Goal: Task Accomplishment & Management: Use online tool/utility

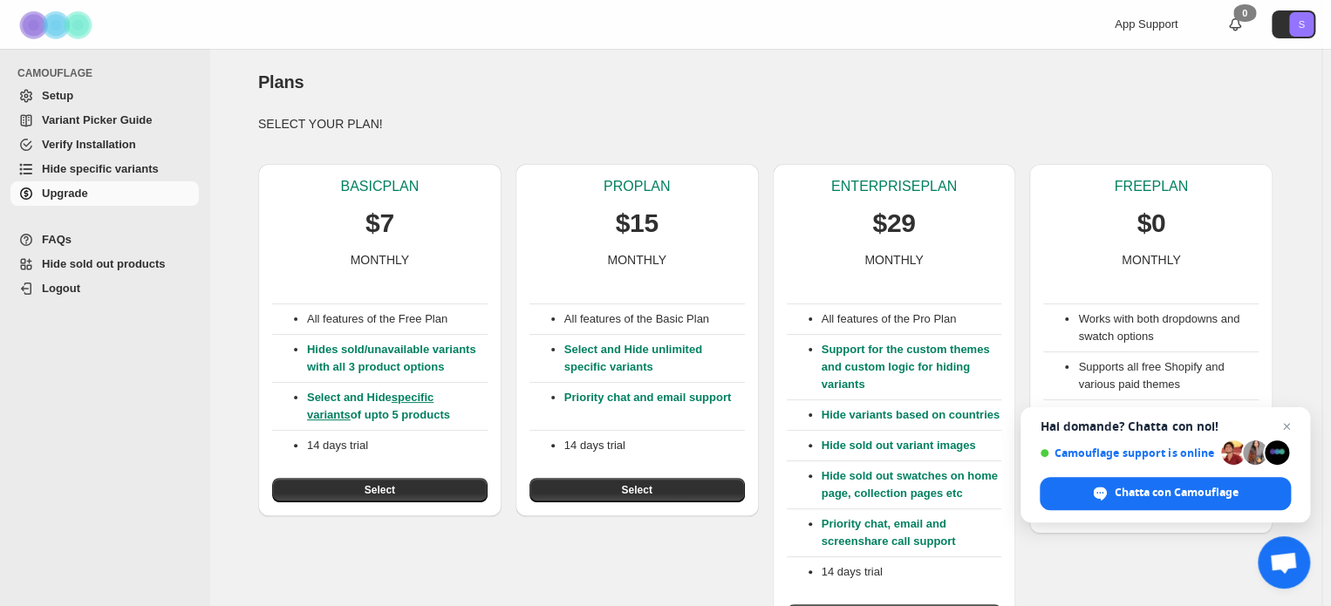
scroll to position [35, 0]
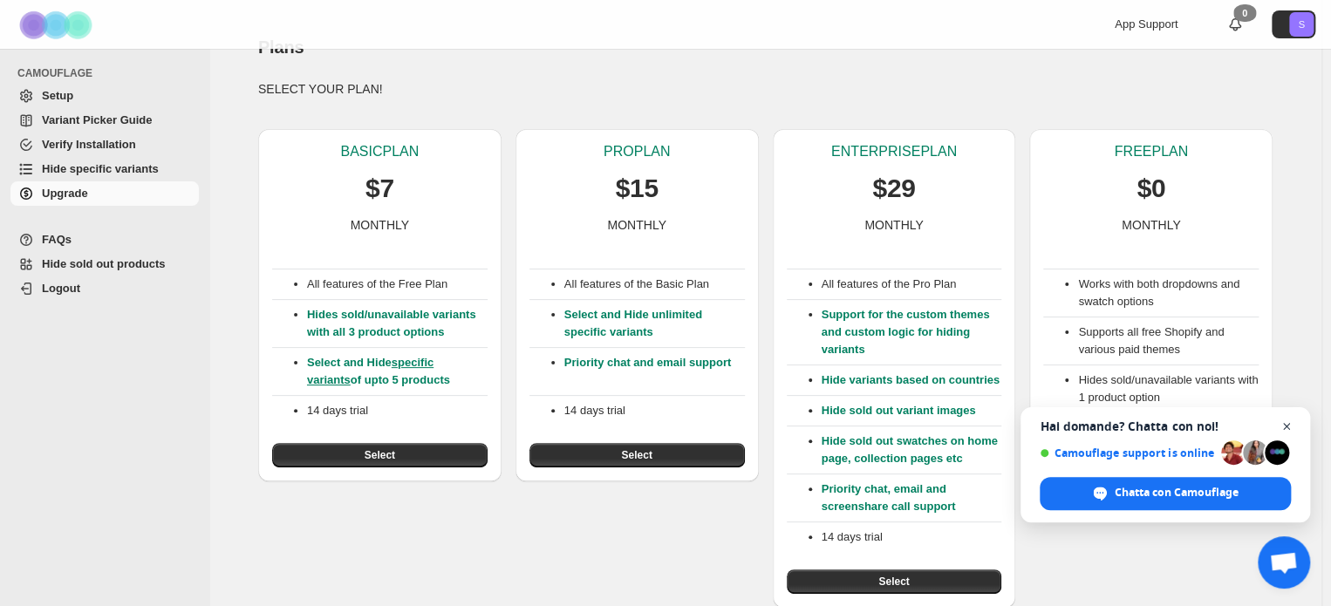
click at [1285, 428] on span "Chiudere la chat" at bounding box center [1287, 427] width 22 height 22
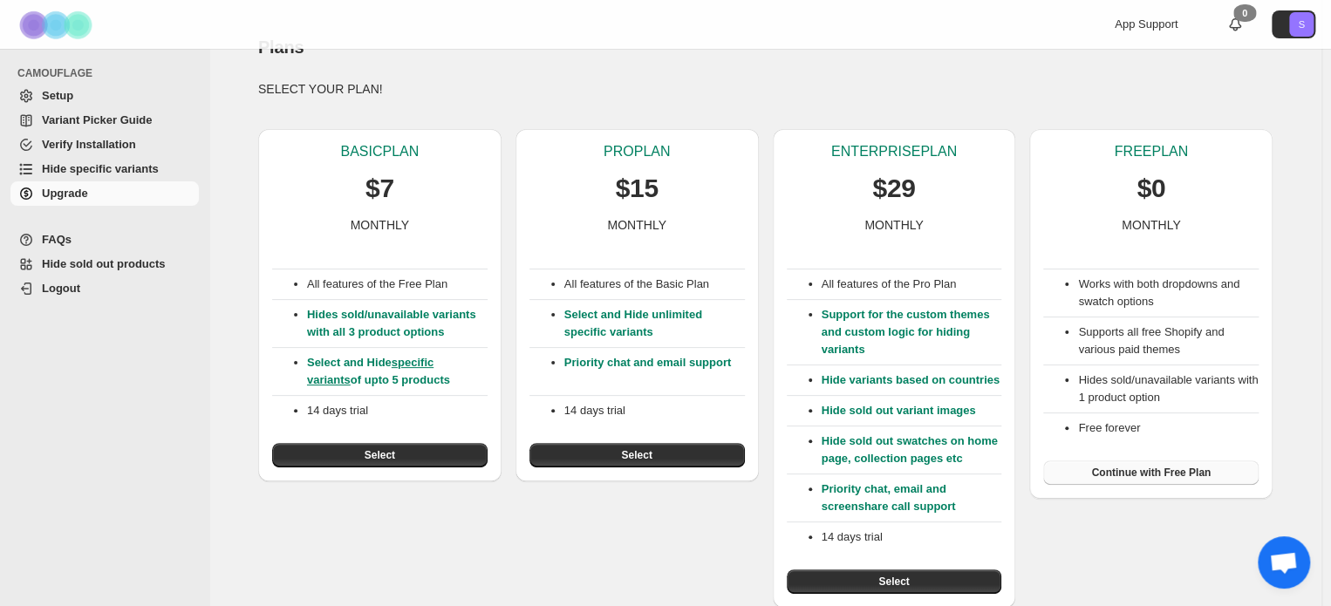
click at [1198, 474] on span "Continue with Free Plan" at bounding box center [1150, 473] width 119 height 14
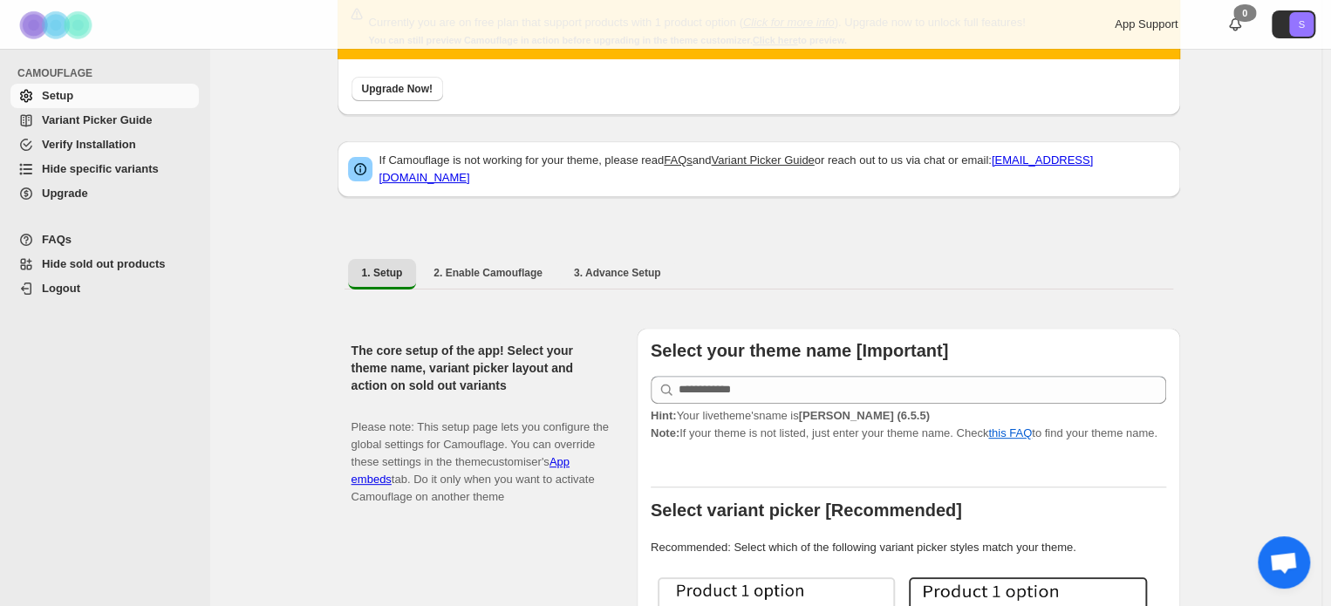
scroll to position [97, 0]
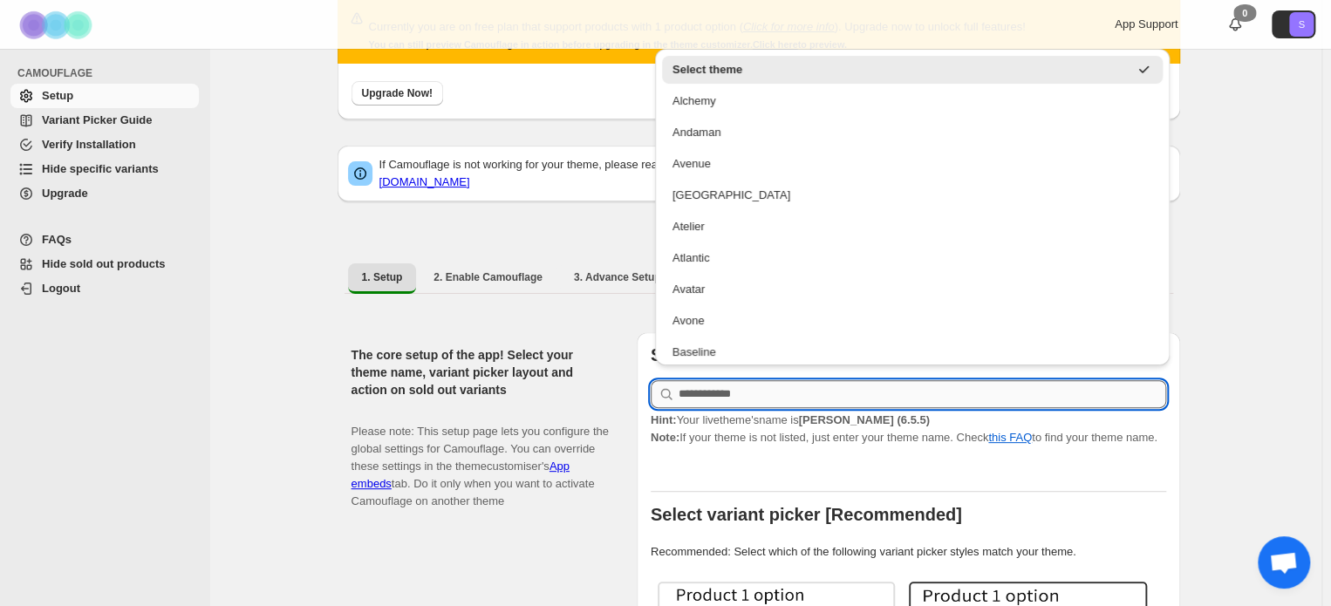
click at [707, 385] on input "text" at bounding box center [923, 394] width 488 height 28
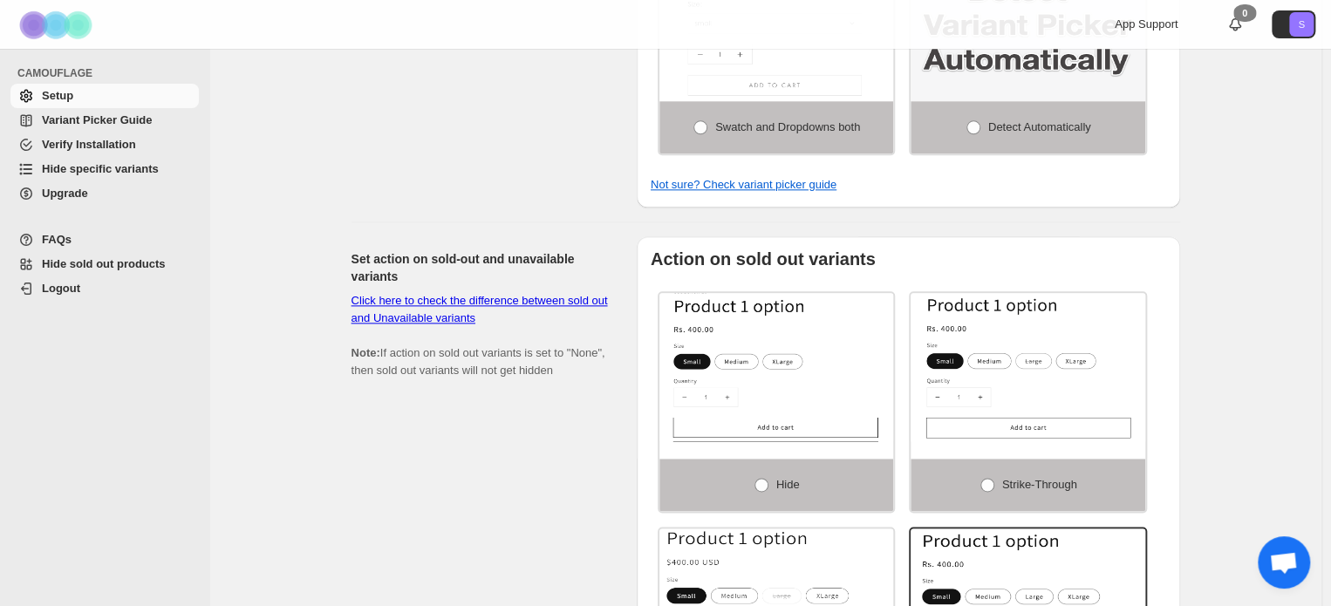
scroll to position [970, 0]
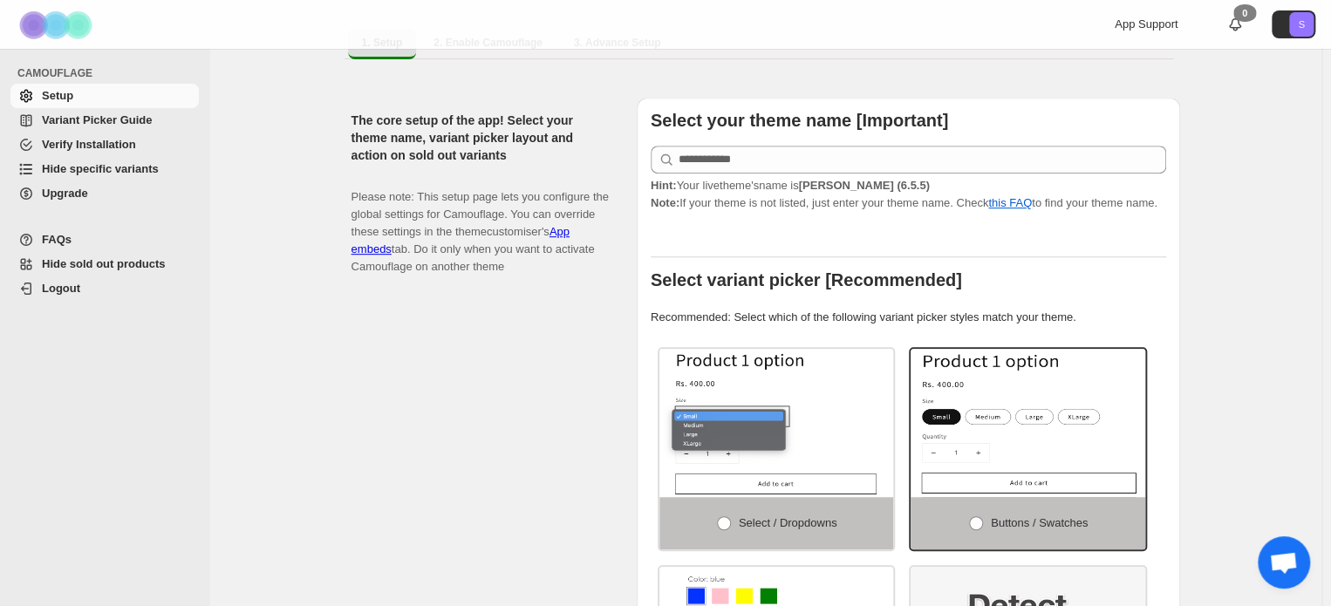
scroll to position [276, 0]
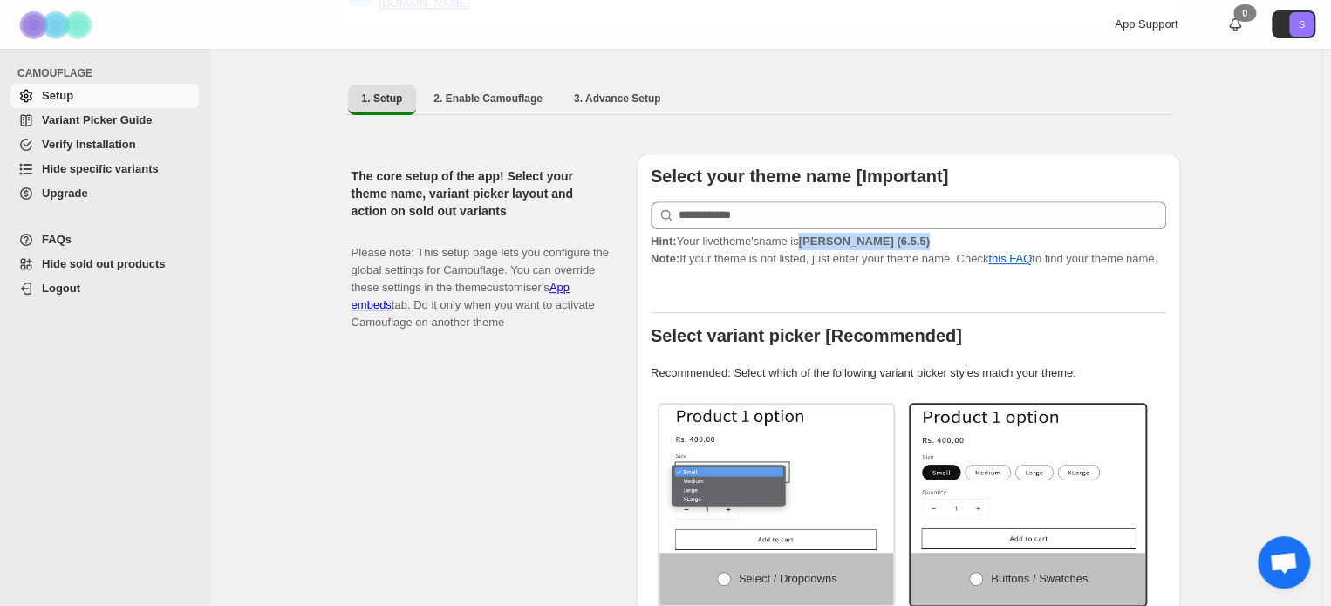
drag, startPoint x: 870, startPoint y: 235, endPoint x: 813, endPoint y: 235, distance: 56.7
click at [813, 235] on p "Hint: Your live theme's name is Ella (6.5.5) Note: If your theme is not listed,…" at bounding box center [908, 250] width 515 height 35
copy strong "Ella (6.5.5)"
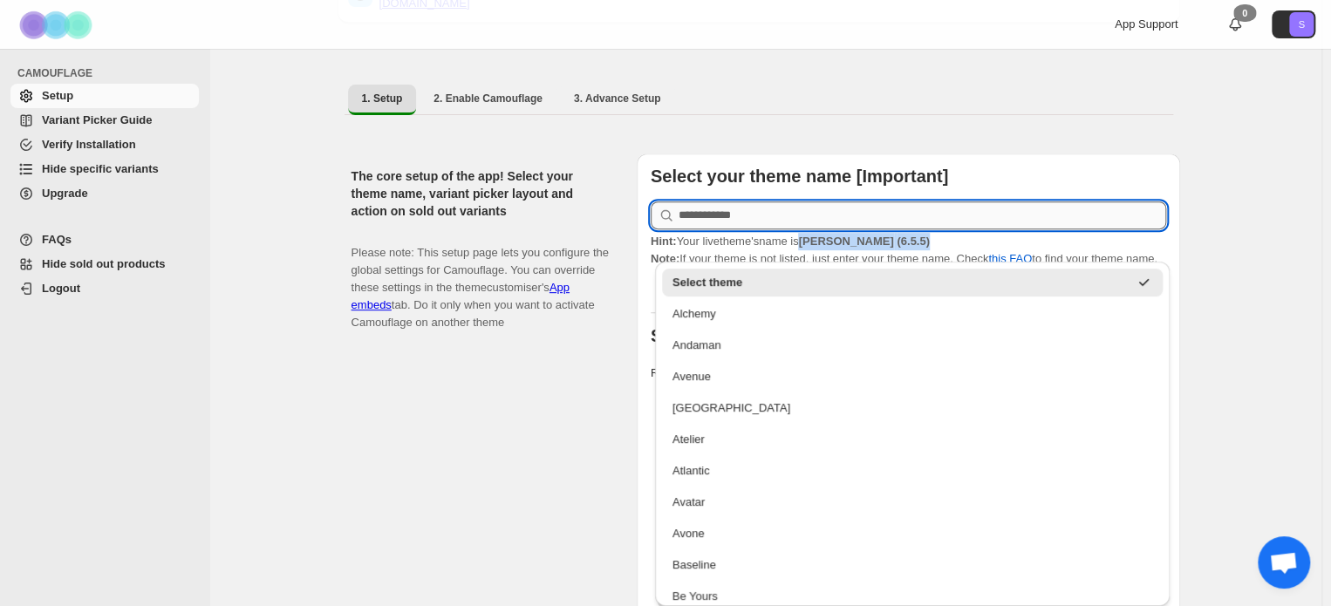
click at [767, 201] on input "text" at bounding box center [923, 215] width 488 height 28
paste input "**********"
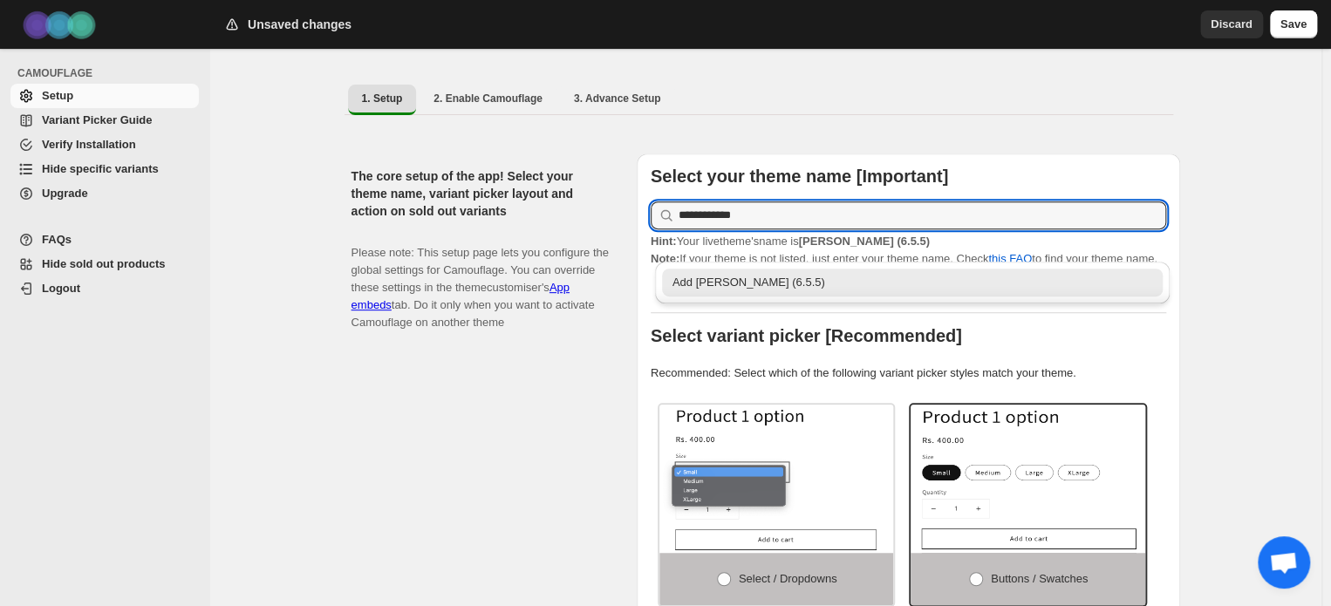
click at [681, 292] on div "Add ella (6.5.5)" at bounding box center [913, 283] width 502 height 28
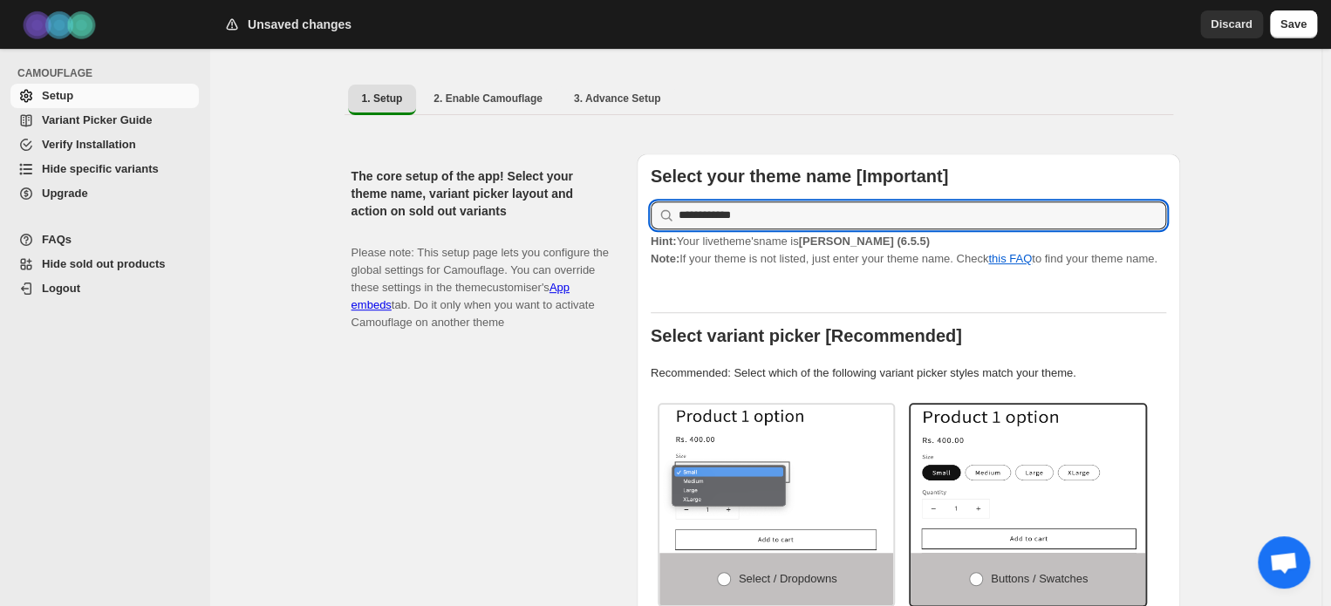
type input "**********"
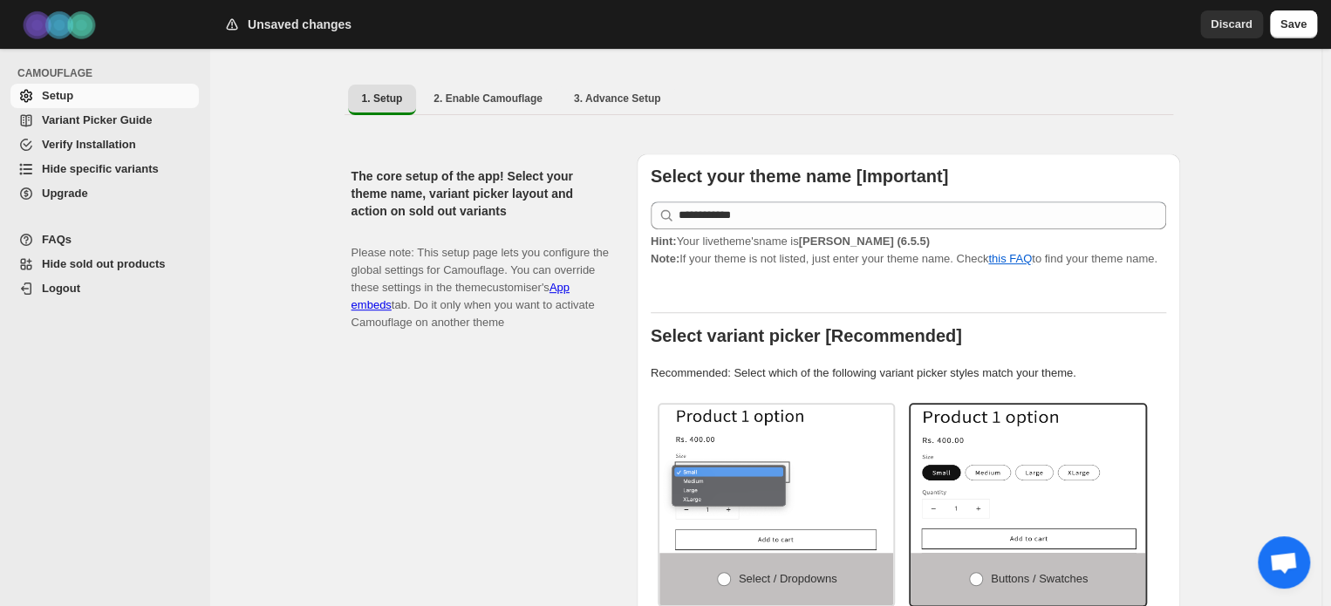
click at [610, 376] on div "The core setup of the app! Select your theme name, variant picker layout and ac…" at bounding box center [486, 516] width 271 height 724
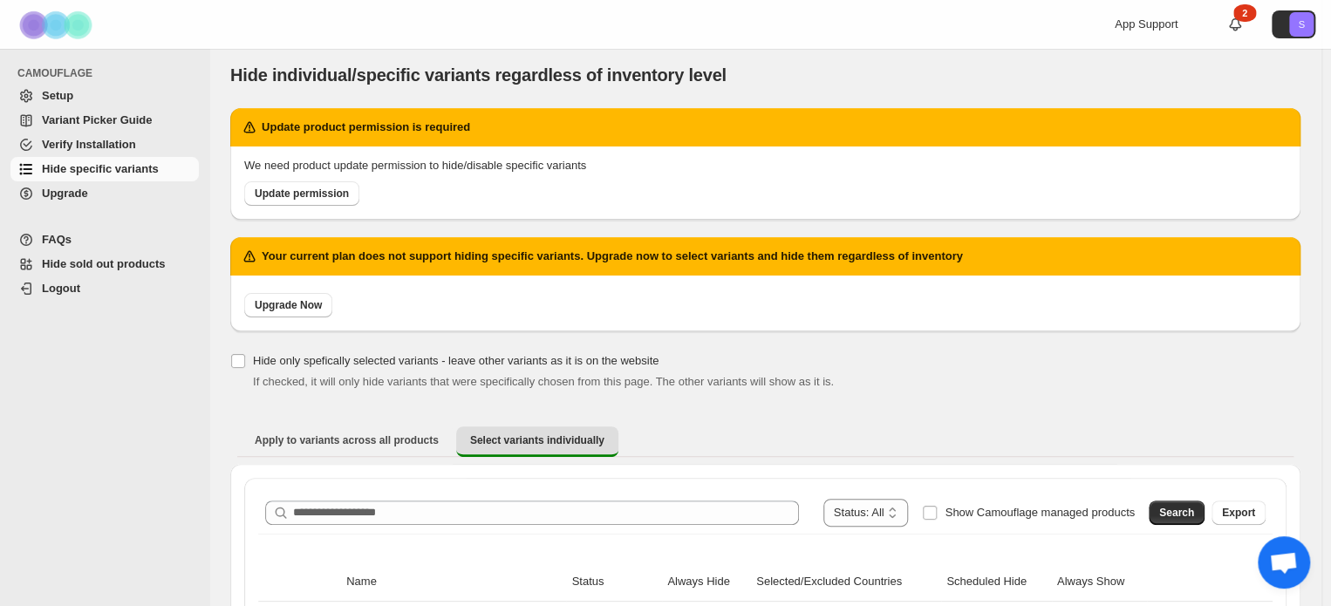
scroll to position [7, 0]
click at [270, 205] on div "We need product update permission to hide/disable specific variants Update perm…" at bounding box center [765, 183] width 1070 height 73
click at [270, 196] on span "Update permission" at bounding box center [302, 194] width 94 height 14
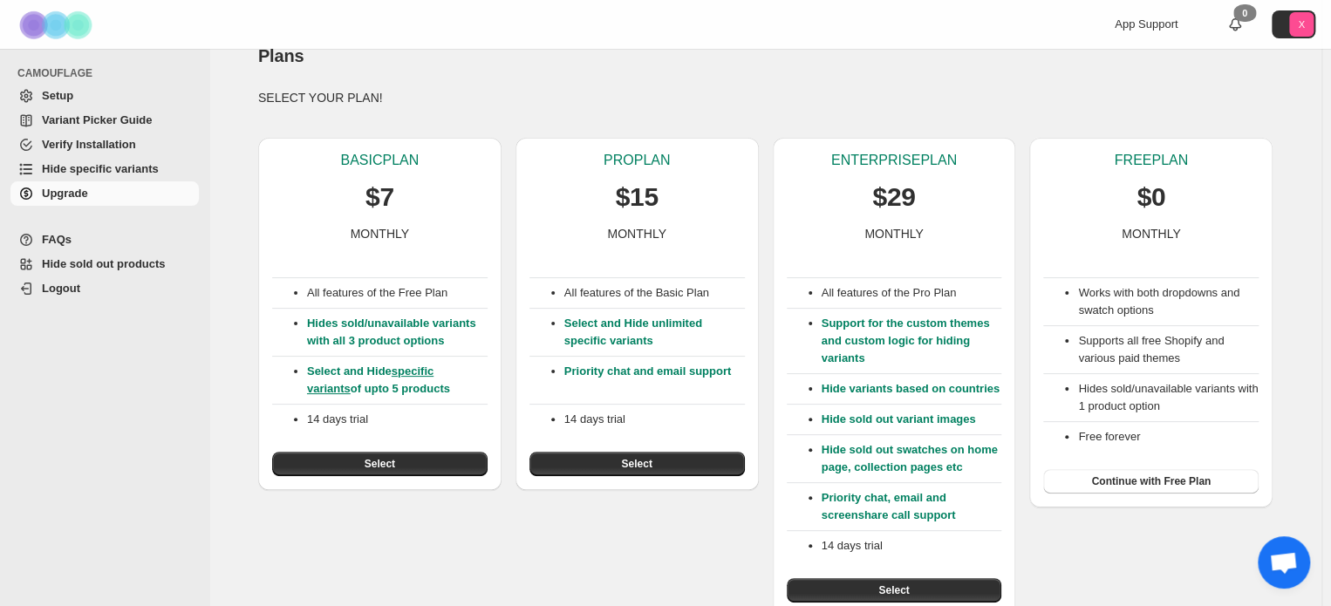
scroll to position [35, 0]
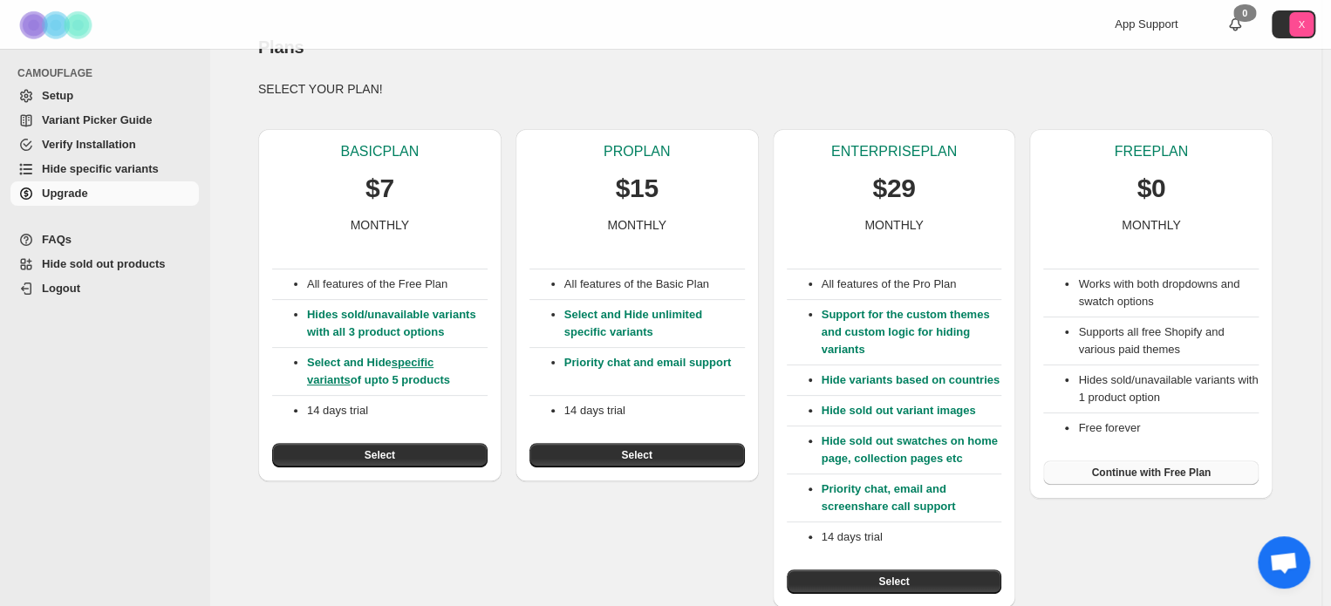
click at [1092, 472] on button "Continue with Free Plan" at bounding box center [1150, 473] width 215 height 24
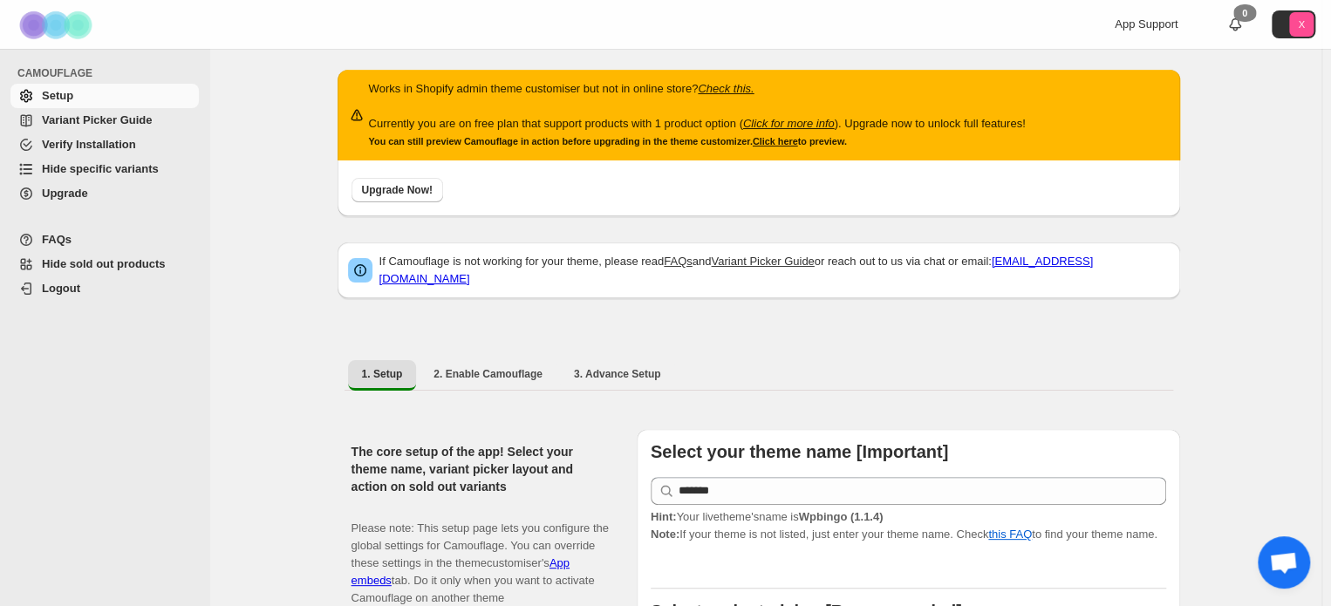
click at [65, 168] on span "Hide specific variants" at bounding box center [100, 168] width 117 height 13
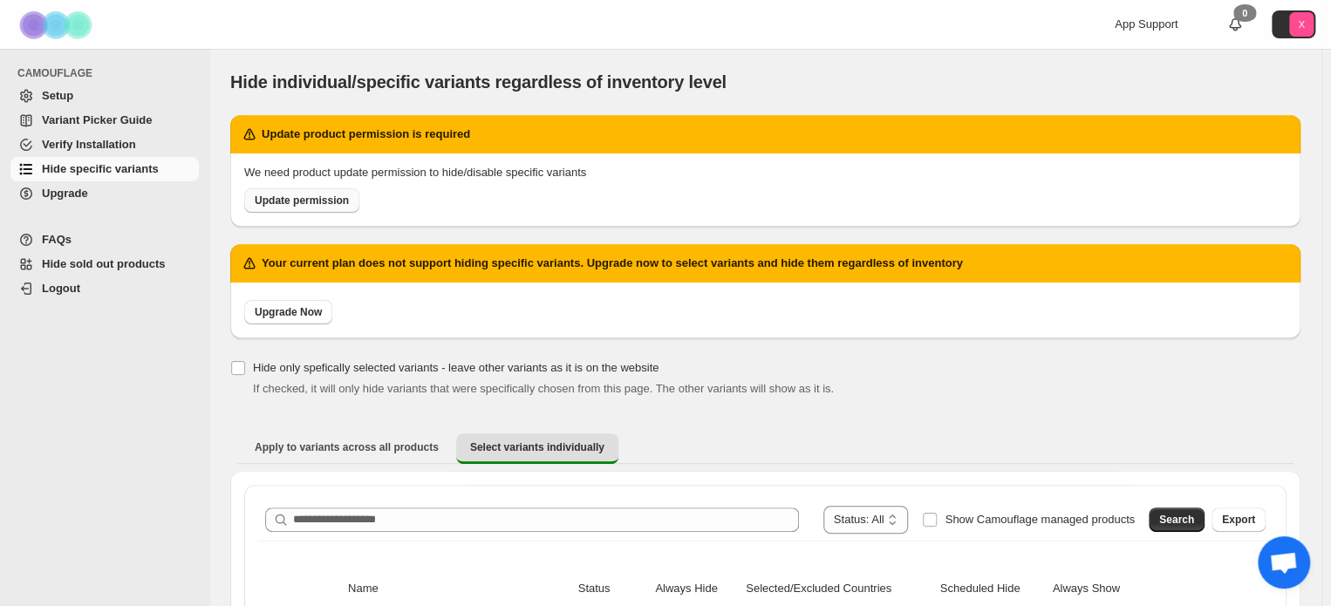
click at [282, 204] on span "Update permission" at bounding box center [302, 201] width 94 height 14
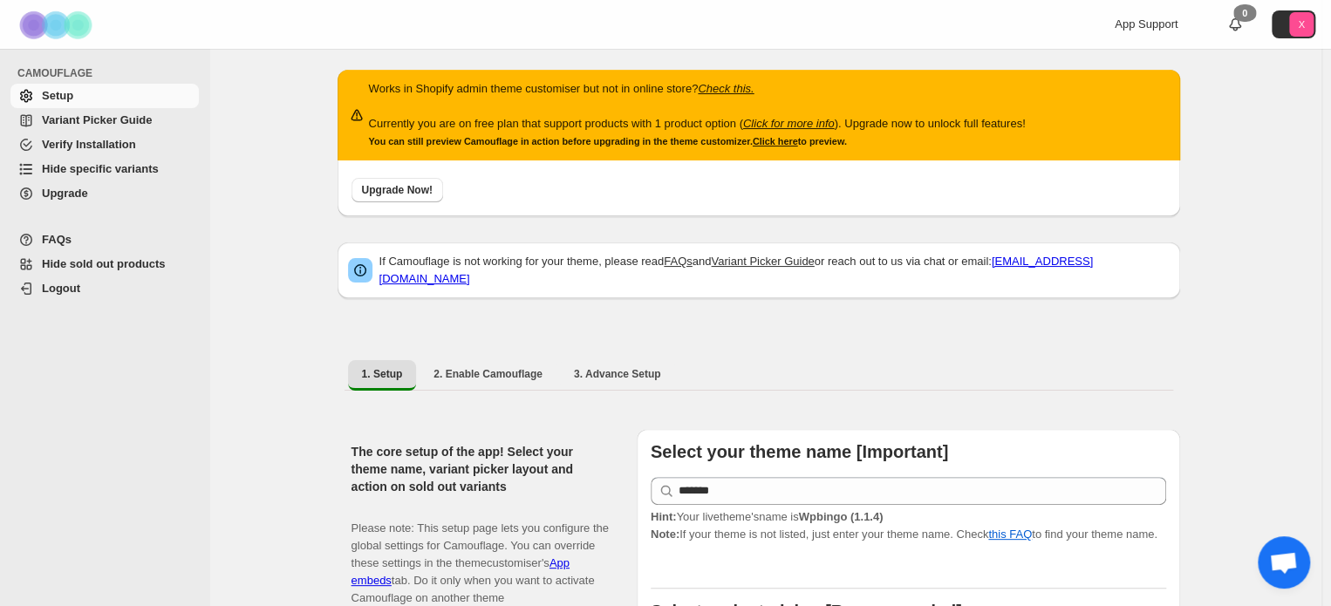
click at [98, 168] on span "Hide specific variants" at bounding box center [100, 168] width 117 height 13
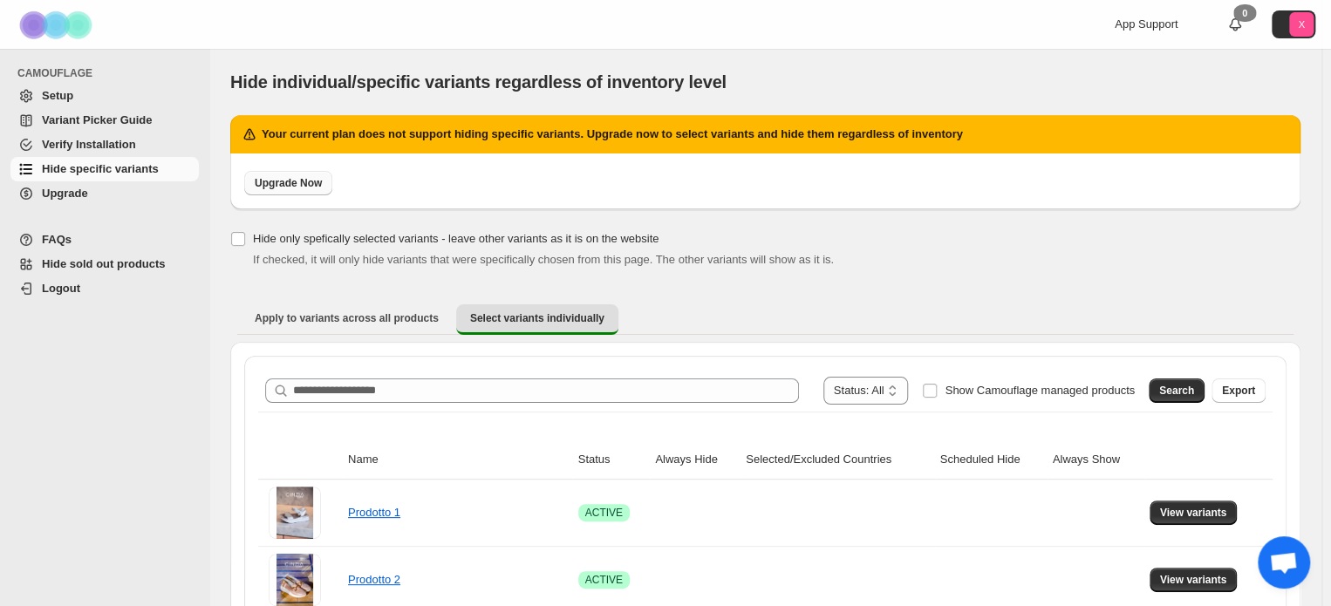
click at [290, 181] on span "Upgrade Now" at bounding box center [288, 183] width 67 height 14
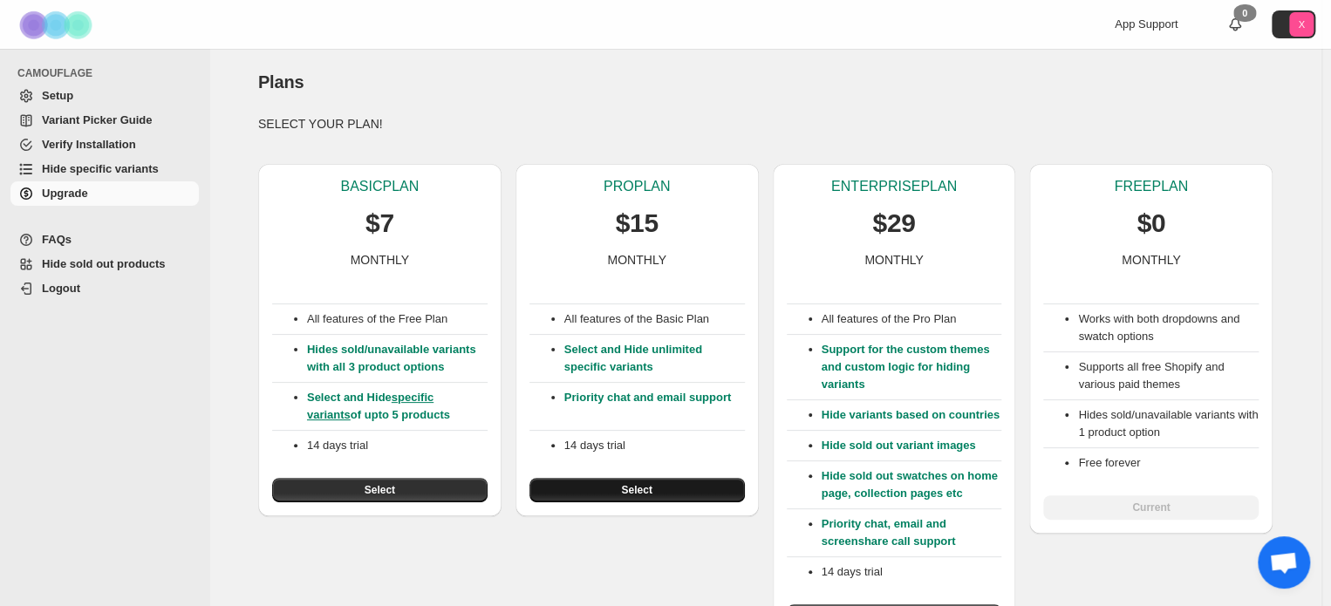
scroll to position [35, 0]
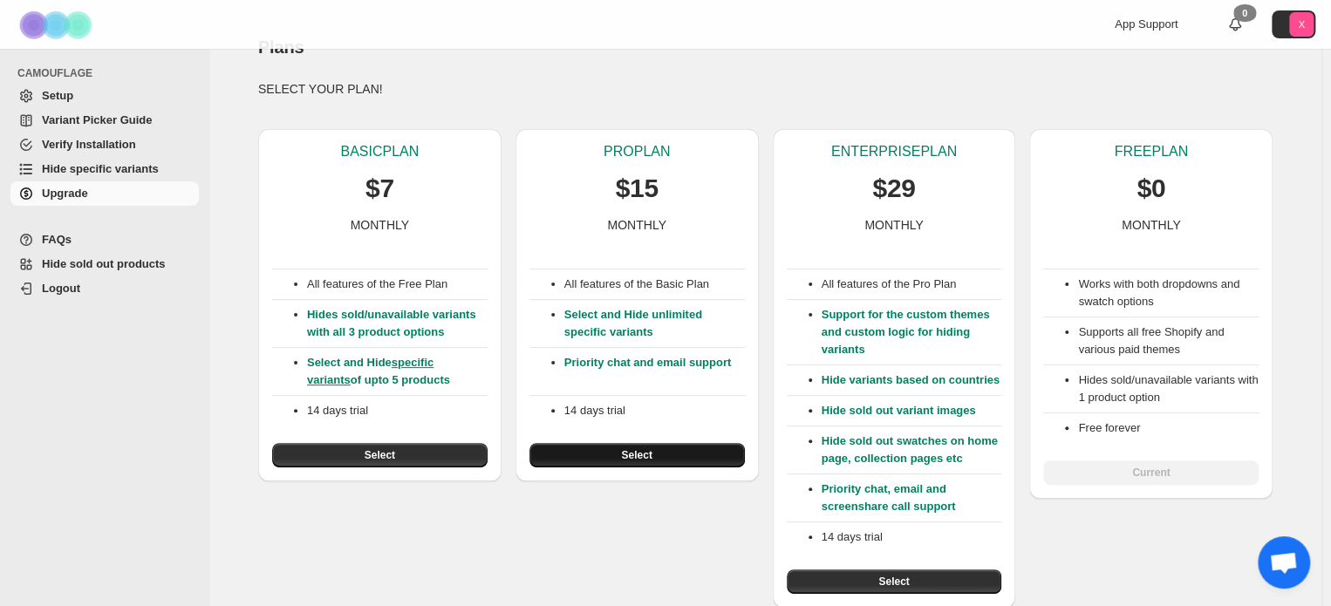
click at [582, 453] on button "Select" at bounding box center [636, 455] width 215 height 24
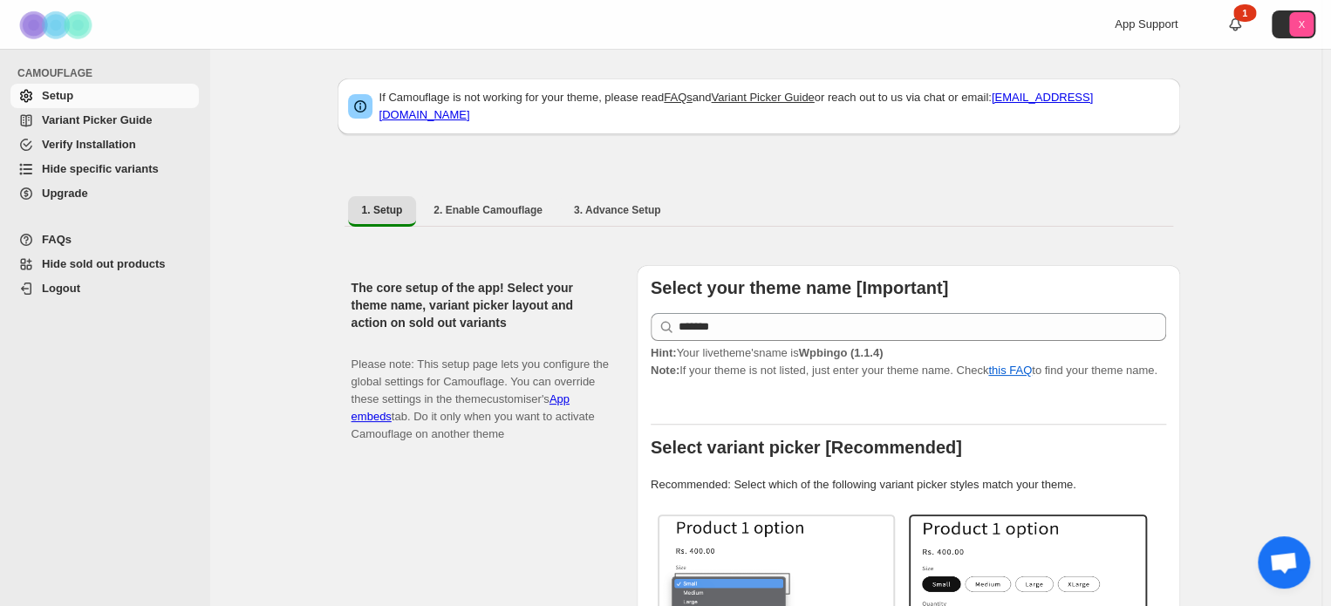
click at [85, 180] on link "Hide specific variants" at bounding box center [104, 169] width 188 height 24
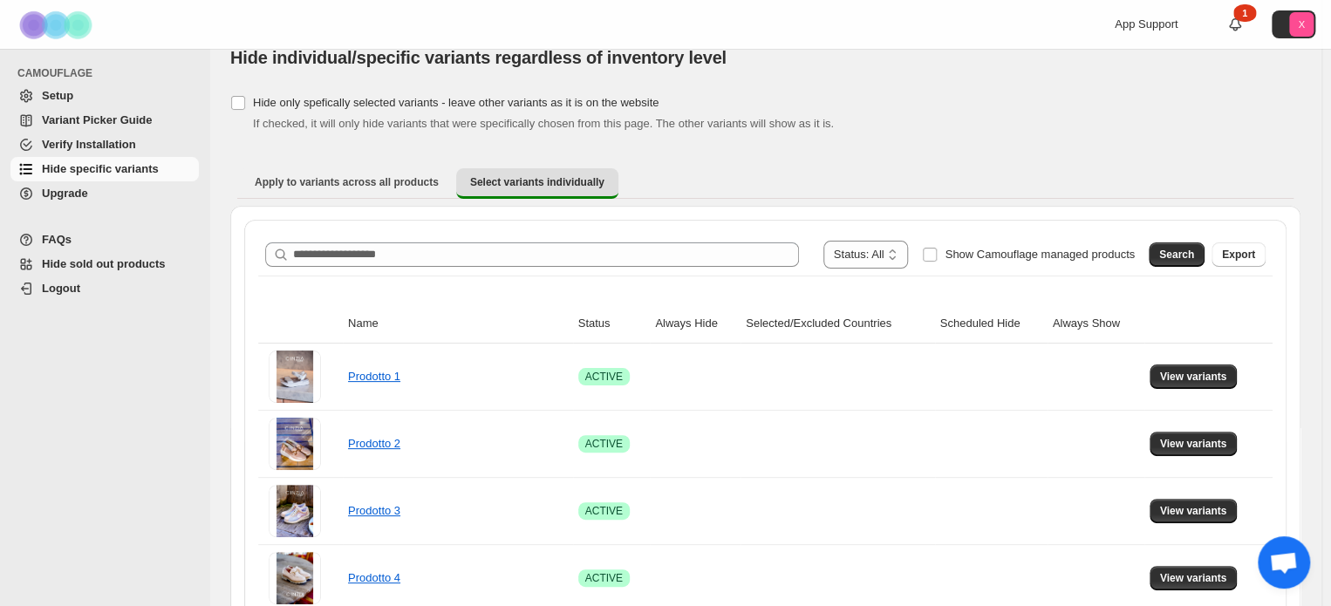
scroll to position [28, 0]
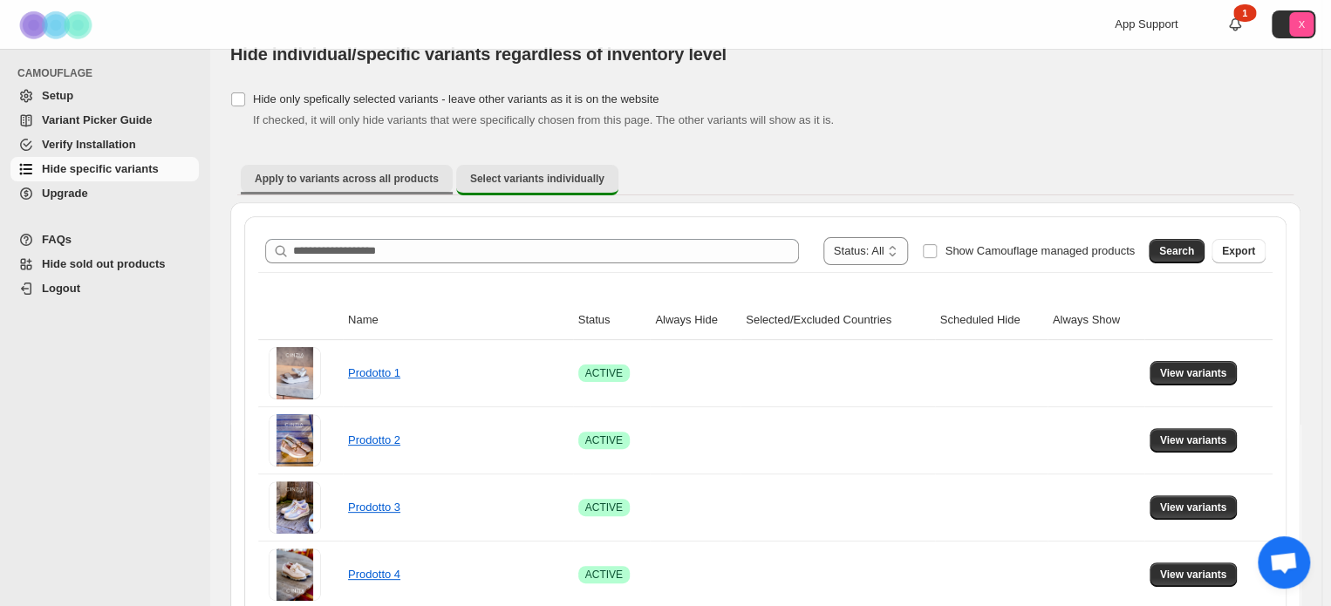
click at [338, 169] on button "Apply to variants across all products" at bounding box center [347, 179] width 212 height 28
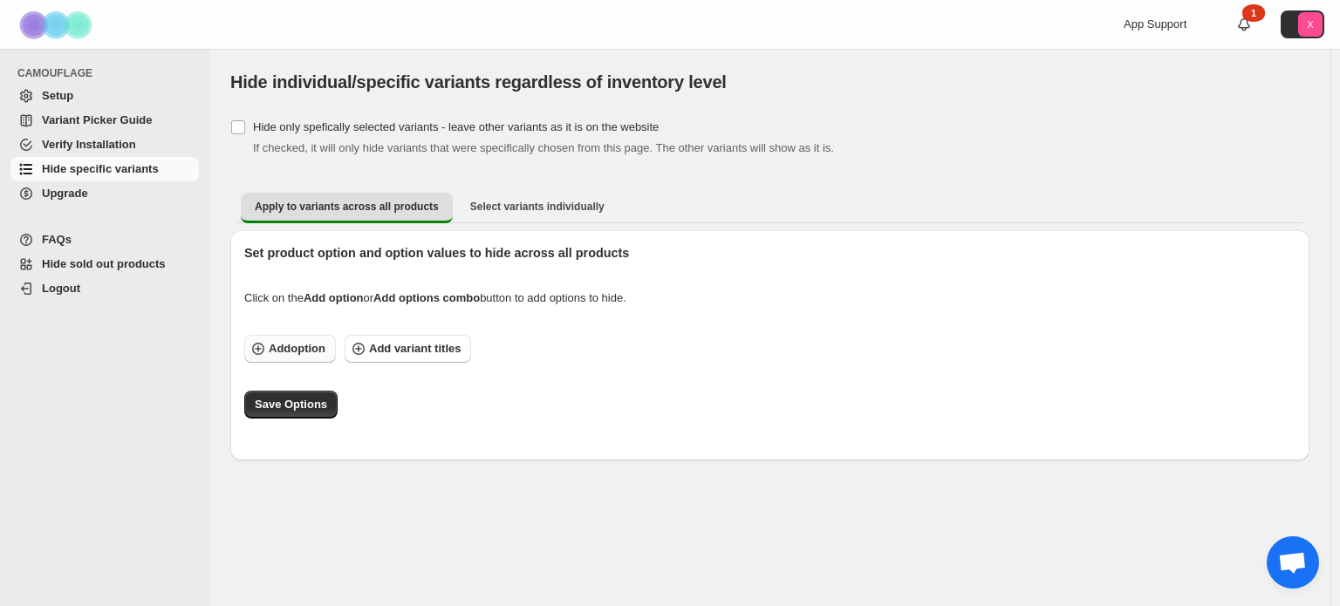
click at [308, 338] on button "Add option" at bounding box center [290, 349] width 92 height 28
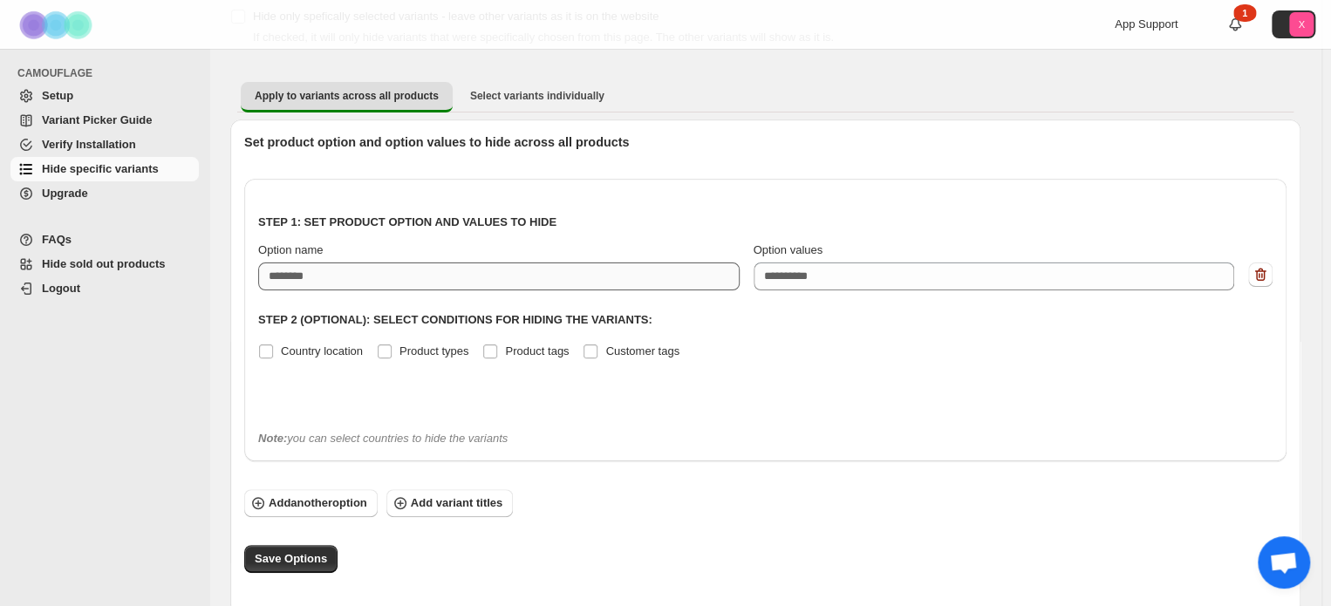
scroll to position [119, 0]
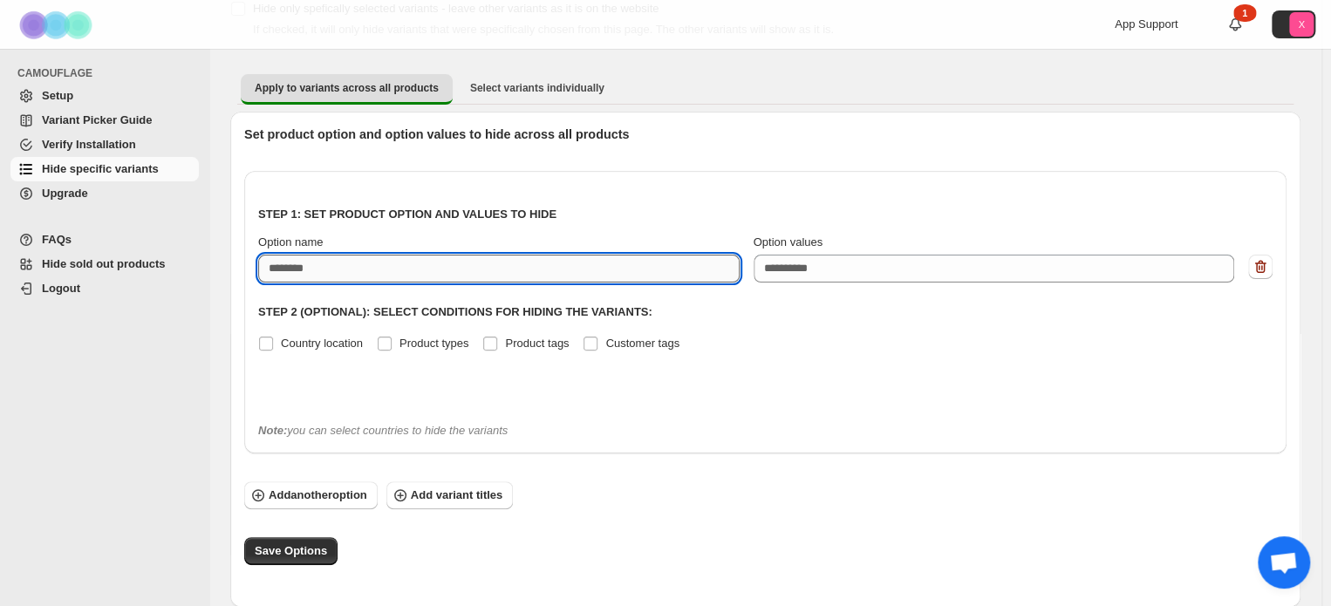
click at [304, 267] on input "Option name" at bounding box center [498, 269] width 481 height 28
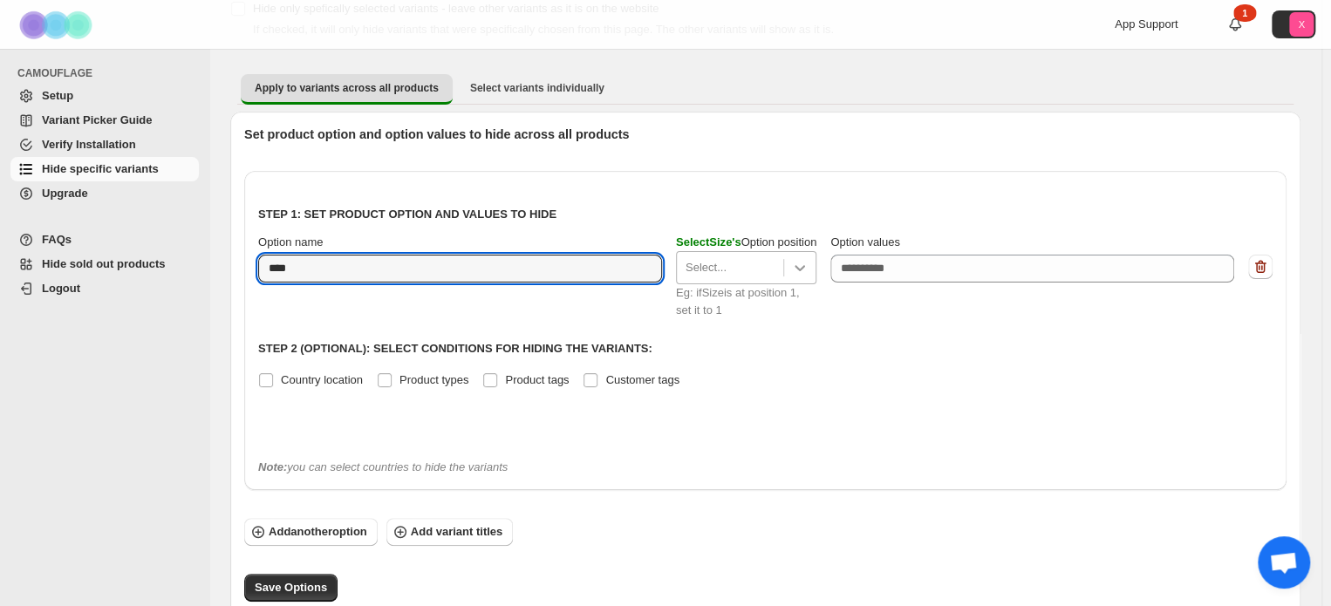
type input "****"
click at [806, 268] on icon at bounding box center [799, 267] width 17 height 17
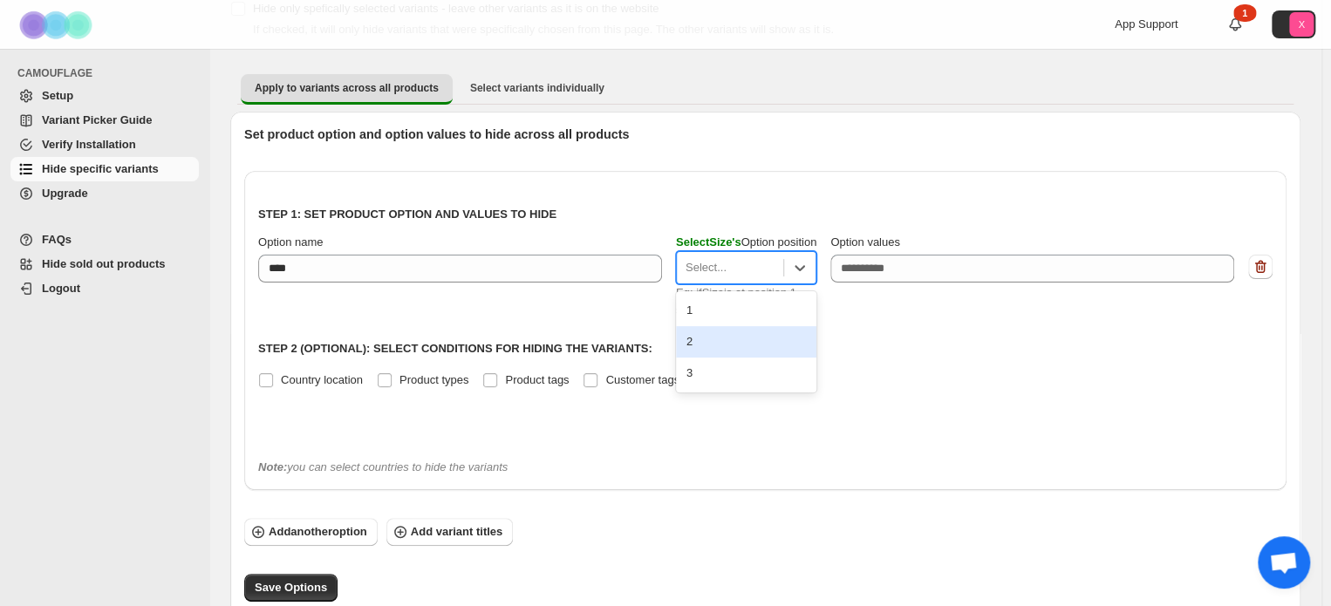
click at [893, 327] on div "Step 1: Set product option and values to hide Option name **** Select Size 's O…" at bounding box center [765, 315] width 1014 height 260
click at [798, 268] on icon at bounding box center [799, 267] width 17 height 17
click at [757, 309] on div "1" at bounding box center [746, 310] width 140 height 31
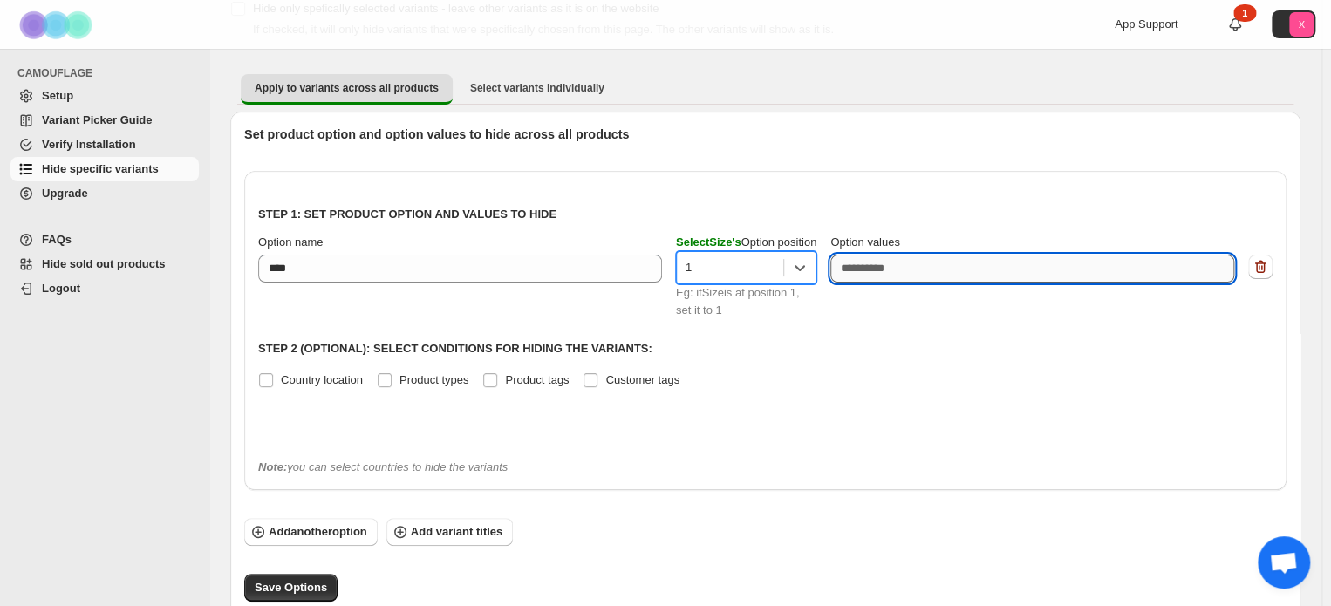
click at [865, 257] on textarea "Option values" at bounding box center [1032, 269] width 404 height 28
click at [865, 264] on textarea "Option values" at bounding box center [1032, 269] width 404 height 28
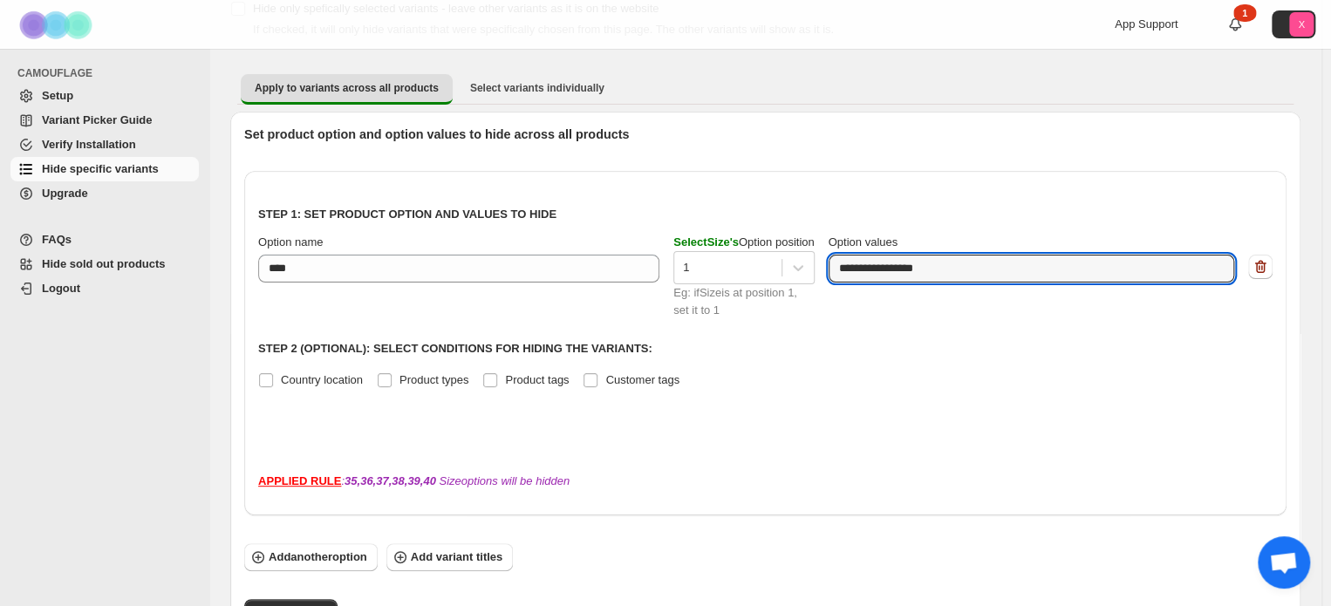
type textarea "**********"
click at [925, 404] on div "**********" at bounding box center [765, 315] width 1014 height 260
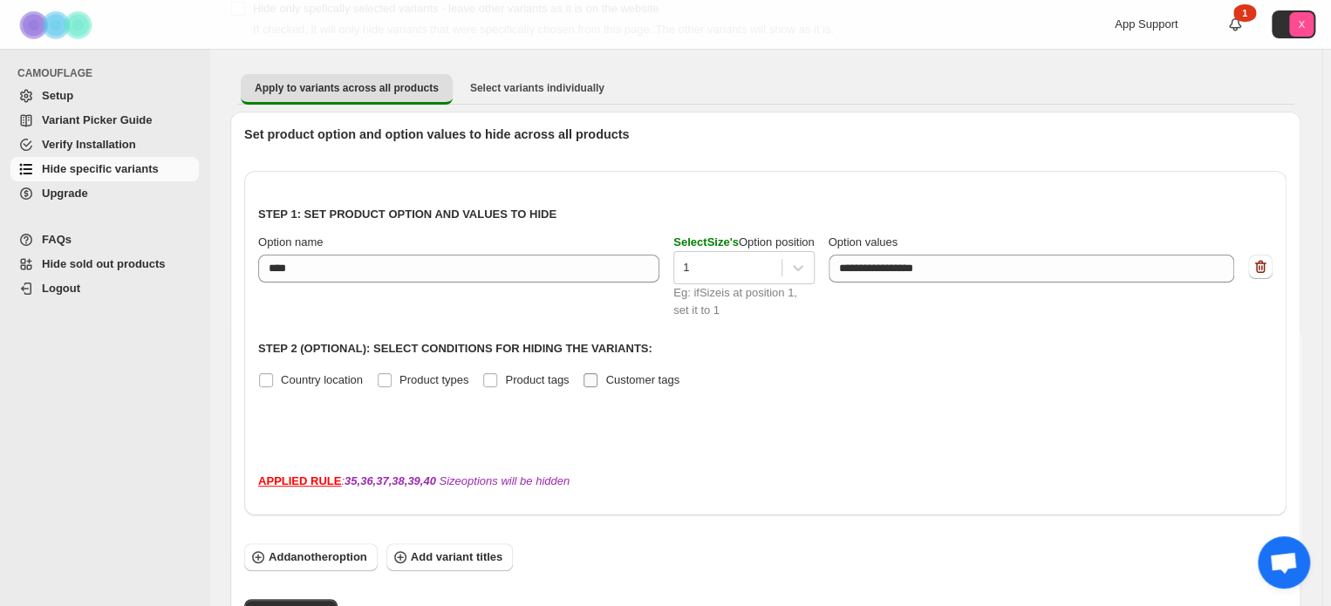
click at [606, 381] on span "Customer tags" at bounding box center [642, 379] width 74 height 13
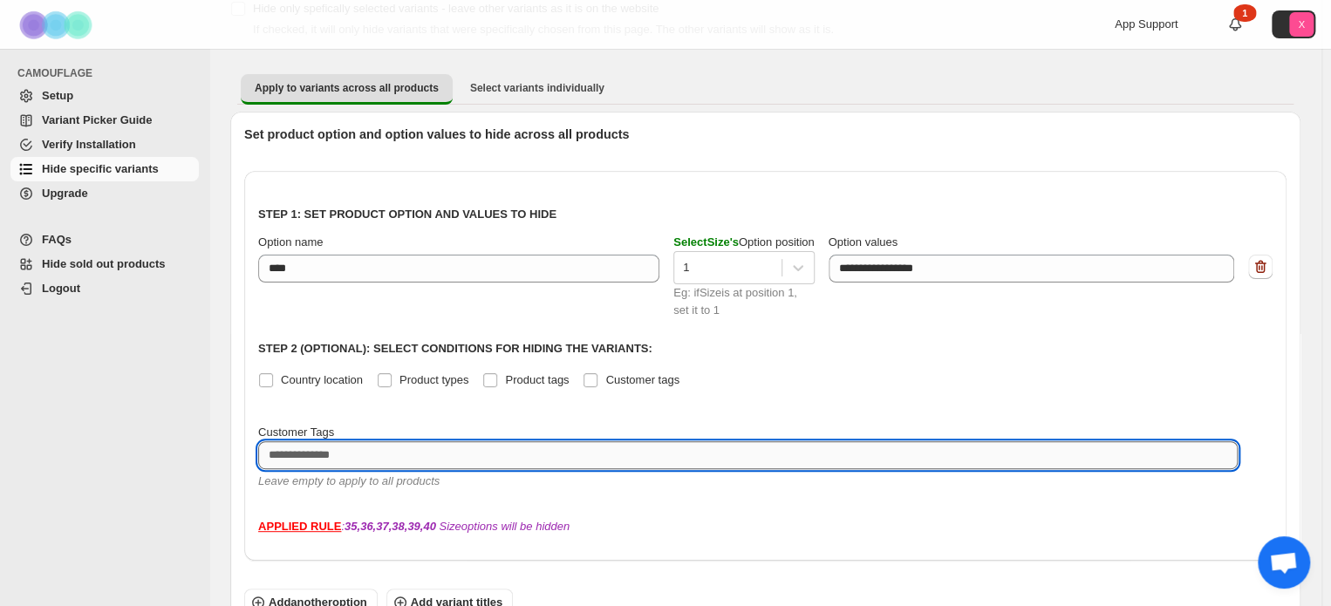
click at [325, 461] on textarea at bounding box center [747, 455] width 979 height 28
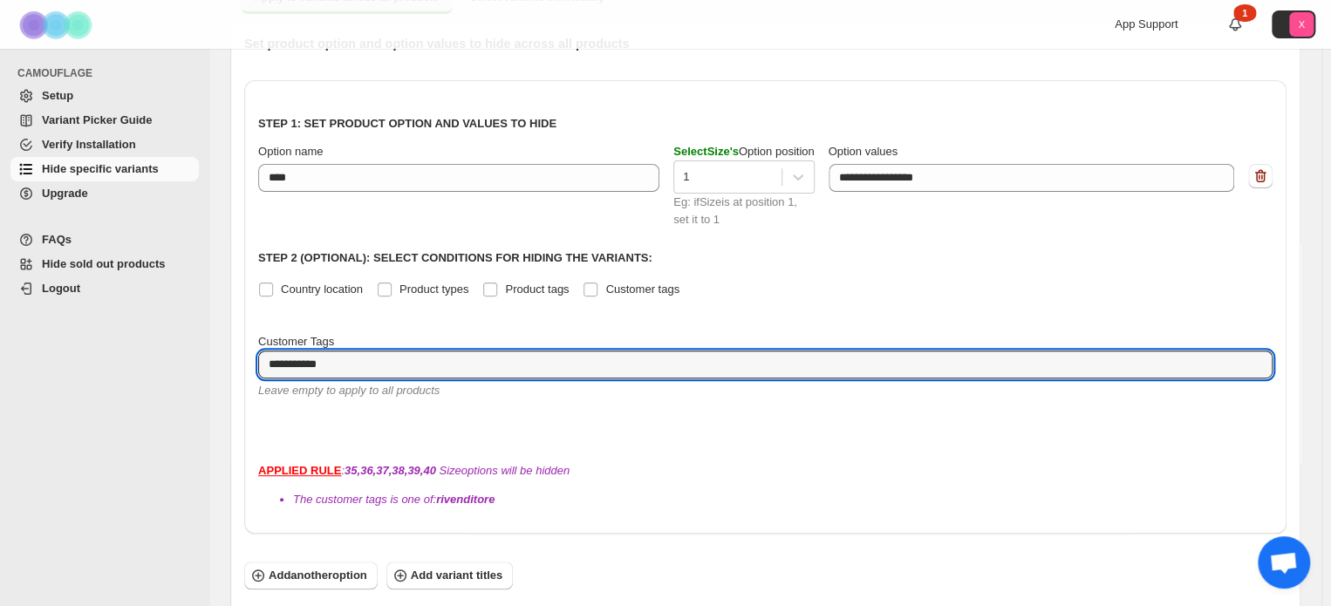
scroll to position [213, 0]
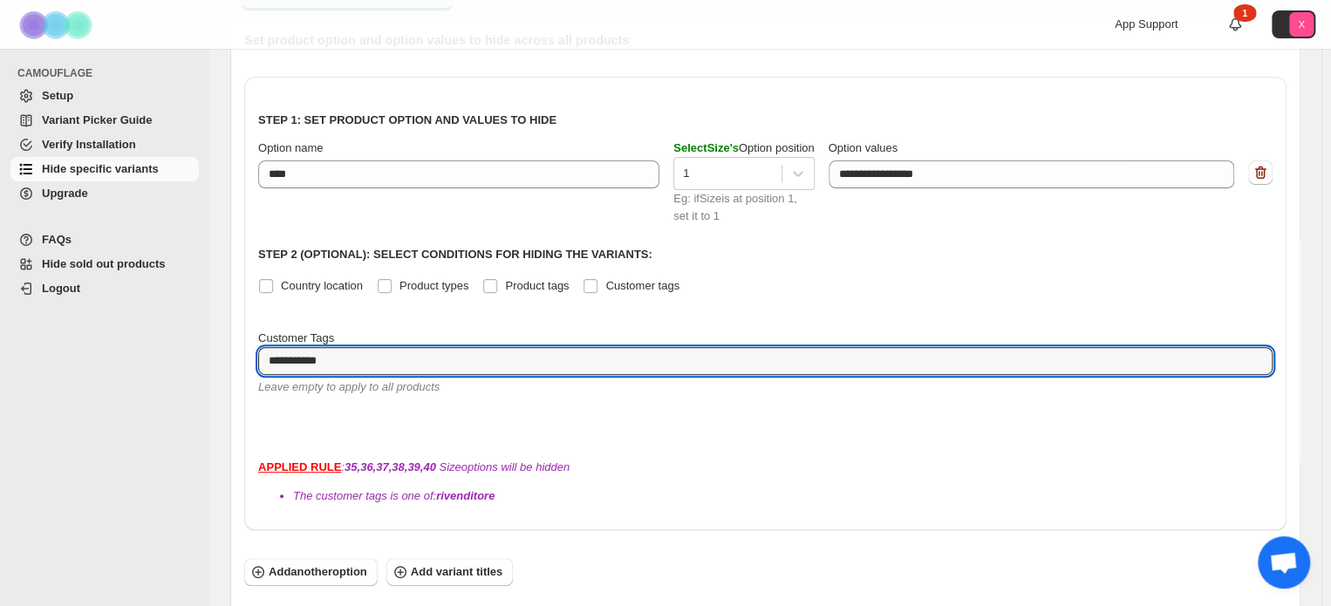
type textarea "**********"
click at [631, 459] on div "APPLIED RULE : 35,36,37,38,39,40 Size options will be hidden The customer tags …" at bounding box center [765, 482] width 1014 height 46
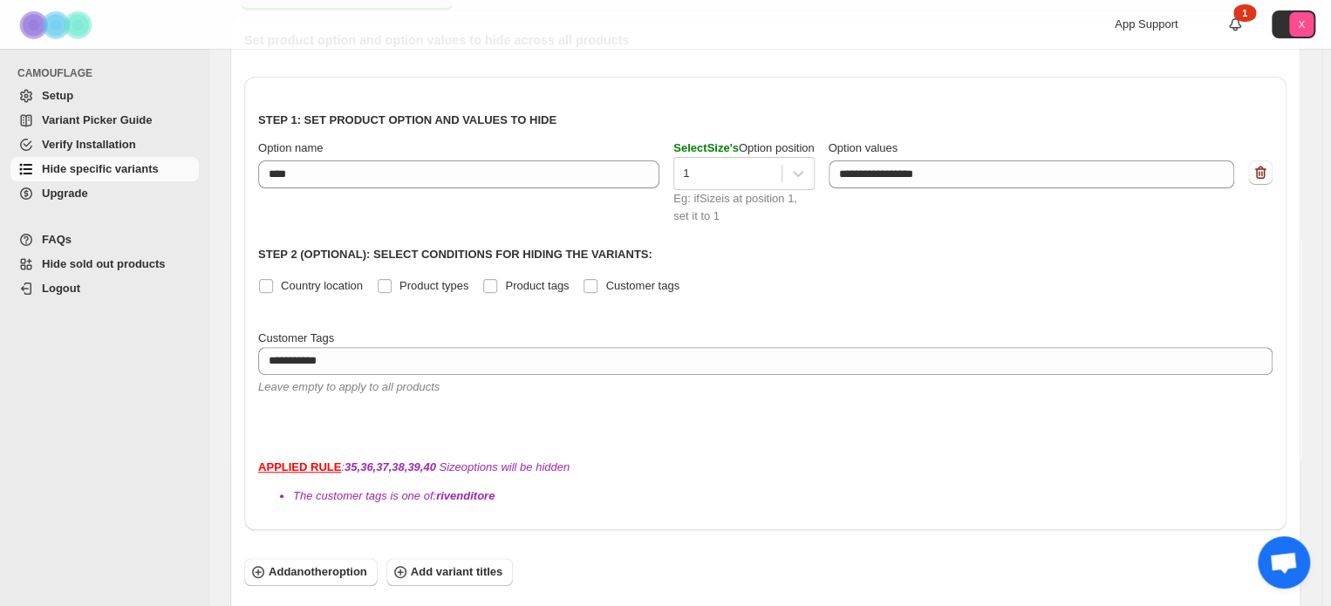
scroll to position [255, 0]
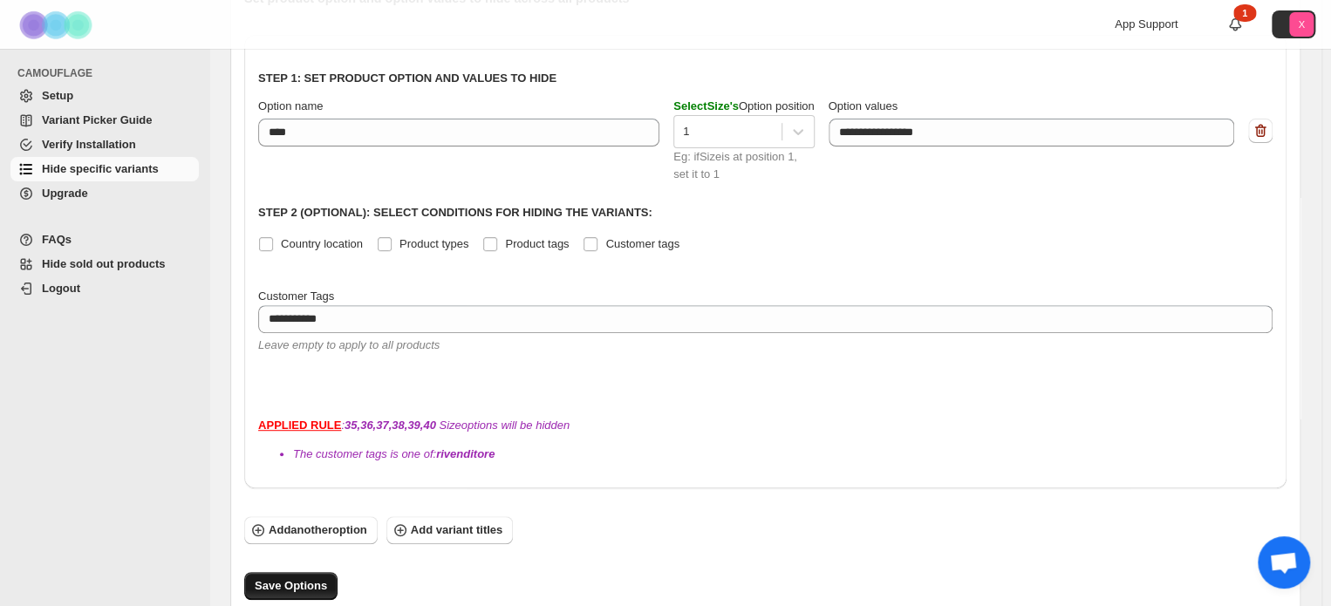
click at [280, 577] on span "Save Options" at bounding box center [291, 585] width 72 height 17
click at [266, 570] on div "**********" at bounding box center [765, 309] width 1042 height 638
click at [267, 572] on button "Save Options" at bounding box center [290, 586] width 93 height 28
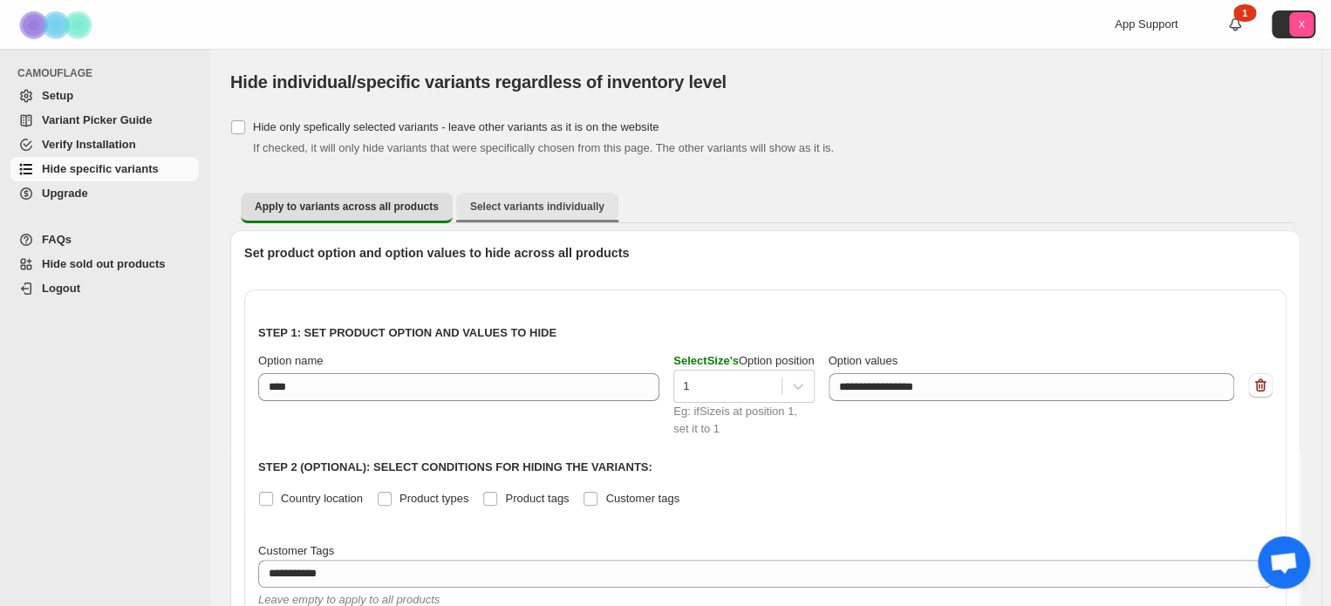
click at [523, 200] on span "Select variants individually" at bounding box center [537, 207] width 134 height 14
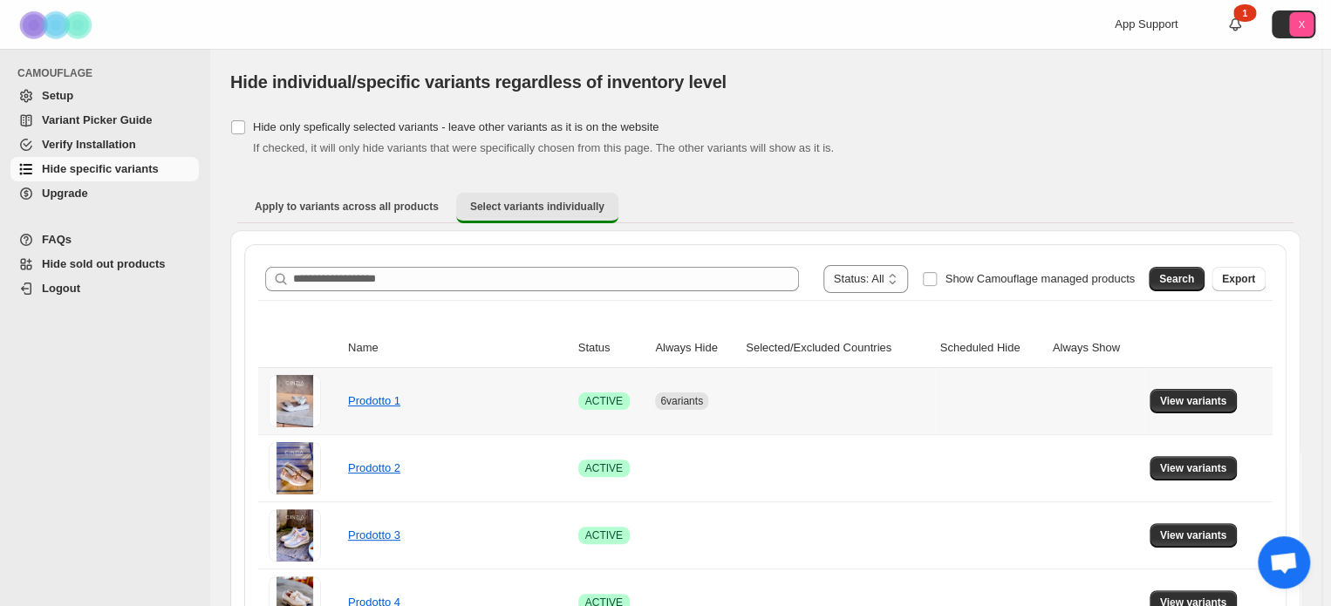
scroll to position [108, 0]
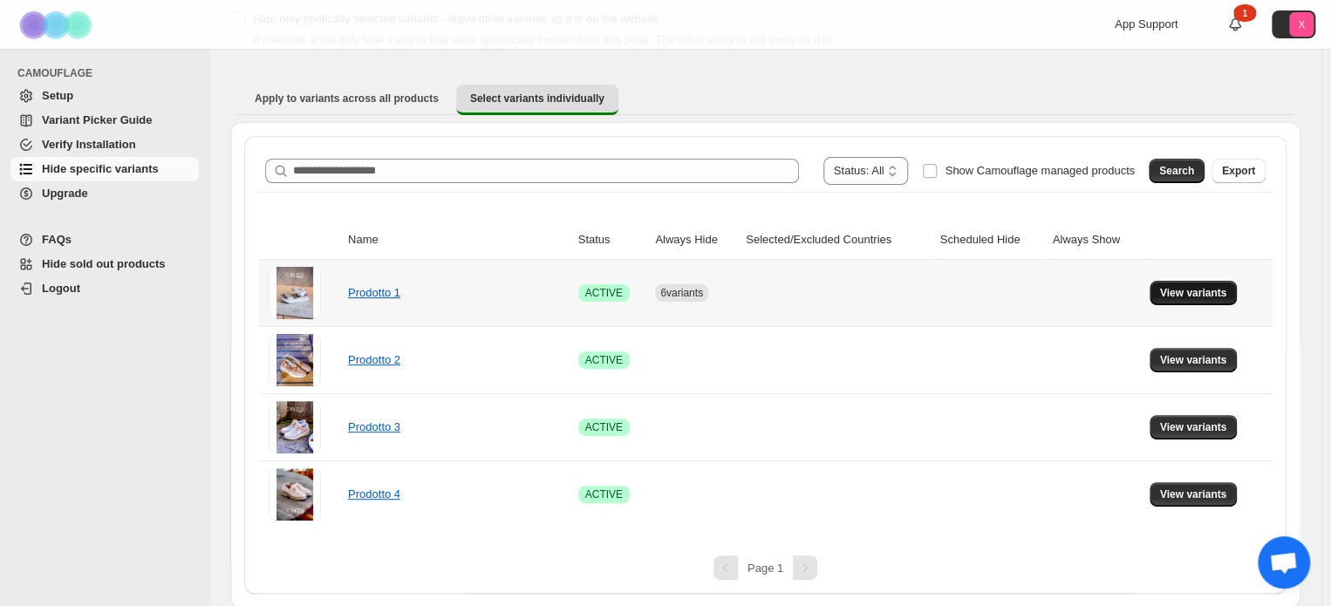
click at [1190, 289] on span "View variants" at bounding box center [1193, 293] width 67 height 14
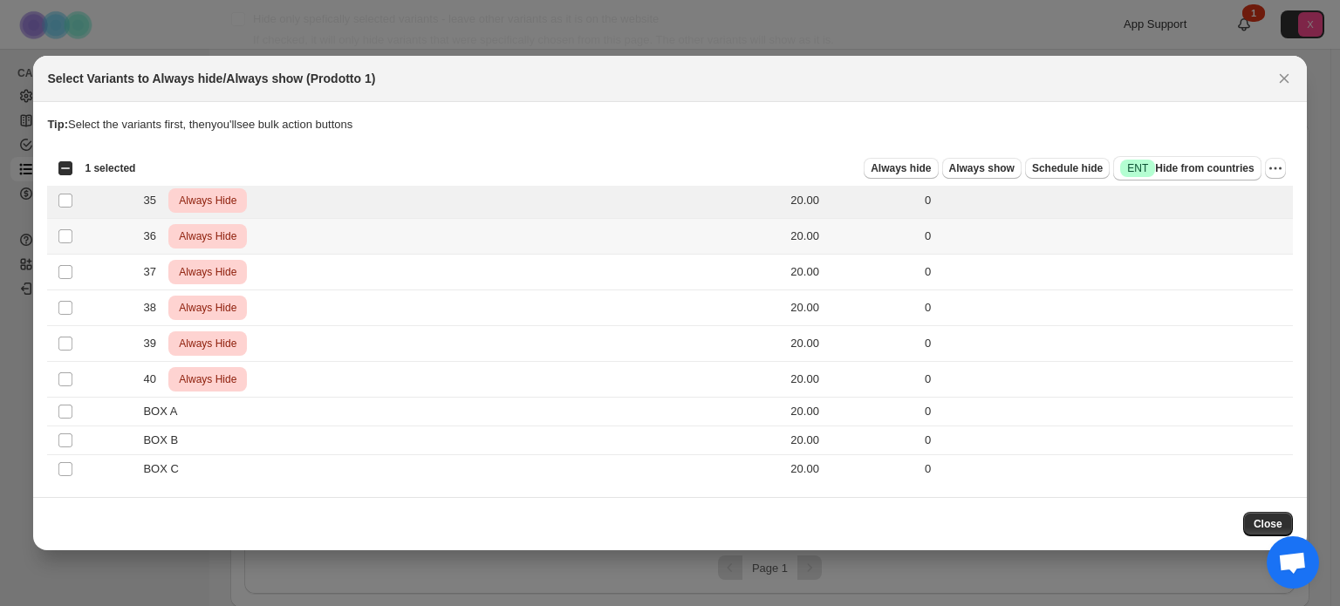
click at [60, 246] on td "Select product variant" at bounding box center [63, 237] width 33 height 36
click at [69, 281] on td "Select product variant" at bounding box center [63, 273] width 33 height 36
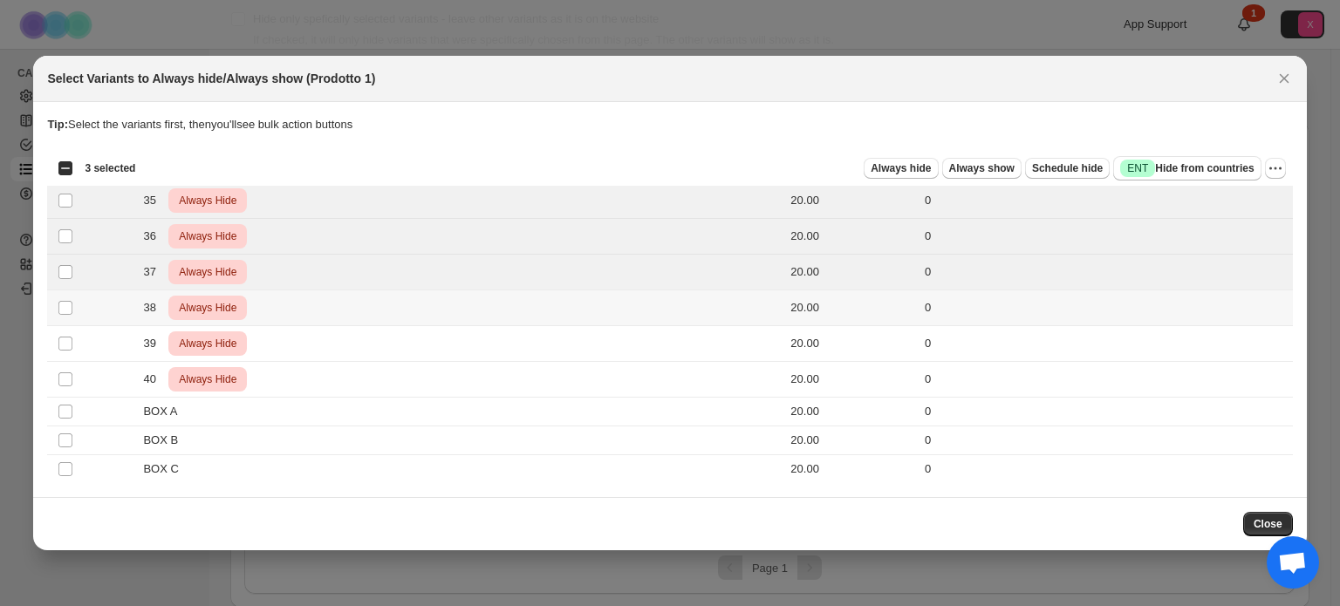
click at [70, 300] on span ":rk:" at bounding box center [66, 308] width 16 height 16
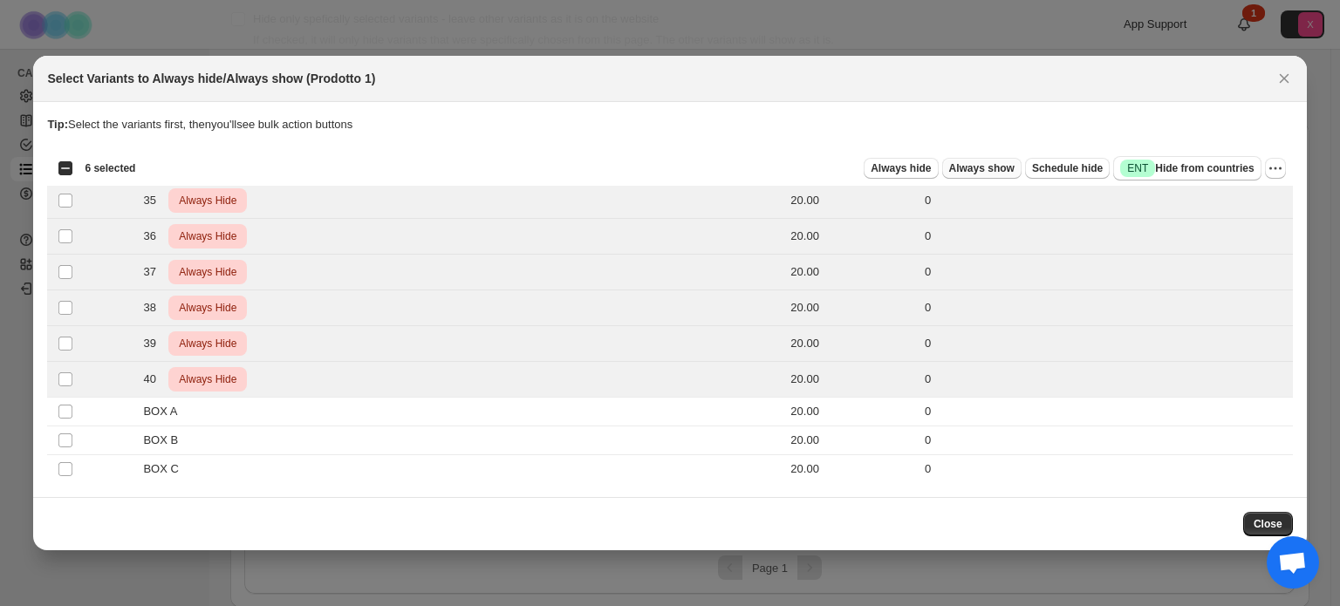
click at [984, 179] on button "Always show" at bounding box center [981, 168] width 79 height 21
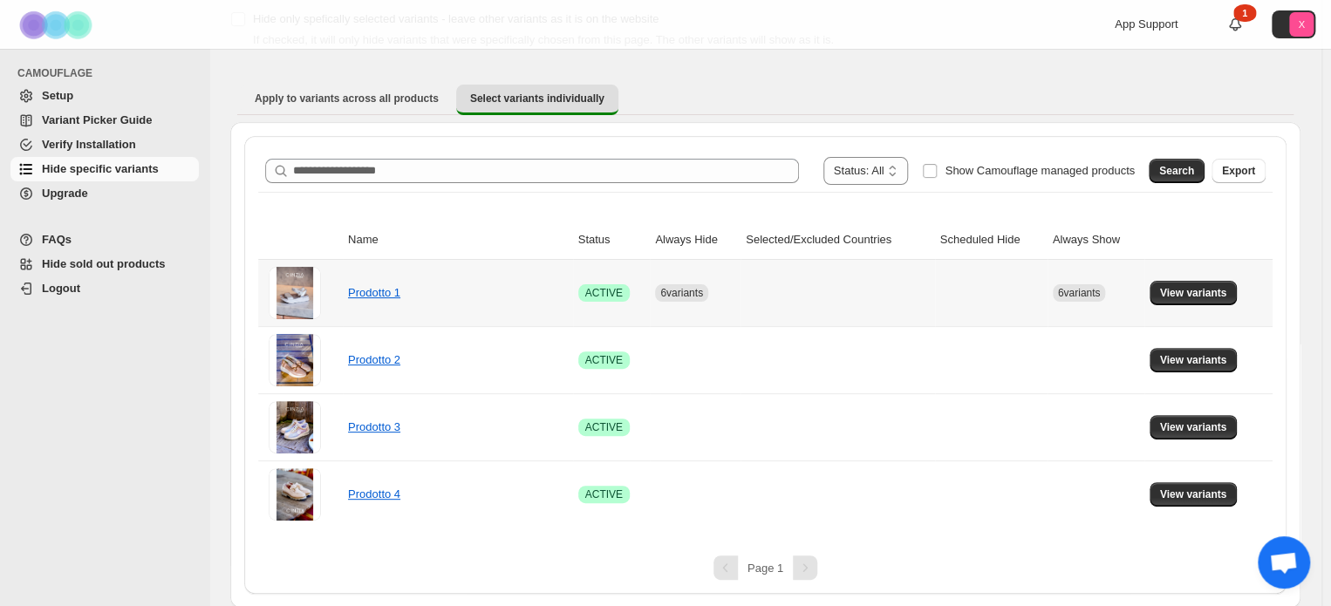
click at [345, 278] on td "Prodotto 1" at bounding box center [458, 293] width 230 height 66
click at [352, 289] on link "Prodotto 1" at bounding box center [374, 292] width 52 height 13
click at [1195, 292] on span "View variants" at bounding box center [1193, 293] width 67 height 14
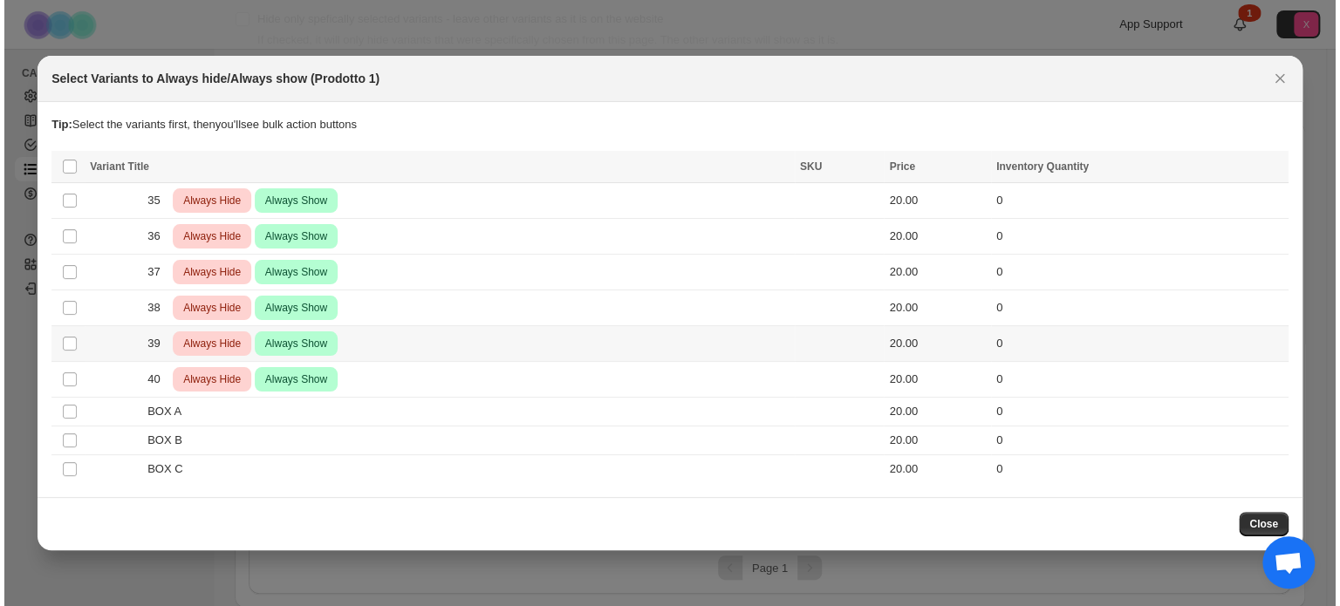
scroll to position [0, 0]
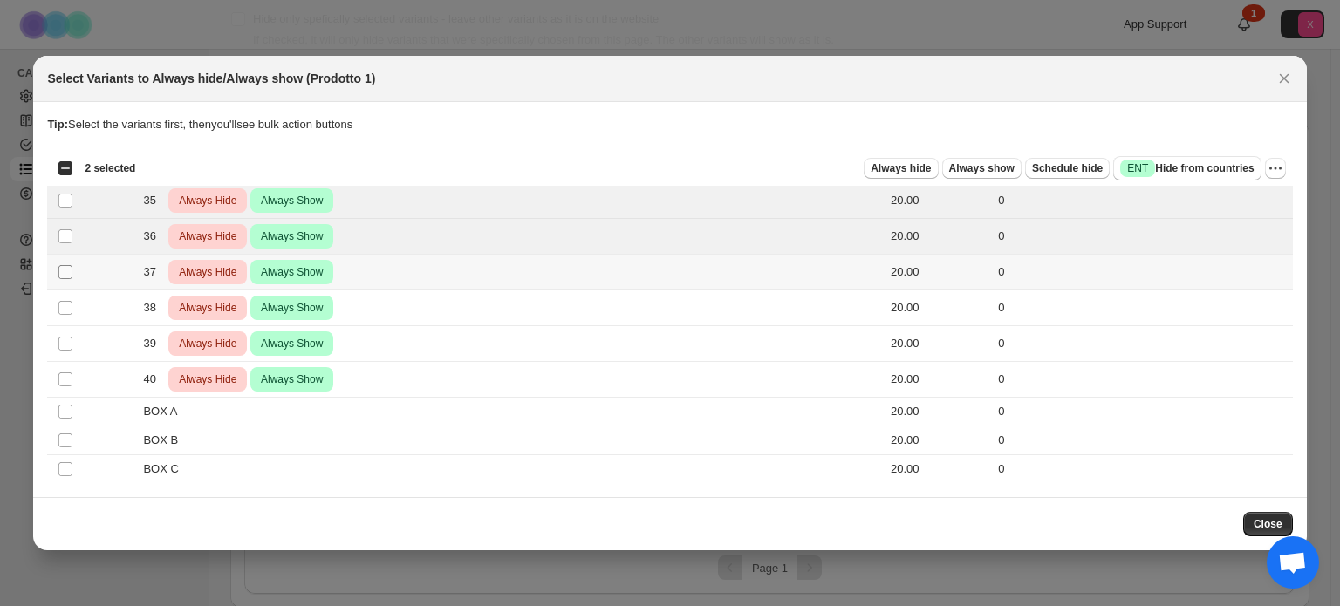
click at [66, 263] on td "Select product variant" at bounding box center [63, 273] width 33 height 36
click at [70, 299] on td "Select product variant" at bounding box center [63, 308] width 33 height 36
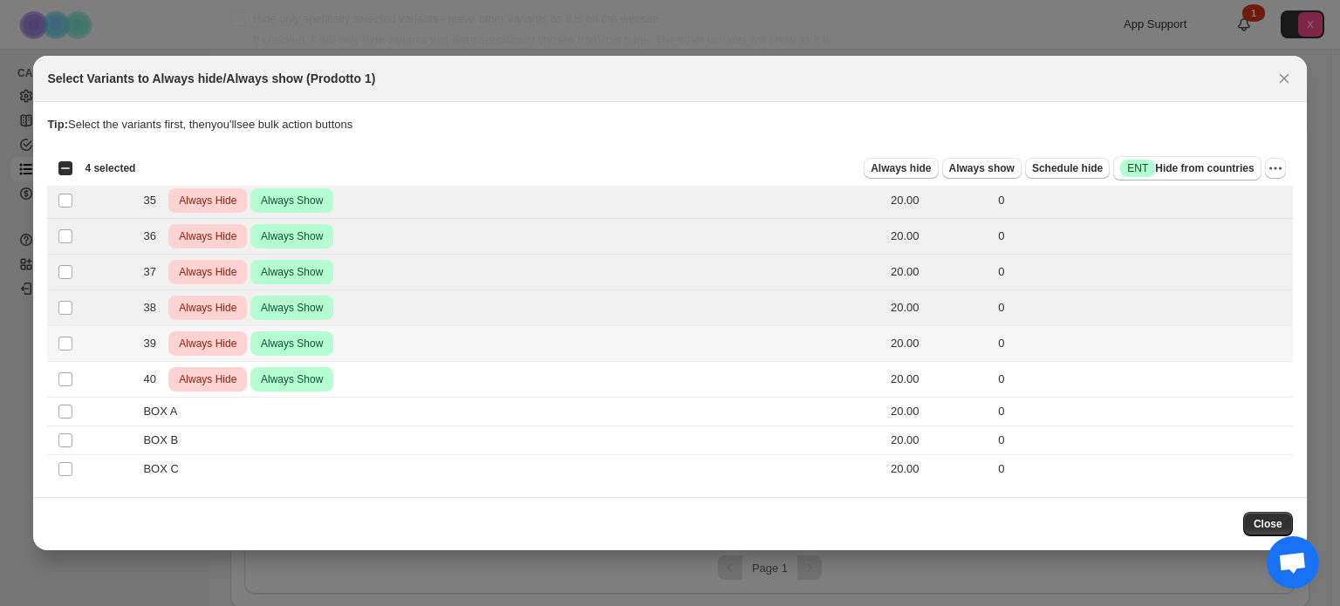
click at [70, 357] on td "Select product variant" at bounding box center [63, 344] width 33 height 36
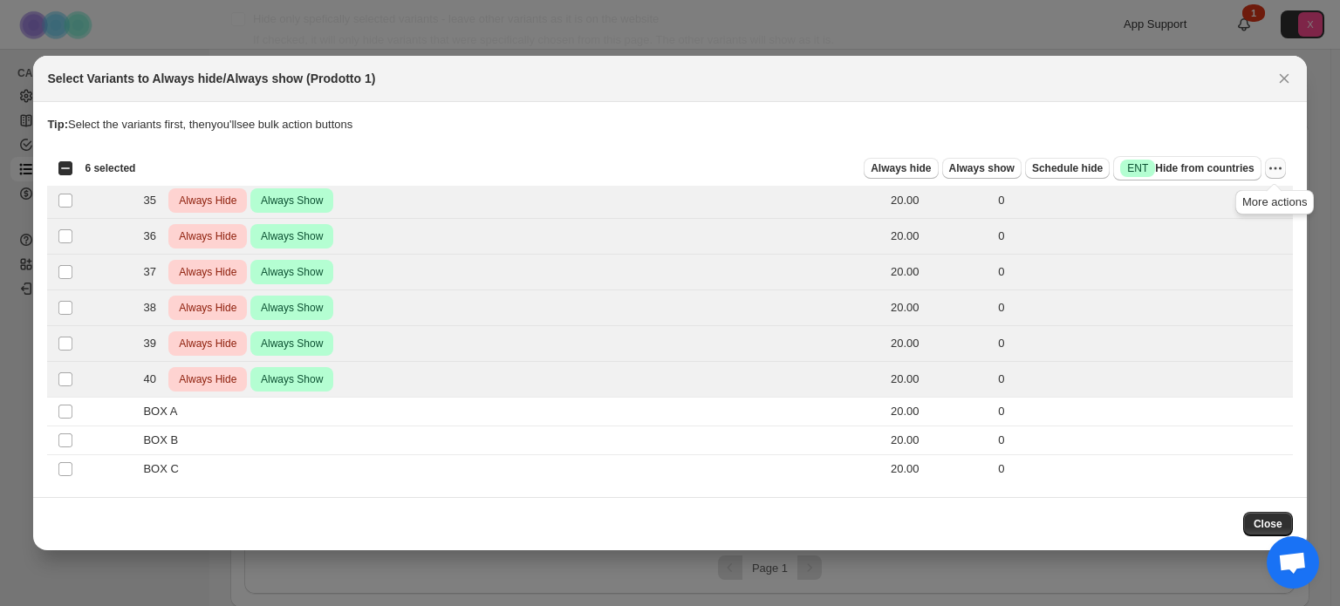
click at [1279, 170] on icon "More actions" at bounding box center [1274, 168] width 17 height 17
click at [1193, 231] on span "Undo always show" at bounding box center [1195, 233] width 94 height 13
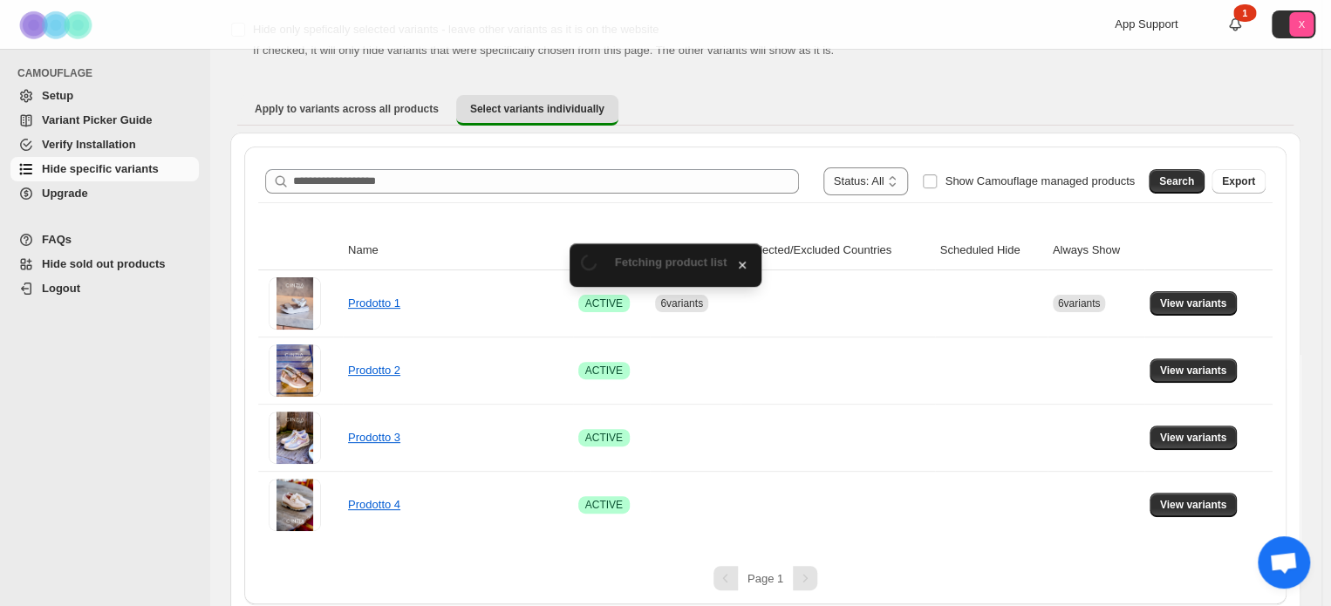
scroll to position [108, 0]
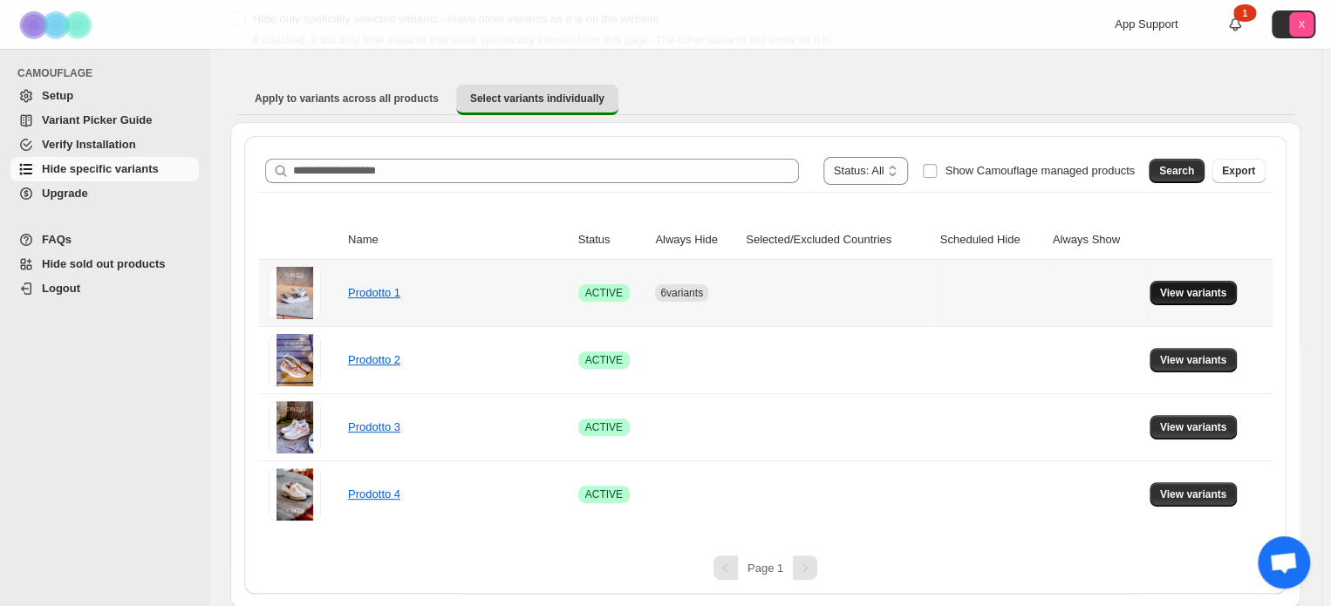
click at [1177, 297] on span "View variants" at bounding box center [1193, 293] width 67 height 14
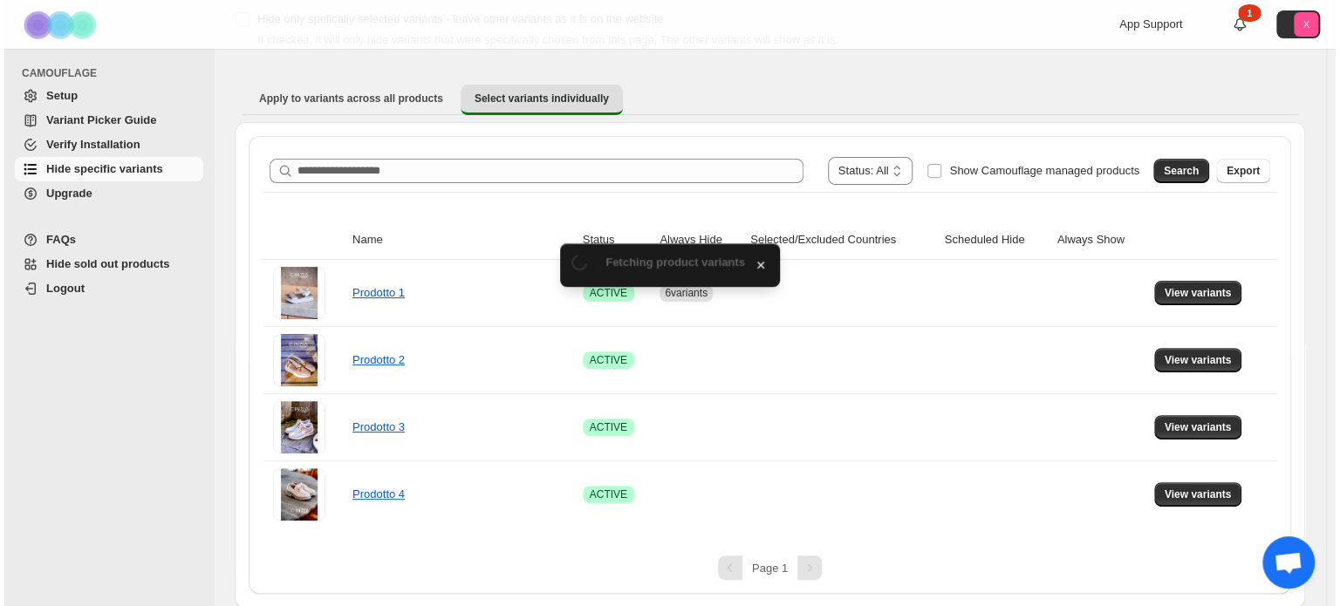
scroll to position [0, 0]
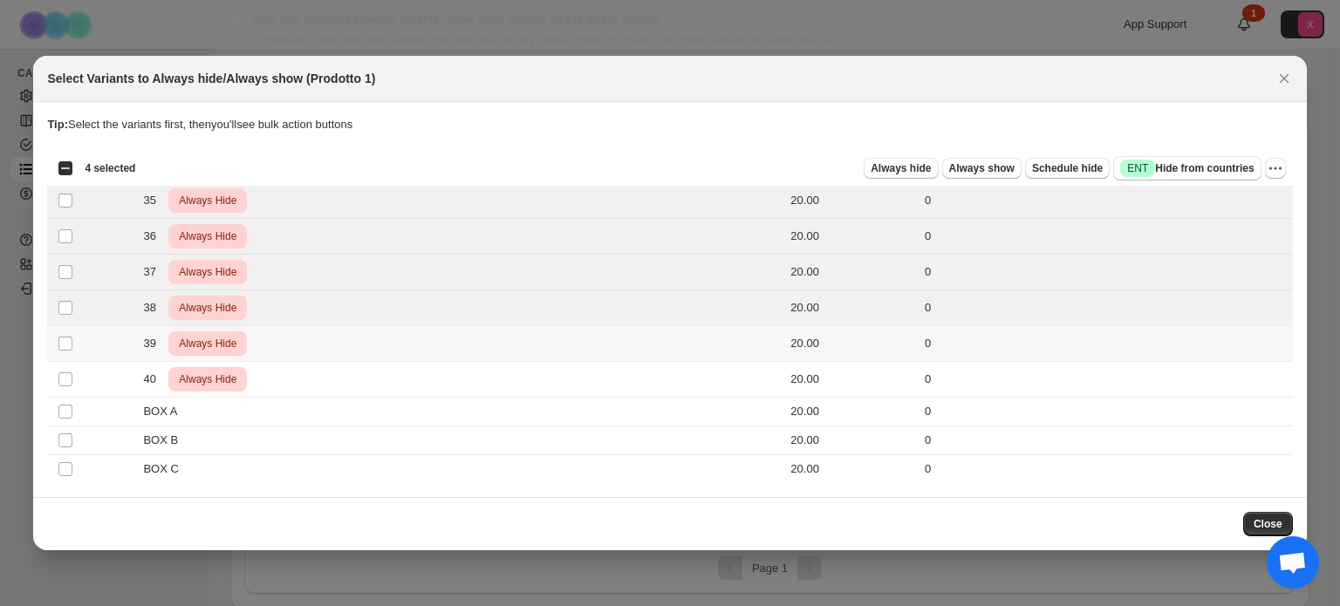
click at [69, 352] on td "Select product variant" at bounding box center [63, 344] width 33 height 36
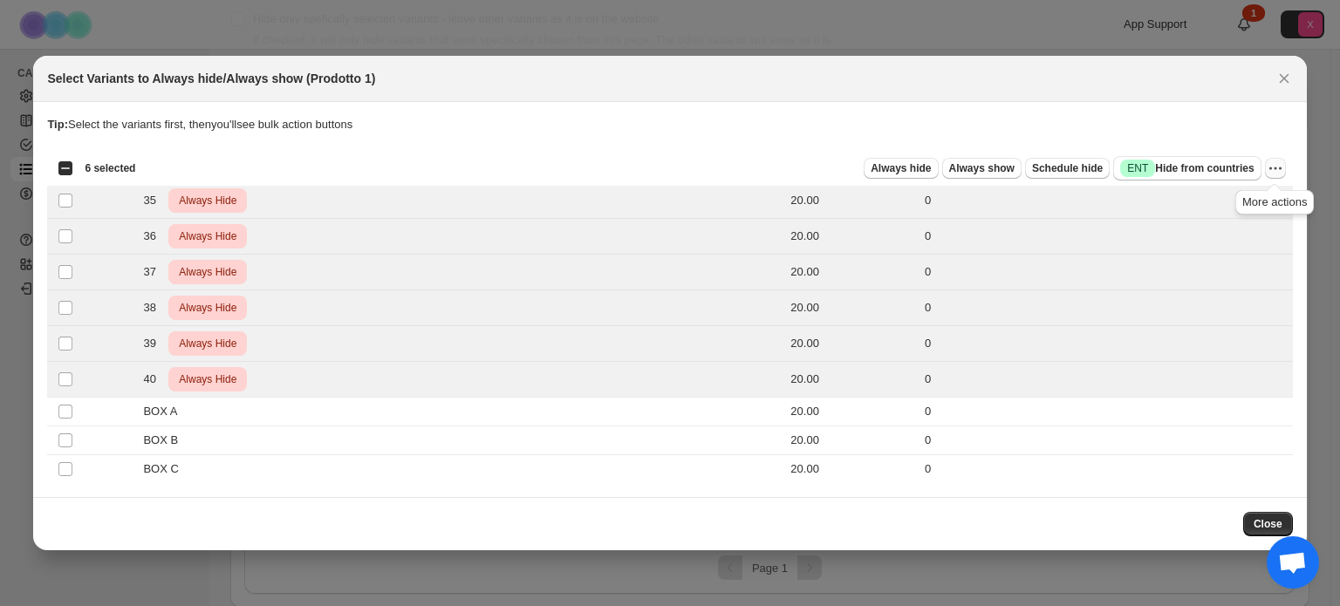
click at [1270, 168] on icon "More actions" at bounding box center [1274, 168] width 17 height 17
click at [1224, 202] on span "Undo always hide" at bounding box center [1193, 203] width 90 height 13
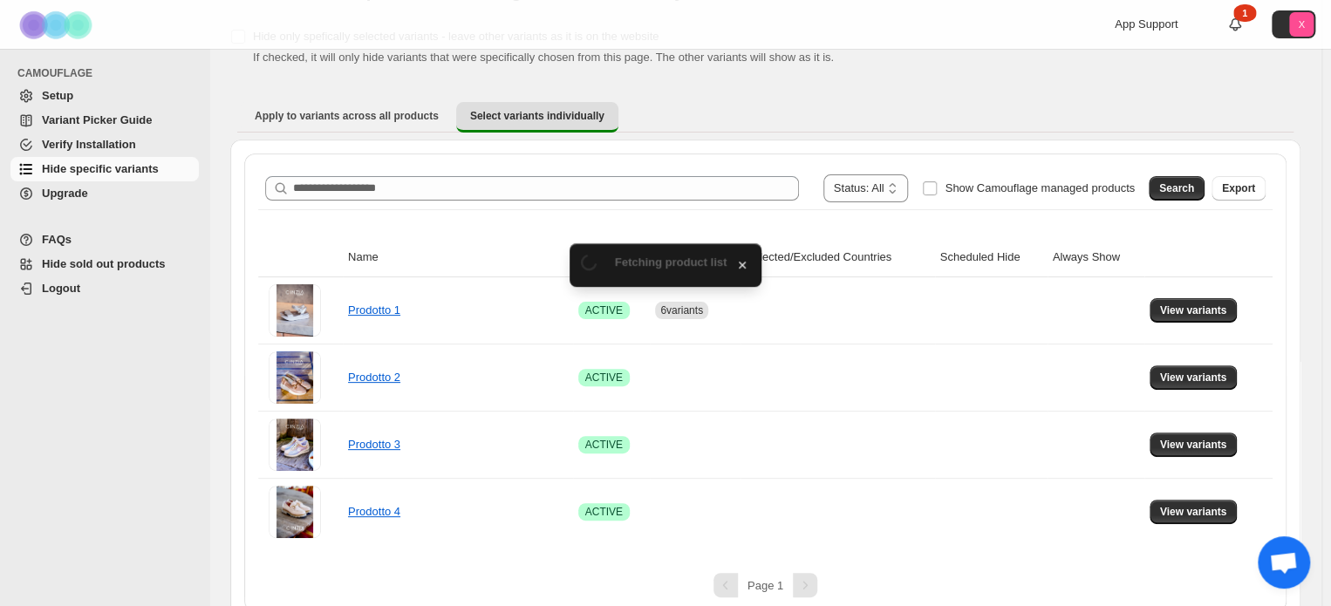
scroll to position [108, 0]
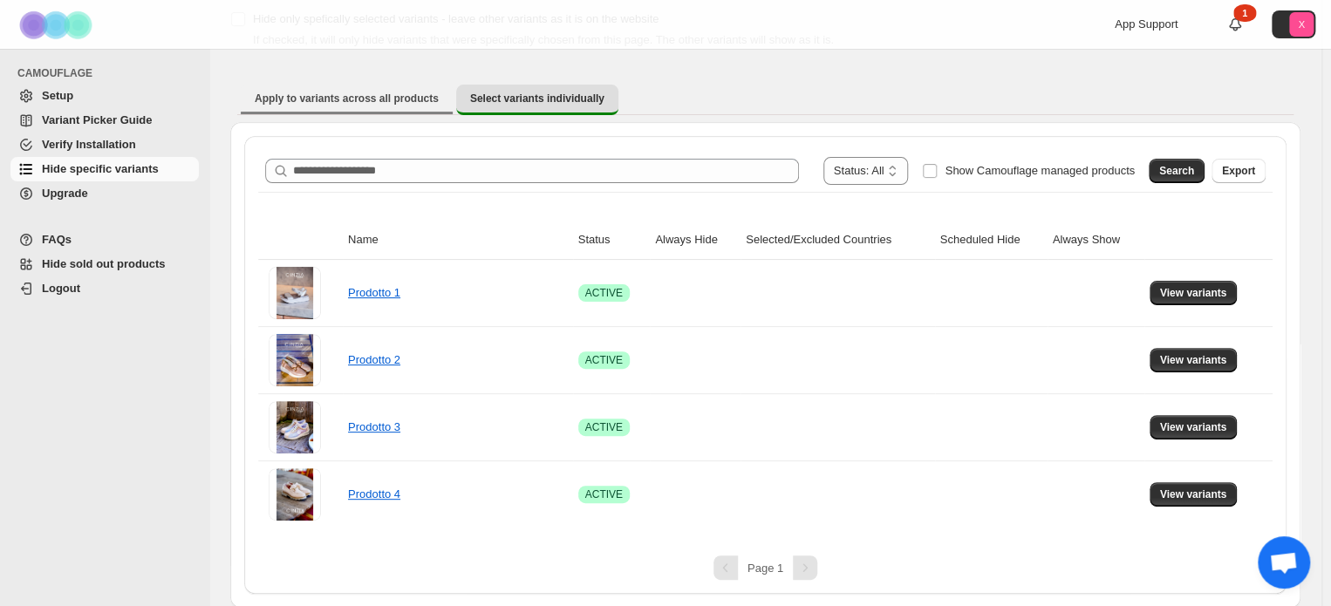
click at [371, 113] on li "Apply to variants across all products" at bounding box center [347, 99] width 212 height 31
click at [359, 94] on span "Apply to variants across all products" at bounding box center [347, 99] width 184 height 14
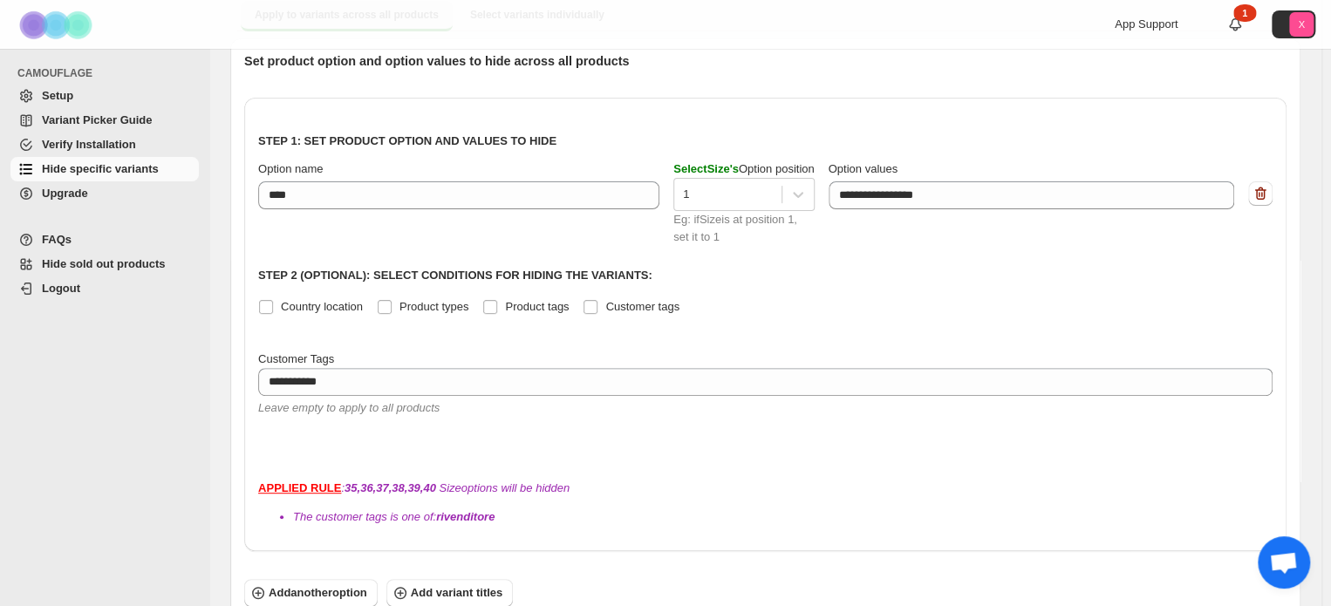
scroll to position [255, 0]
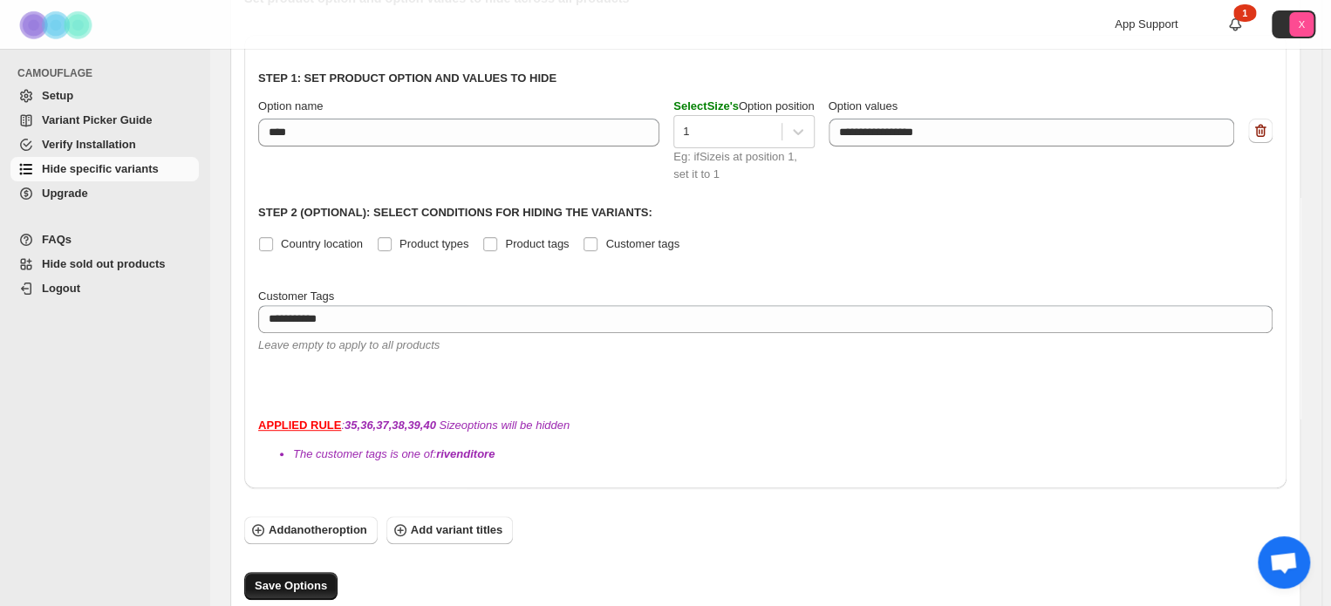
click at [293, 572] on button "Save Options" at bounding box center [290, 586] width 93 height 28
click at [701, 140] on div at bounding box center [727, 131] width 89 height 21
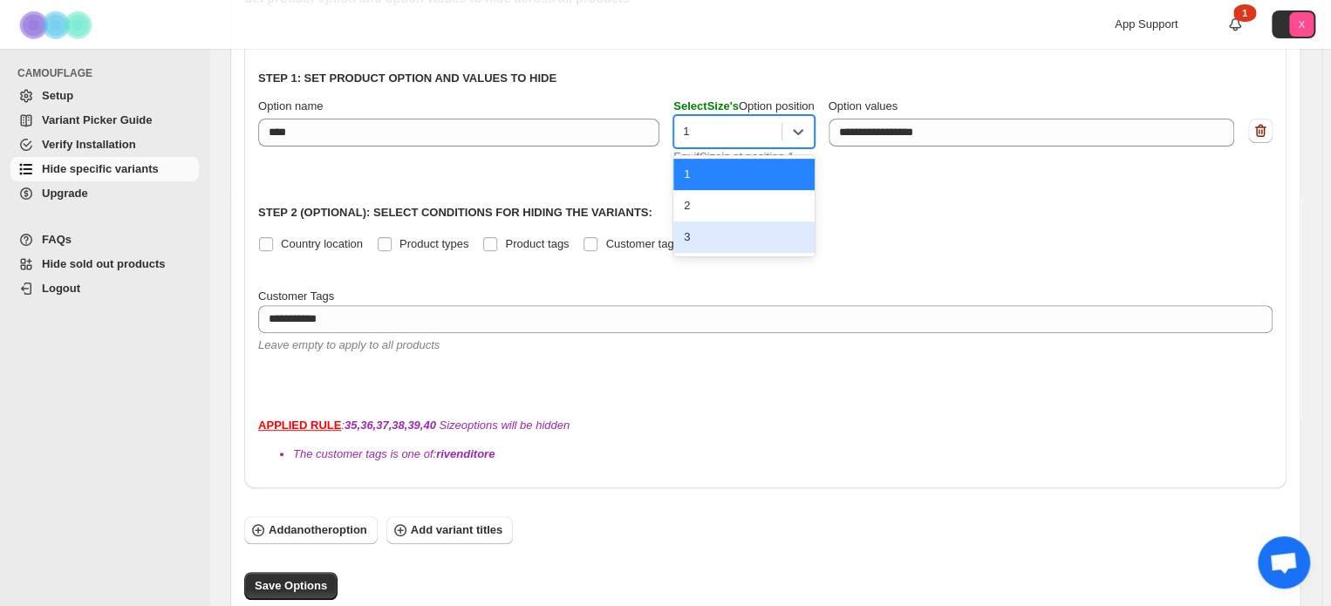
click at [708, 235] on div "3" at bounding box center [743, 237] width 140 height 31
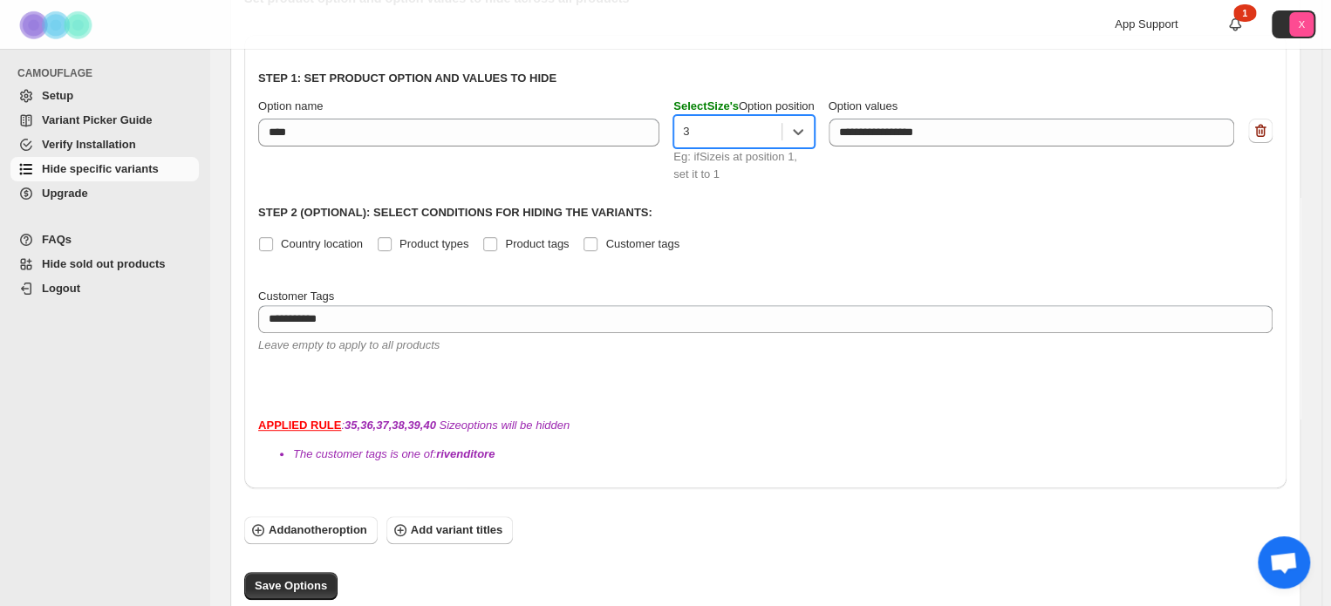
click at [708, 136] on div at bounding box center [727, 131] width 89 height 21
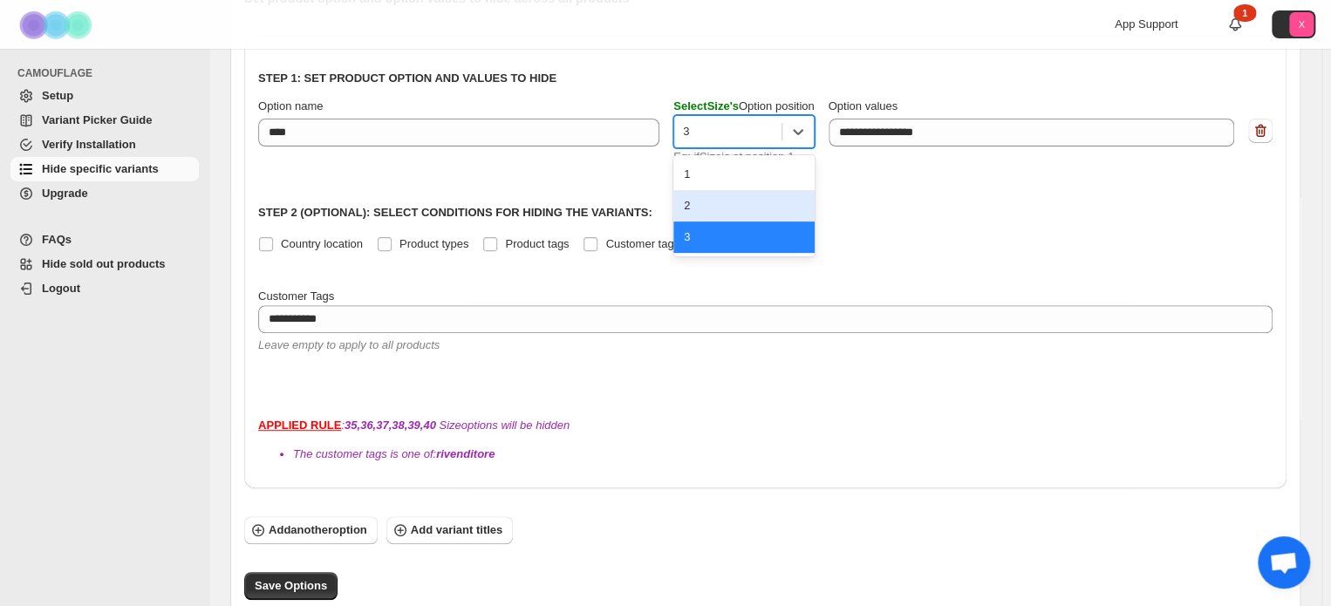
click at [713, 194] on div "2" at bounding box center [743, 205] width 140 height 31
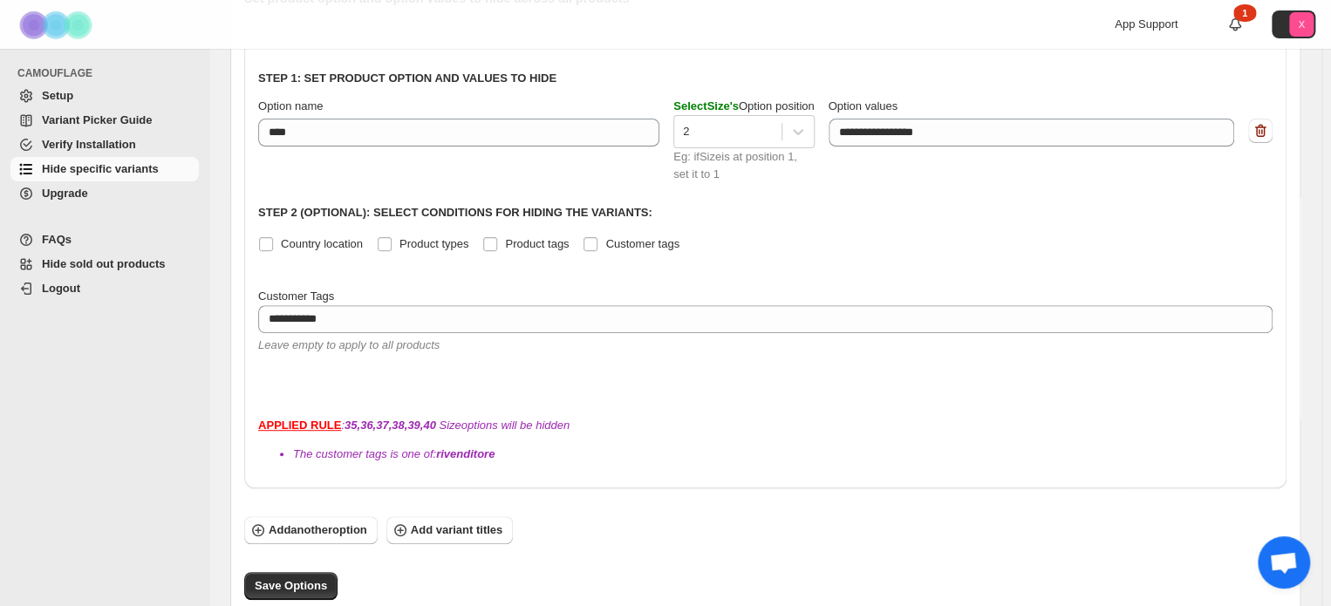
click at [307, 533] on div "Add another option Add variant titles Save Options" at bounding box center [765, 558] width 1042 height 84
click at [305, 577] on span "Save Options" at bounding box center [291, 585] width 72 height 17
click at [1277, 563] on span "Aprire la chat" at bounding box center [1283, 564] width 29 height 24
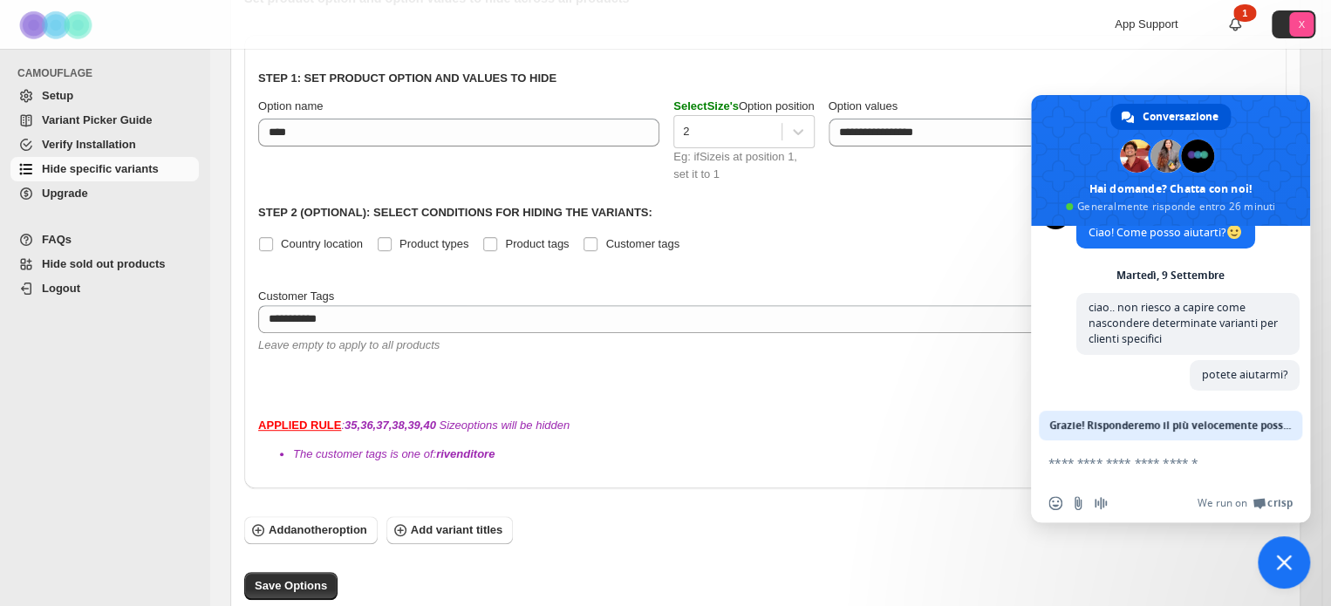
click at [951, 516] on div "Add another option Add variant titles Save Options" at bounding box center [765, 558] width 1042 height 84
click at [1269, 568] on span "Chiudere la chat" at bounding box center [1284, 562] width 52 height 52
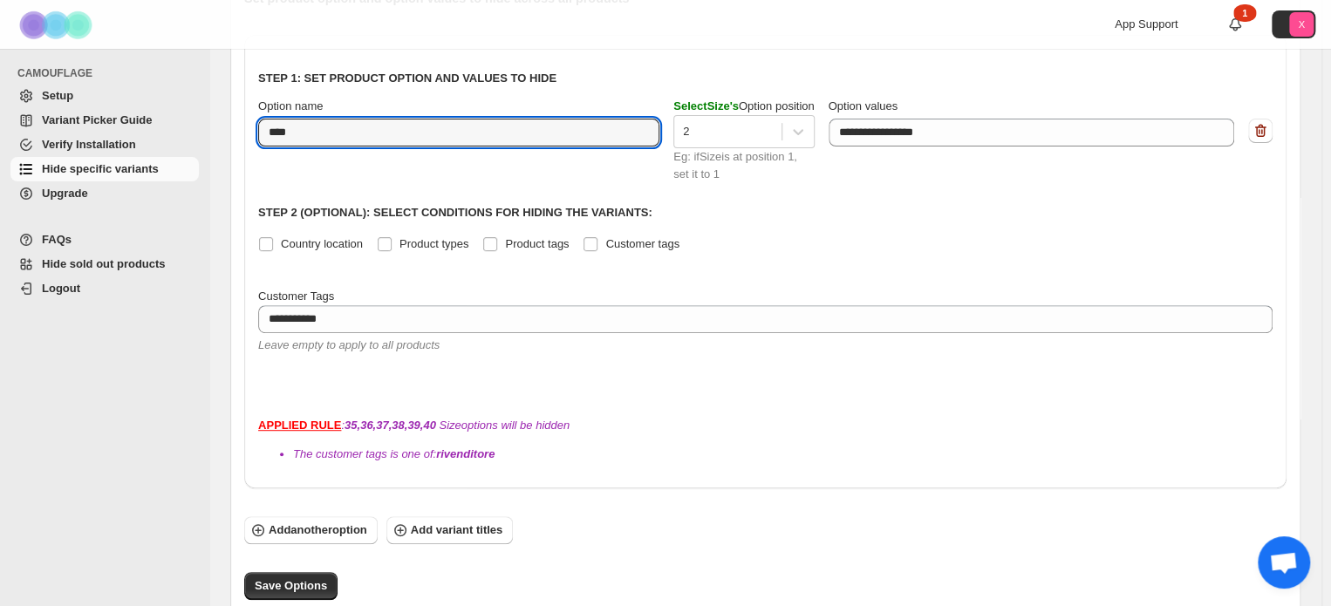
drag, startPoint x: 289, startPoint y: 117, endPoint x: 168, endPoint y: 114, distance: 120.4
click at [168, 114] on div "**********" at bounding box center [665, 193] width 1331 height 897
type input "******"
drag, startPoint x: 707, startPoint y: 136, endPoint x: 708, endPoint y: 149, distance: 13.1
click at [708, 135] on div at bounding box center [728, 131] width 99 height 21
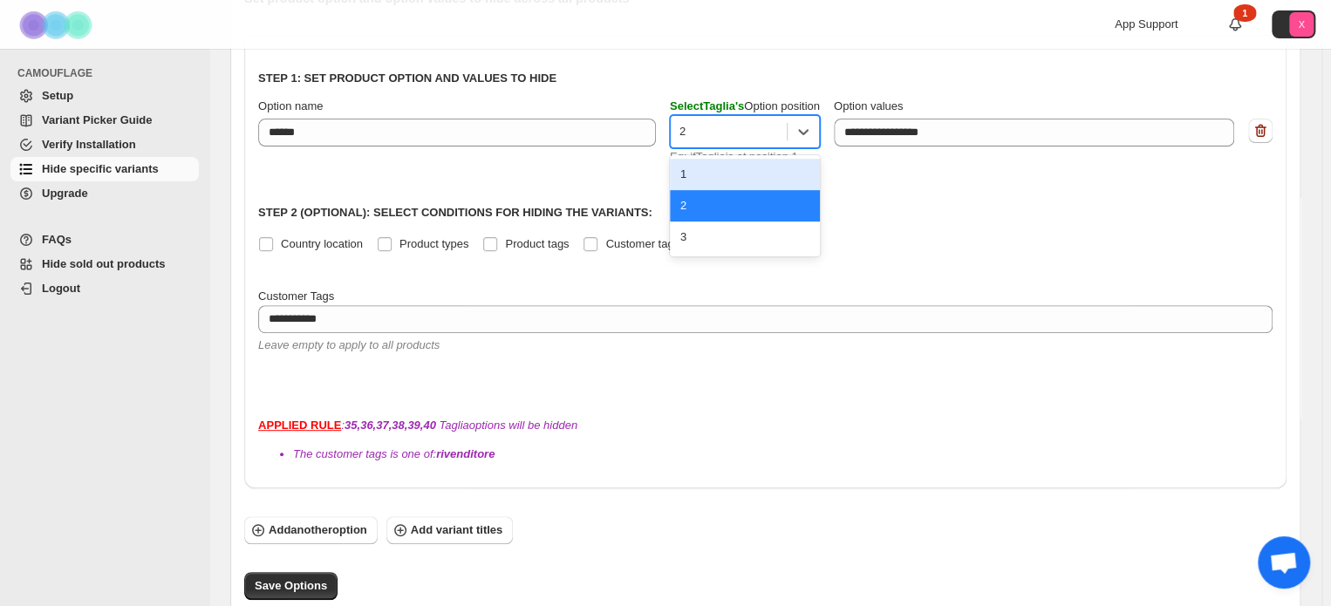
click at [705, 166] on div "1" at bounding box center [745, 174] width 150 height 31
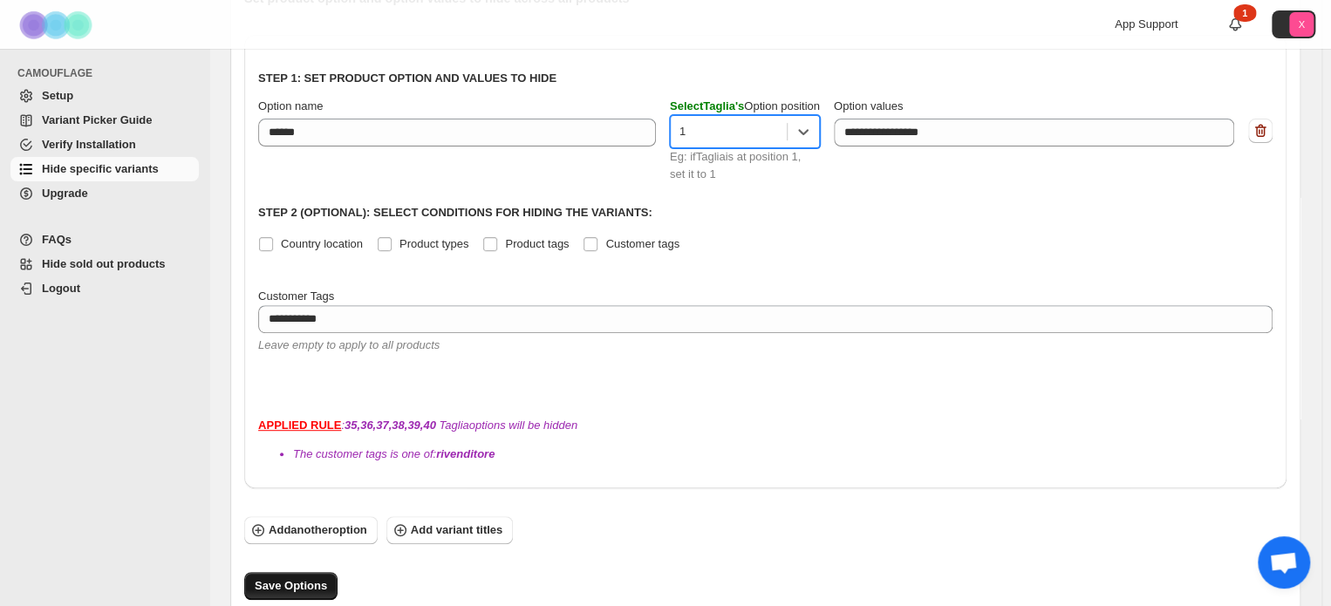
click at [301, 577] on span "Save Options" at bounding box center [291, 585] width 72 height 17
click at [288, 536] on div "Add another option Add variant titles Save Options" at bounding box center [765, 558] width 1042 height 84
click at [263, 577] on span "Save Options" at bounding box center [291, 585] width 72 height 17
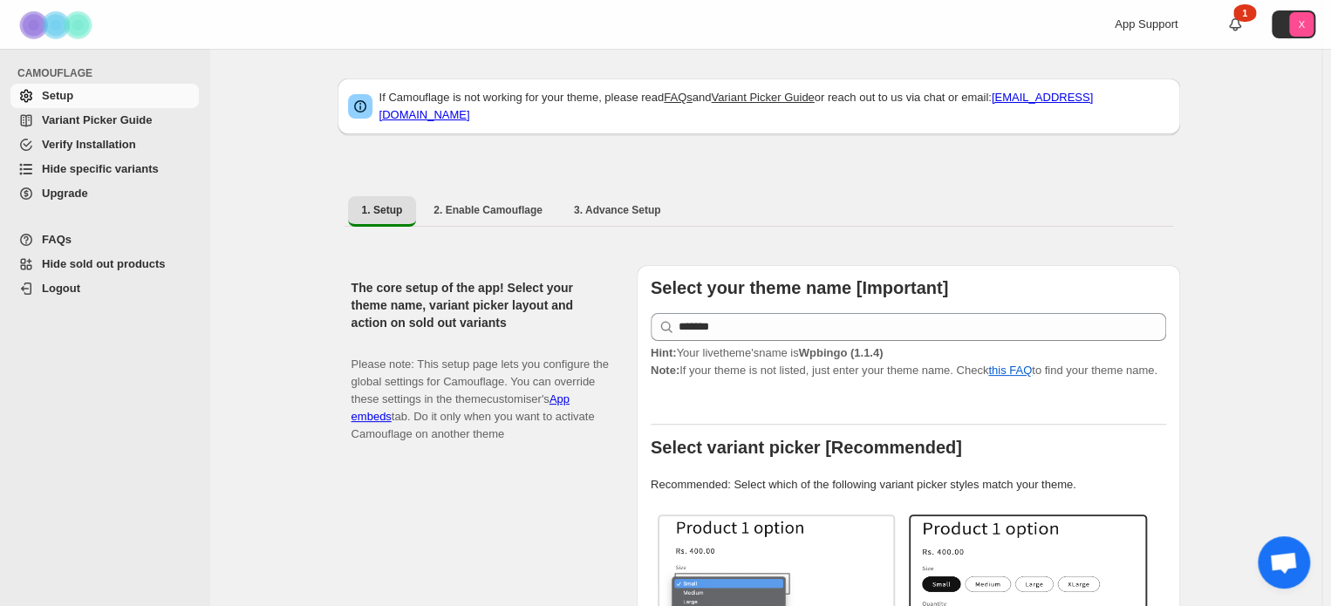
click at [67, 164] on span "Hide specific variants" at bounding box center [100, 168] width 117 height 13
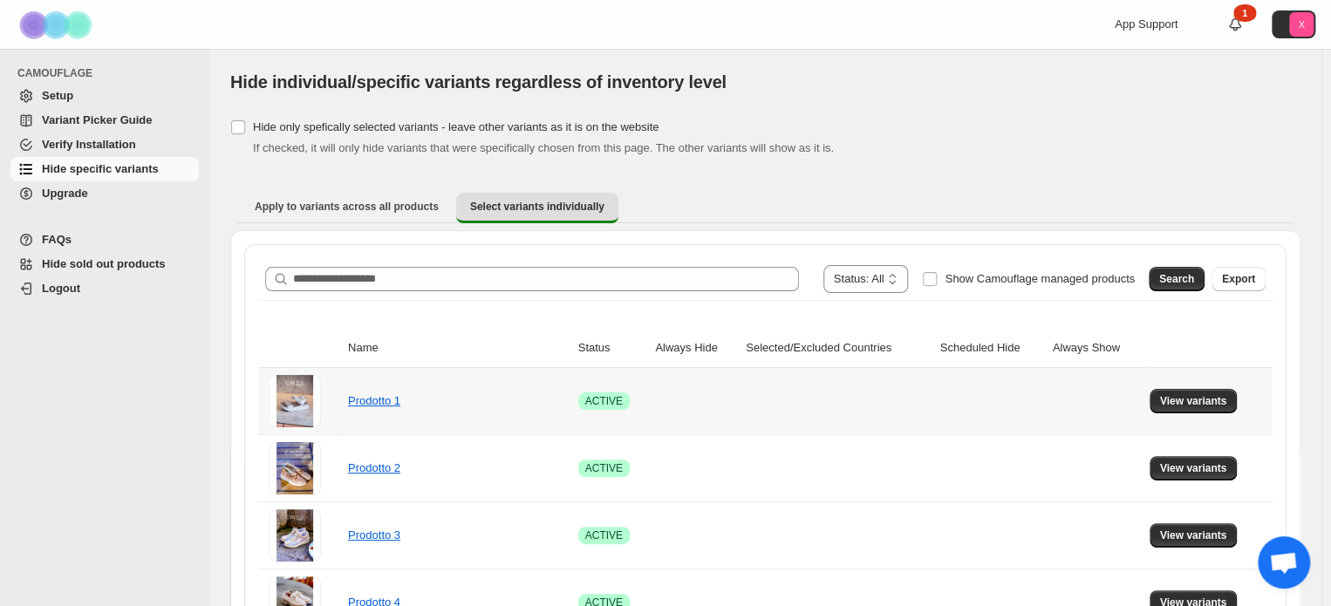
scroll to position [108, 0]
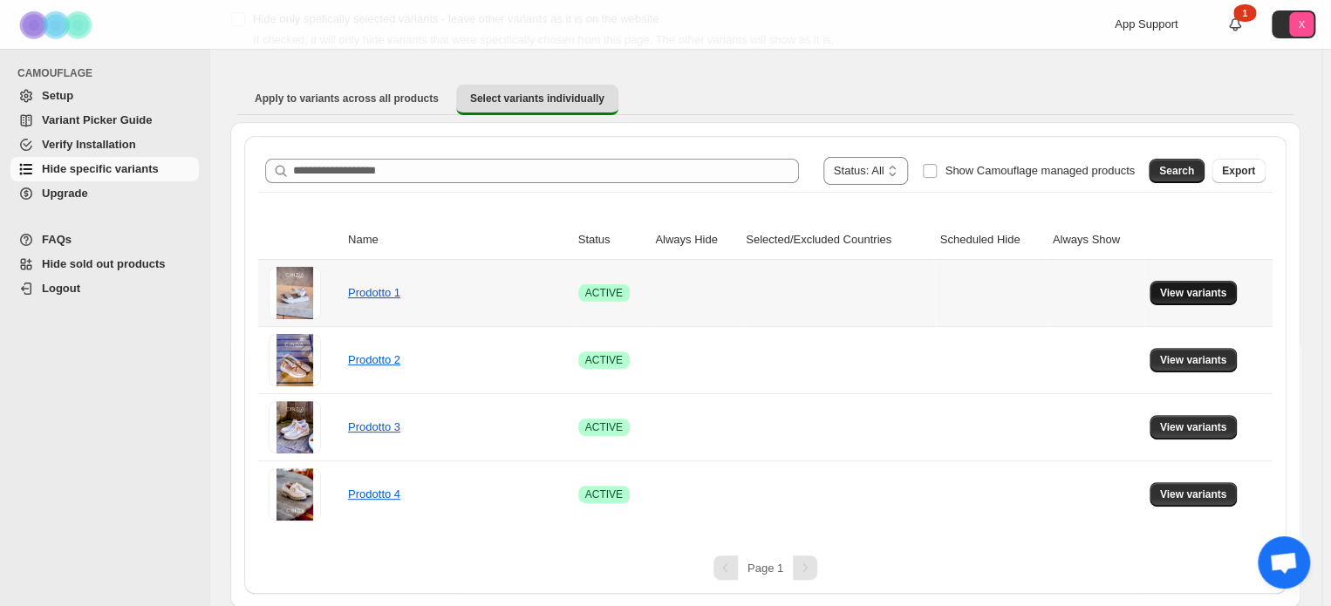
click at [1207, 298] on span "View variants" at bounding box center [1193, 293] width 67 height 14
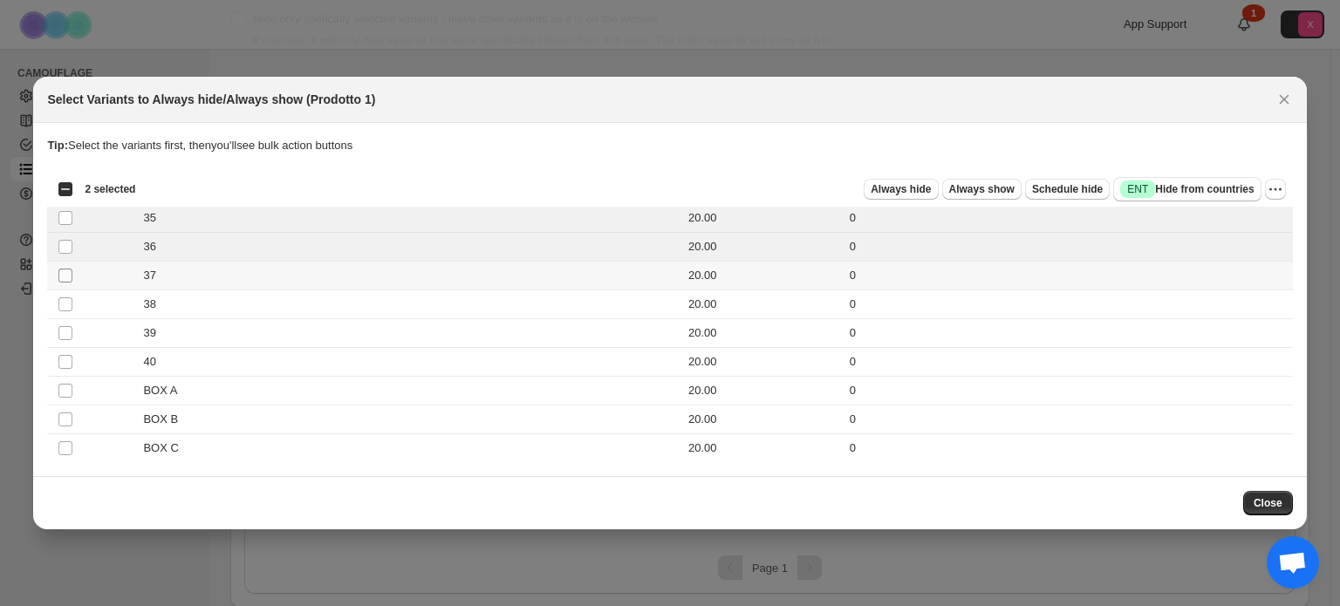
click at [65, 283] on span ":r5:" at bounding box center [66, 276] width 16 height 16
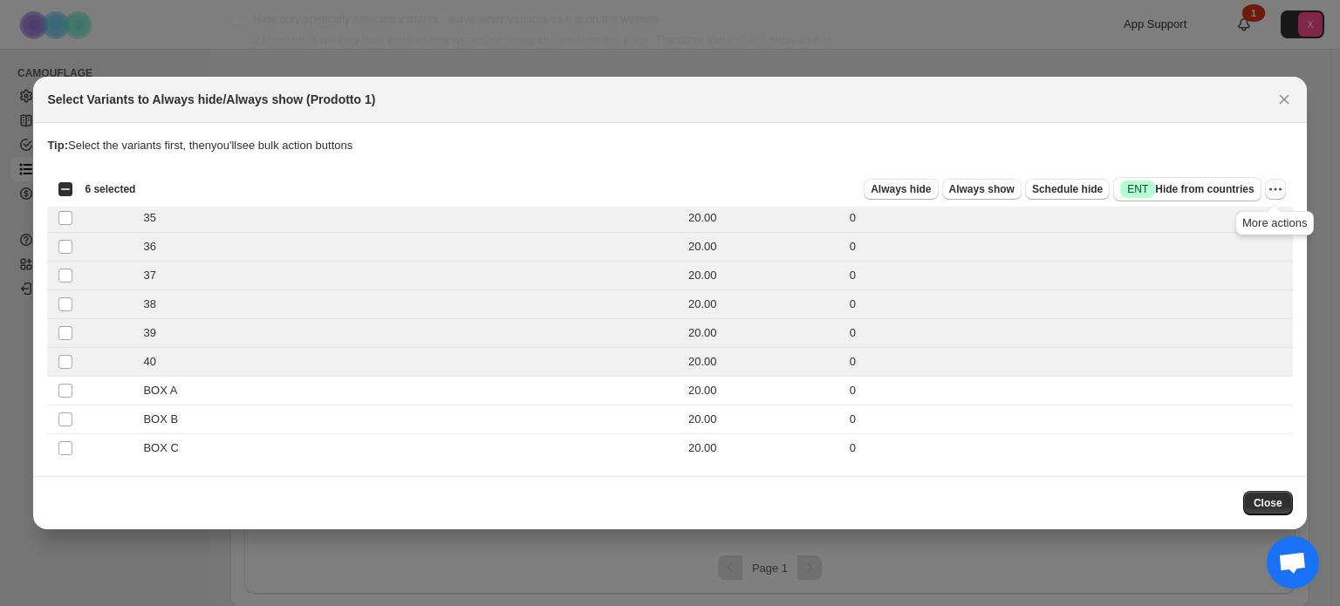
click at [1281, 186] on icon "More actions" at bounding box center [1274, 189] width 17 height 17
click at [1081, 197] on button "Schedule hide" at bounding box center [1067, 189] width 85 height 21
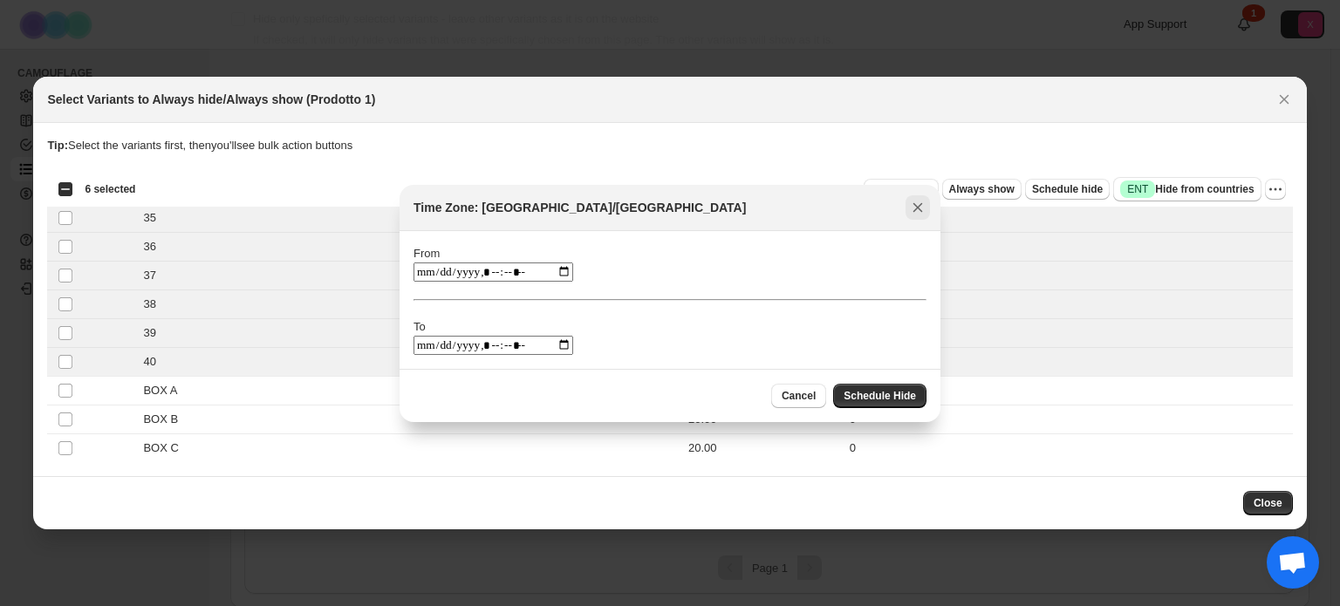
click at [915, 211] on icon "Close" at bounding box center [917, 207] width 17 height 17
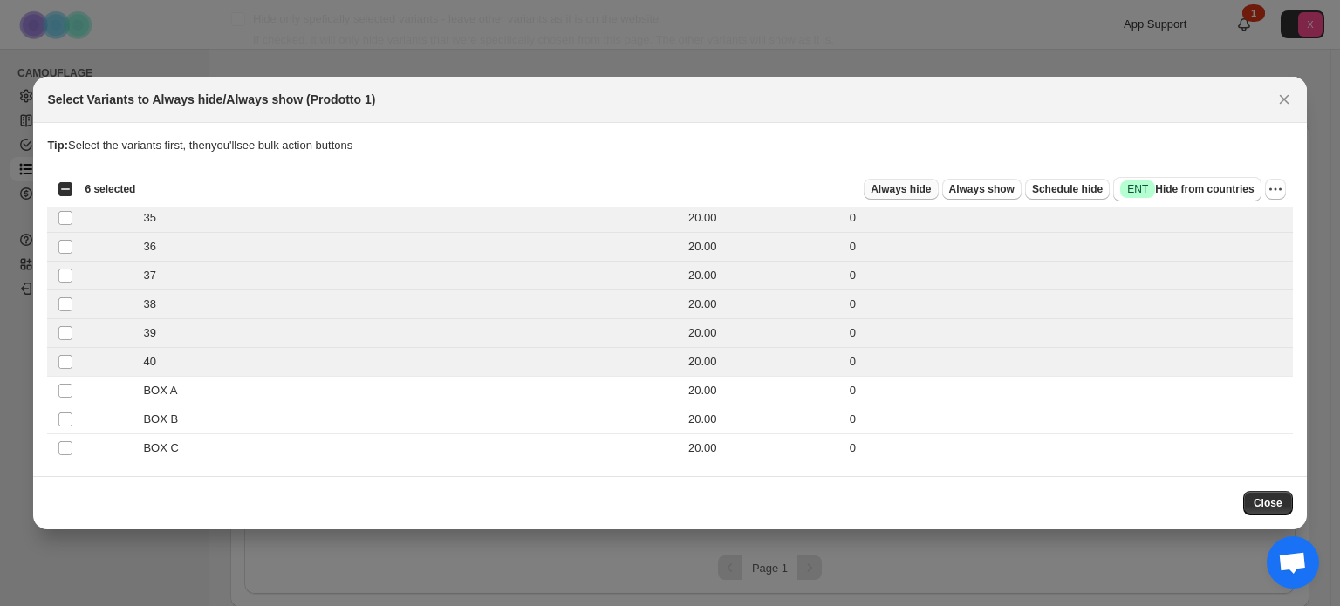
click at [889, 193] on span "Always hide" at bounding box center [900, 189] width 60 height 14
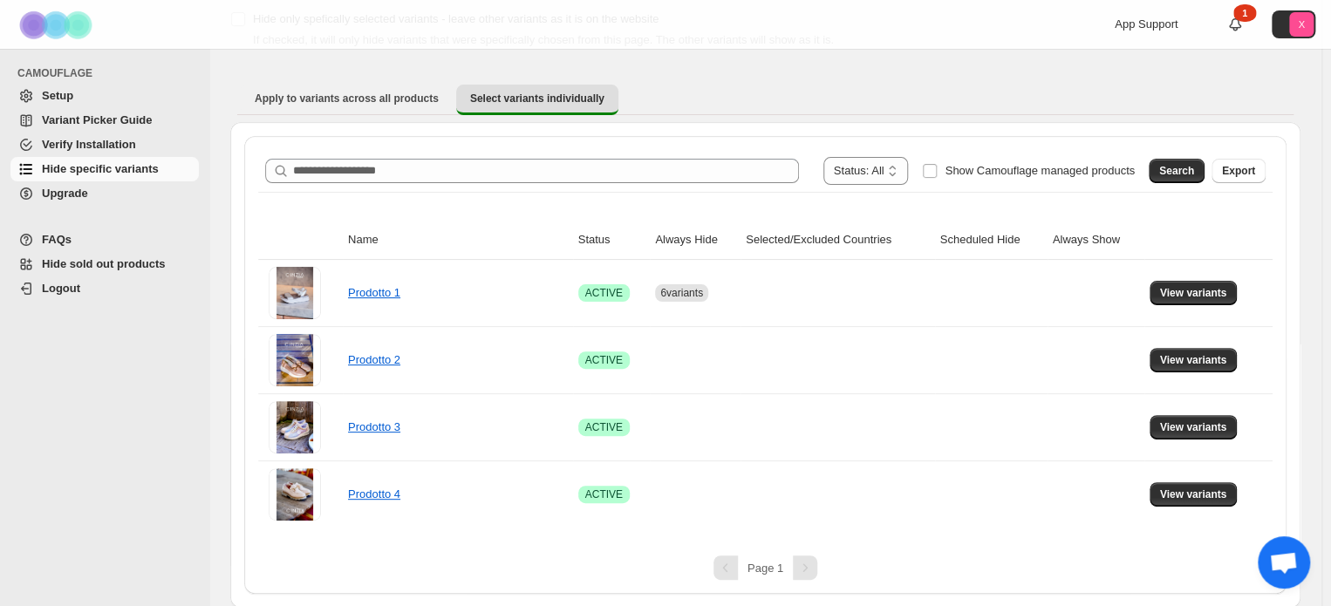
click at [397, 75] on div "**********" at bounding box center [765, 307] width 1070 height 601
click at [373, 112] on button "Apply to variants across all products" at bounding box center [347, 99] width 212 height 28
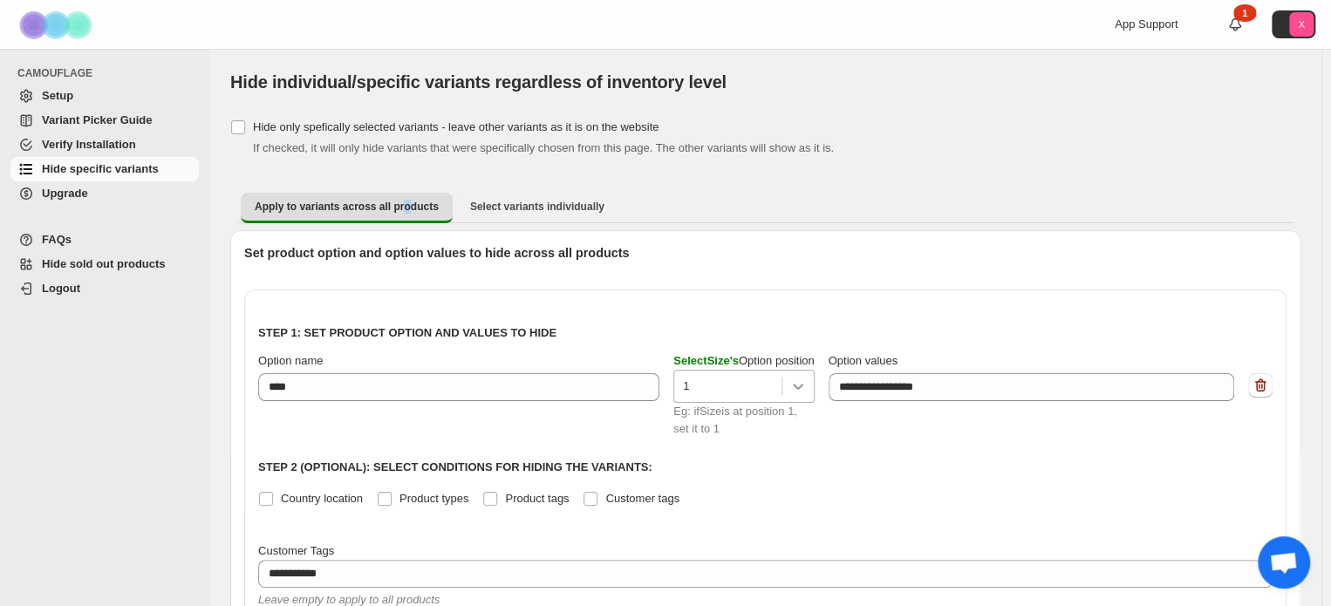
click at [807, 379] on icon at bounding box center [797, 386] width 17 height 17
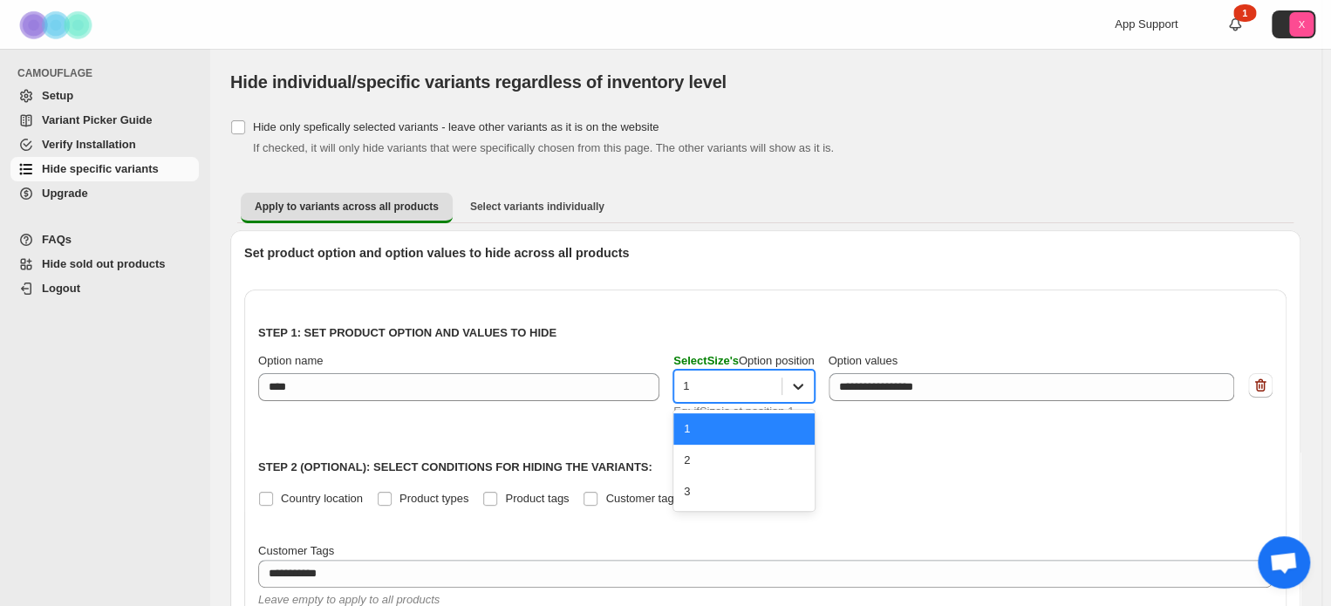
click at [807, 379] on icon at bounding box center [797, 386] width 17 height 17
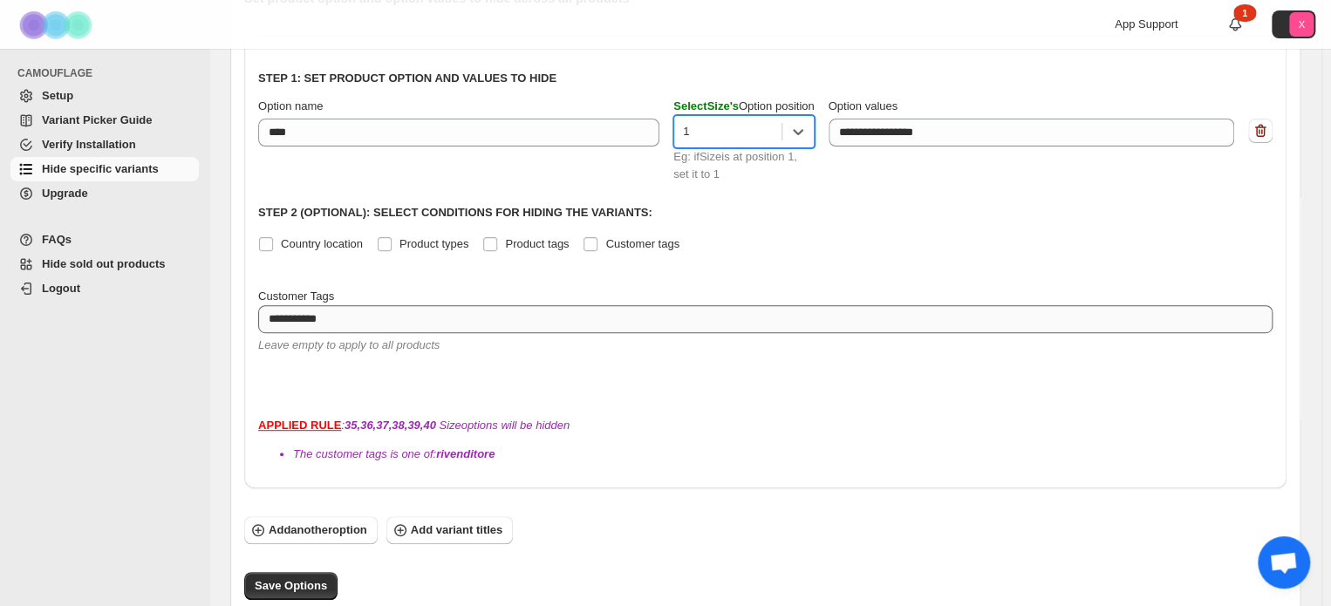
scroll to position [254, 0]
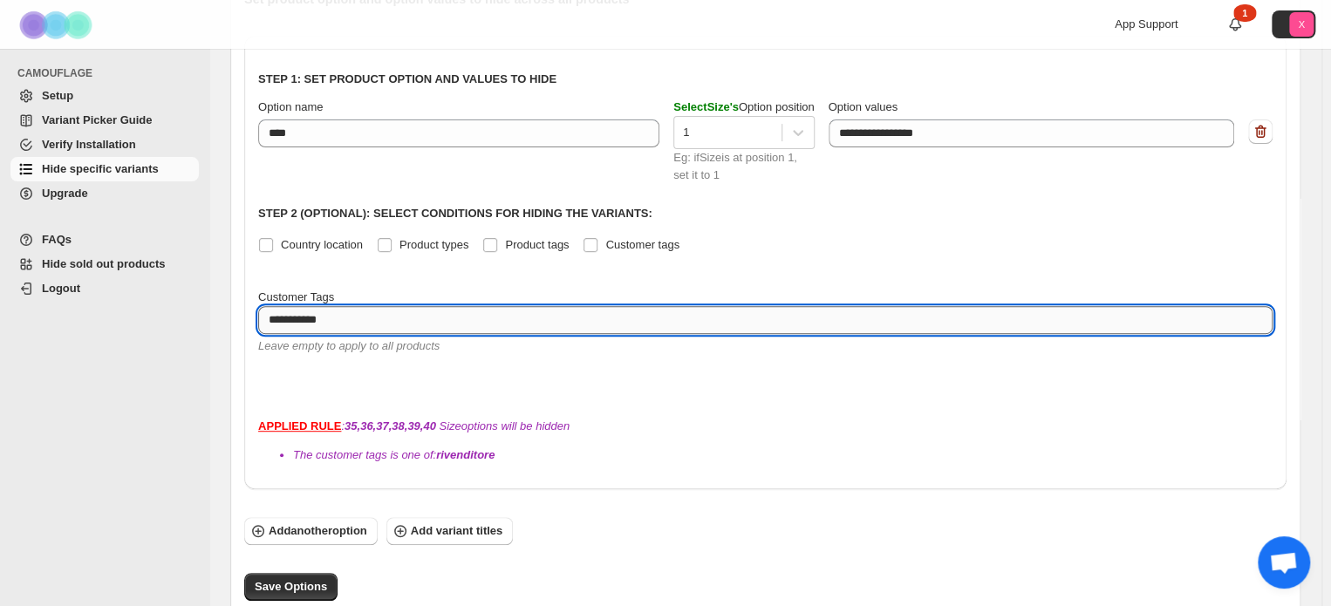
click at [343, 310] on textarea "**********" at bounding box center [752, 320] width 988 height 28
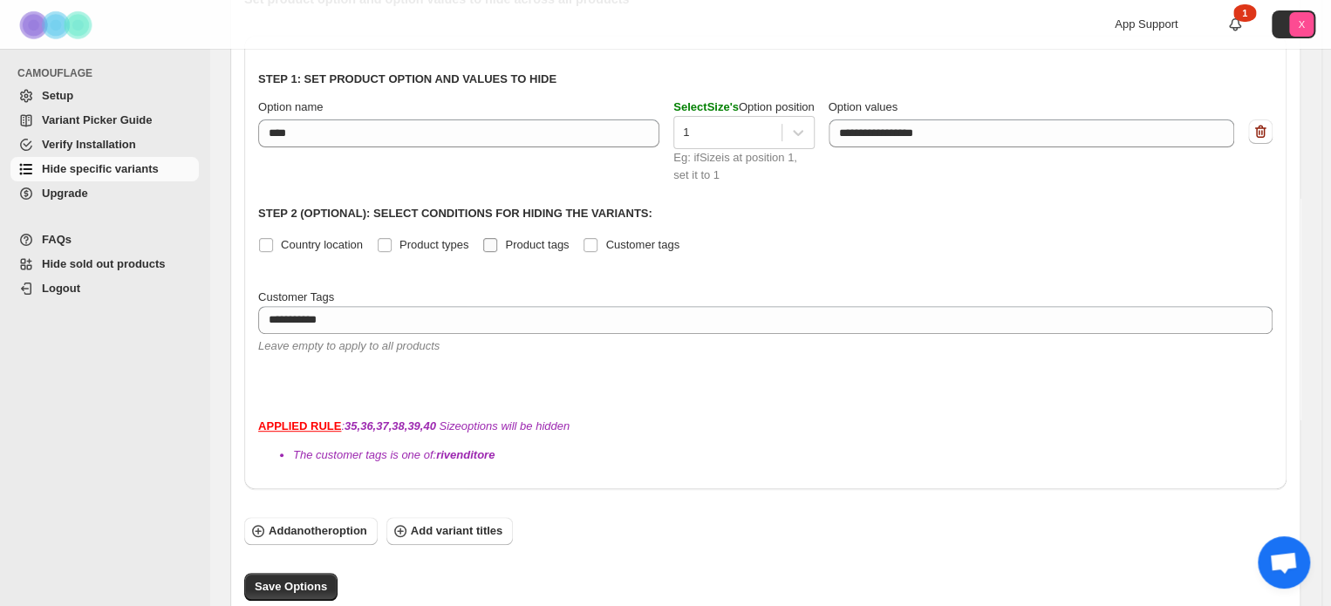
click at [507, 240] on span "Product tags" at bounding box center [537, 244] width 64 height 13
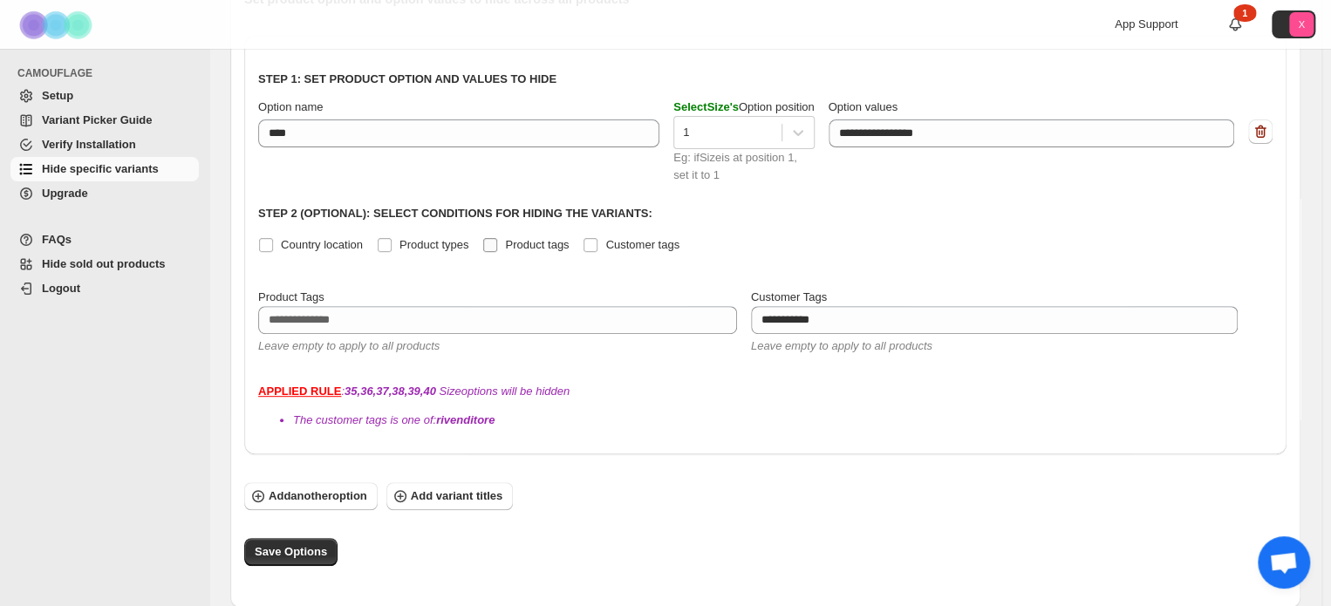
click at [507, 240] on span "Product tags" at bounding box center [537, 244] width 64 height 13
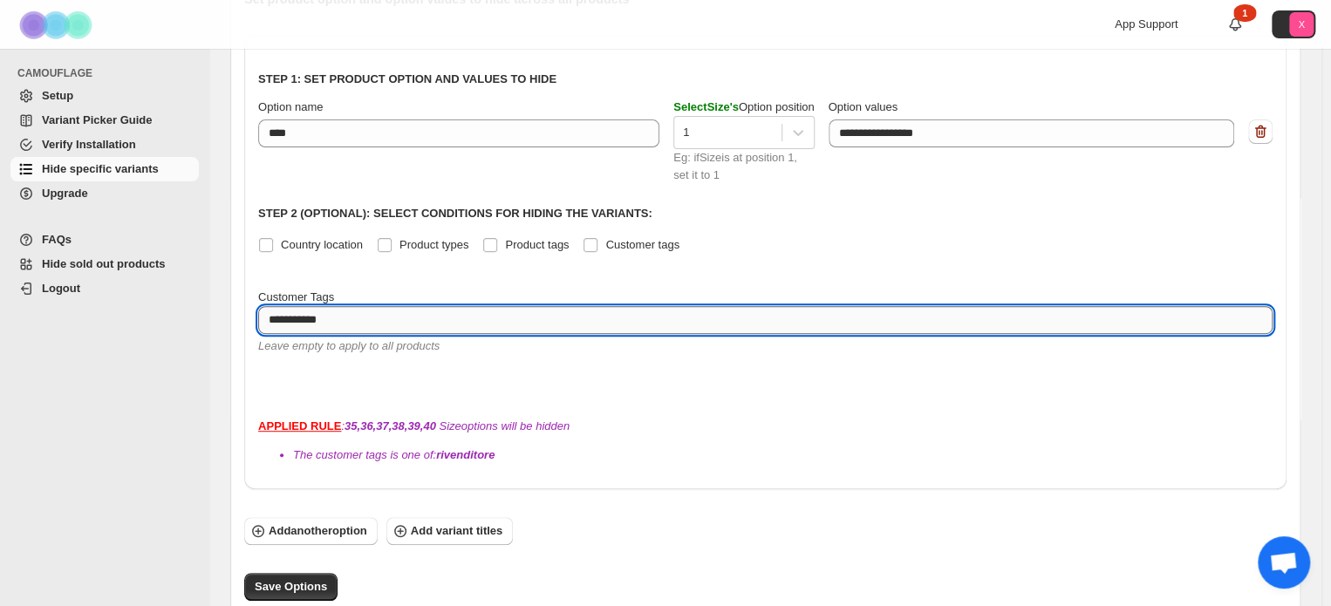
click at [389, 328] on textarea "**********" at bounding box center [752, 320] width 988 height 28
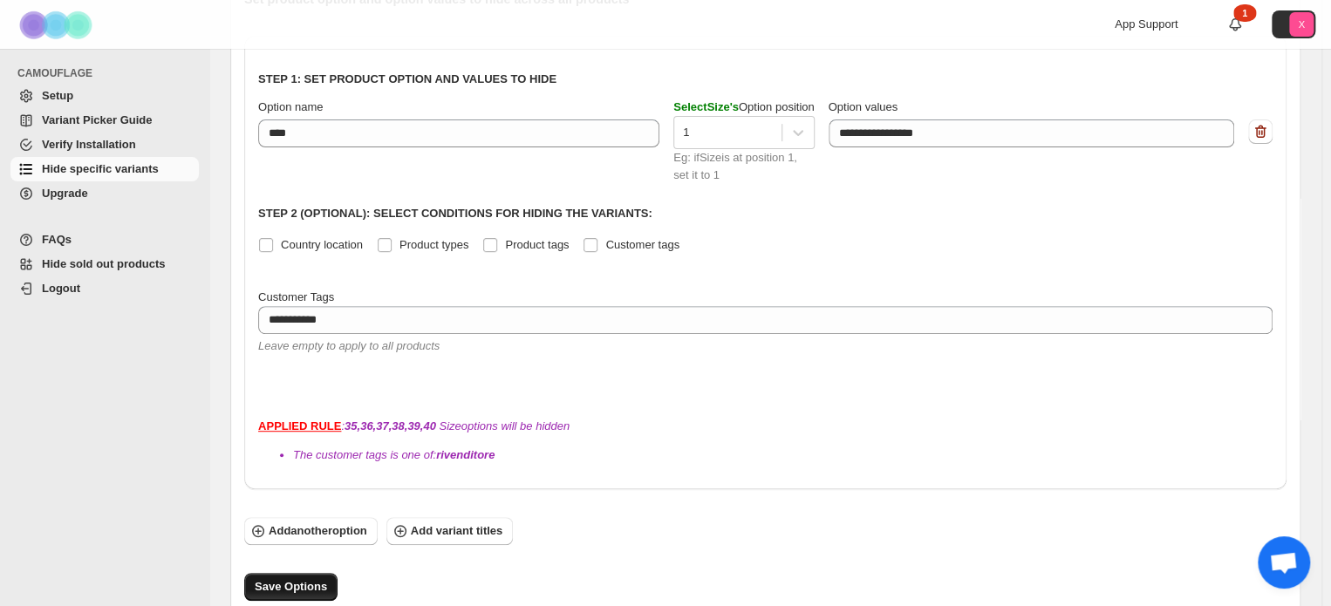
click at [289, 578] on span "Save Options" at bounding box center [291, 586] width 72 height 17
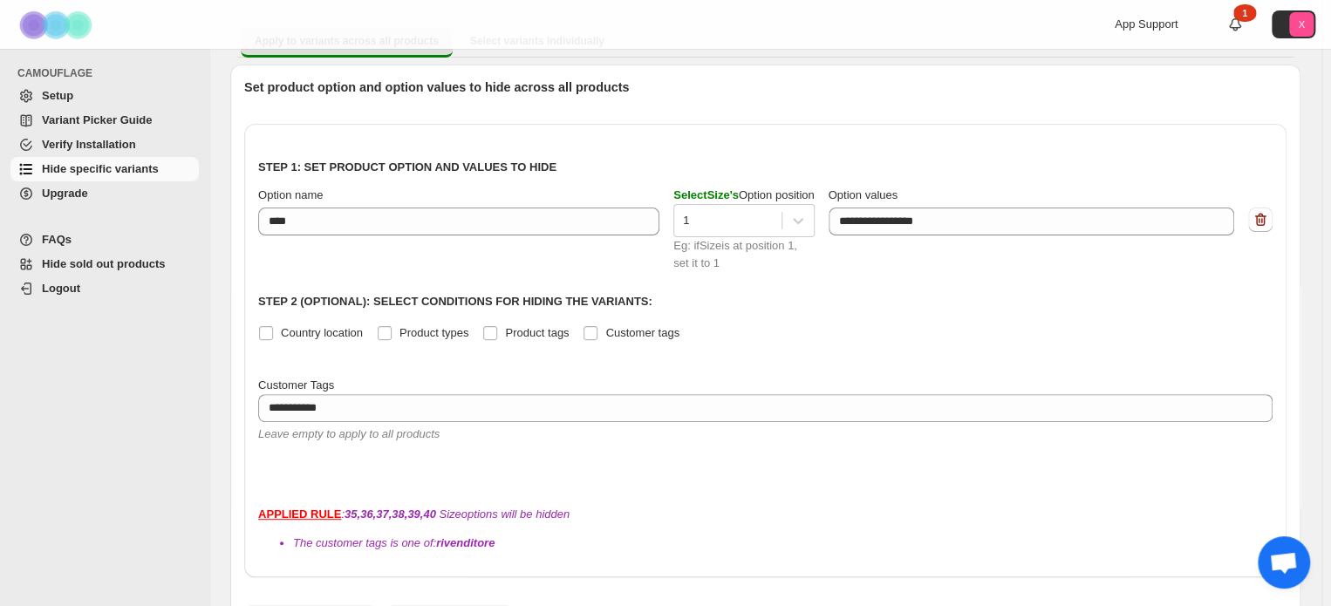
scroll to position [178, 0]
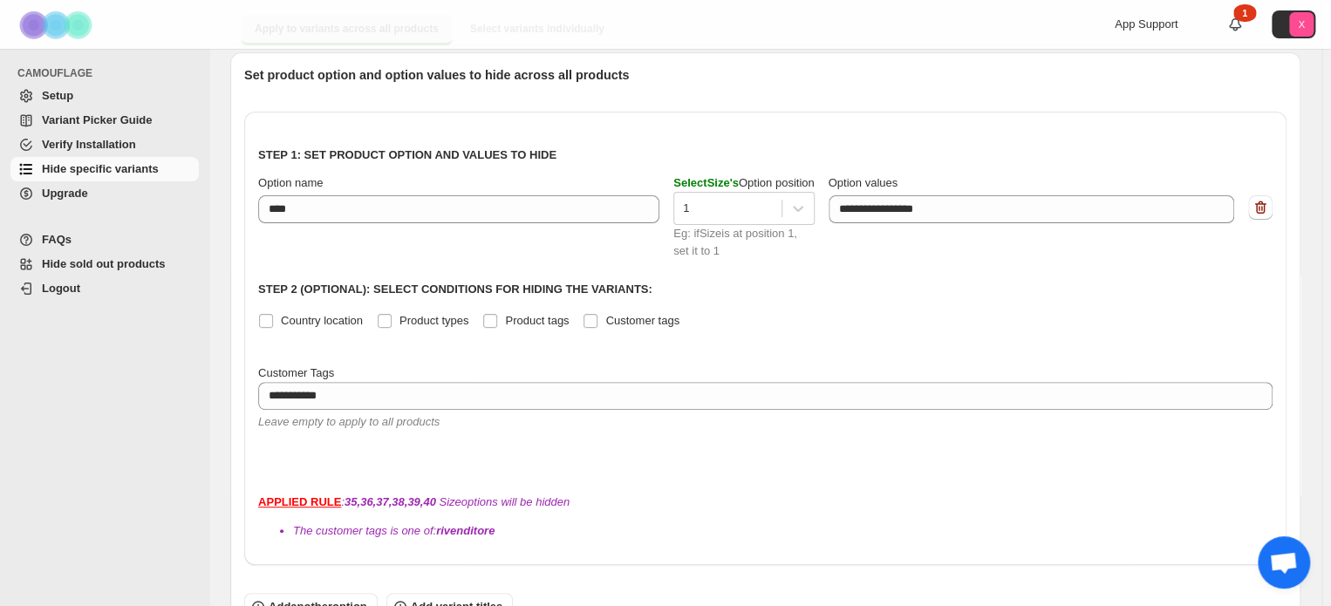
click at [1284, 202] on div "**********" at bounding box center [765, 339] width 1042 height 454
click at [1273, 205] on button "button" at bounding box center [1260, 207] width 24 height 24
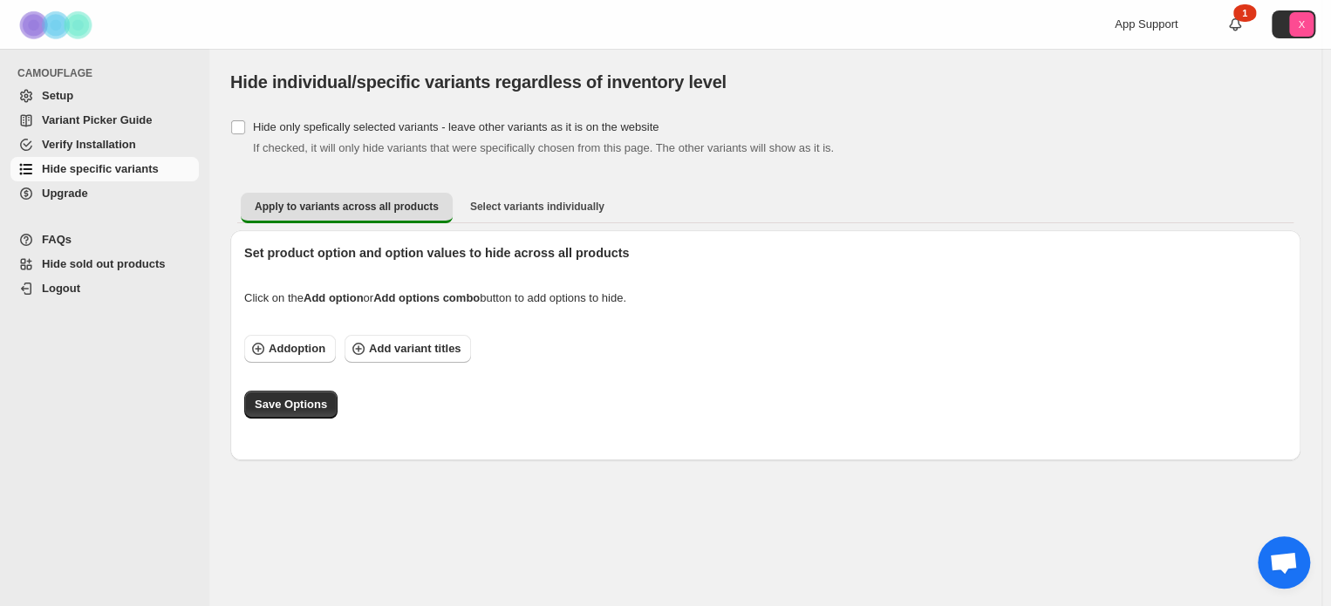
scroll to position [0, 0]
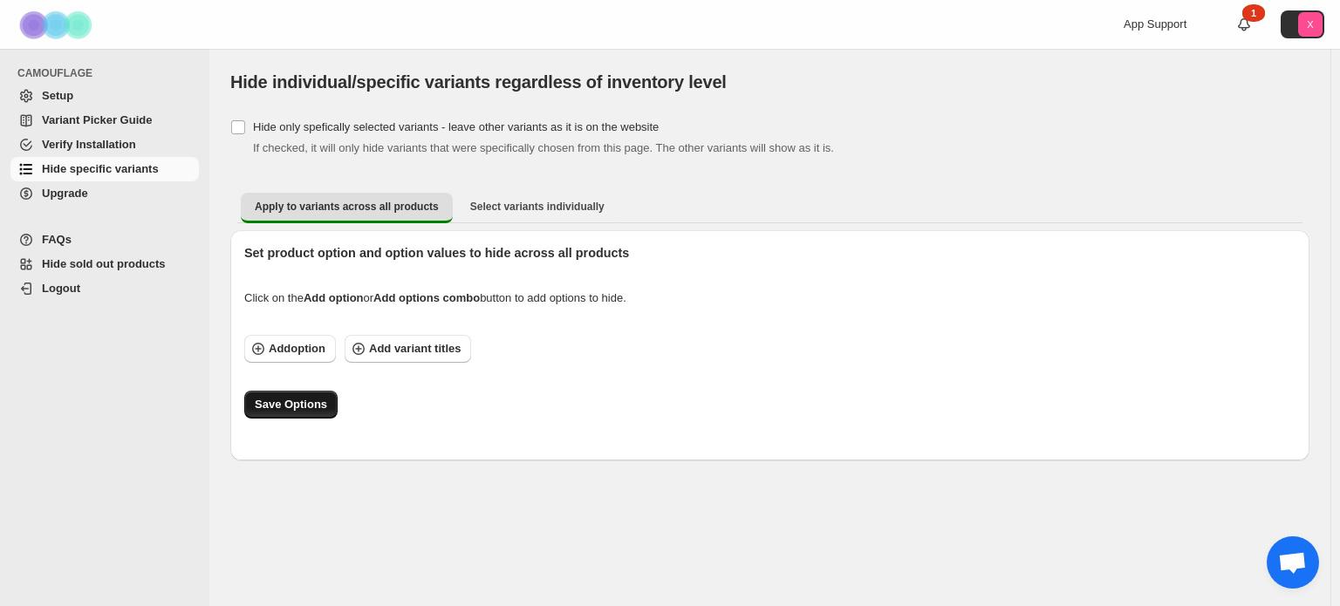
click at [265, 400] on span "Save Options" at bounding box center [291, 404] width 72 height 17
click at [405, 356] on span "Add variant titles" at bounding box center [415, 348] width 92 height 17
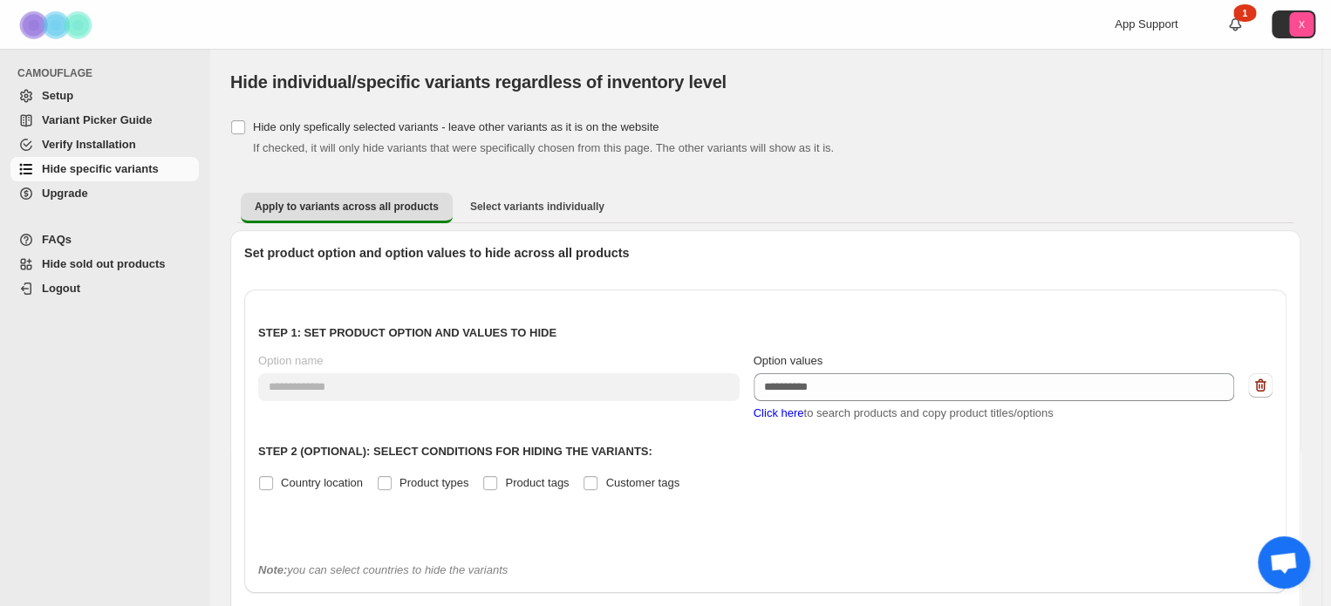
click at [1273, 394] on button "button" at bounding box center [1260, 385] width 24 height 24
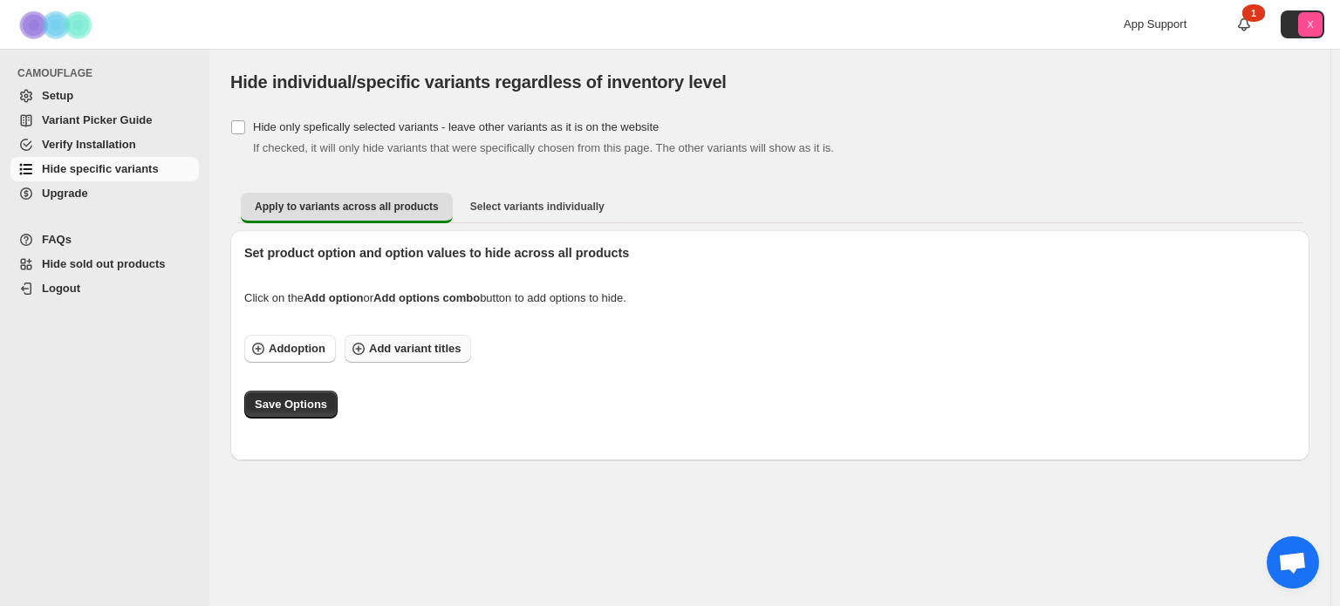
click at [420, 334] on div "Set product option and option values to hide across all products Click on the A…" at bounding box center [769, 345] width 1051 height 202
click at [417, 344] on span "Add variant titles" at bounding box center [415, 348] width 92 height 17
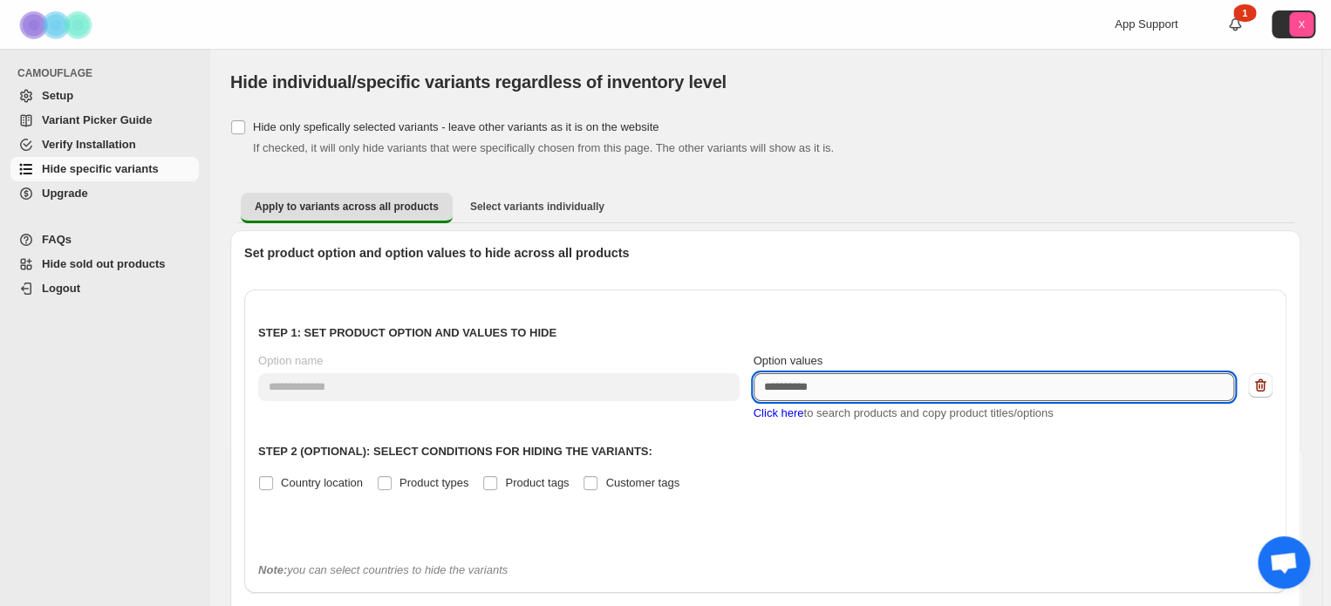
click at [830, 377] on textarea "Option values" at bounding box center [994, 387] width 481 height 28
type textarea "********"
click at [853, 449] on p "Step 2 (Optional): Select conditions for hiding the variants:" at bounding box center [765, 451] width 1014 height 17
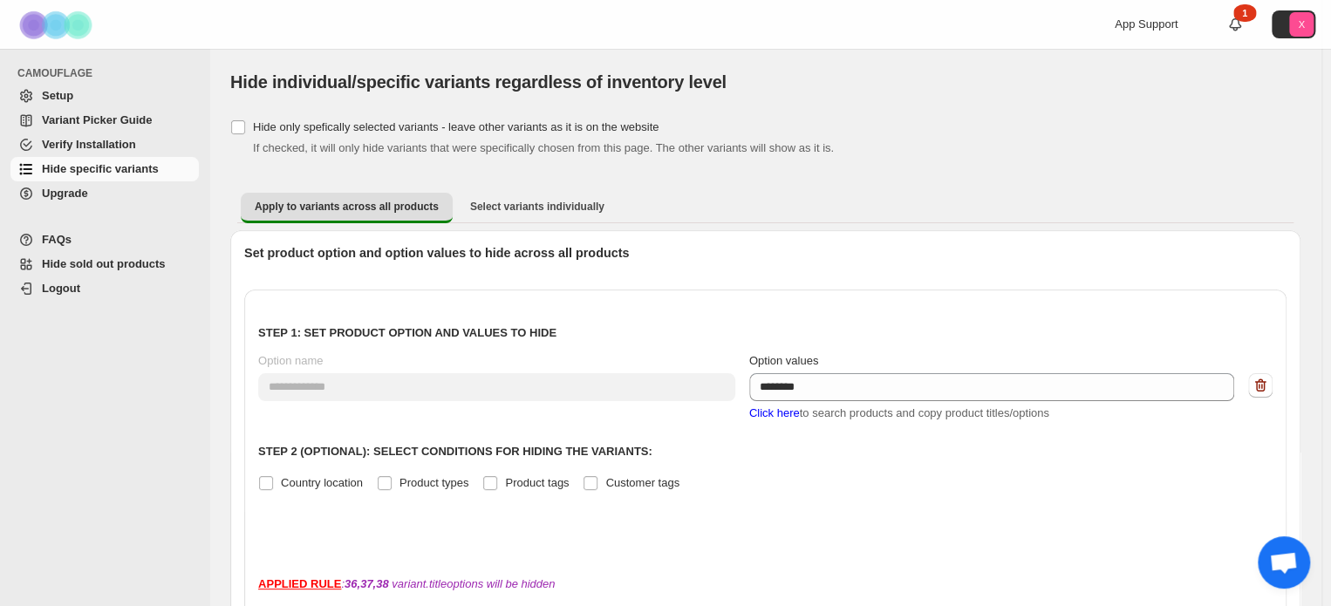
click at [774, 416] on span "Click here" at bounding box center [774, 412] width 51 height 13
click at [766, 411] on span "Click here" at bounding box center [774, 412] width 51 height 13
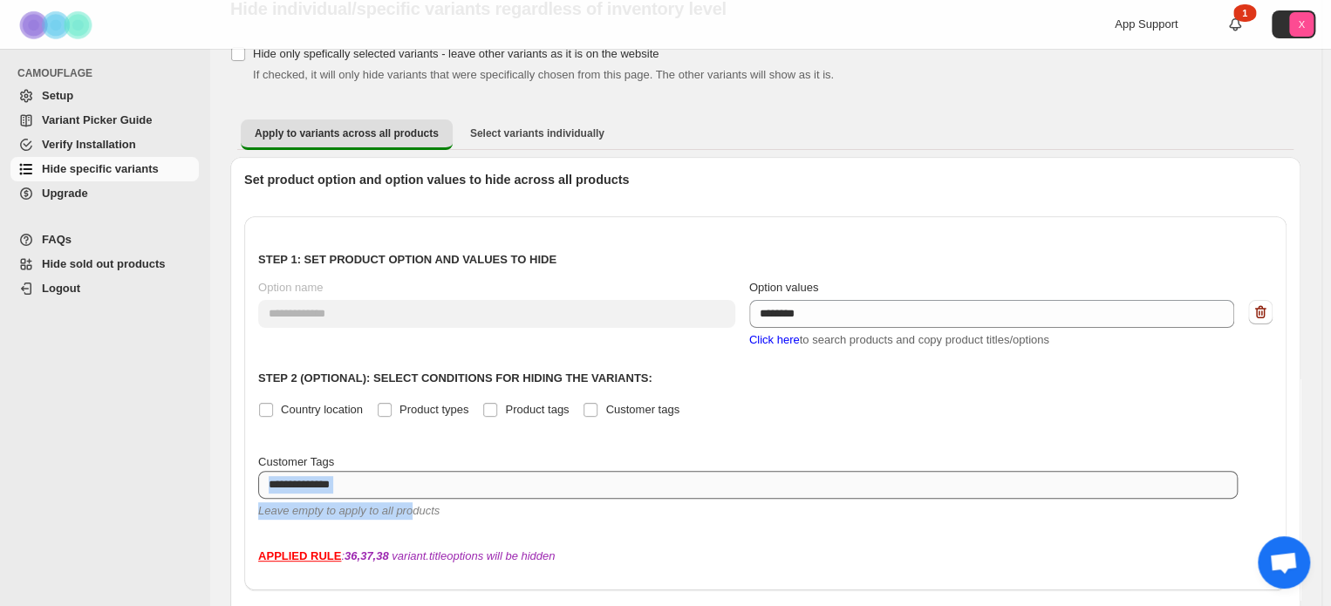
click at [411, 496] on div "Eg: Tag1undefined Tag2 Leave empty to apply to all products" at bounding box center [747, 495] width 979 height 49
click at [392, 478] on textarea at bounding box center [747, 485] width 979 height 28
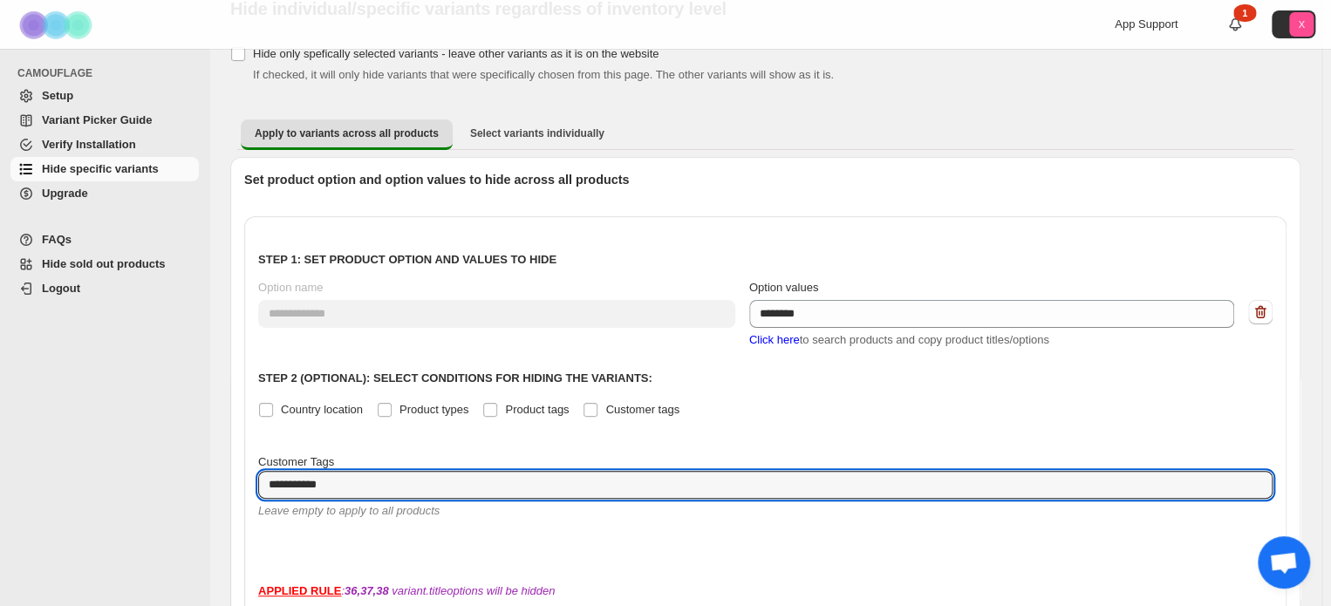
type textarea "**********"
click at [659, 583] on div "APPLIED RULE : 36,37,38 variant.title options will be hidden The customer tags …" at bounding box center [765, 606] width 1014 height 46
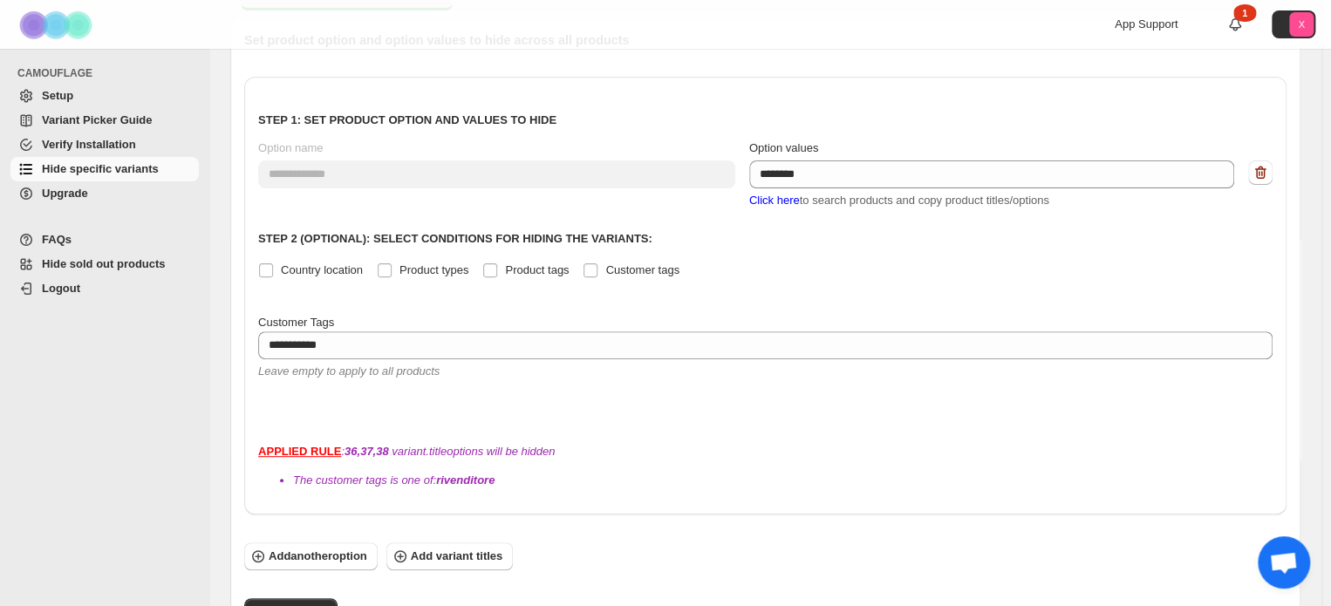
scroll to position [239, 0]
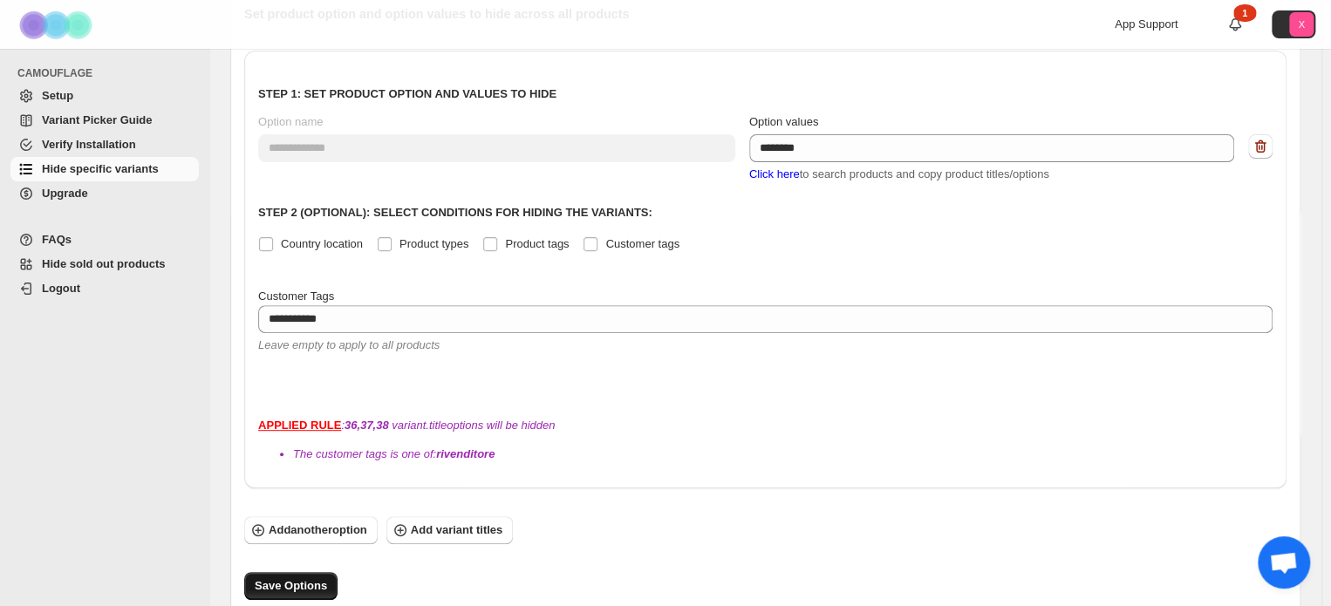
click at [313, 577] on span "Save Options" at bounding box center [291, 585] width 72 height 17
click at [1283, 563] on span "Aprire la chat" at bounding box center [1283, 564] width 29 height 24
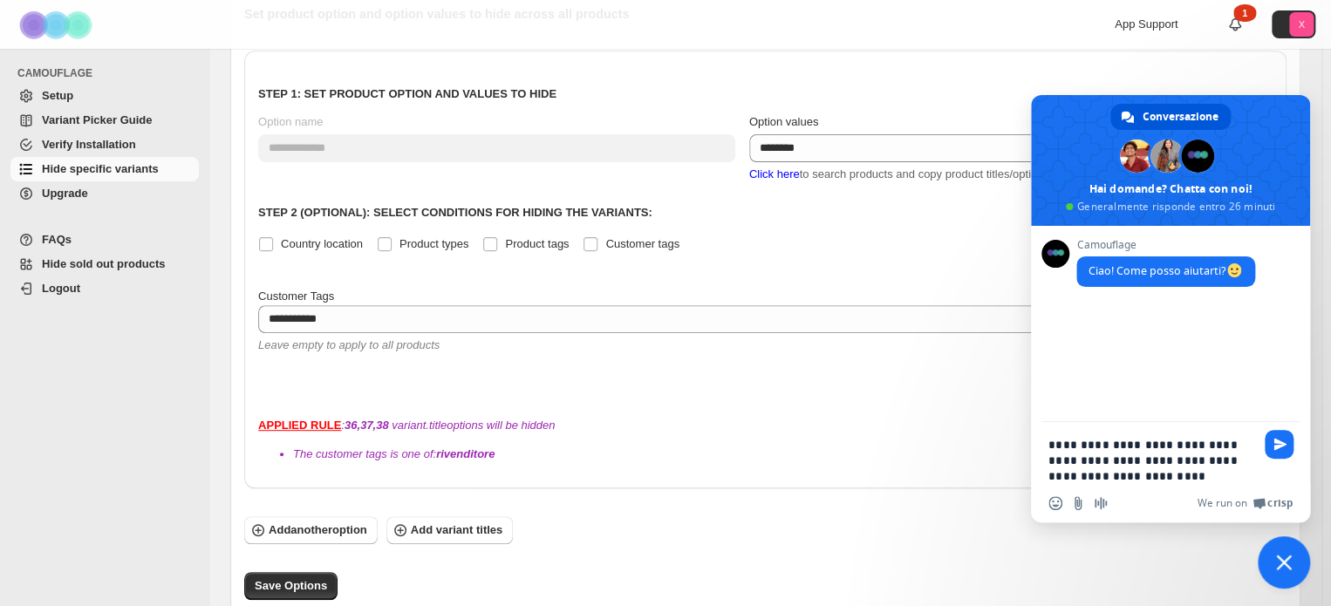
type textarea "**********"
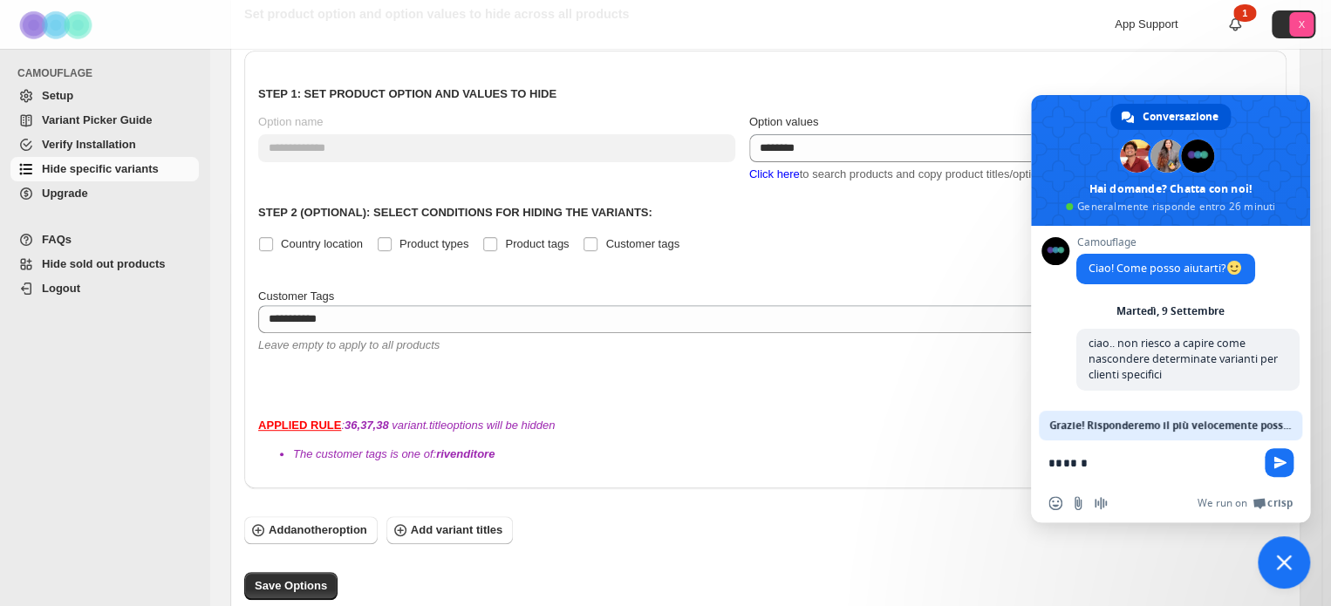
scroll to position [0, 0]
type textarea "**********"
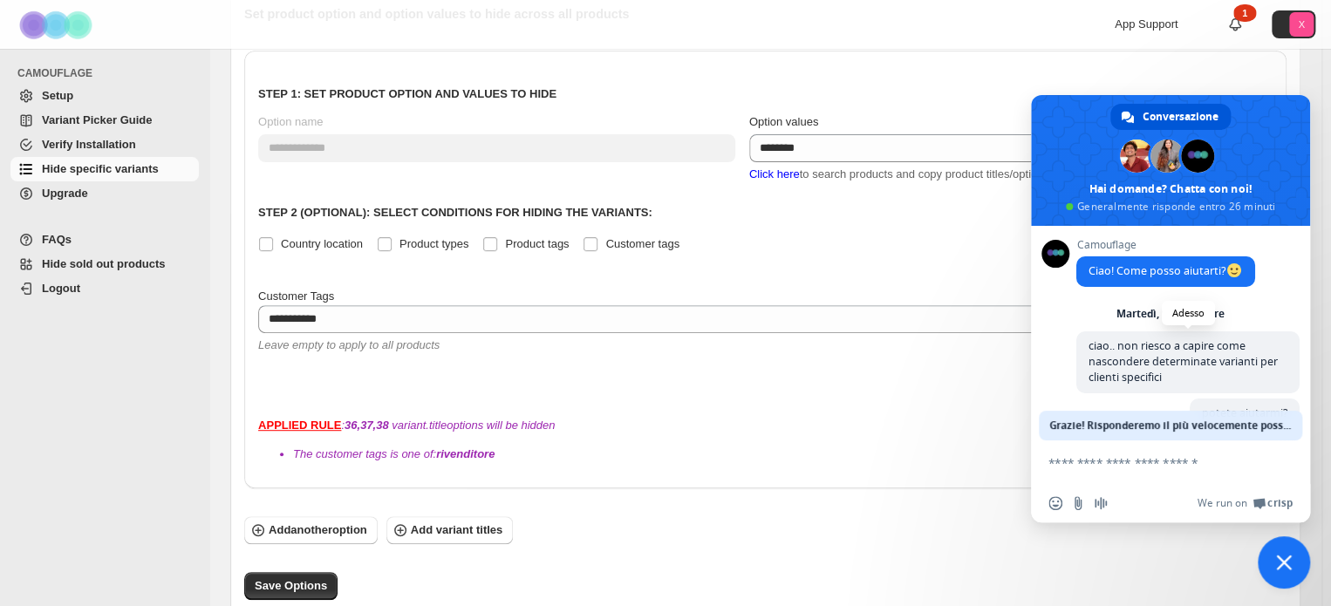
scroll to position [41, 0]
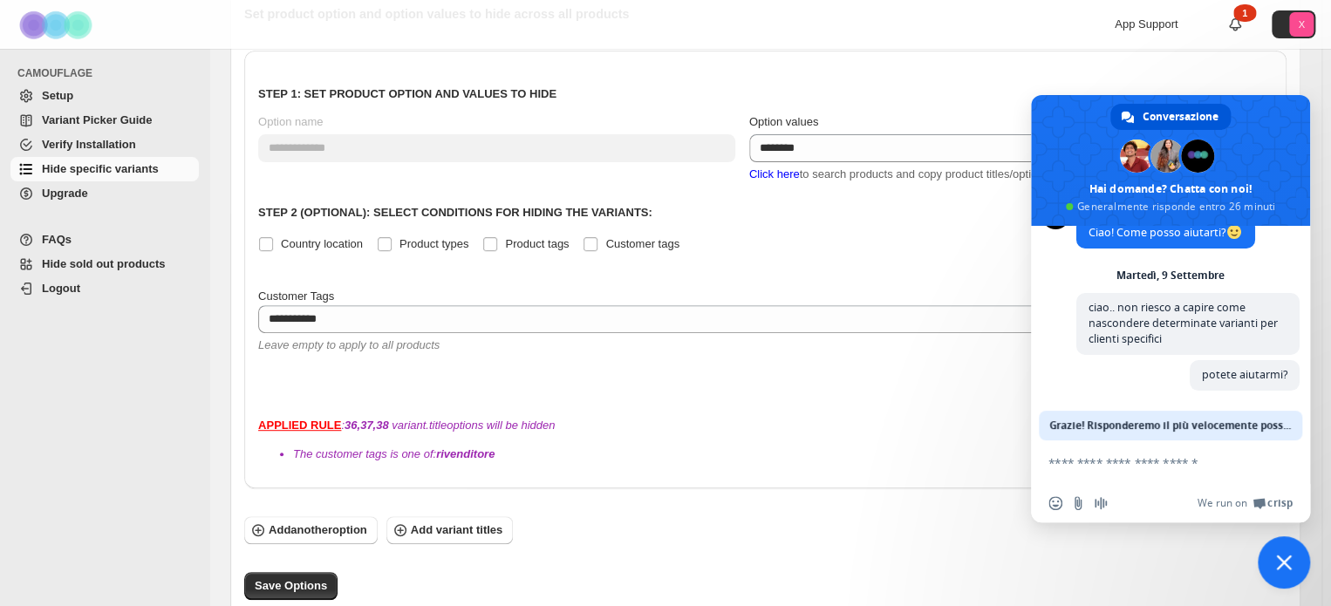
click at [1175, 420] on span "Grazie! Risponderemo il più velocemente possibile." at bounding box center [1170, 426] width 242 height 30
click at [622, 275] on div "**********" at bounding box center [765, 227] width 1014 height 324
click at [1280, 575] on span "Chiudere la chat" at bounding box center [1284, 562] width 52 height 52
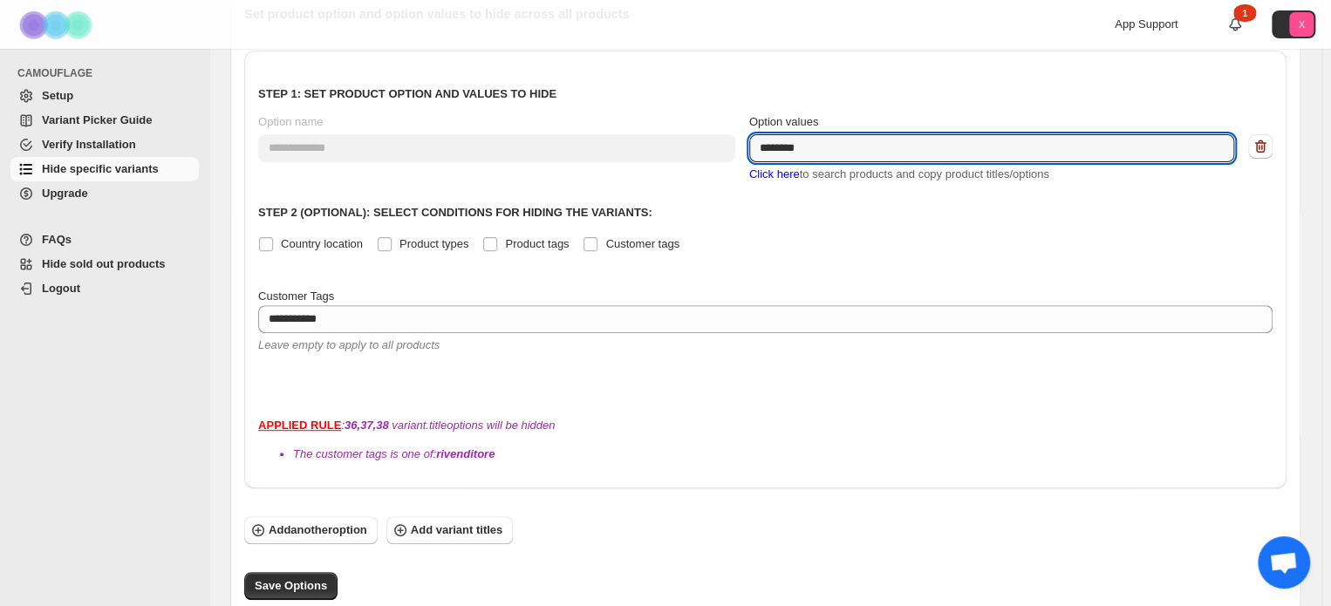
click at [616, 135] on div "**********" at bounding box center [765, 148] width 1014 height 70
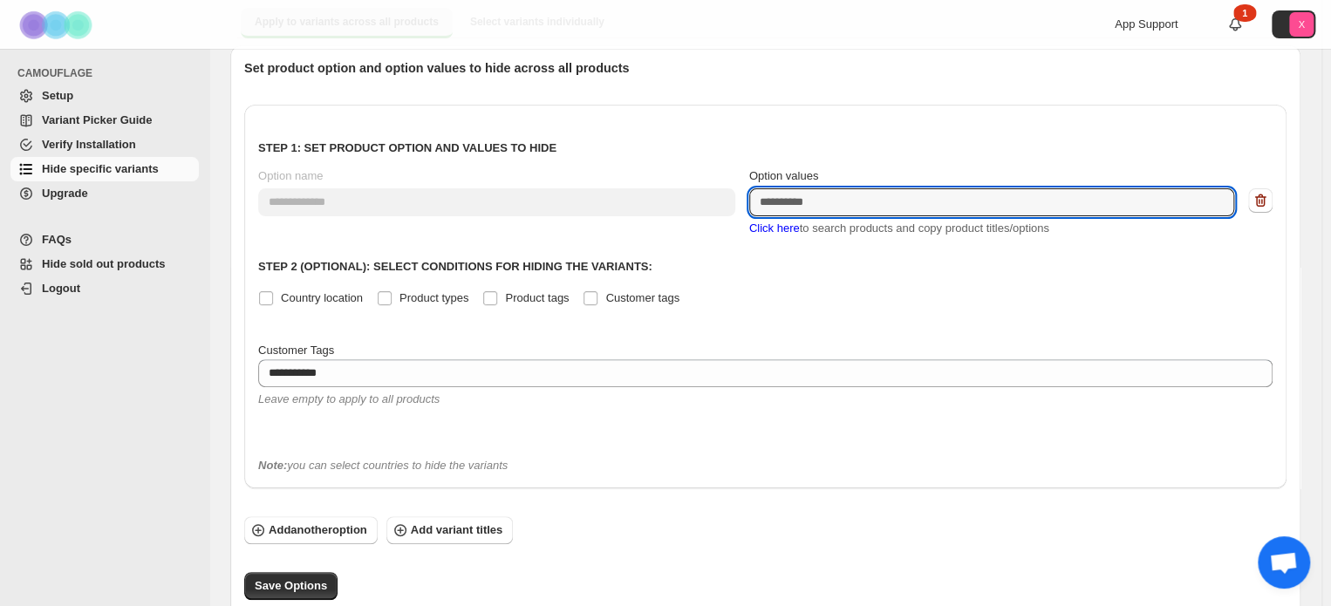
click at [850, 306] on div "**********" at bounding box center [765, 281] width 1014 height 324
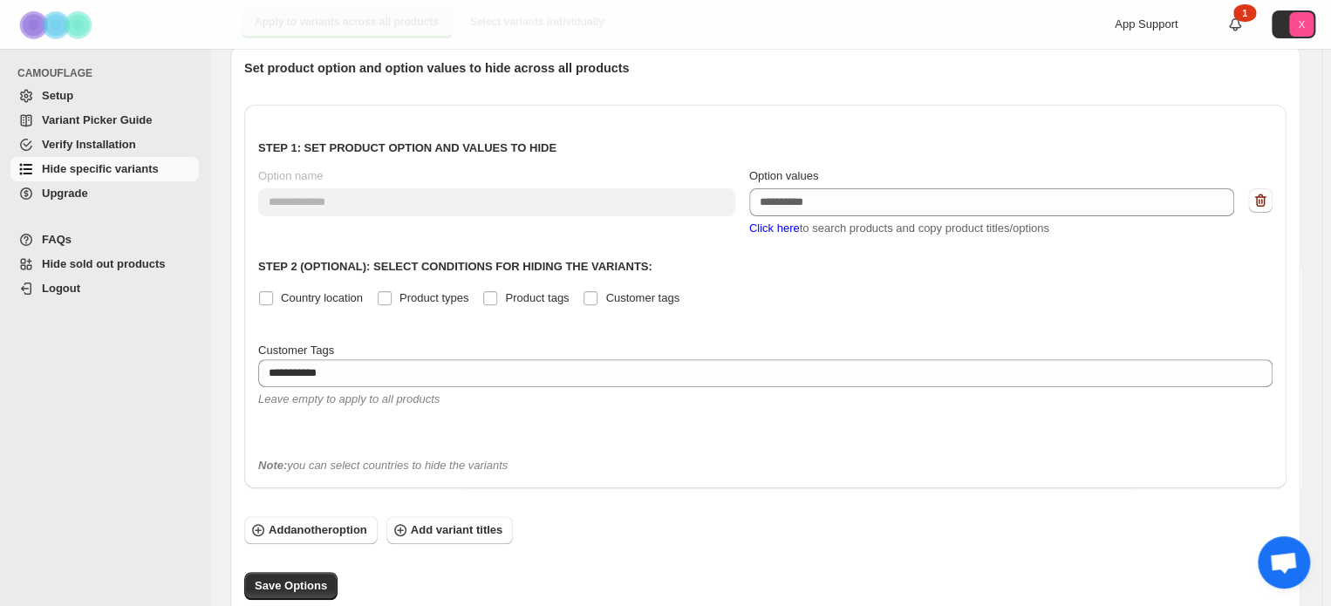
click at [781, 233] on span "Click here" at bounding box center [774, 228] width 51 height 13
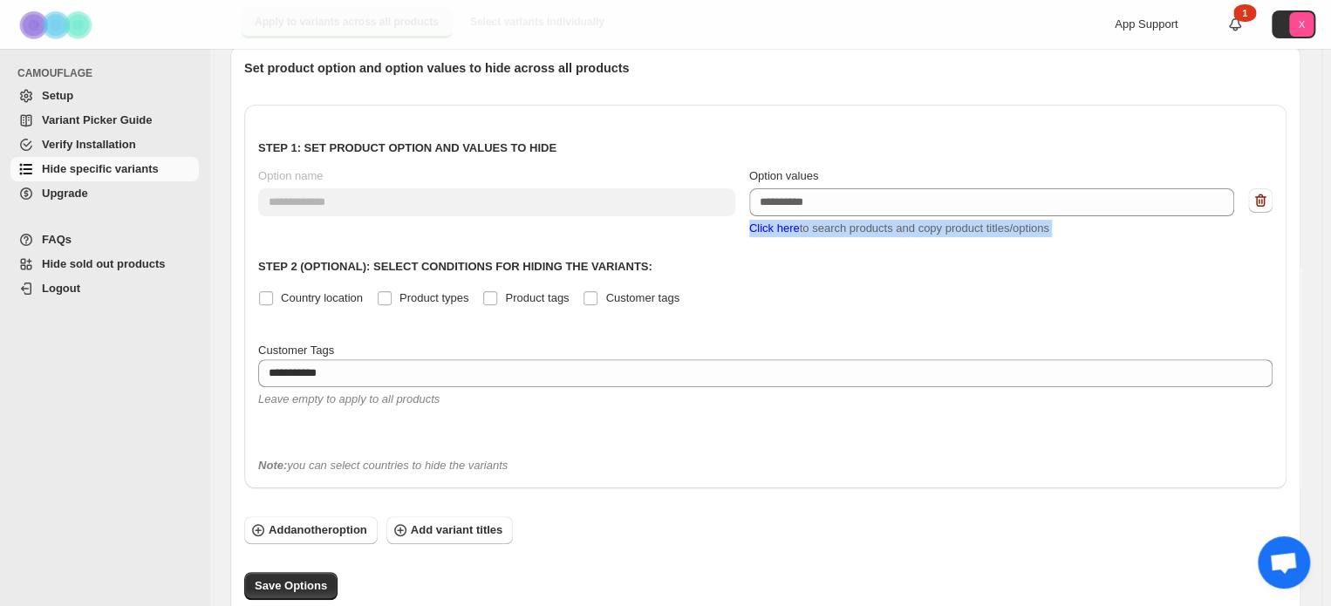
click at [781, 233] on span "Click here" at bounding box center [774, 228] width 51 height 13
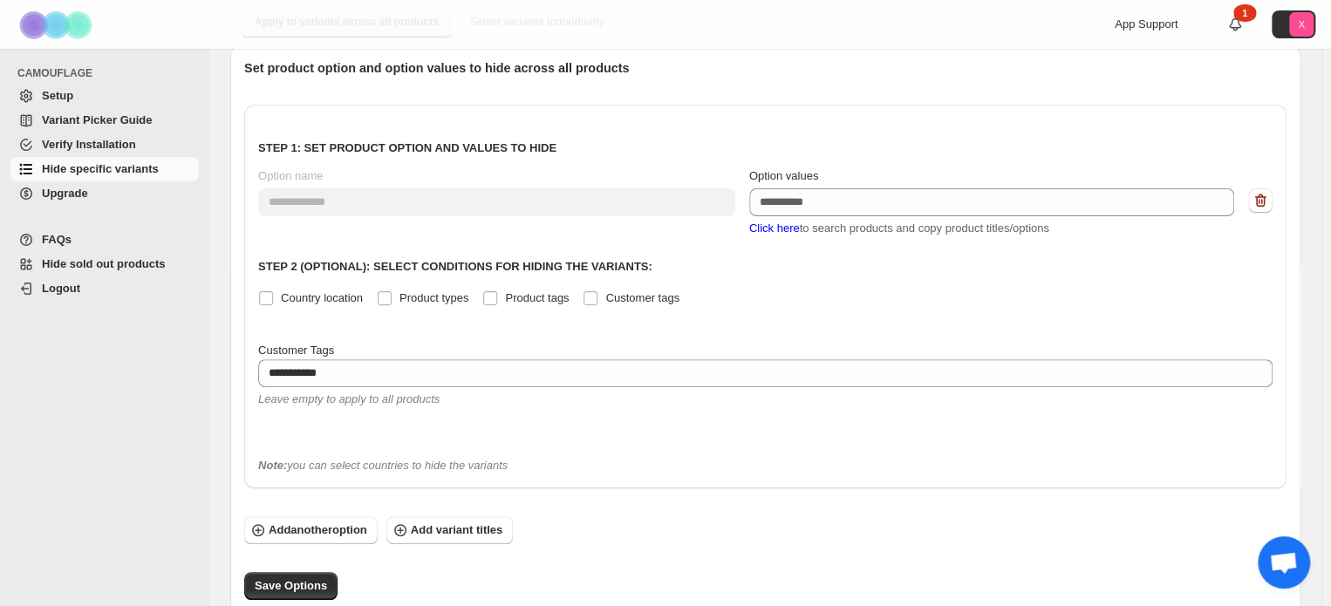
click at [841, 286] on div "Country location Product types Product tags Customer tags" at bounding box center [765, 298] width 1014 height 24
click at [766, 222] on span "Click here" at bounding box center [774, 228] width 51 height 13
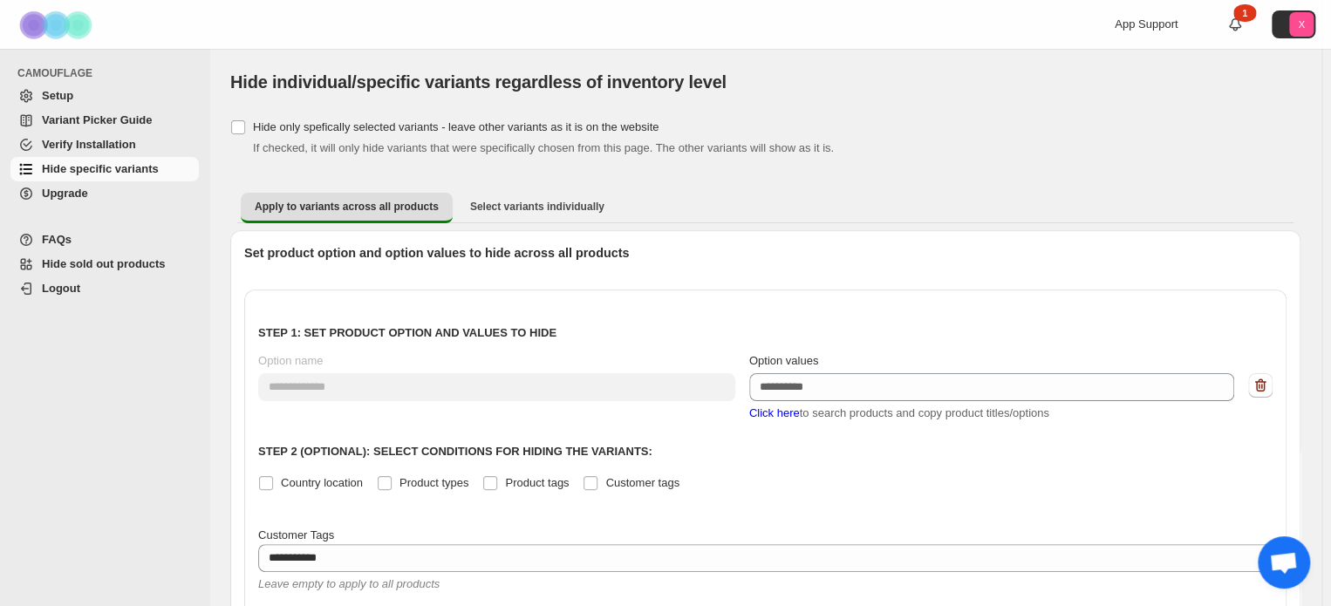
click at [1269, 390] on icon "button" at bounding box center [1260, 385] width 17 height 17
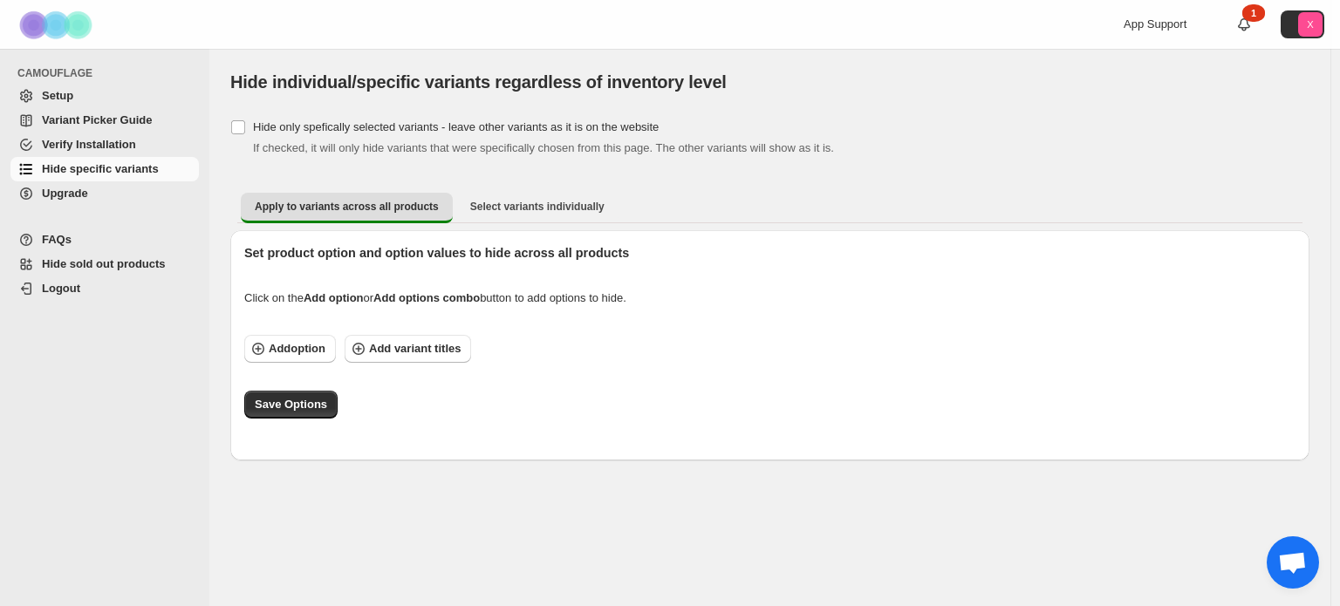
click at [533, 229] on div "Apply to variants across all products Select variants individually More views A…" at bounding box center [769, 323] width 1079 height 276
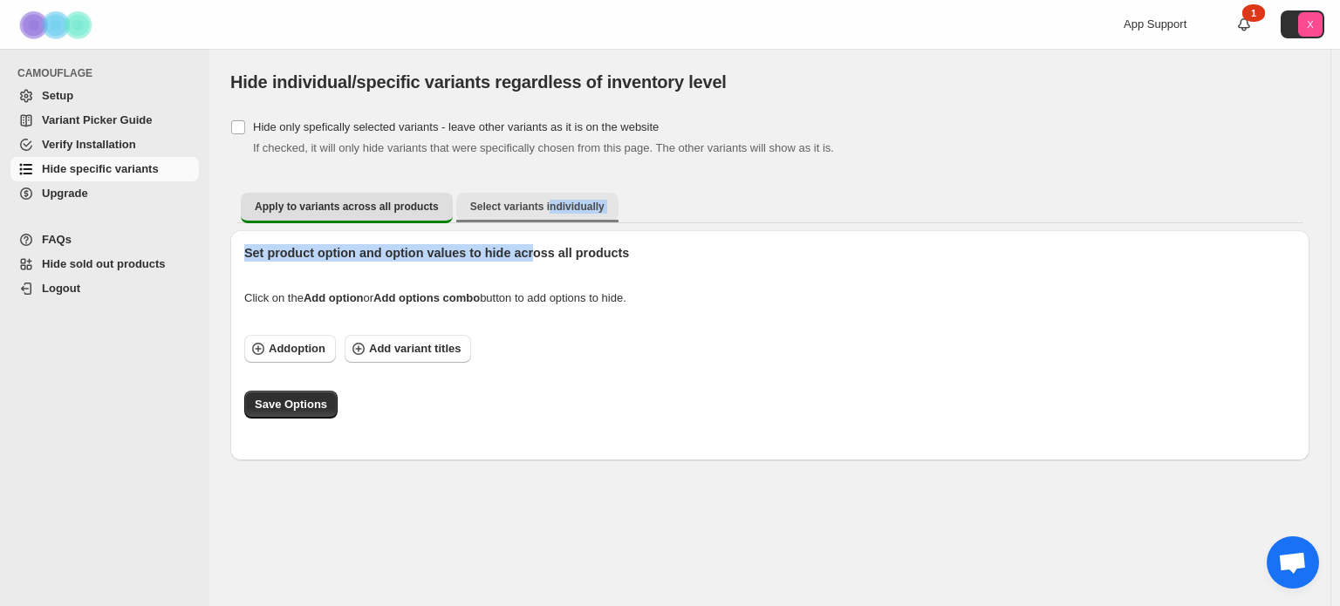
click at [533, 208] on span "Select variants individually" at bounding box center [537, 207] width 134 height 14
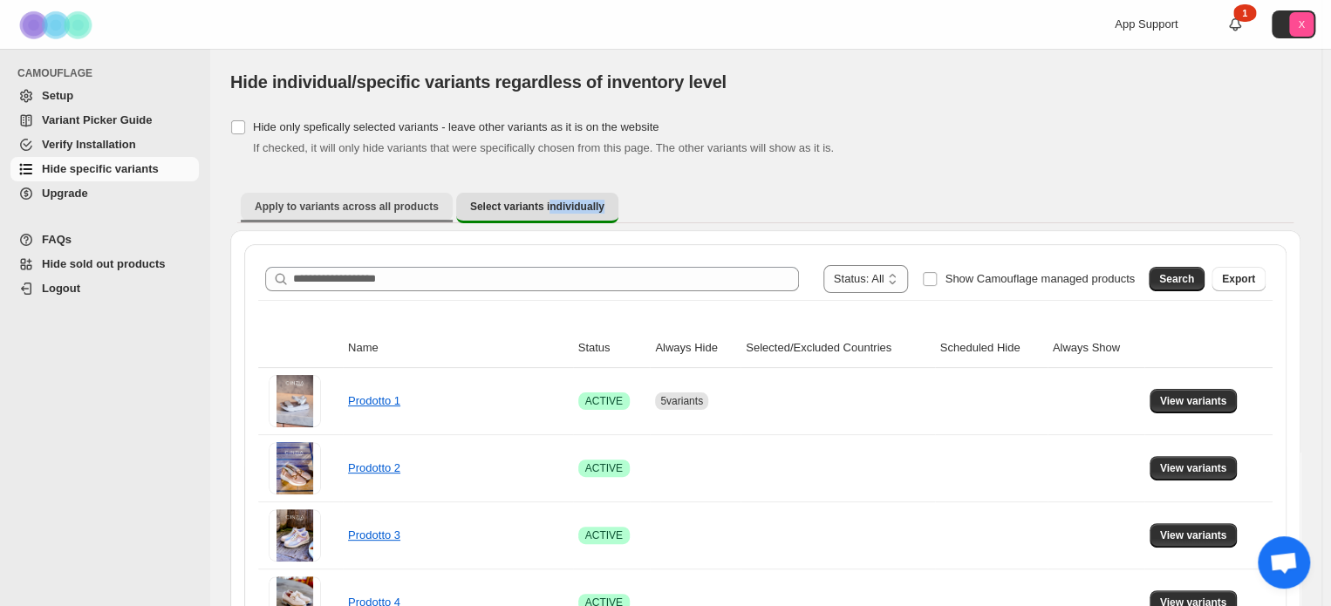
click at [338, 200] on span "Apply to variants across all products" at bounding box center [347, 207] width 184 height 14
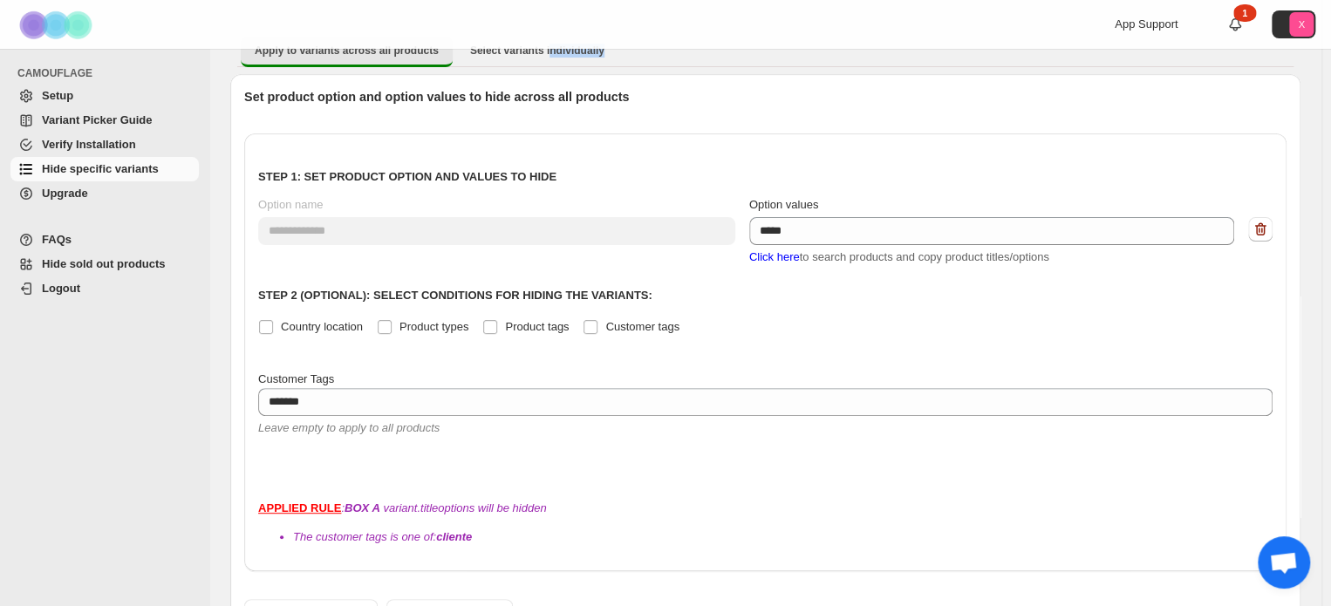
scroll to position [164, 0]
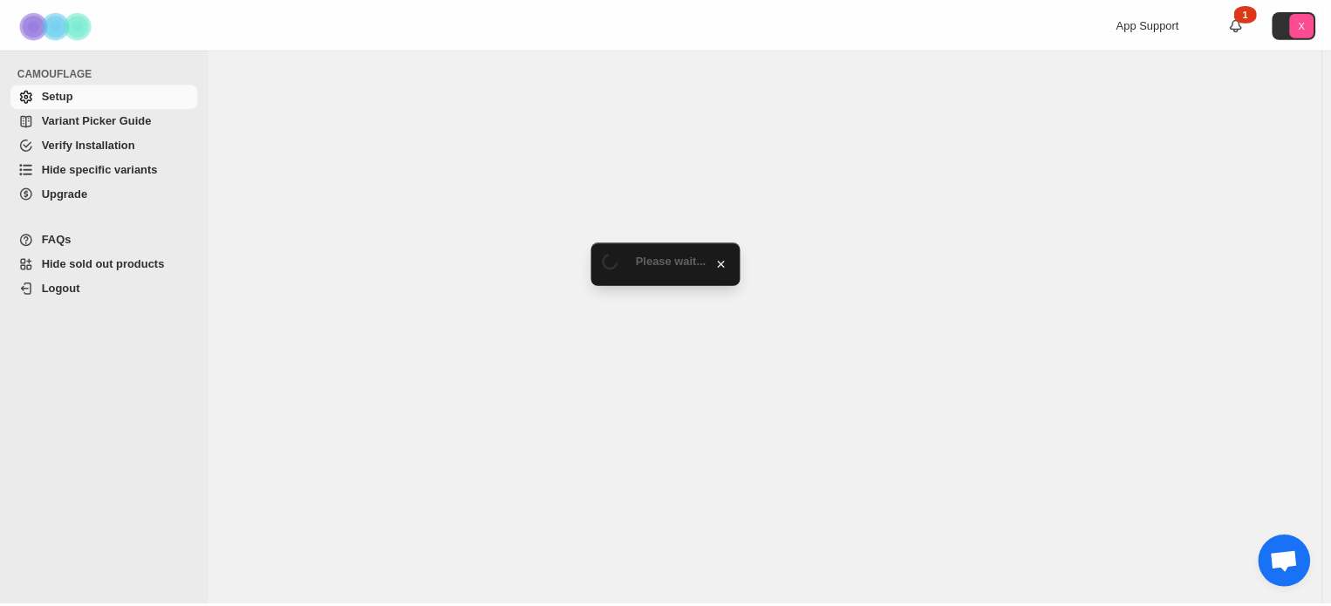
scroll to position [42, 0]
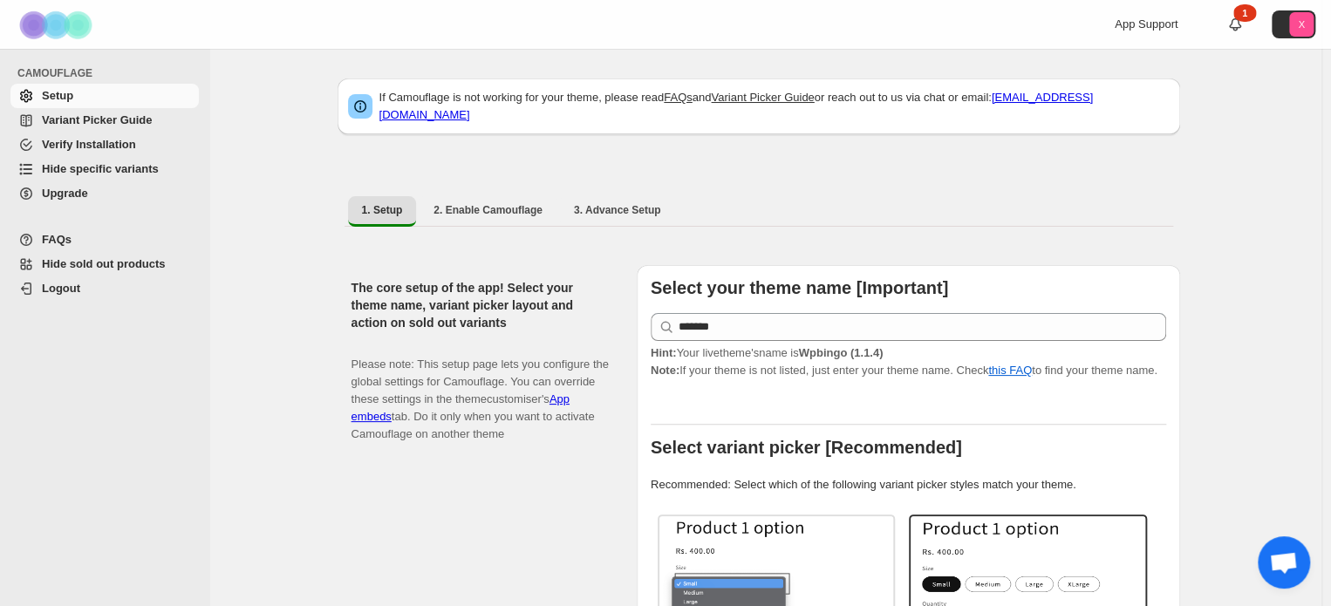
click at [50, 238] on span "FAQs" at bounding box center [57, 239] width 30 height 13
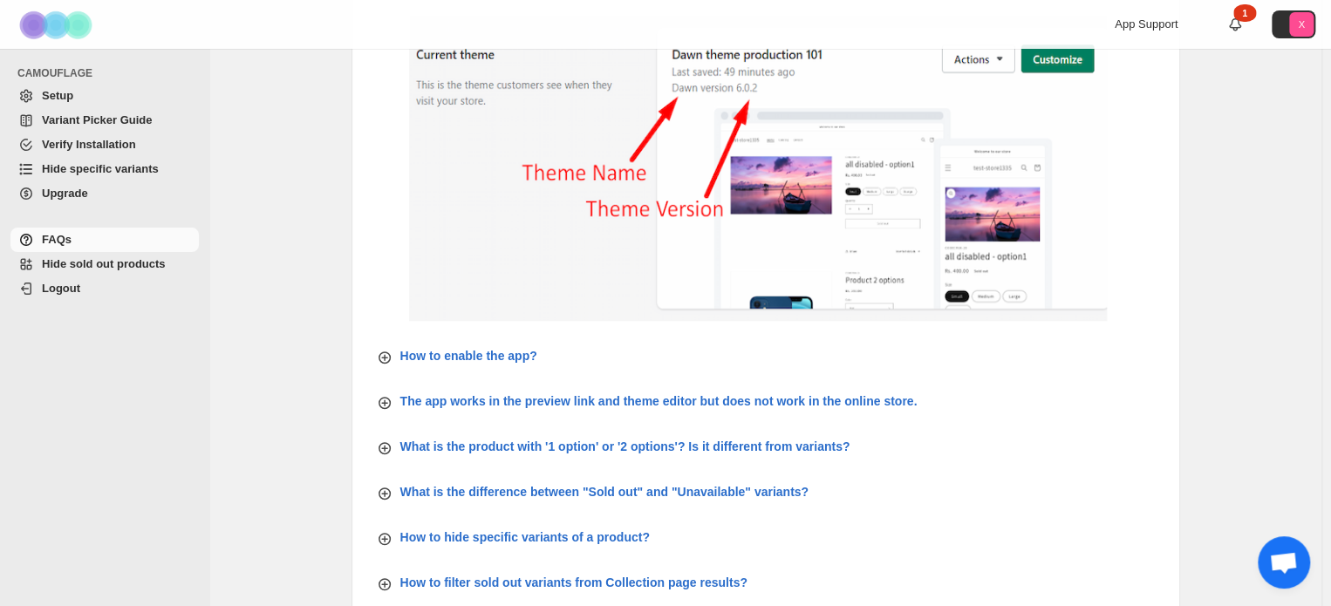
scroll to position [279, 0]
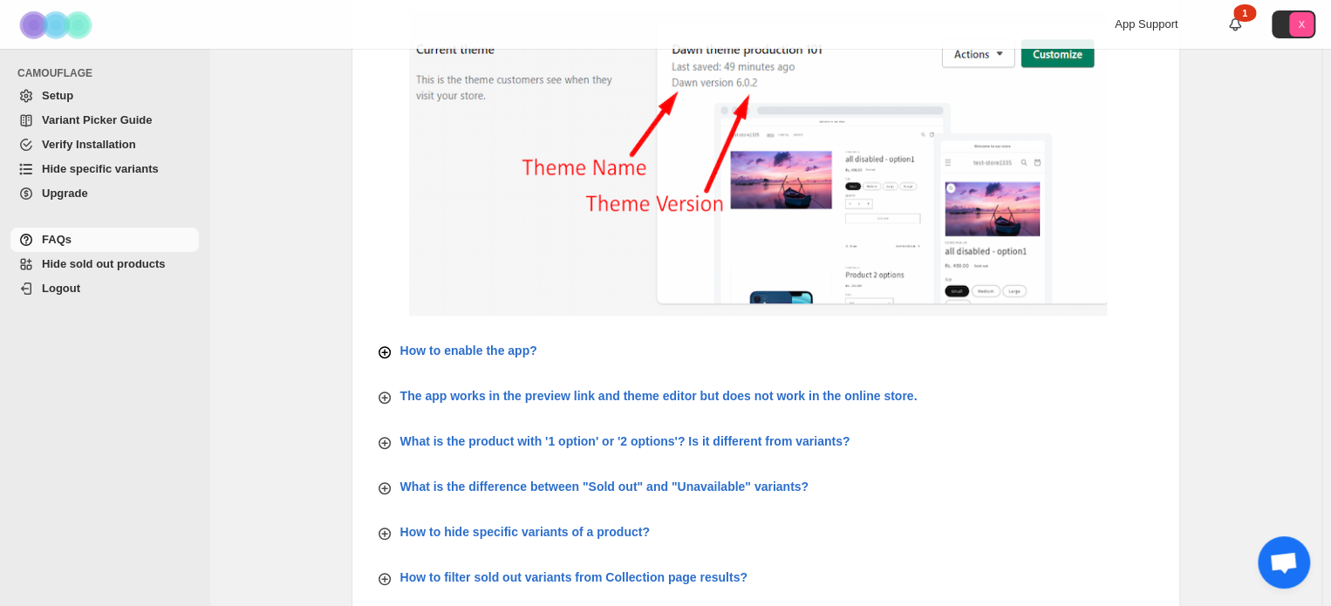
click at [467, 353] on p "How to enable the app?" at bounding box center [468, 350] width 137 height 17
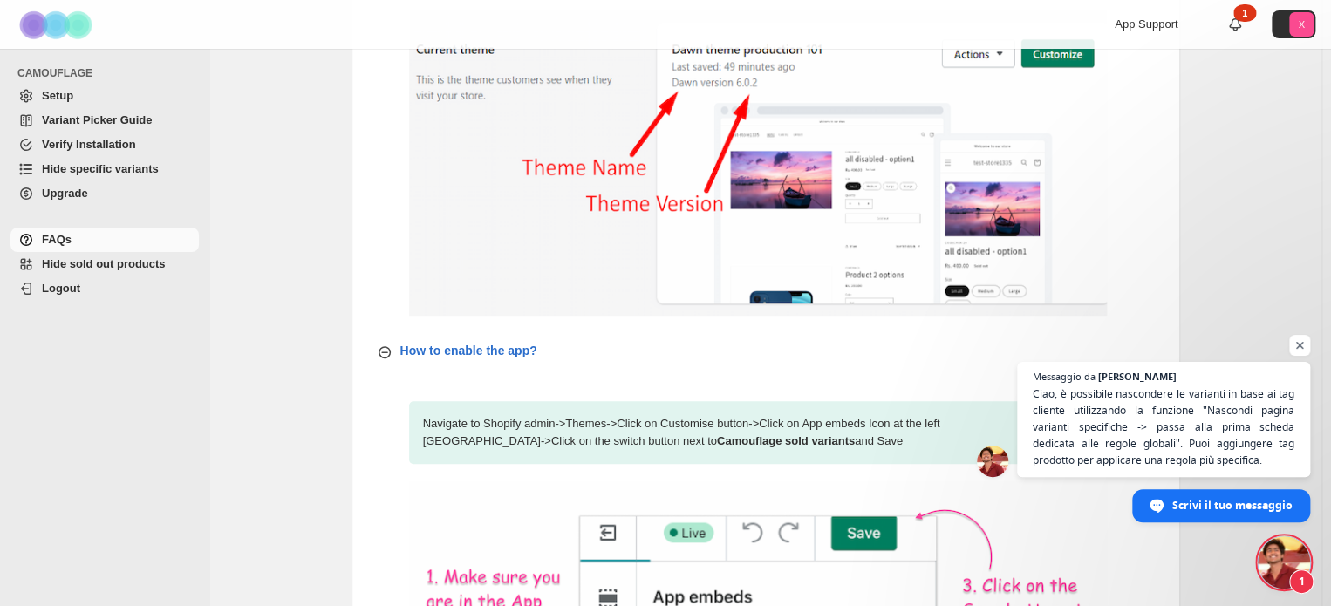
scroll to position [506, 0]
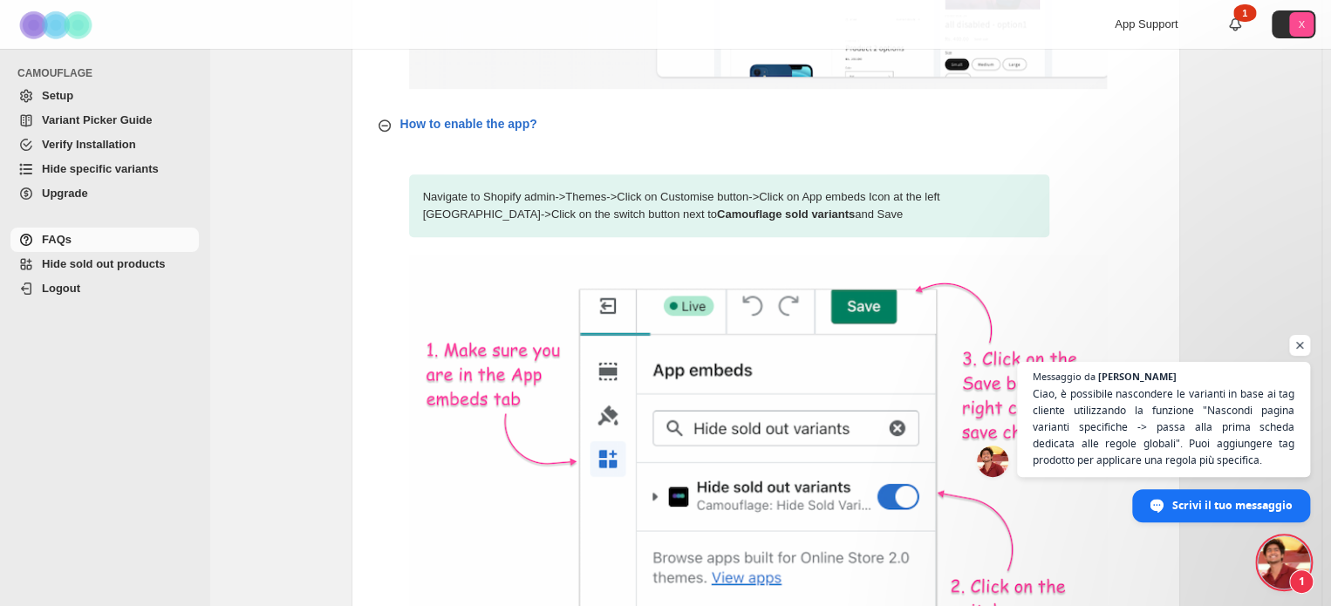
click at [1286, 556] on span "Aprire la chat" at bounding box center [1284, 562] width 52 height 52
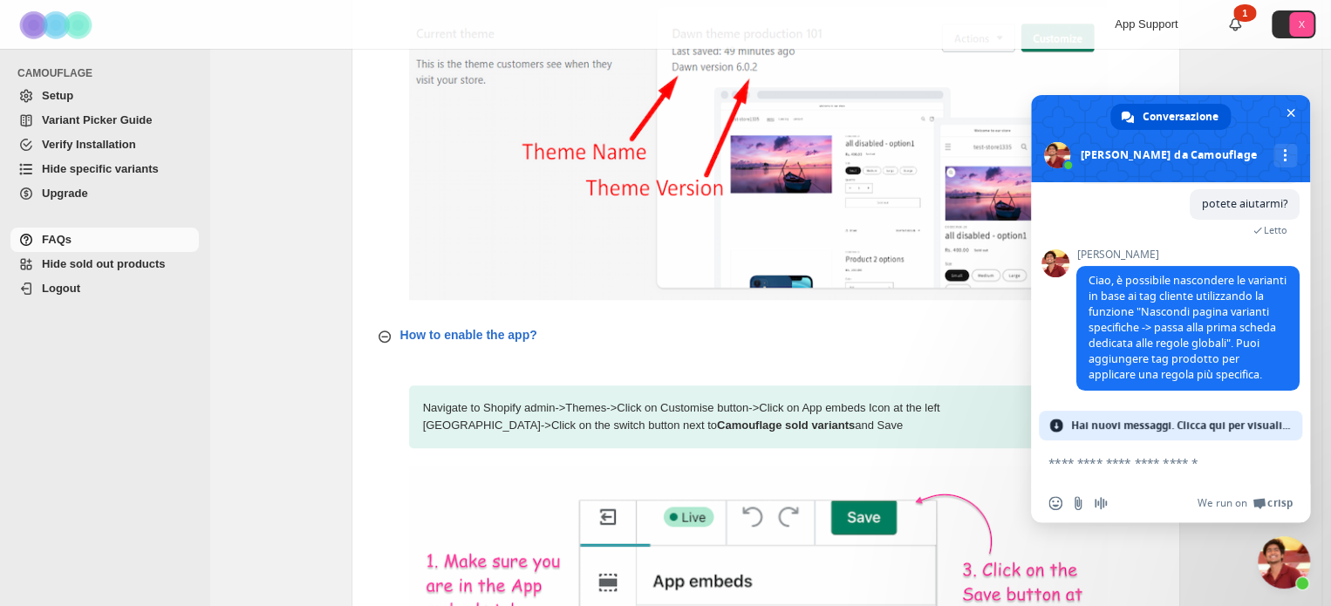
scroll to position [291, 0]
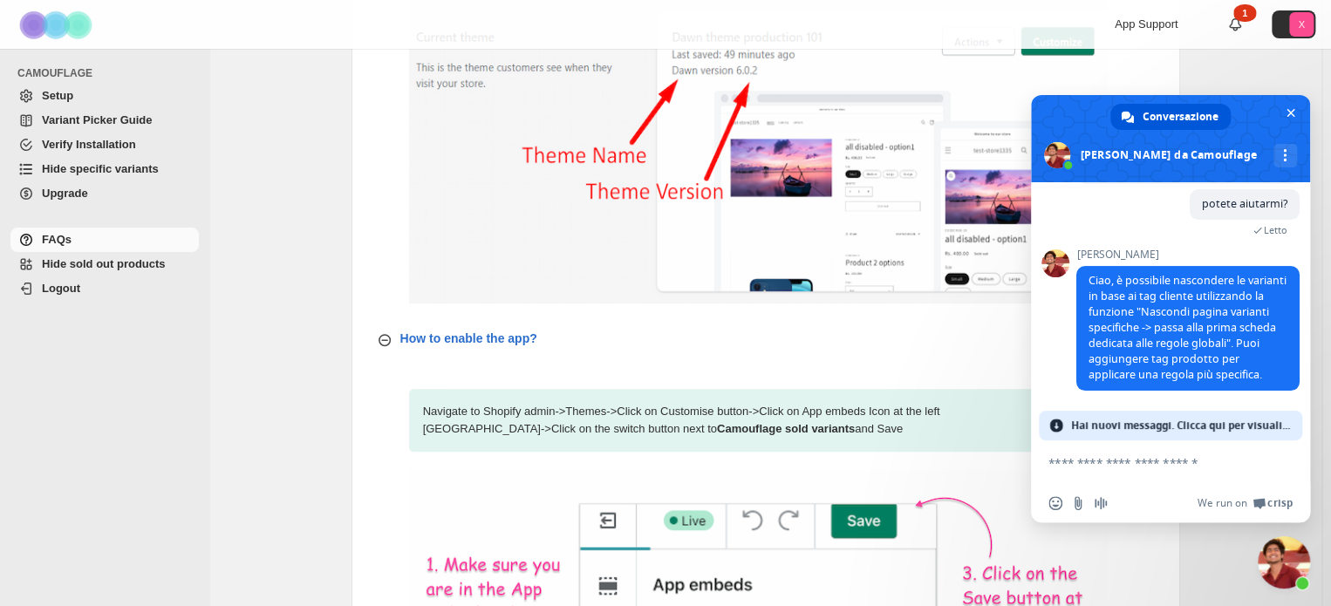
click at [52, 167] on span "Hide specific variants" at bounding box center [100, 168] width 117 height 13
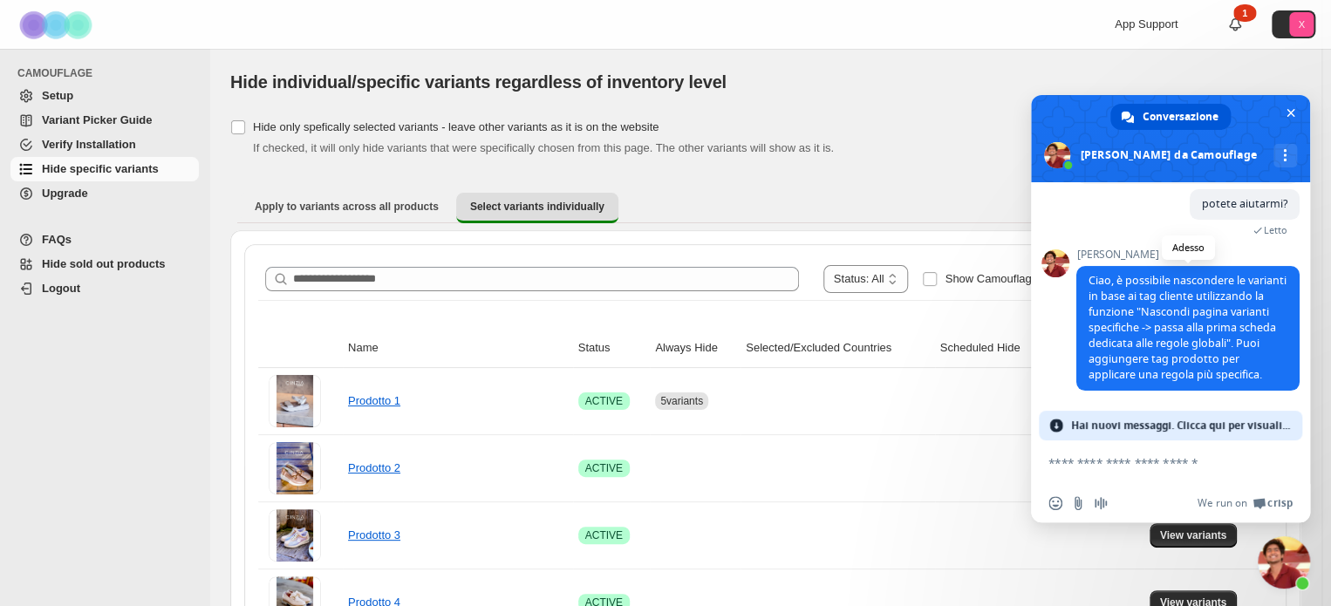
scroll to position [160, 0]
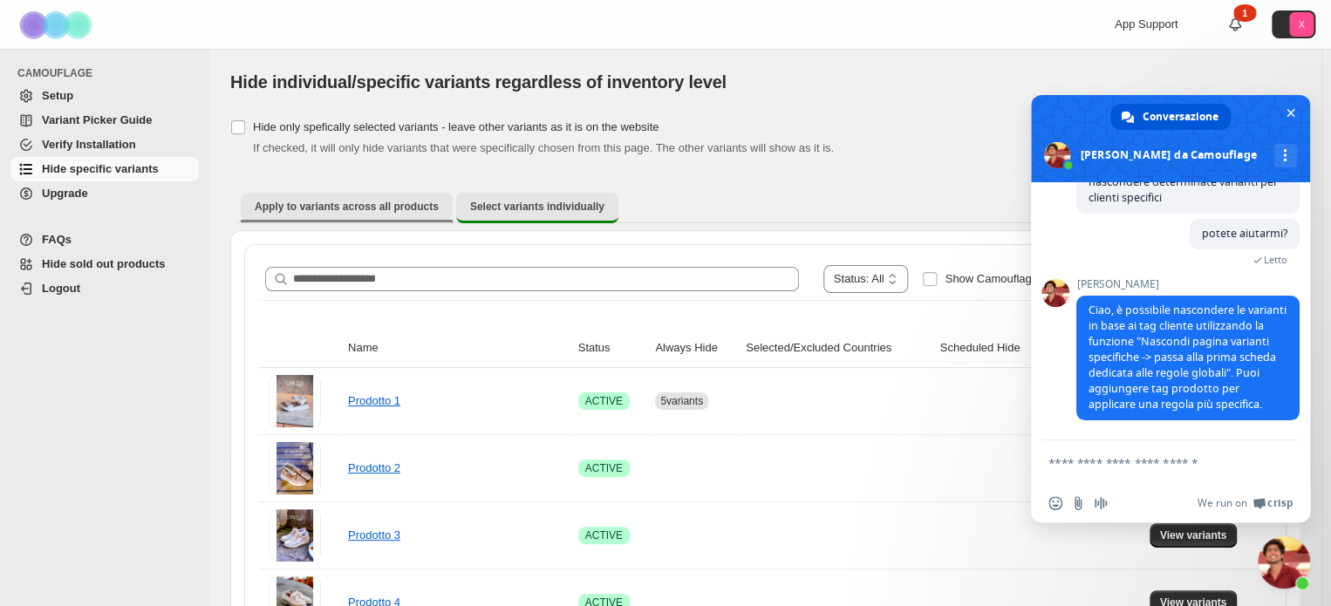
click at [369, 211] on span "Apply to variants across all products" at bounding box center [347, 207] width 184 height 14
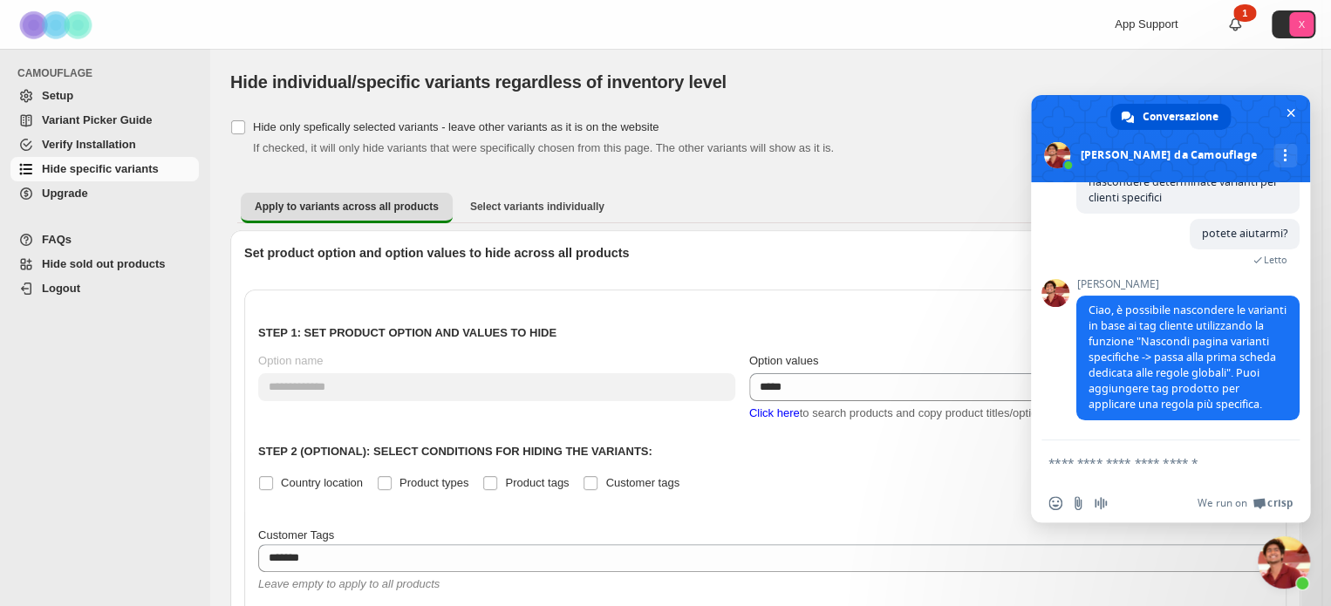
click at [1273, 571] on span "Chiudere la chat" at bounding box center [1284, 562] width 52 height 52
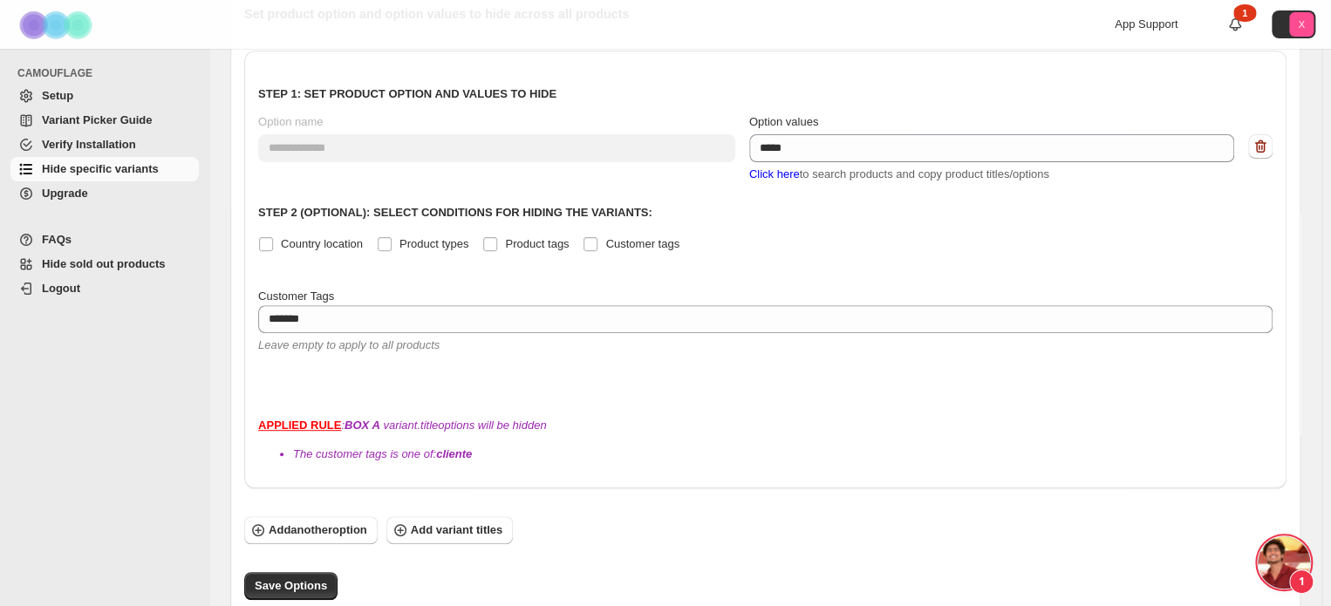
scroll to position [190, 0]
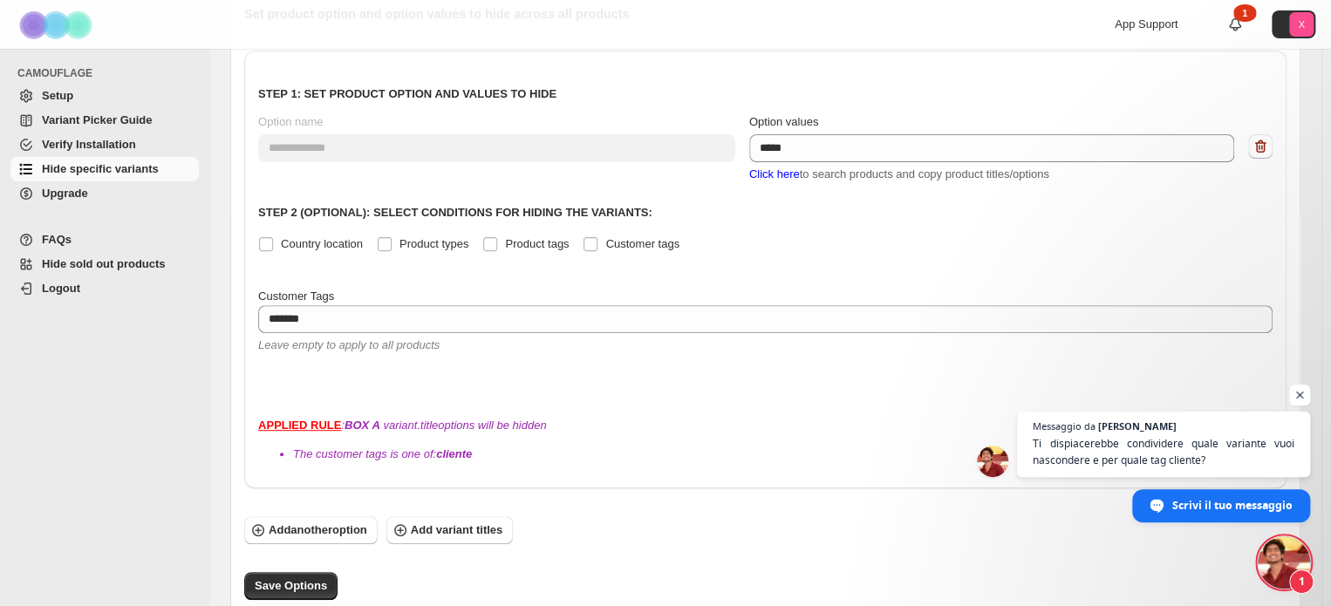
click at [1277, 570] on span "Aprire la chat" at bounding box center [1284, 562] width 52 height 52
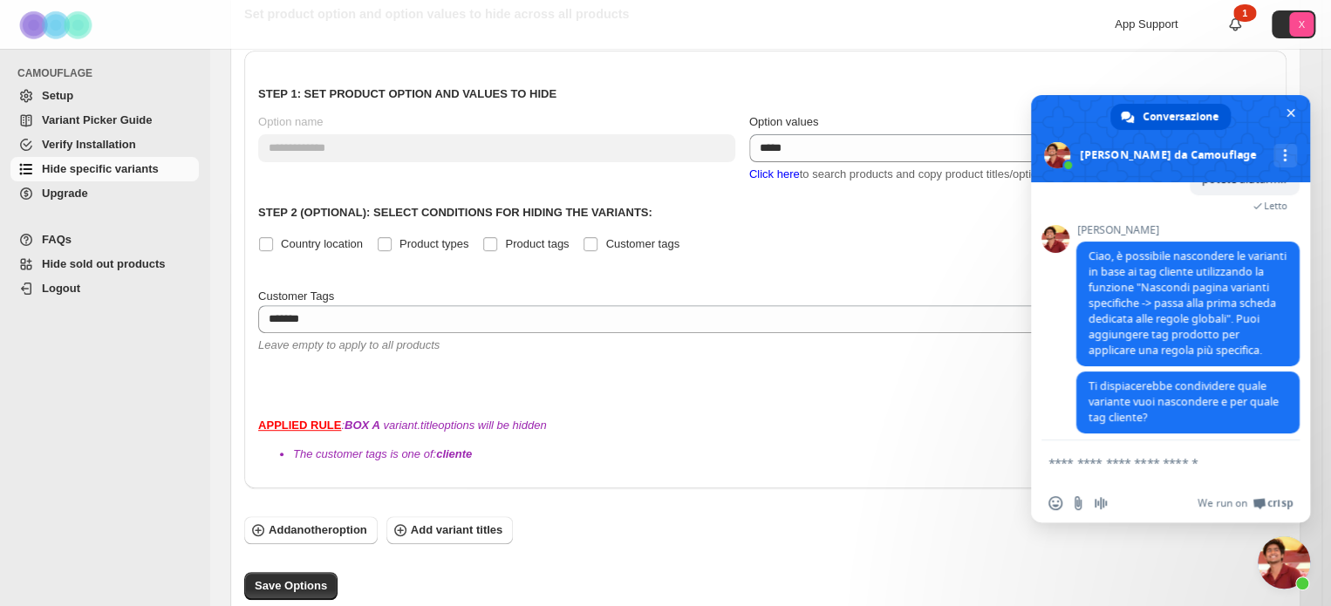
scroll to position [230, 0]
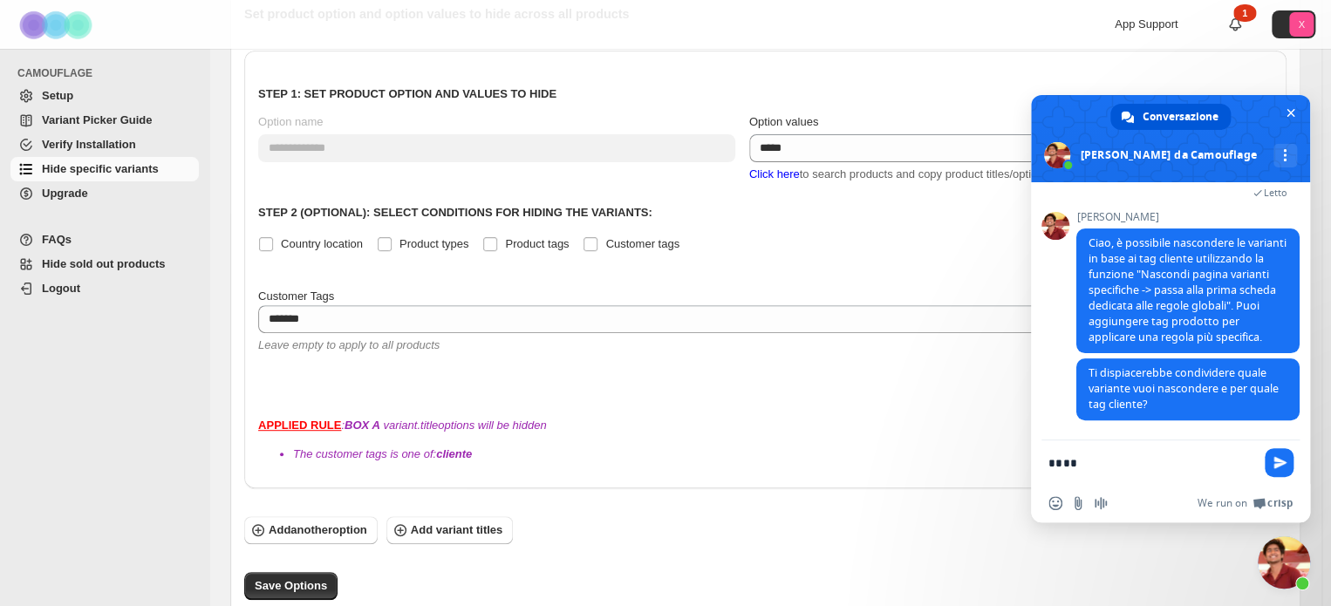
type textarea "*****"
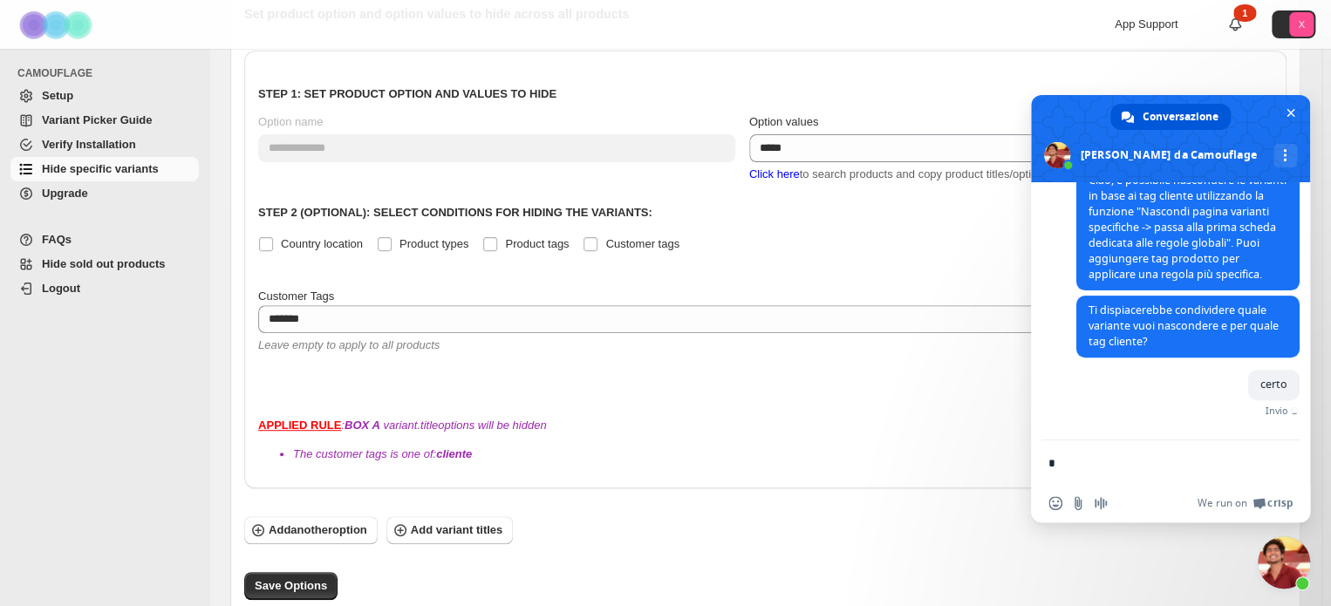
scroll to position [272, 0]
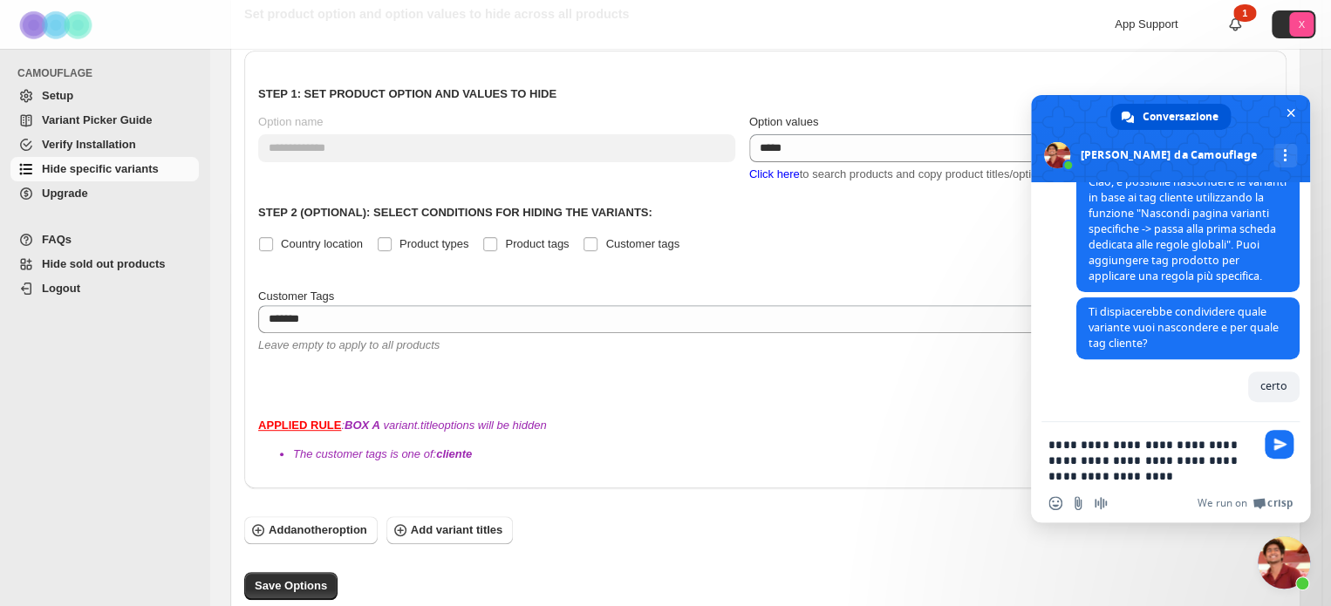
type textarea "**********"
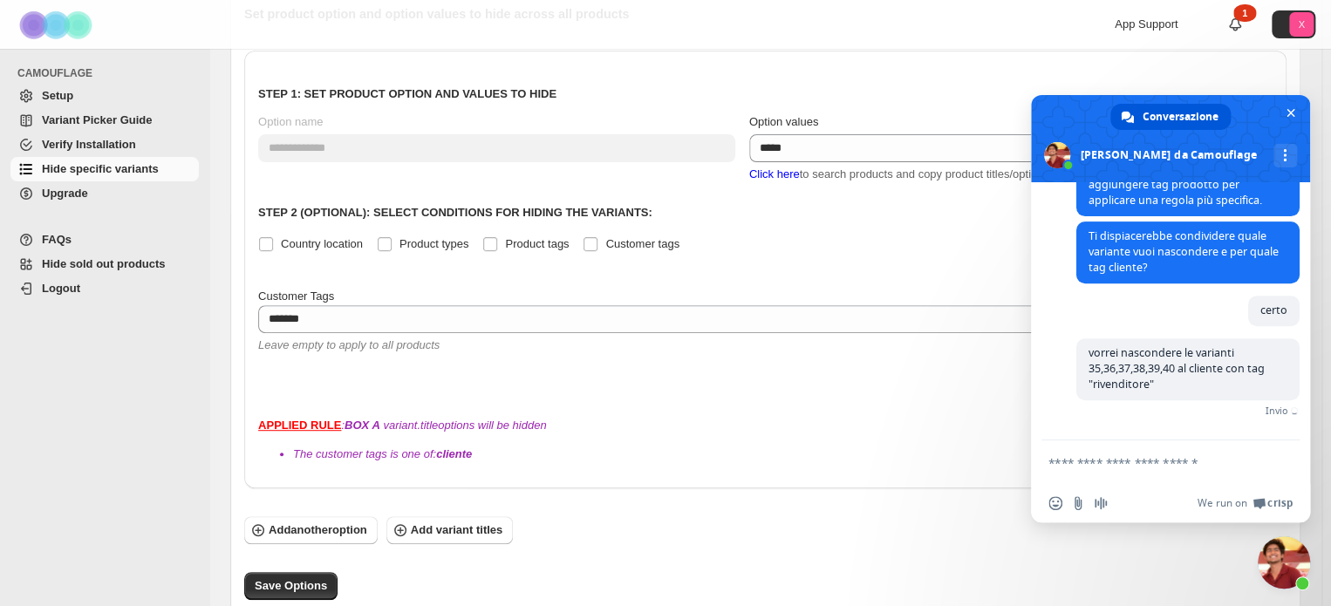
scroll to position [342, 0]
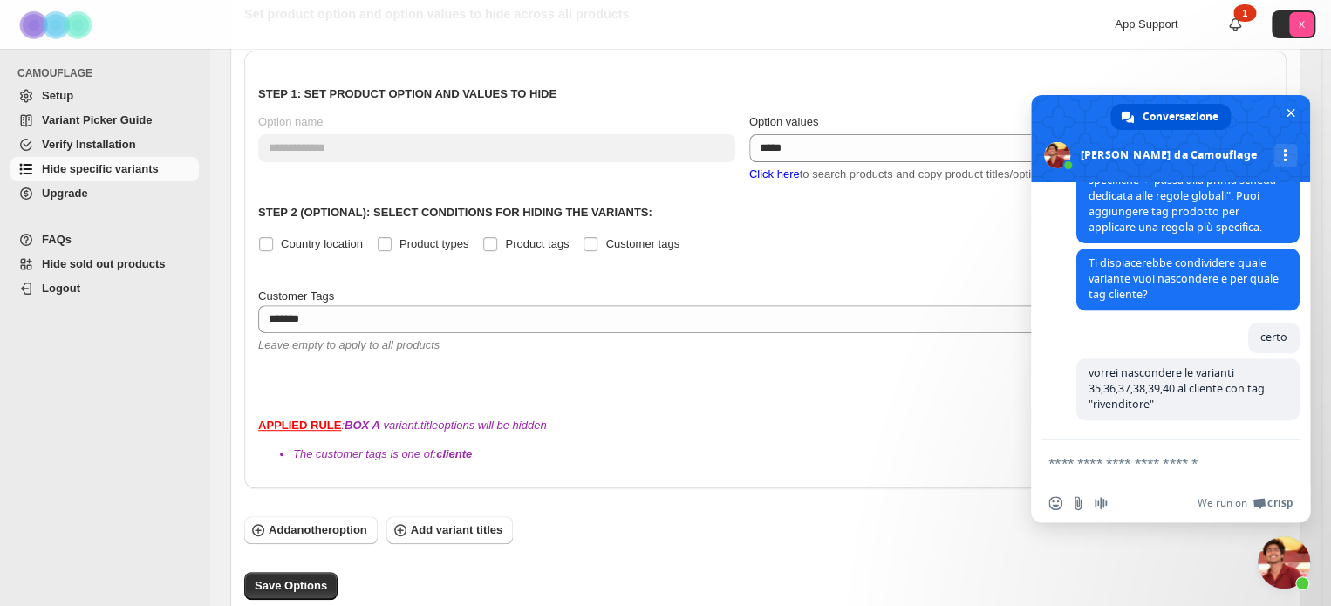
click at [606, 572] on div "Save Options" at bounding box center [765, 586] width 1042 height 28
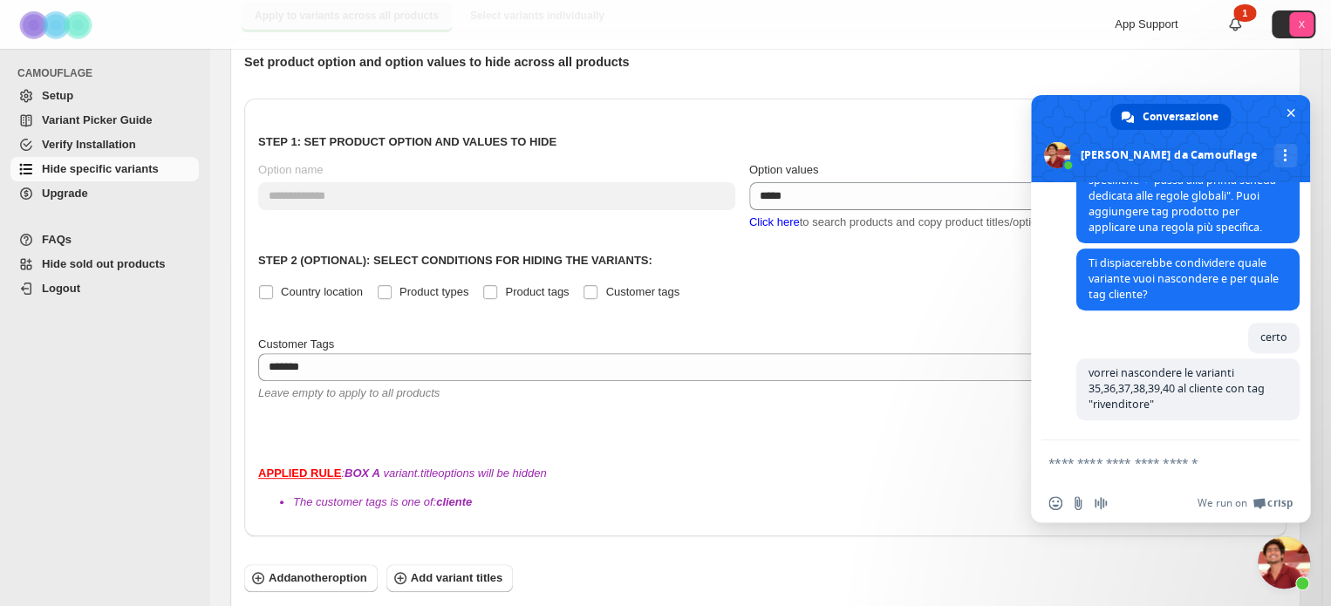
scroll to position [239, 0]
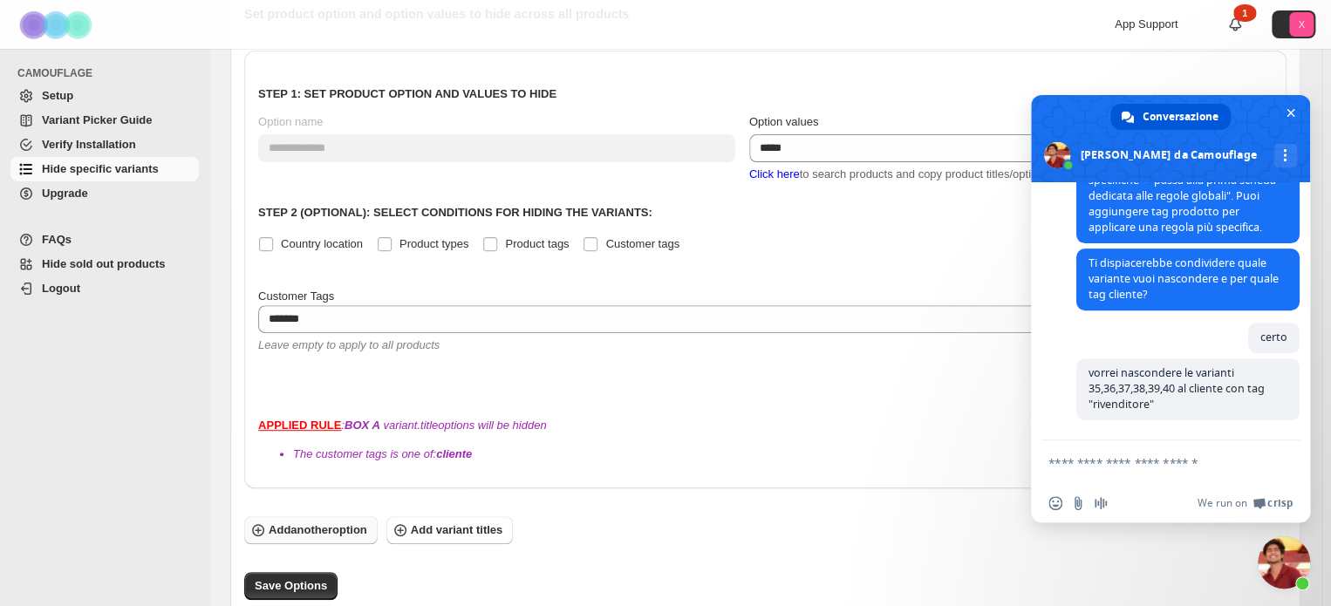
click at [279, 522] on span "Add another option" at bounding box center [318, 530] width 99 height 17
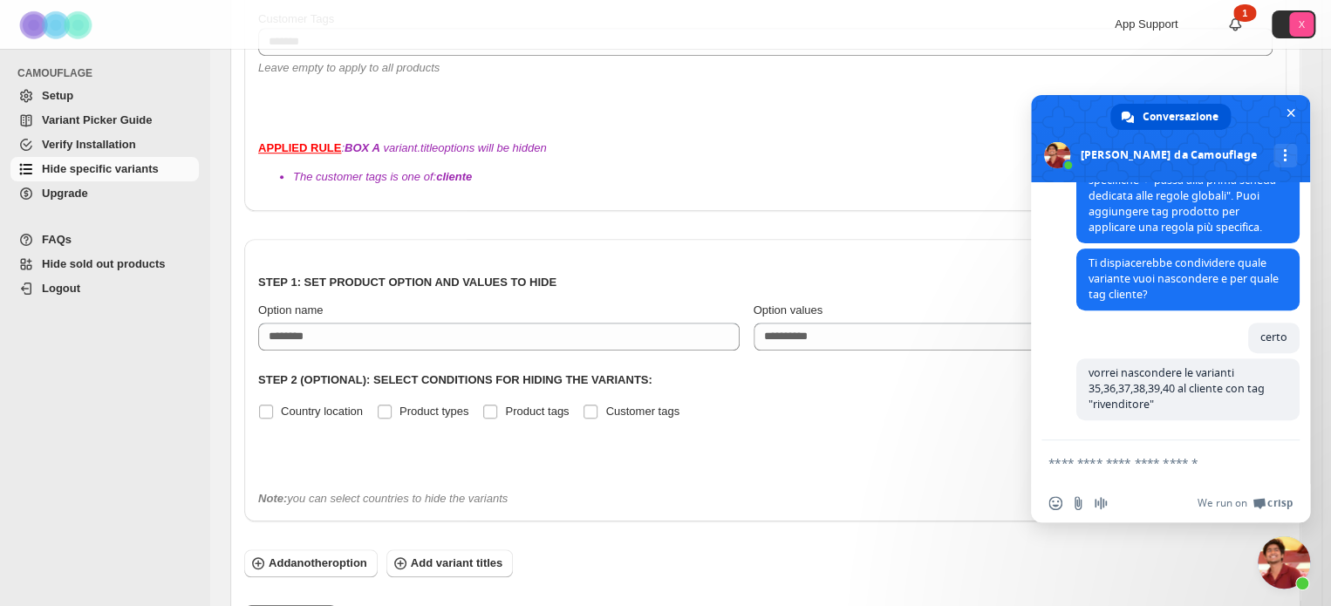
scroll to position [522, 0]
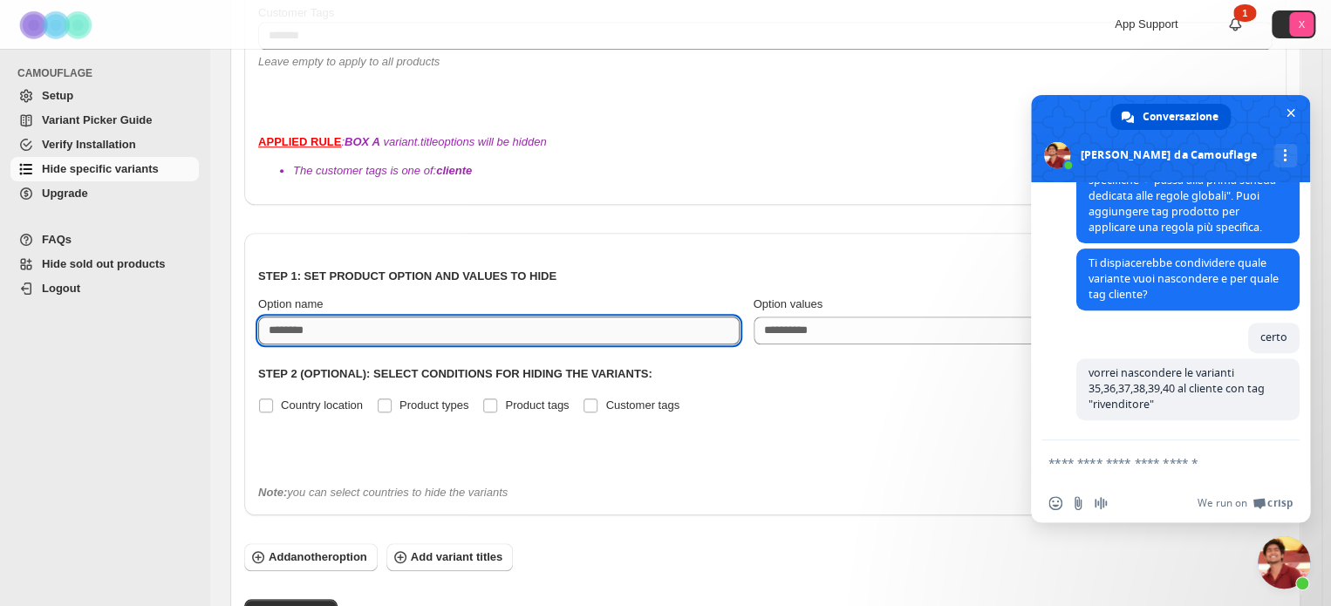
click at [322, 317] on input "Option name" at bounding box center [498, 331] width 481 height 28
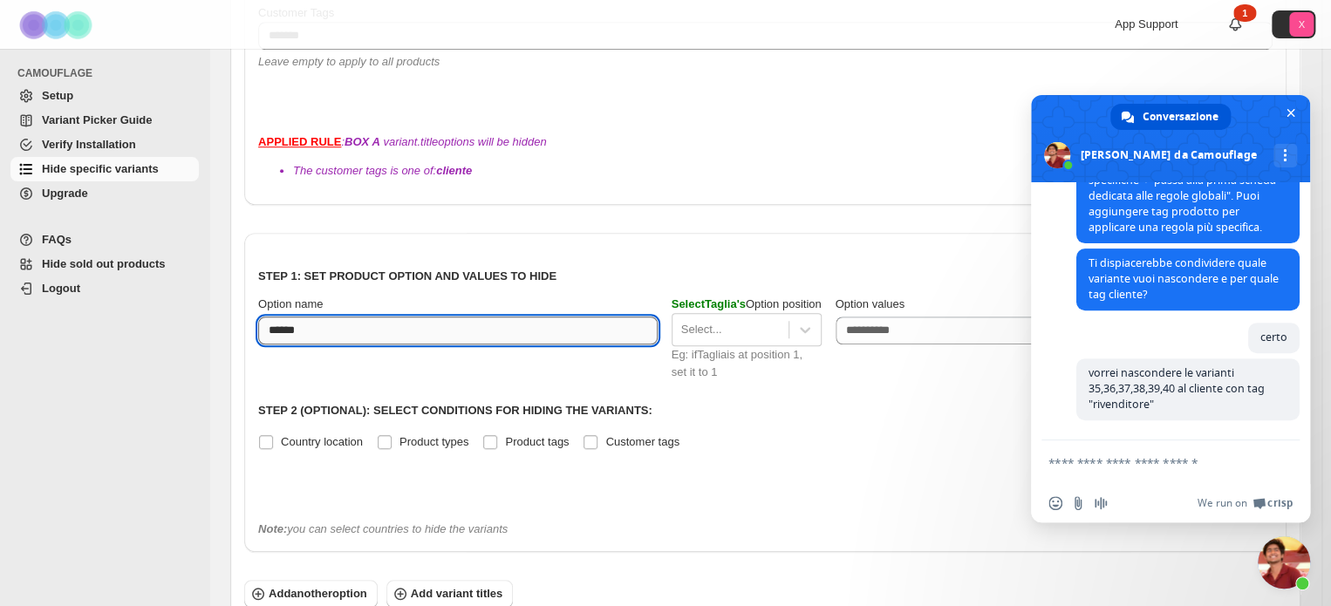
type input "******"
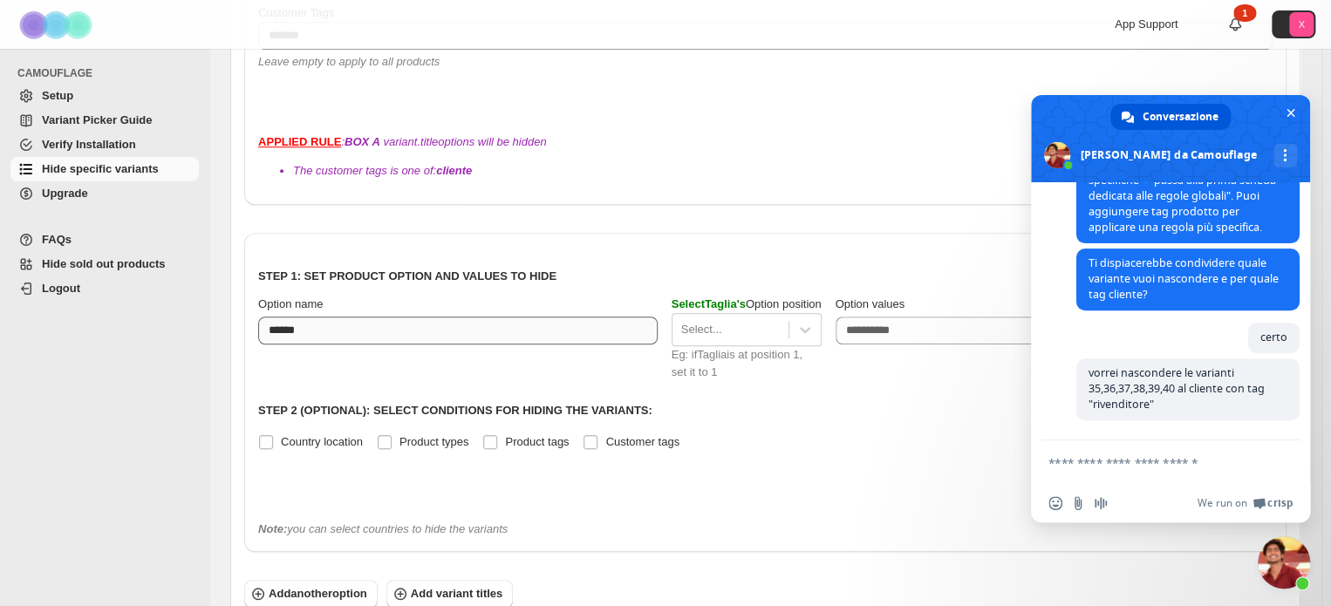
drag, startPoint x: 421, startPoint y: 268, endPoint x: 523, endPoint y: 288, distance: 104.0
click at [422, 296] on div "Option name" at bounding box center [457, 304] width 399 height 17
click at [788, 316] on div "Select..." at bounding box center [730, 330] width 116 height 28
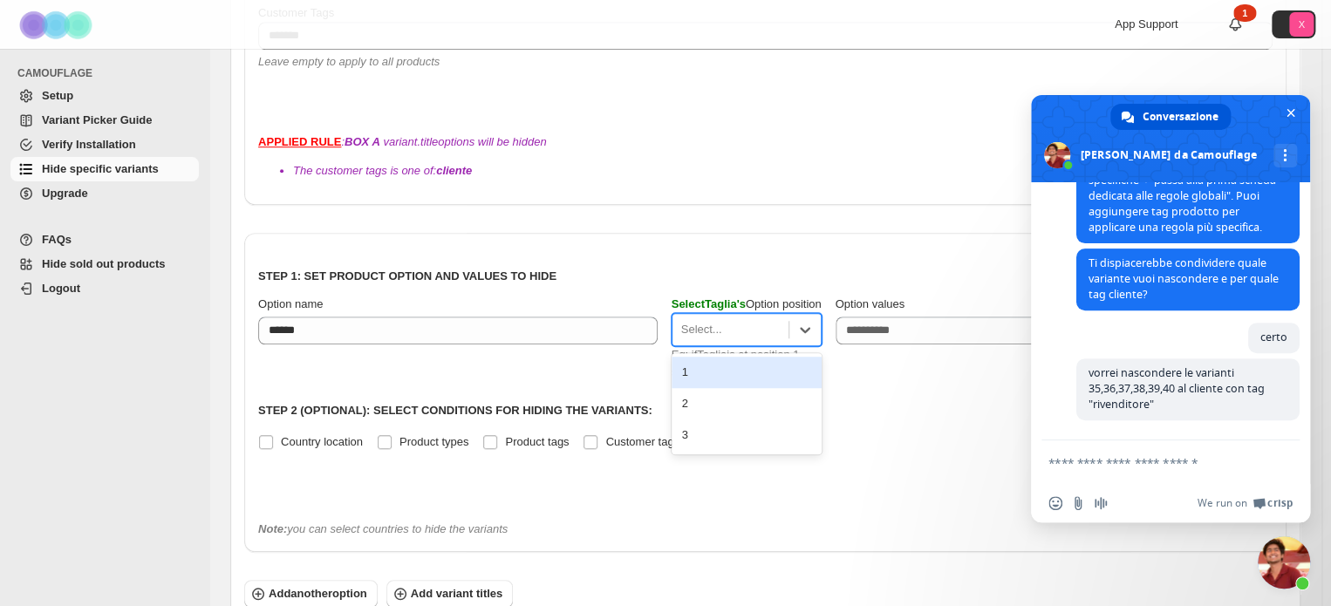
click at [747, 357] on div "1" at bounding box center [747, 372] width 150 height 31
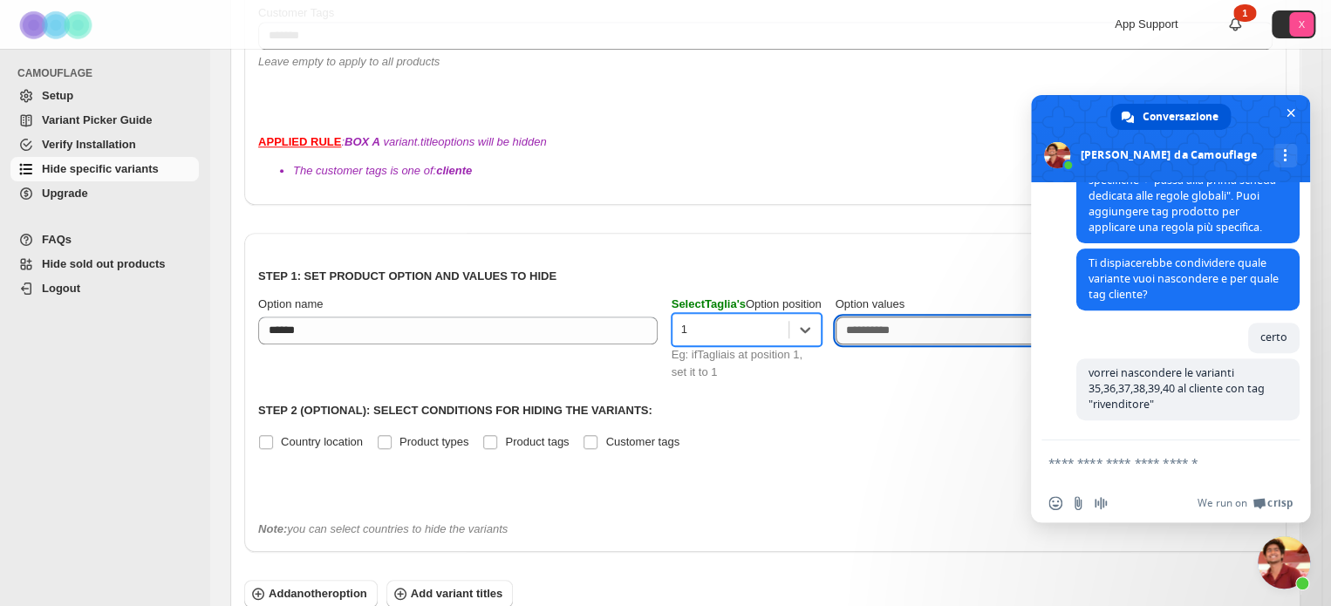
click at [931, 317] on textarea "Option values" at bounding box center [1035, 331] width 399 height 28
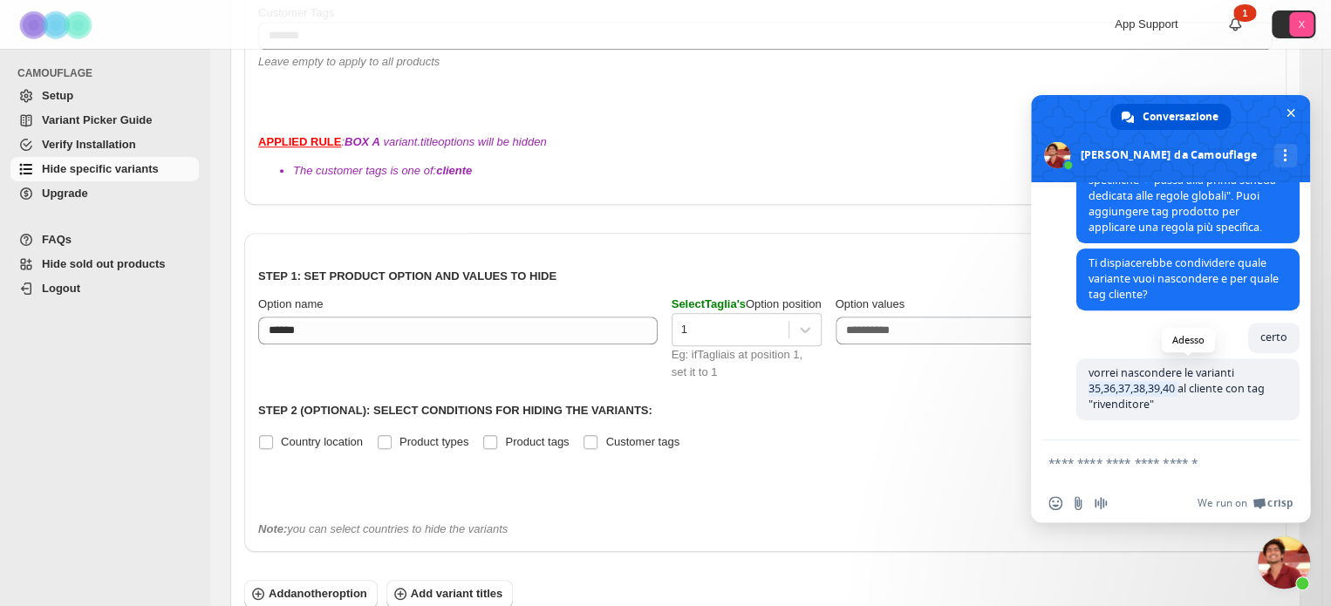
drag, startPoint x: 1180, startPoint y: 388, endPoint x: 1088, endPoint y: 389, distance: 92.5
click at [1088, 389] on span "vorrei nascondere le varianti 35,36,37,38,39,40 al cliente con tag "rivenditore"" at bounding box center [1176, 388] width 176 height 46
copy span "35,36,37,38,39,40"
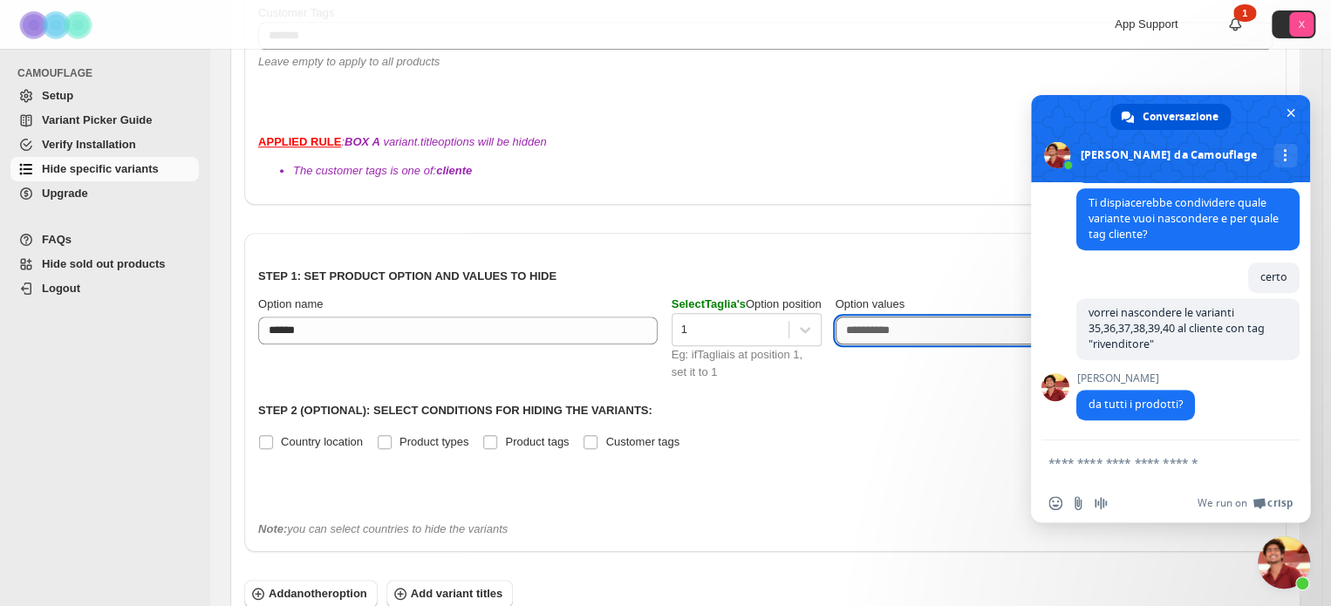
click at [921, 317] on textarea "Option values" at bounding box center [1035, 331] width 399 height 28
paste textarea "**********"
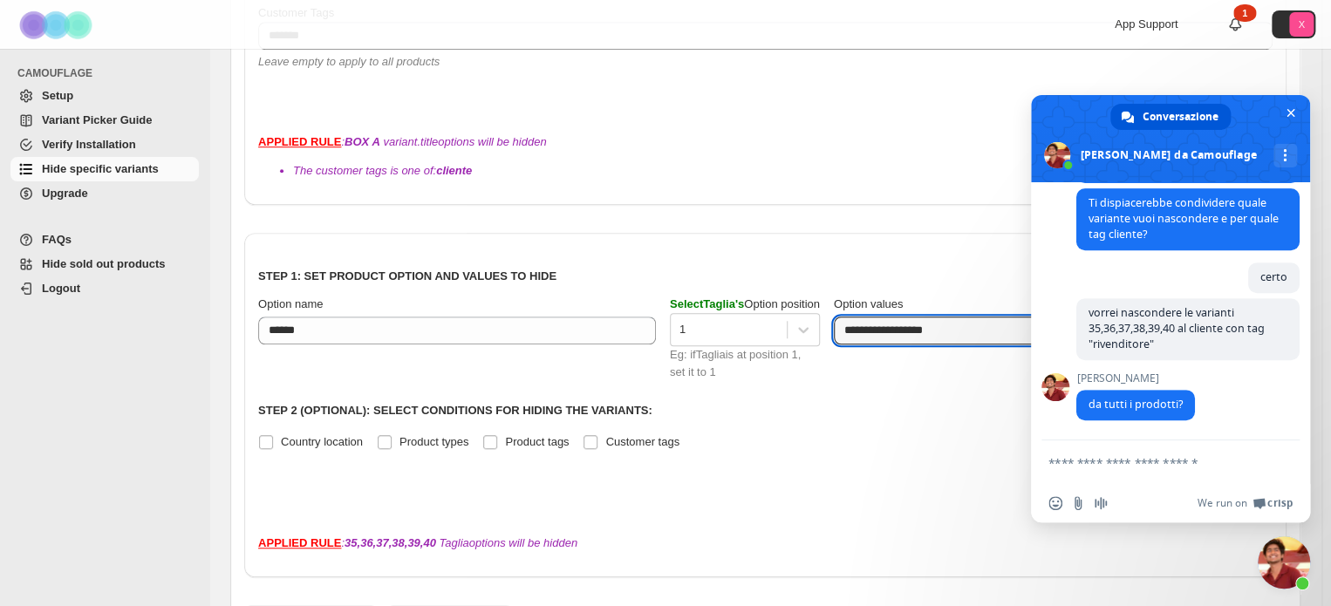
type textarea "**********"
click at [1130, 467] on textarea "Scrivi il tuo messaggio..." at bounding box center [1151, 463] width 206 height 16
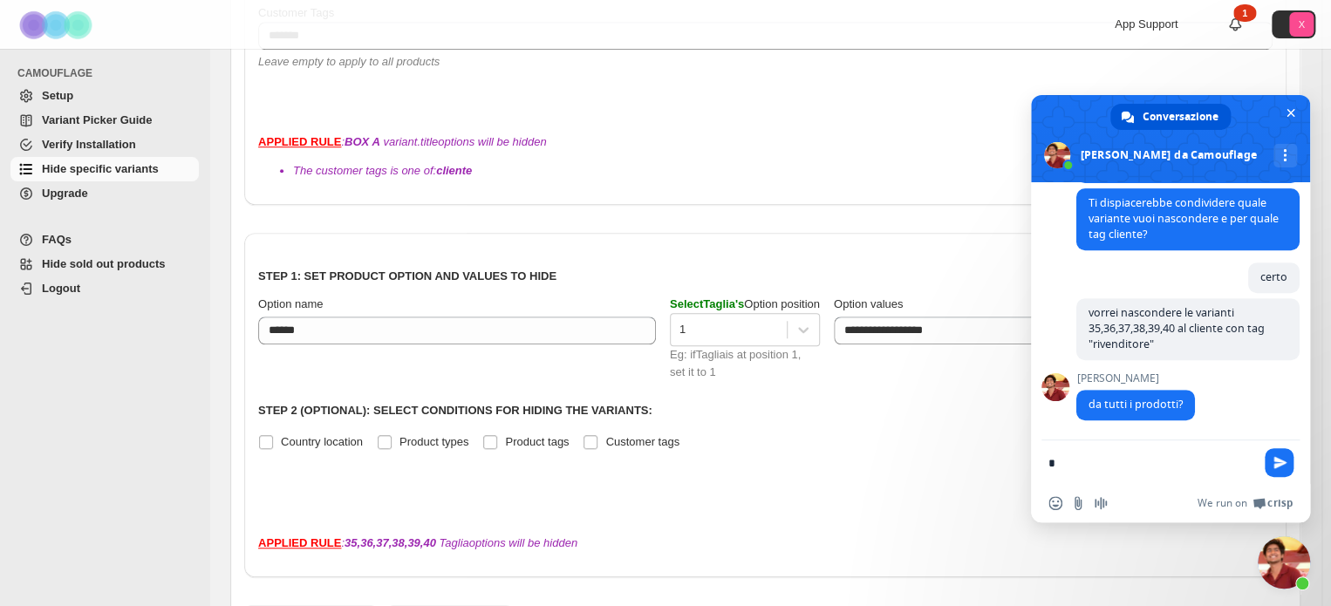
type textarea "**"
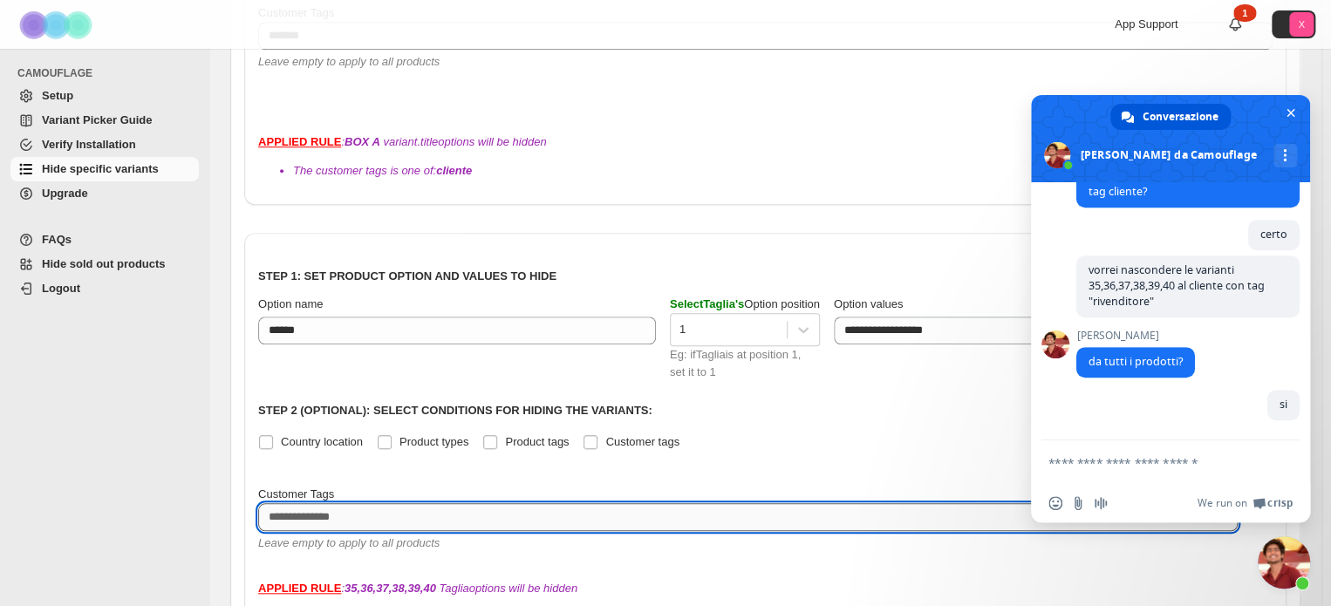
click at [544, 503] on textarea at bounding box center [747, 517] width 979 height 28
type textarea "**********"
click at [707, 447] on div "**********" at bounding box center [765, 417] width 1014 height 340
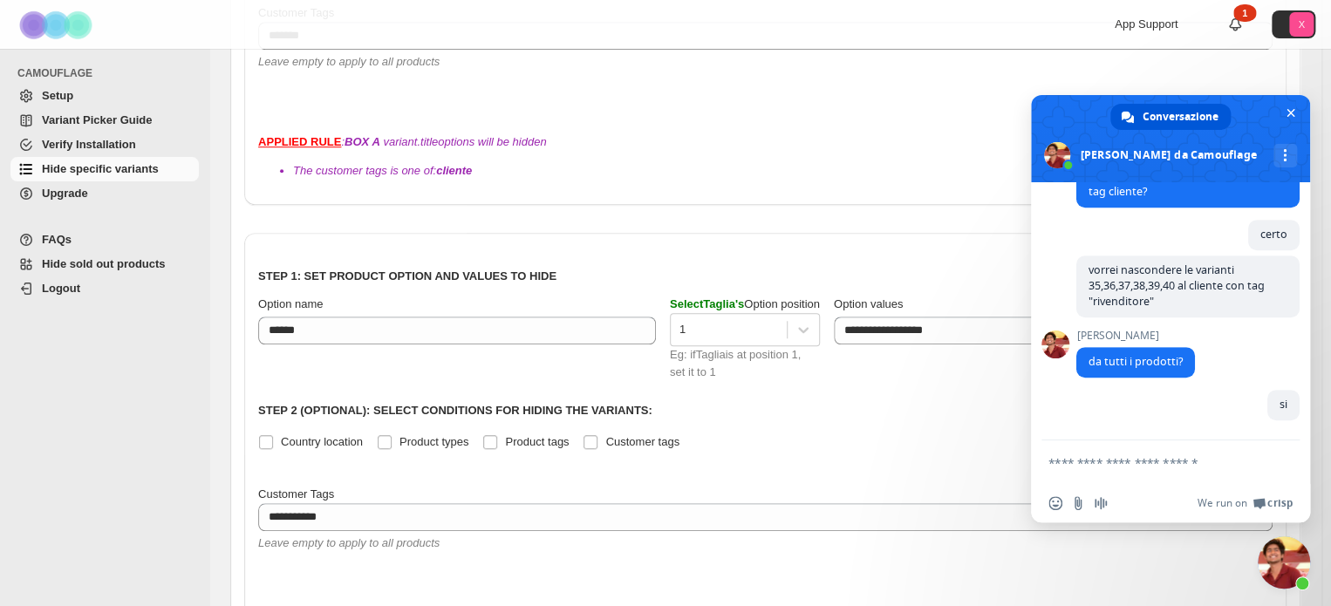
click at [1287, 564] on span "Chiudere la chat" at bounding box center [1284, 562] width 52 height 52
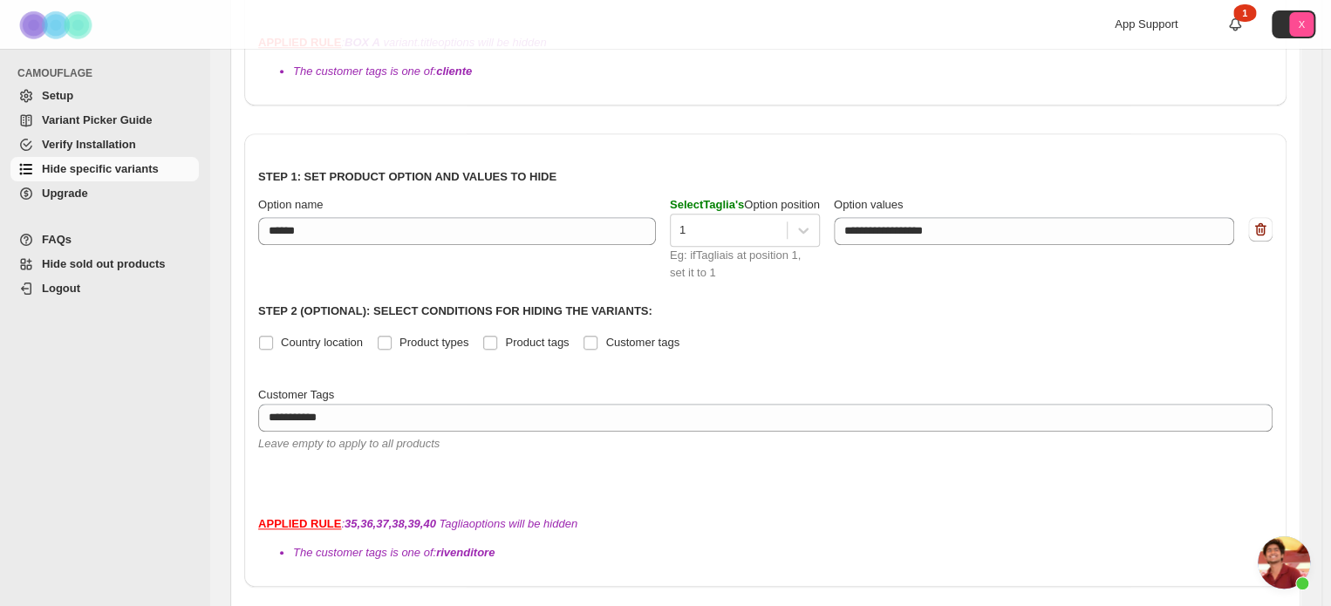
scroll to position [624, 0]
click at [1282, 568] on span "Aprire la chat" at bounding box center [1284, 562] width 52 height 52
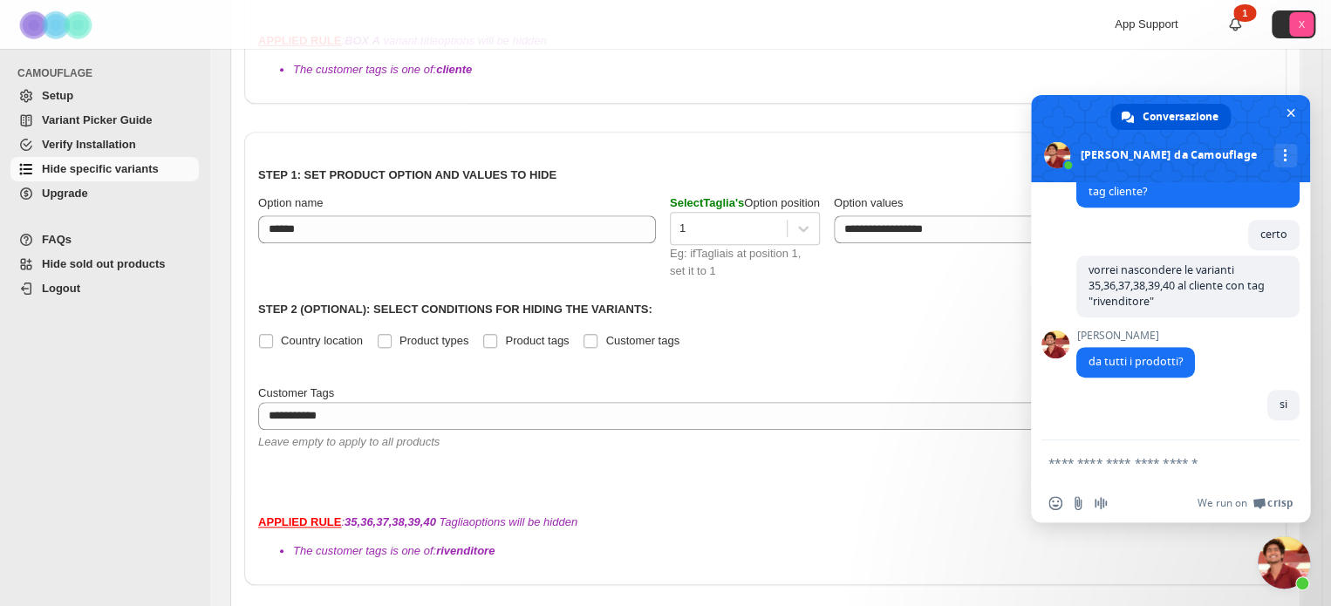
click at [1078, 492] on div "Inserisci una emoji Invia un file Registra un messaggio audio We run on Crisp" at bounding box center [1170, 503] width 279 height 38
click at [1078, 502] on input "Invia un file" at bounding box center [1078, 503] width 14 height 14
type input "**********"
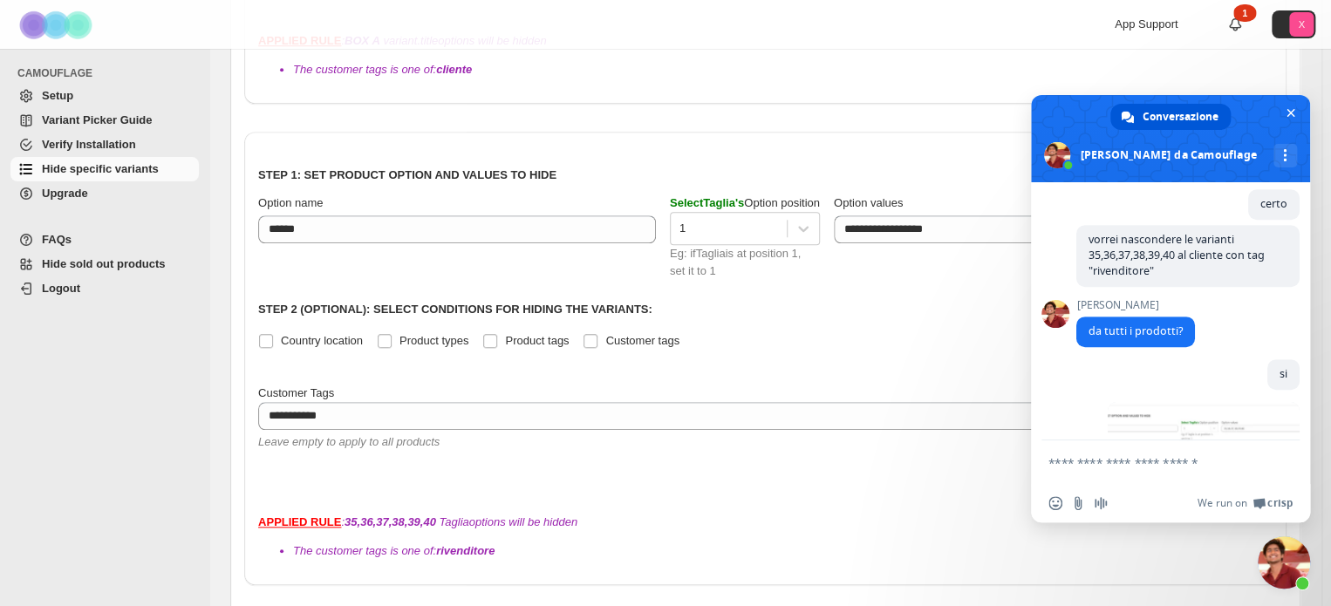
scroll to position [556, 0]
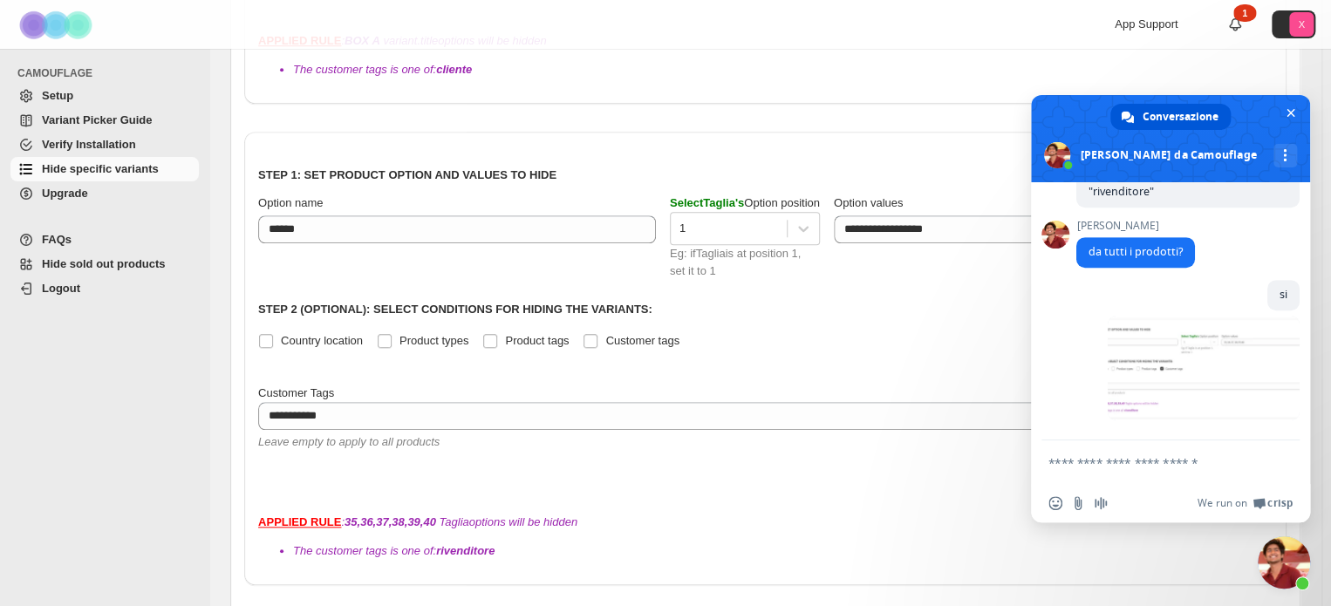
click at [1159, 457] on textarea "Scrivi il tuo messaggio..." at bounding box center [1151, 463] width 206 height 16
type textarea "**********"
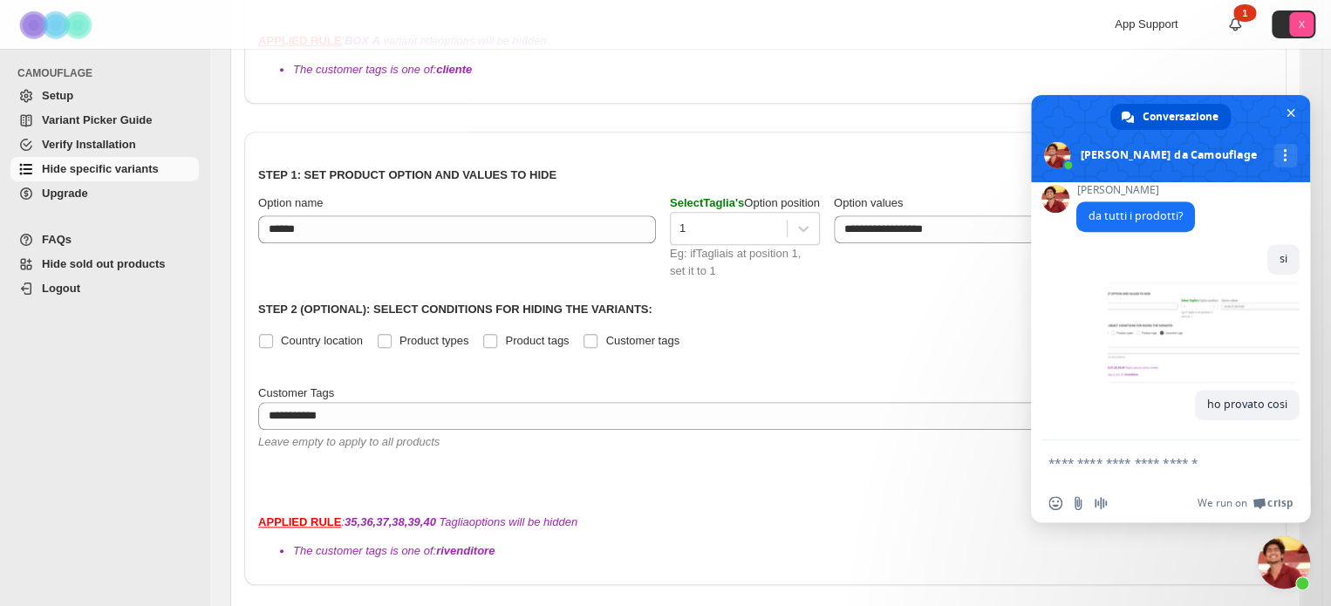
scroll to position [593, 0]
click at [900, 338] on div "**********" at bounding box center [765, 316] width 1014 height 340
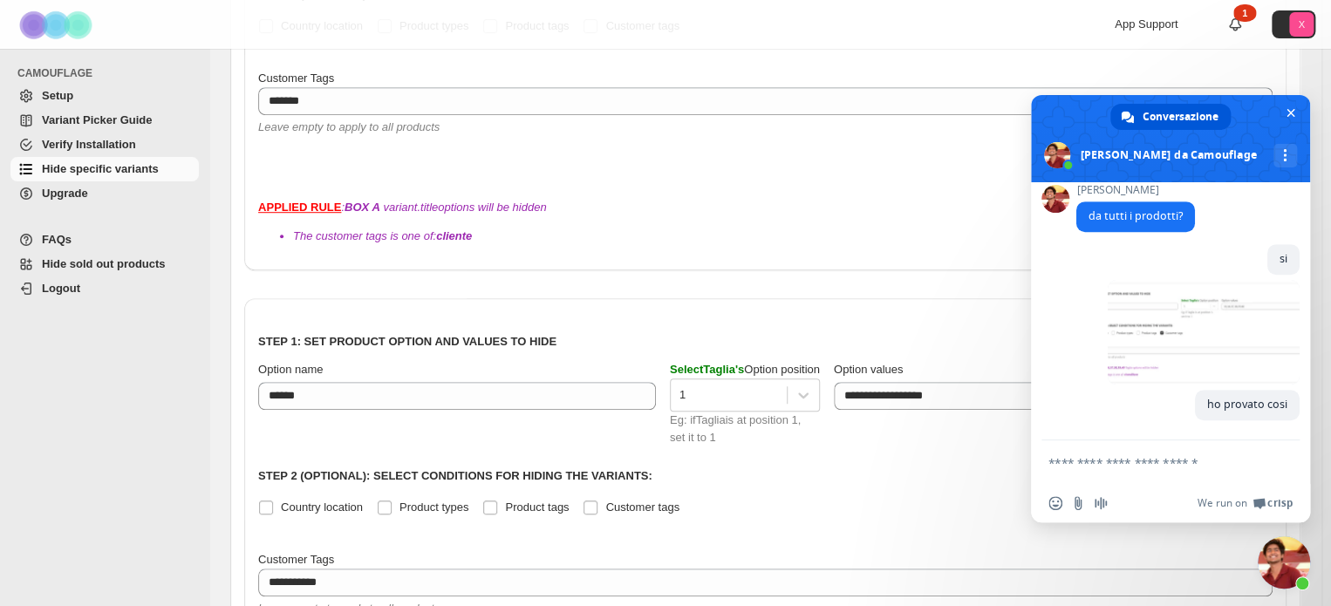
scroll to position [451, 0]
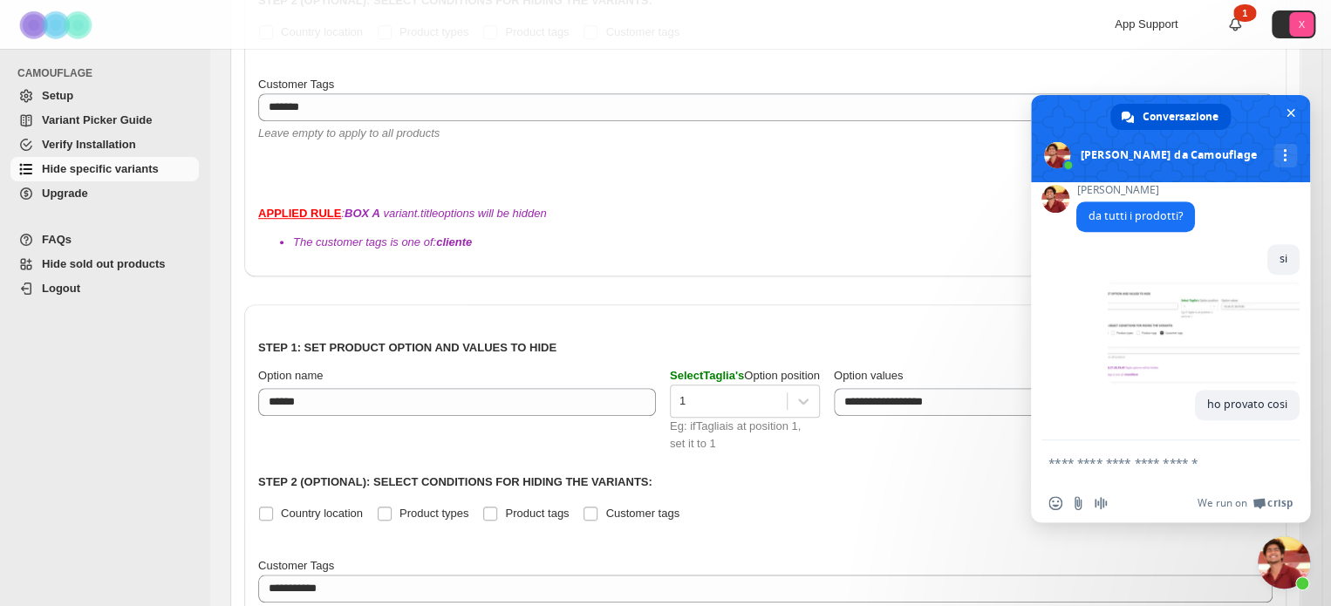
click at [1279, 556] on span "Chiudere la chat" at bounding box center [1284, 562] width 52 height 52
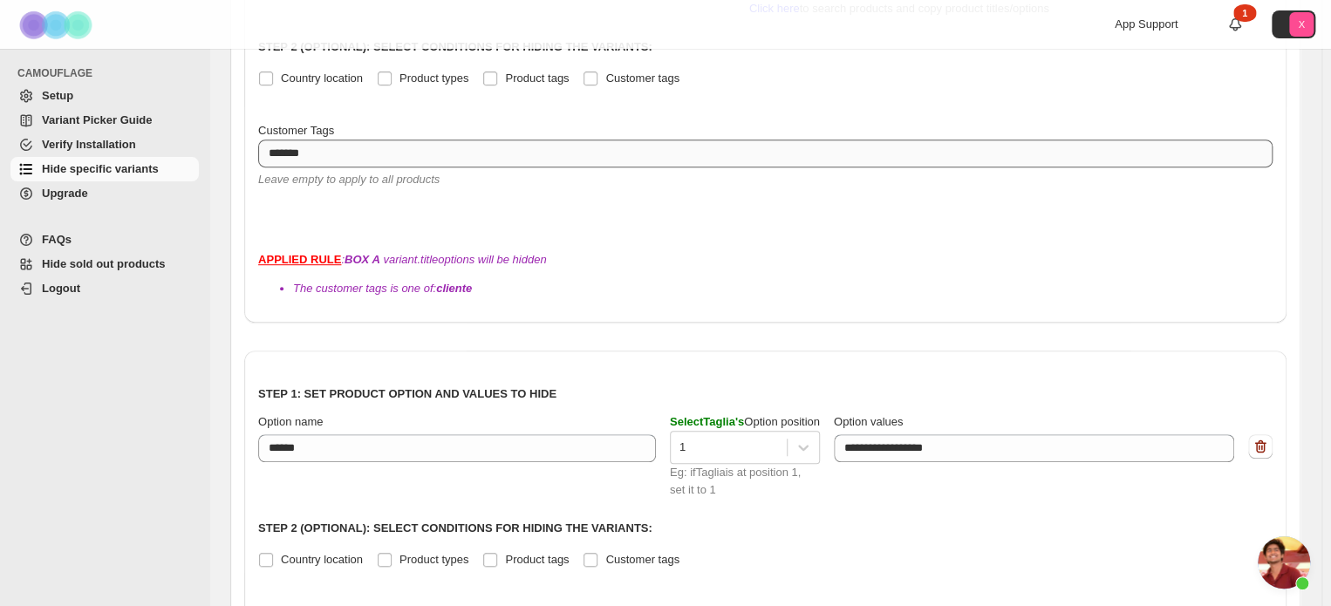
scroll to position [686, 0]
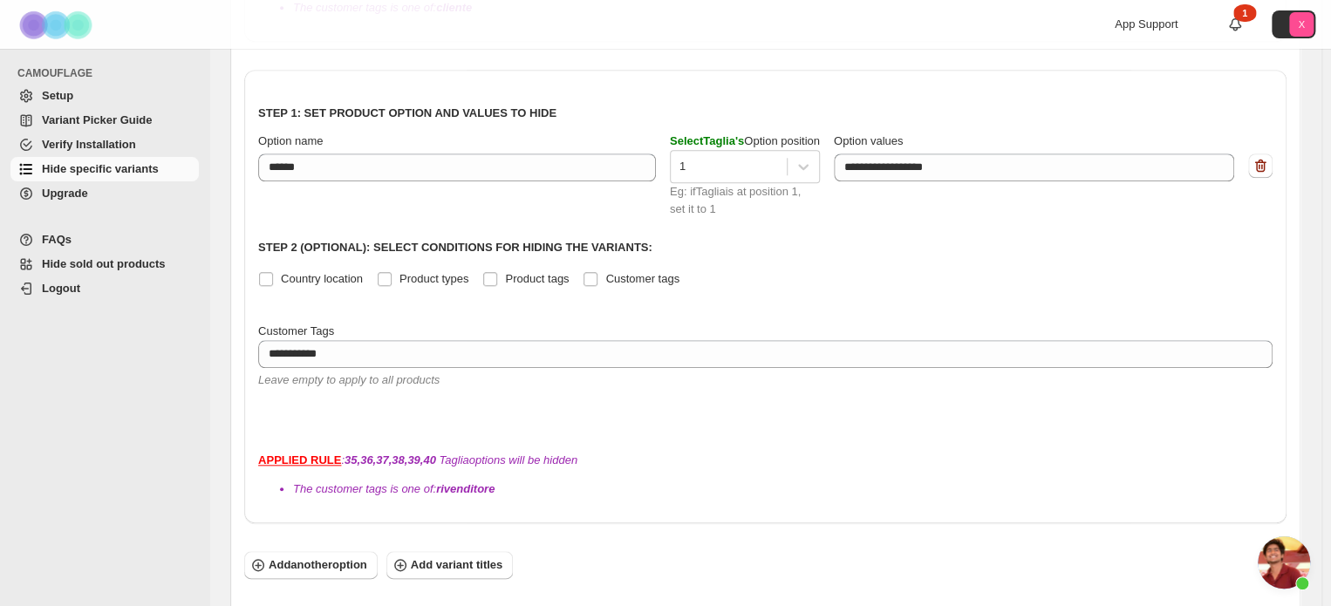
drag, startPoint x: 258, startPoint y: 547, endPoint x: 267, endPoint y: 537, distance: 13.0
click at [1273, 564] on span "Aprire la chat" at bounding box center [1284, 562] width 52 height 52
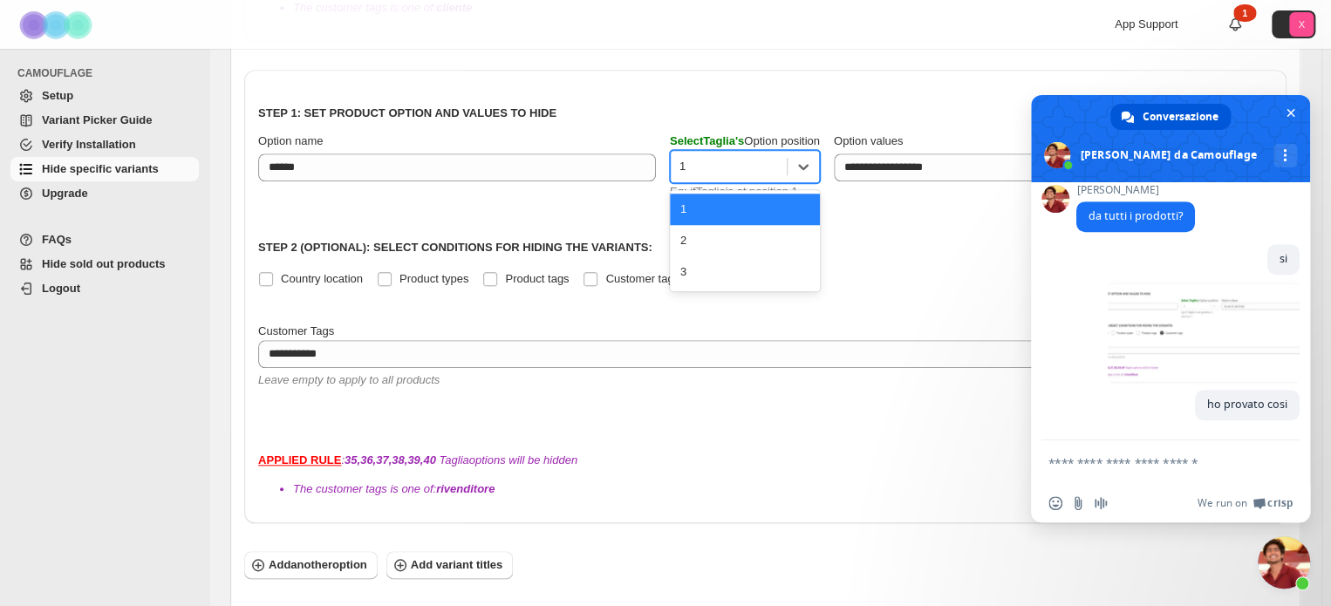
click at [787, 153] on div "1" at bounding box center [729, 167] width 116 height 28
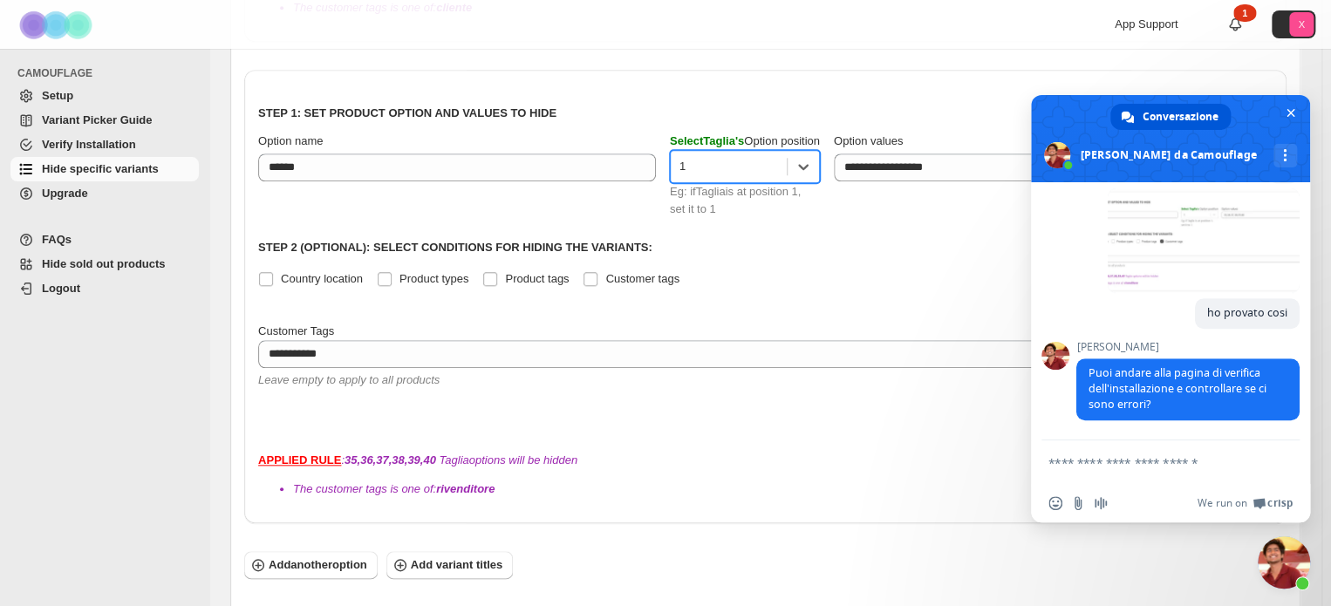
click at [101, 154] on link "Verify Installation" at bounding box center [104, 145] width 188 height 24
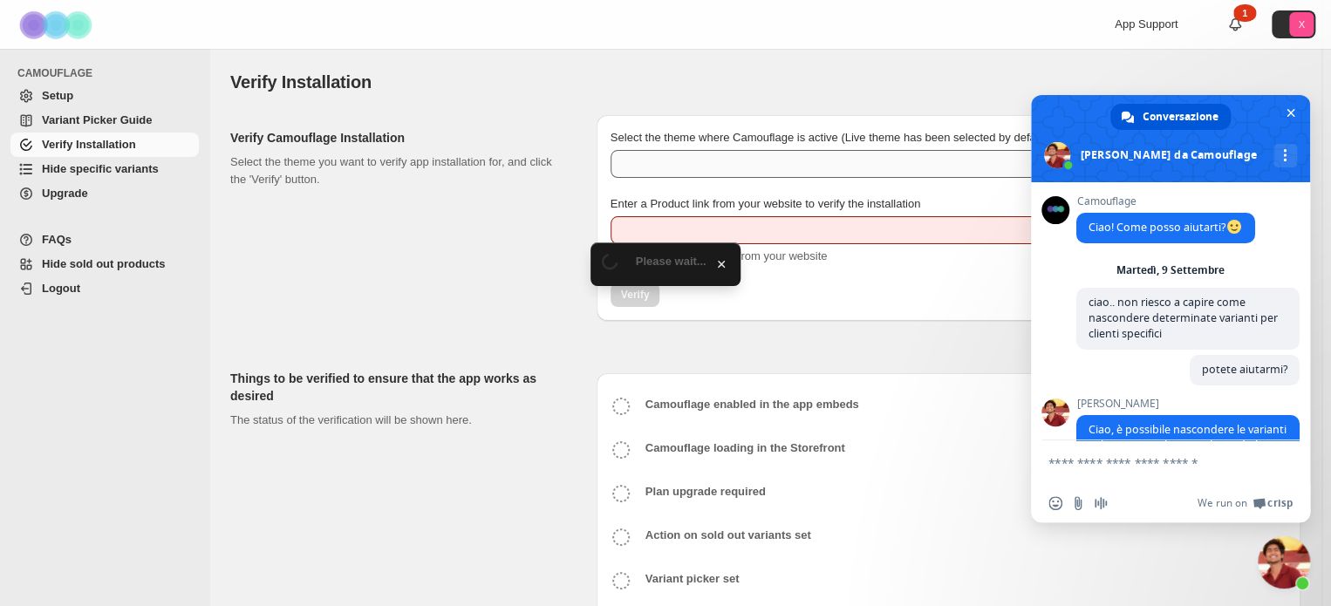
scroll to position [687, 0]
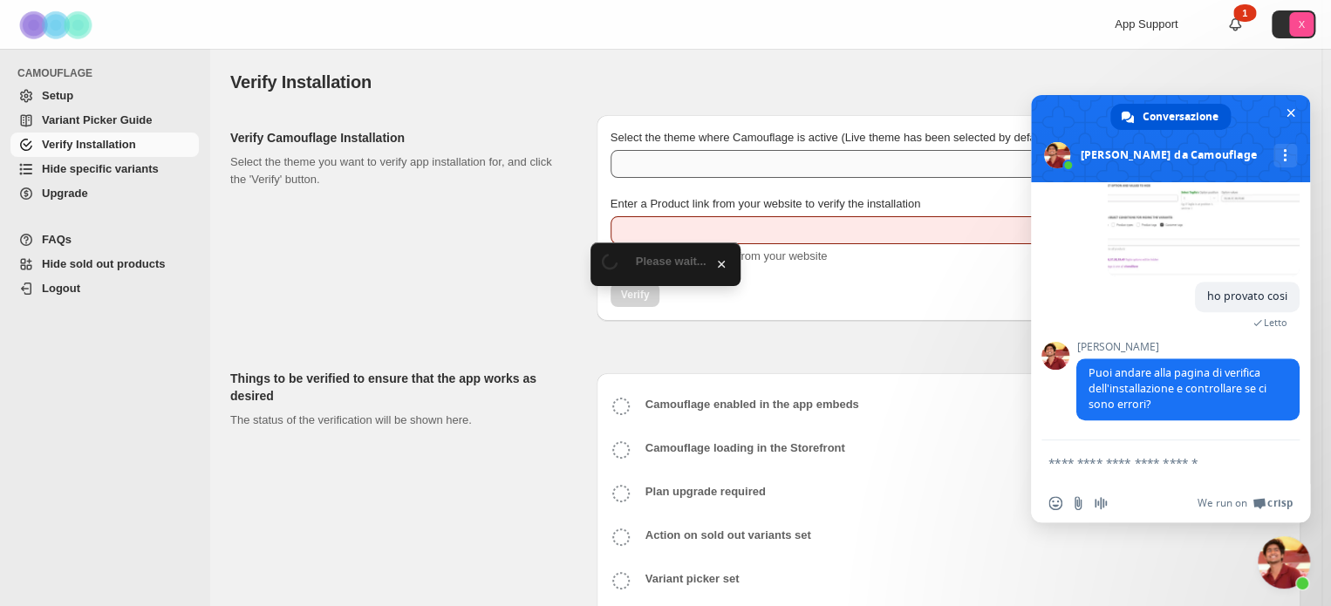
type input "**********"
select select "**********"
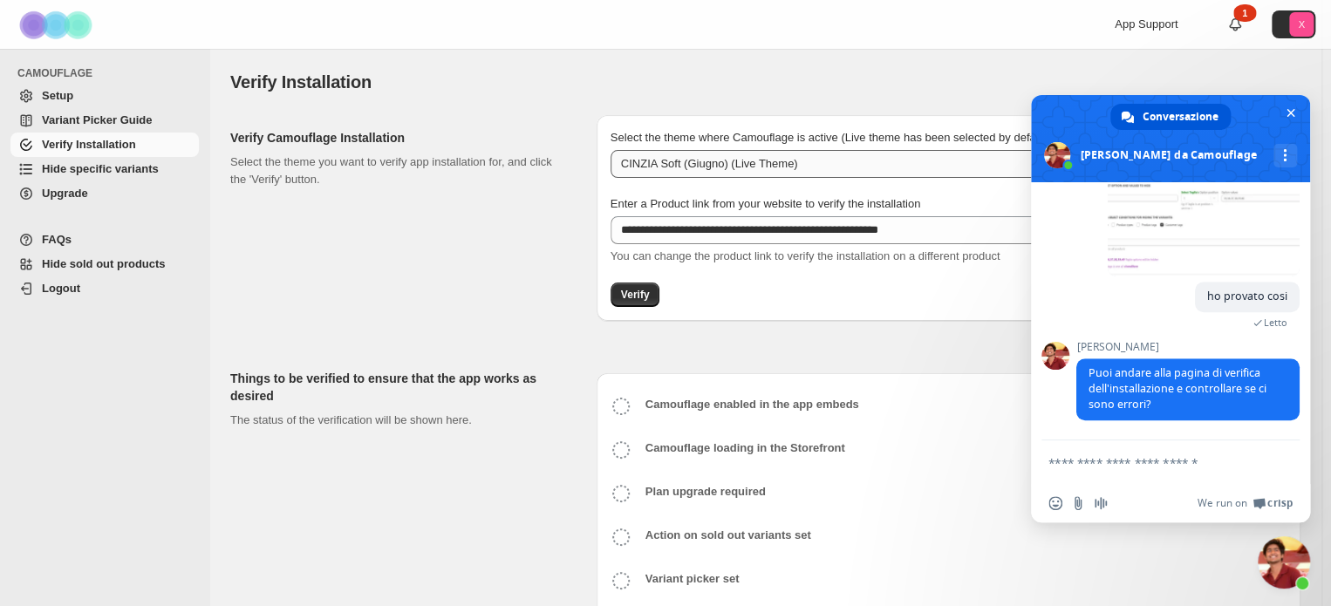
click at [736, 163] on select "**********" at bounding box center [949, 164] width 676 height 28
click at [736, 162] on select "**********" at bounding box center [949, 164] width 676 height 28
click at [637, 300] on span "Verify" at bounding box center [635, 295] width 29 height 14
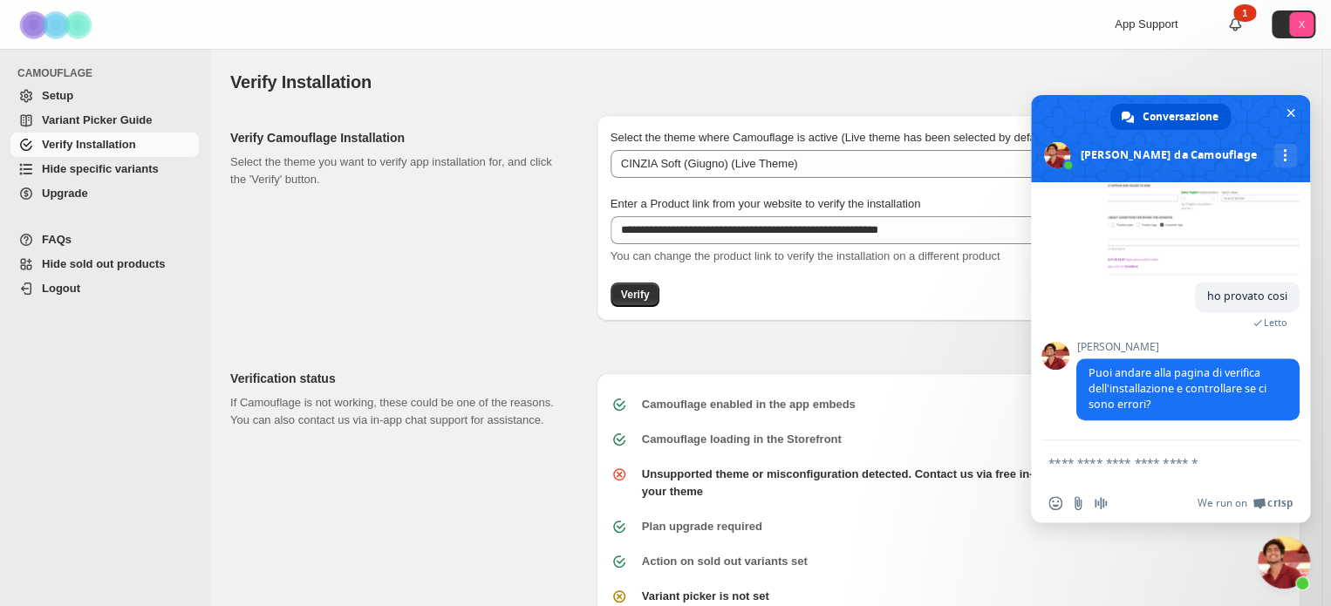
click at [1278, 563] on span "Chiudere la chat" at bounding box center [1284, 562] width 52 height 52
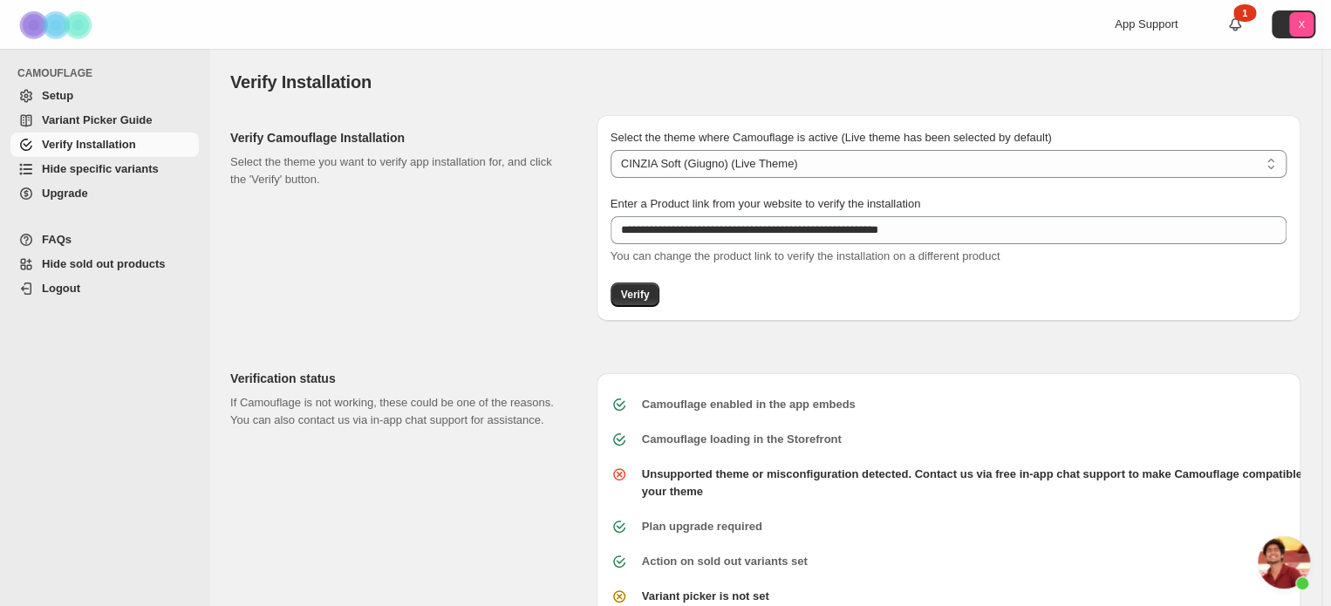
click at [670, 290] on div "**********" at bounding box center [949, 218] width 704 height 206
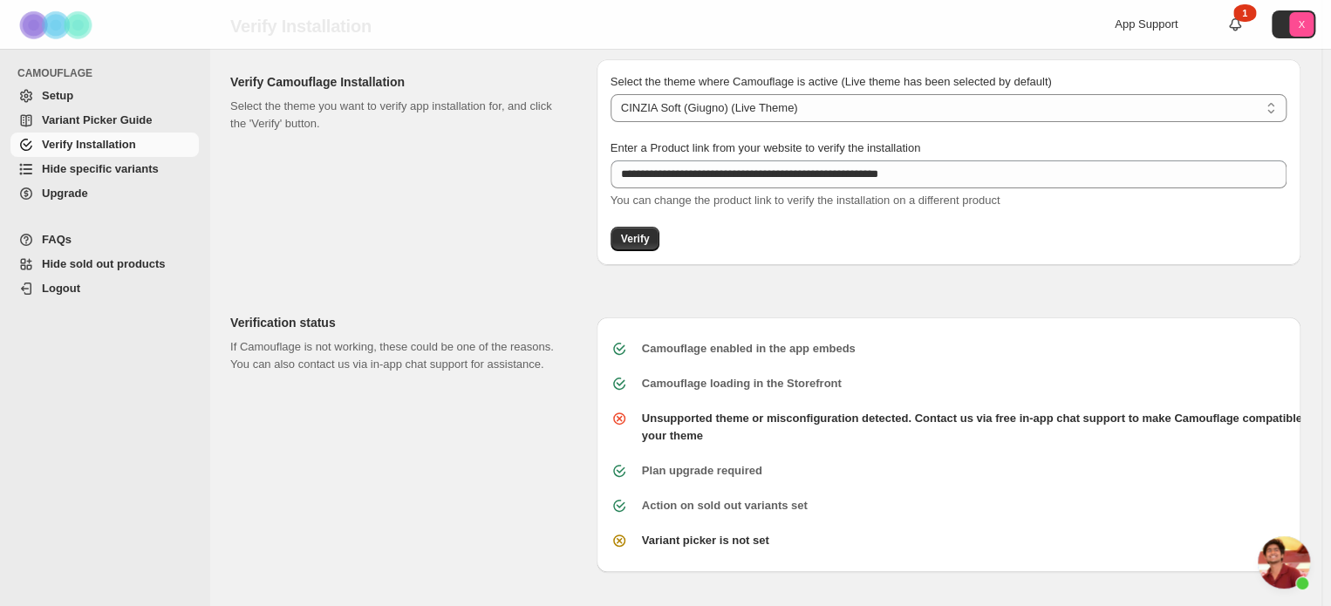
drag, startPoint x: 1295, startPoint y: 533, endPoint x: 1293, endPoint y: 542, distance: 9.1
click at [1295, 533] on div "Camouflage enabled in the app embeds Camouflage loading in the Storefront Unsup…" at bounding box center [949, 444] width 704 height 255
click at [1284, 552] on span "Aprire la chat" at bounding box center [1284, 562] width 52 height 52
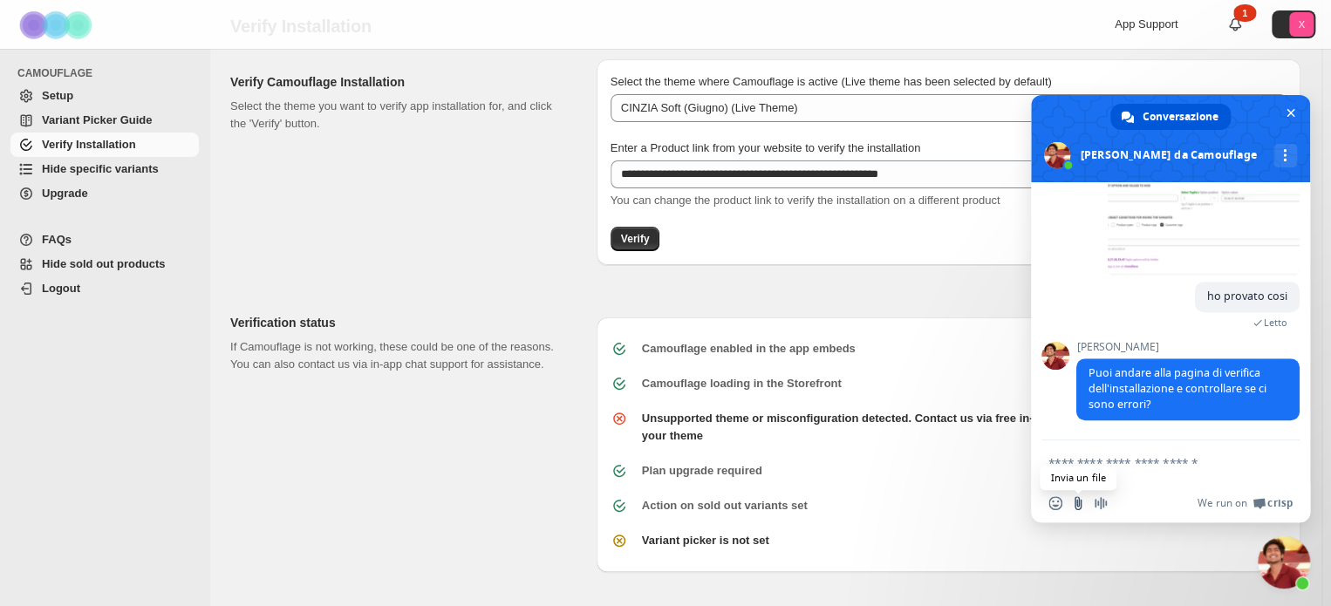
click at [1075, 497] on input "Invia un file" at bounding box center [1078, 503] width 14 height 14
type input "**********"
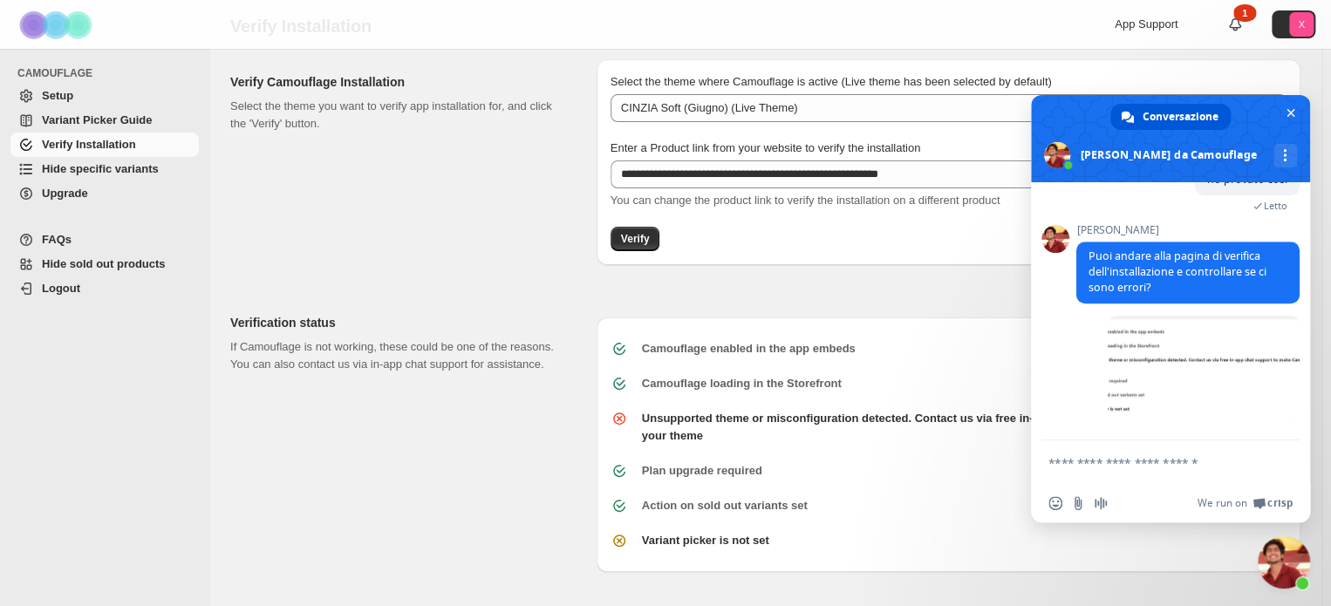
scroll to position [803, 0]
click at [476, 432] on div "Verification status If Camouflage is not working, these could be one of the rea…" at bounding box center [406, 436] width 352 height 272
click at [1276, 576] on span "Chiudere la chat" at bounding box center [1284, 562] width 52 height 52
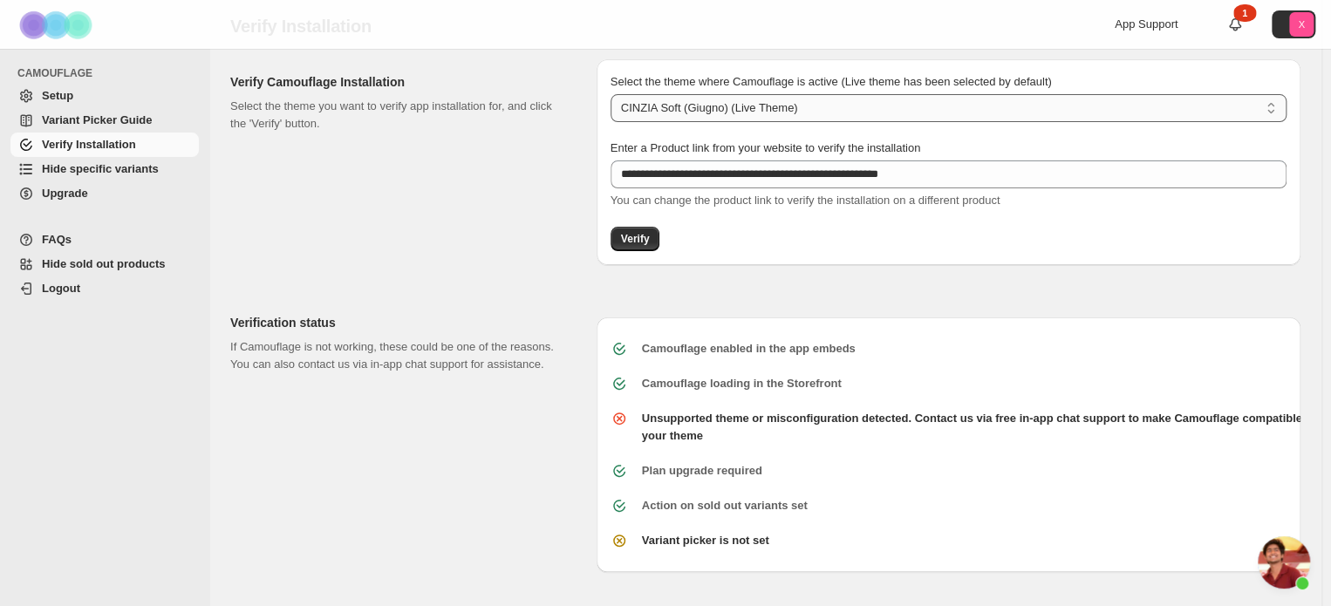
click at [712, 114] on select "**********" at bounding box center [949, 108] width 676 height 28
click at [587, 477] on div "Verification status If Camouflage is not working, these could be one of the rea…" at bounding box center [758, 429] width 1084 height 286
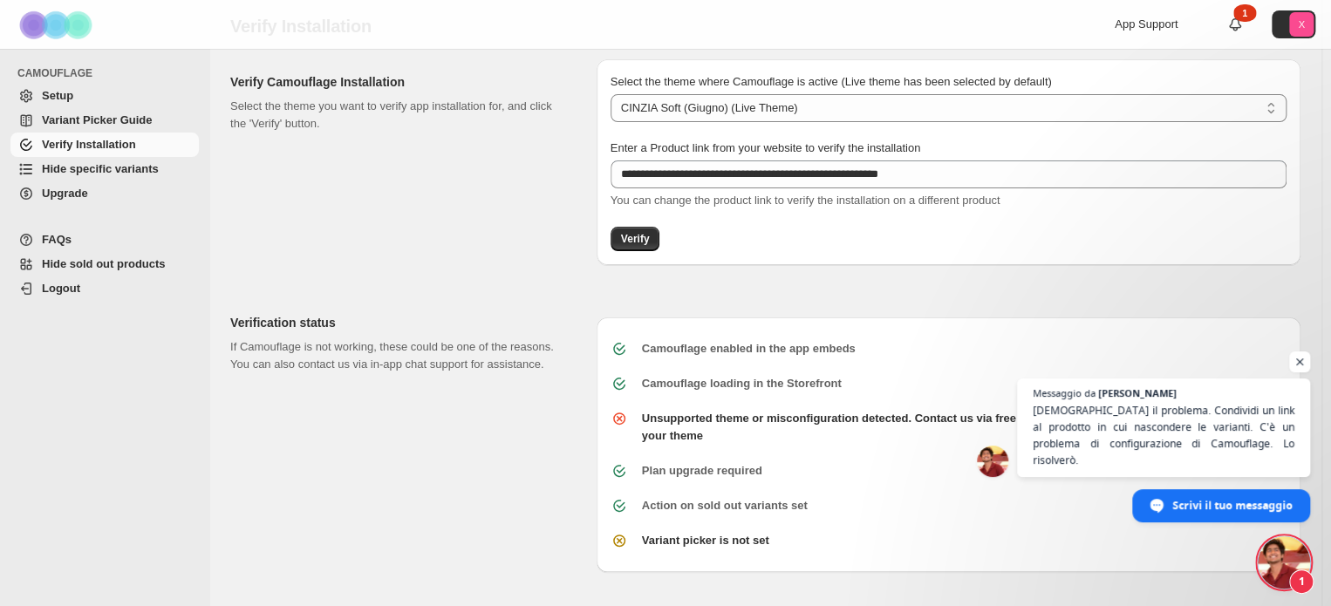
scroll to position [823, 0]
click at [1280, 561] on span "Aprire la chat" at bounding box center [1284, 562] width 52 height 52
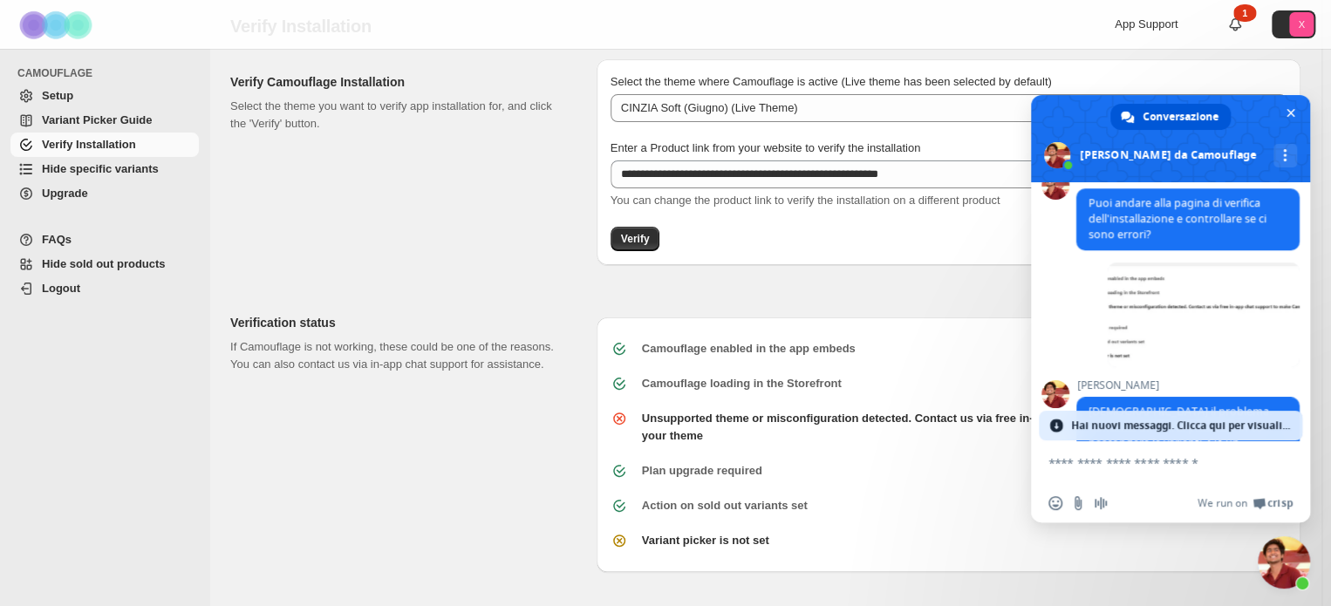
scroll to position [943, 0]
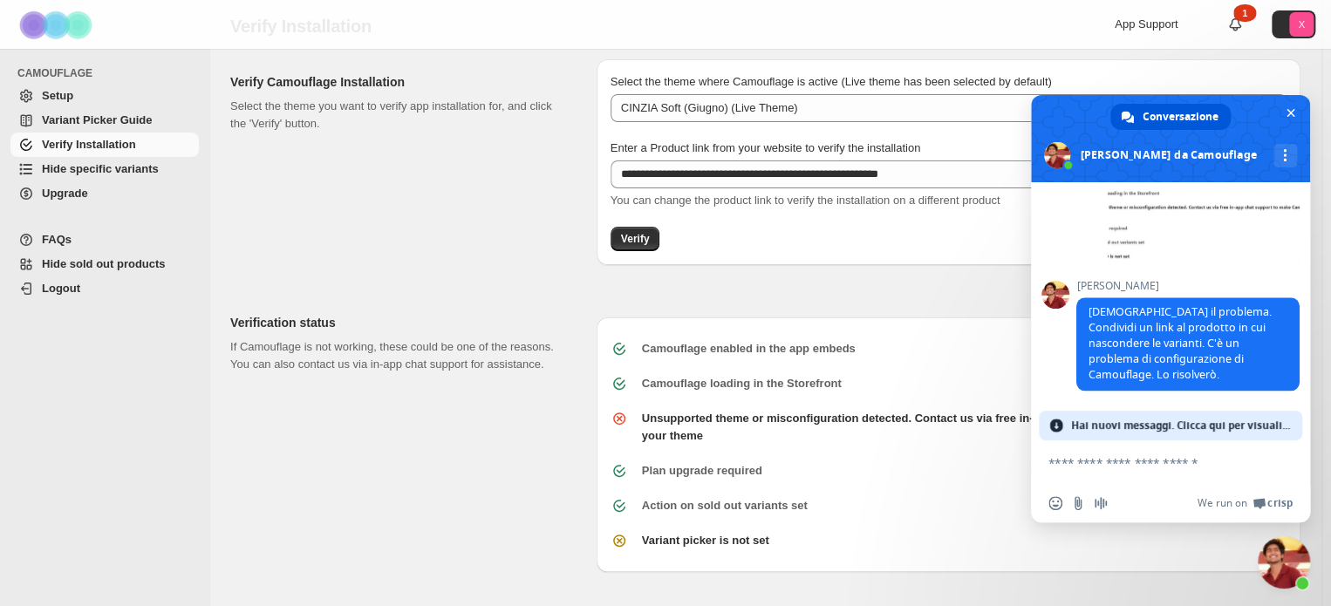
paste textarea "**********"
type textarea "**********"
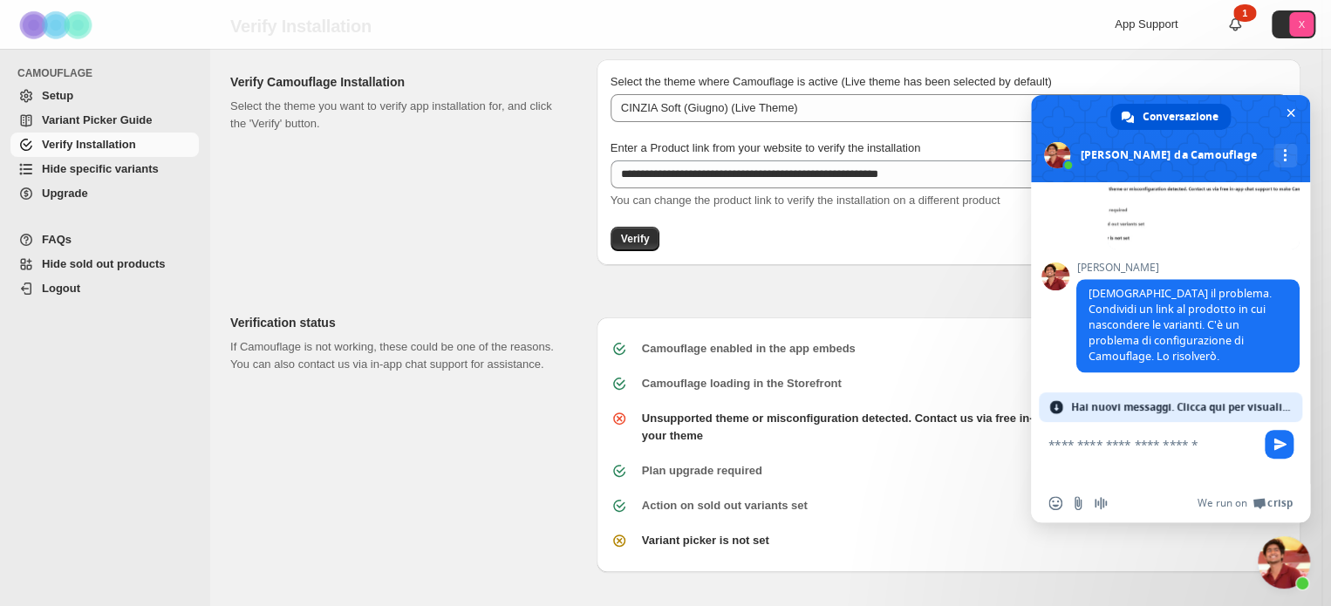
scroll to position [993, 0]
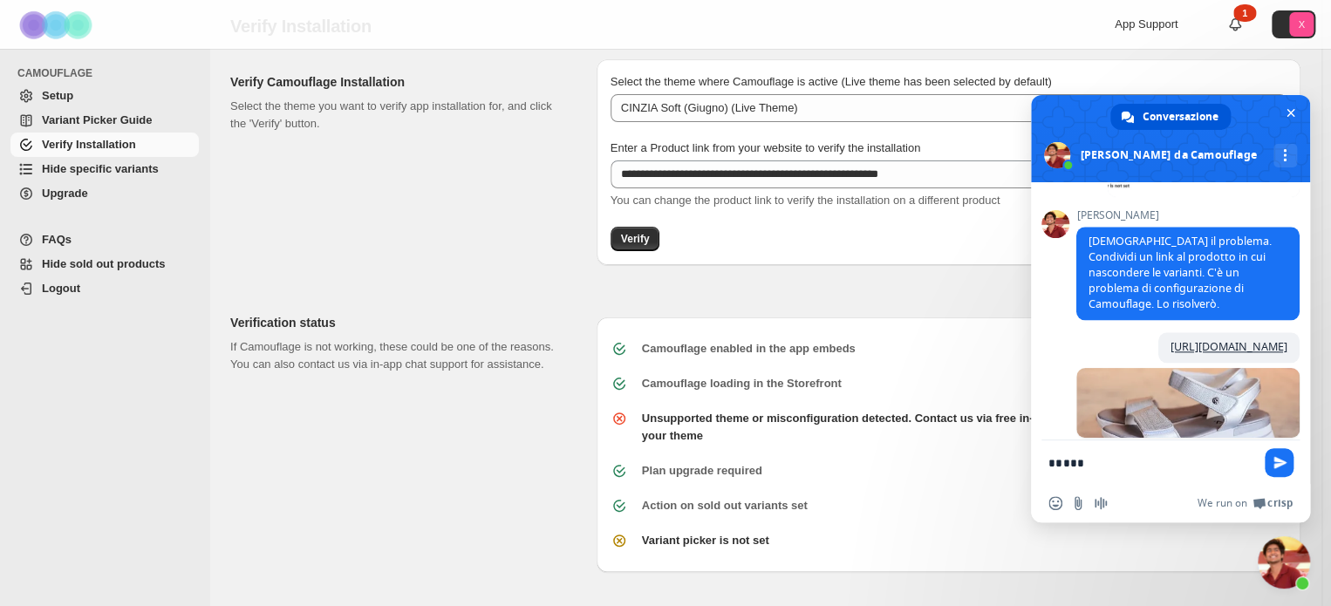
type textarea "******"
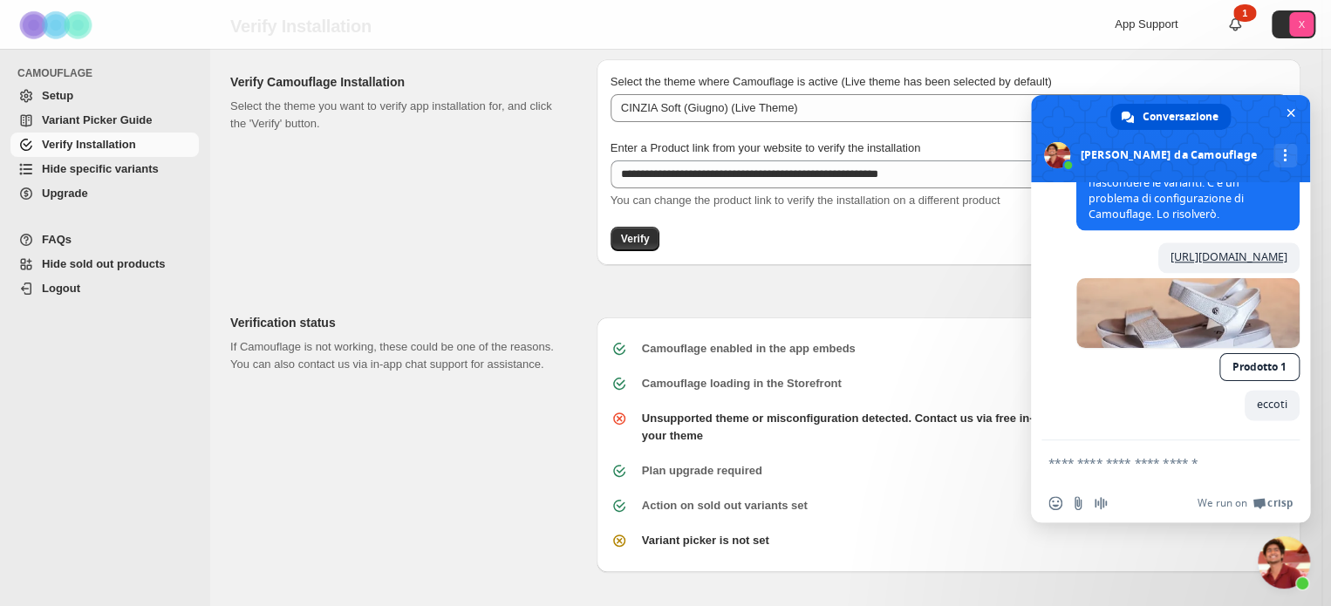
scroll to position [1183, 0]
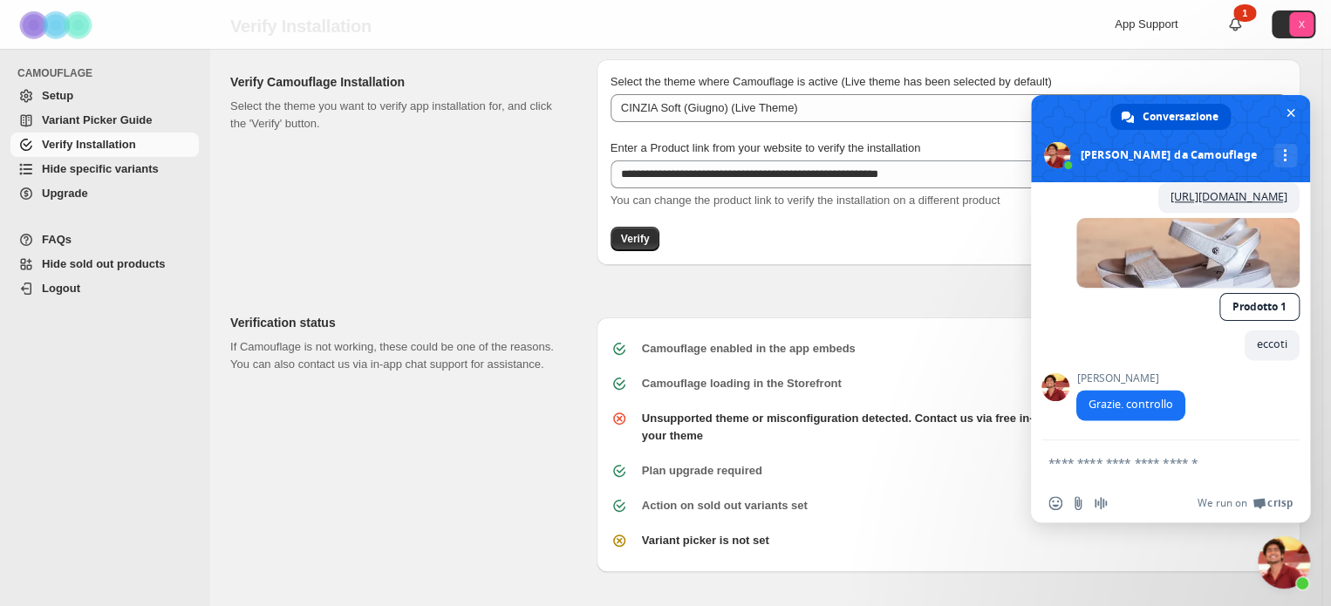
click at [1163, 463] on textarea "Scrivi il tuo messaggio..." at bounding box center [1151, 463] width 206 height 16
click at [1281, 554] on span "Chiudere la chat" at bounding box center [1284, 562] width 52 height 52
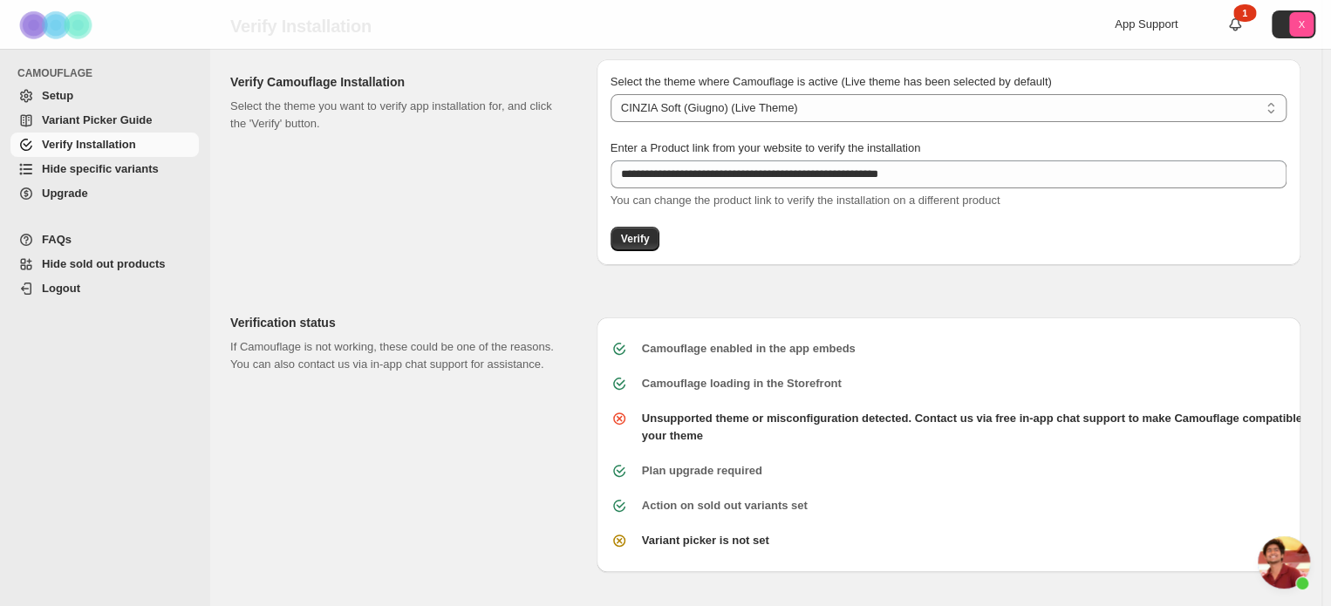
click at [1284, 551] on span "Aprire la chat" at bounding box center [1284, 562] width 52 height 52
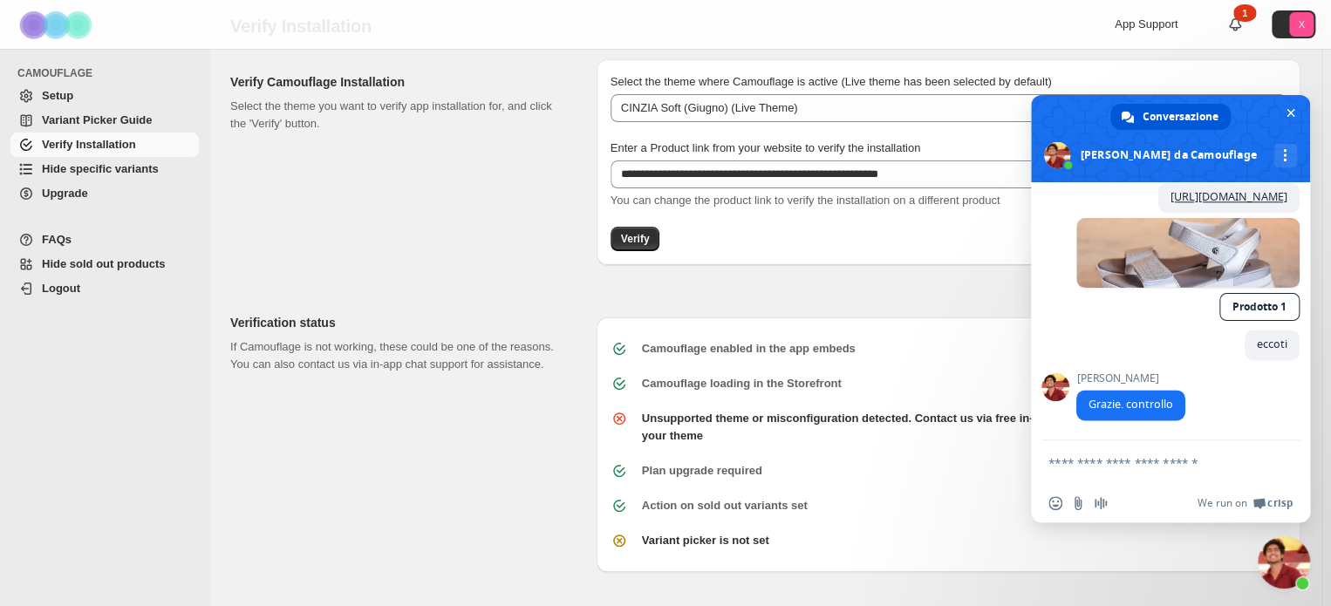
click at [1068, 471] on form at bounding box center [1151, 463] width 206 height 47
click at [1068, 454] on form at bounding box center [1151, 463] width 206 height 47
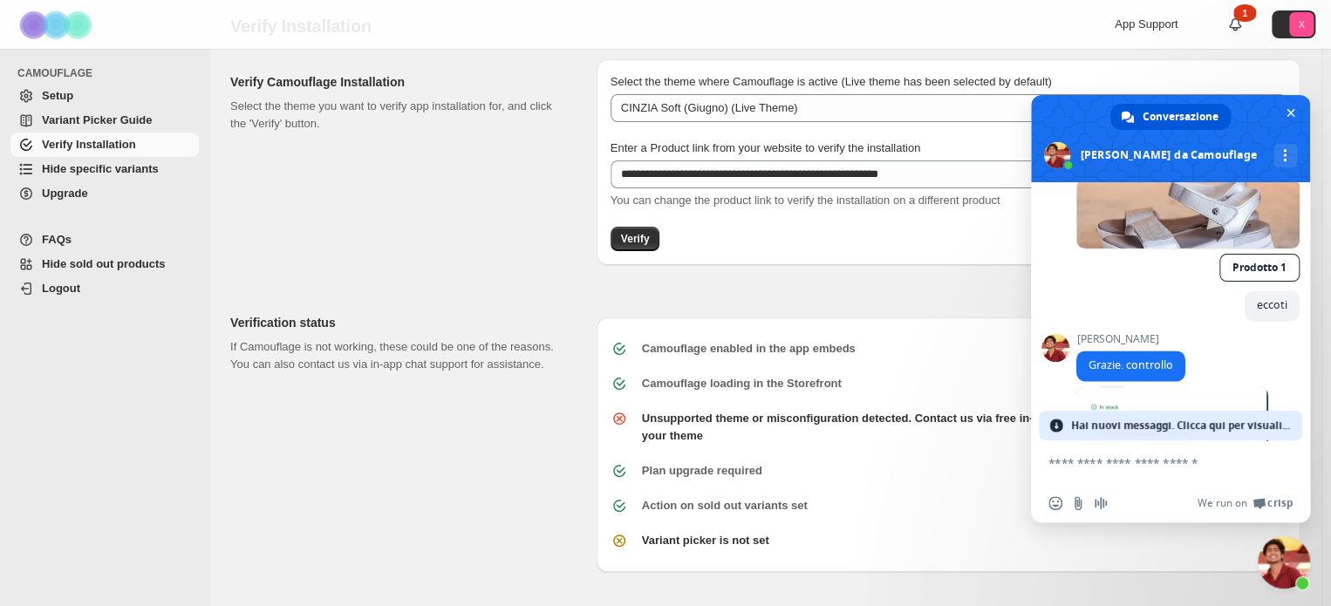
scroll to position [1322, 0]
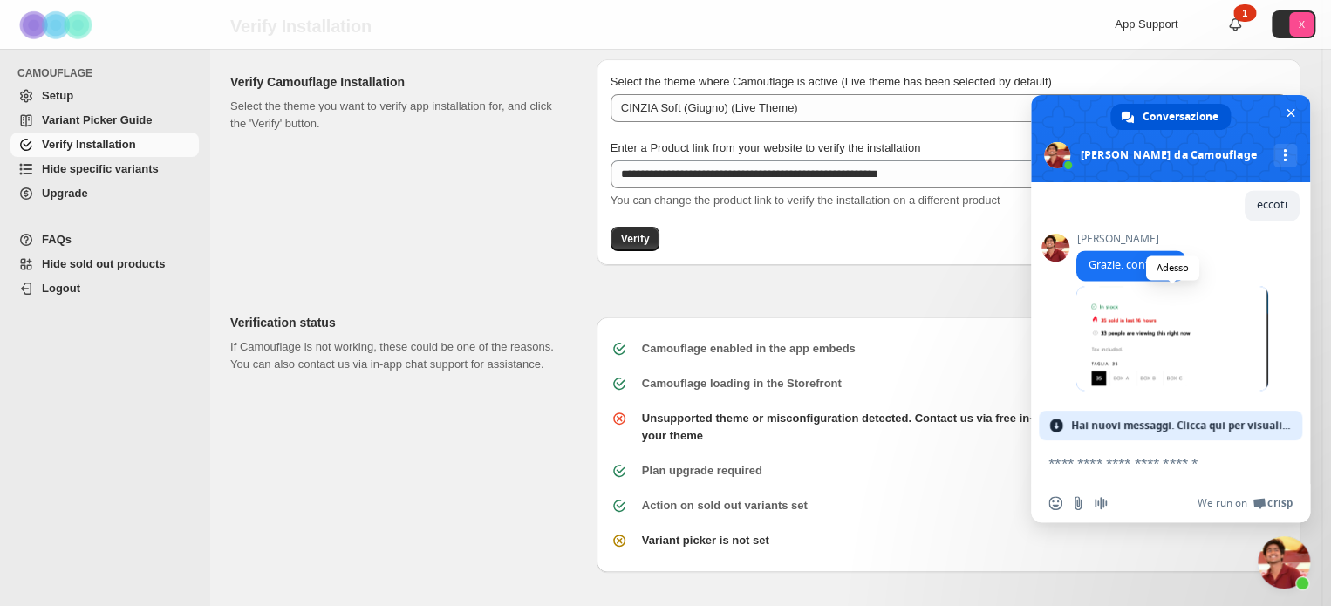
click at [1112, 348] on span at bounding box center [1172, 338] width 192 height 105
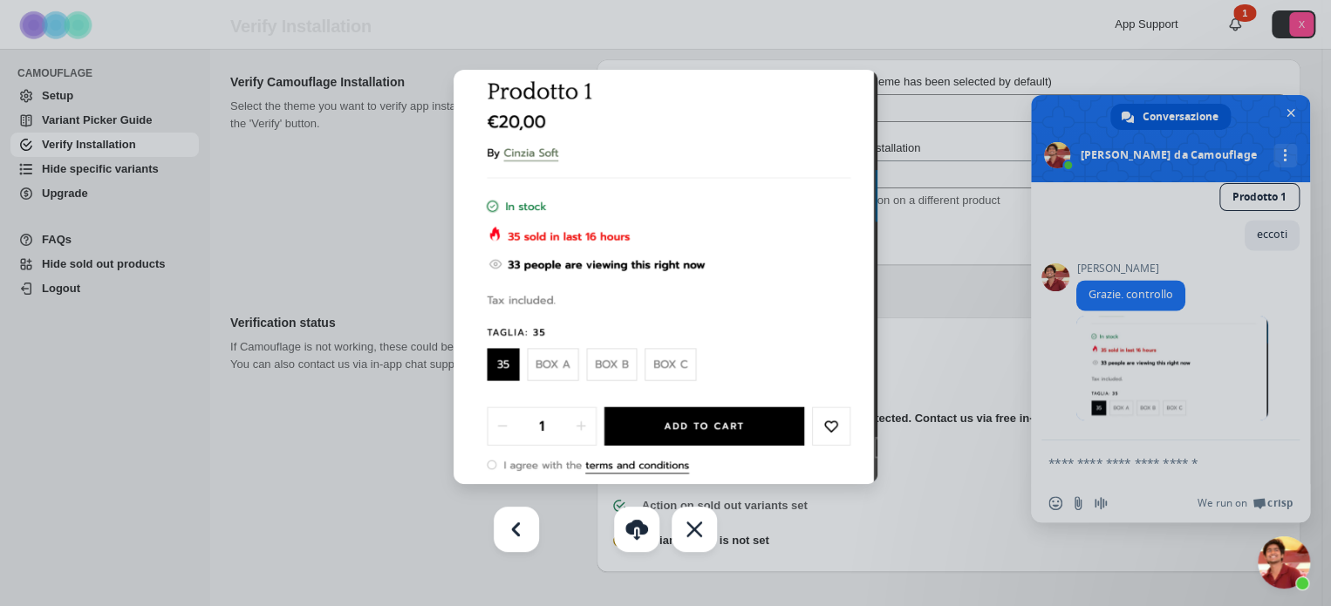
click at [699, 522] on div "Chiudere" at bounding box center [694, 529] width 45 height 45
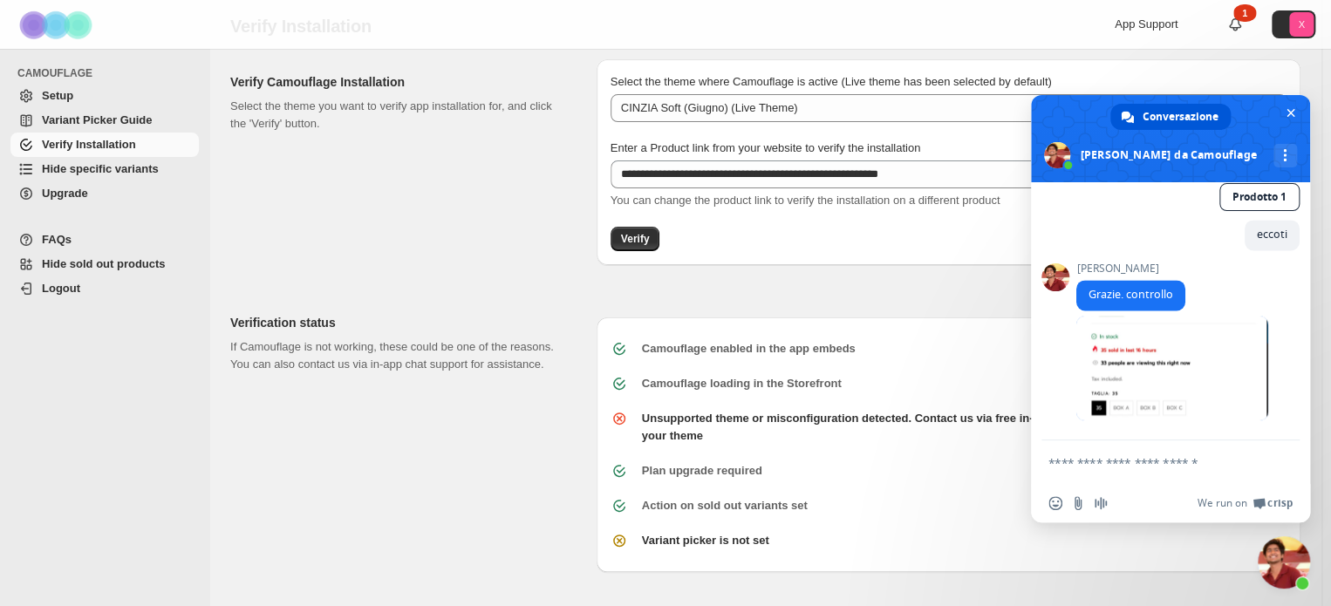
click at [1097, 466] on textarea "Scrivi il tuo messaggio..." at bounding box center [1151, 463] width 206 height 16
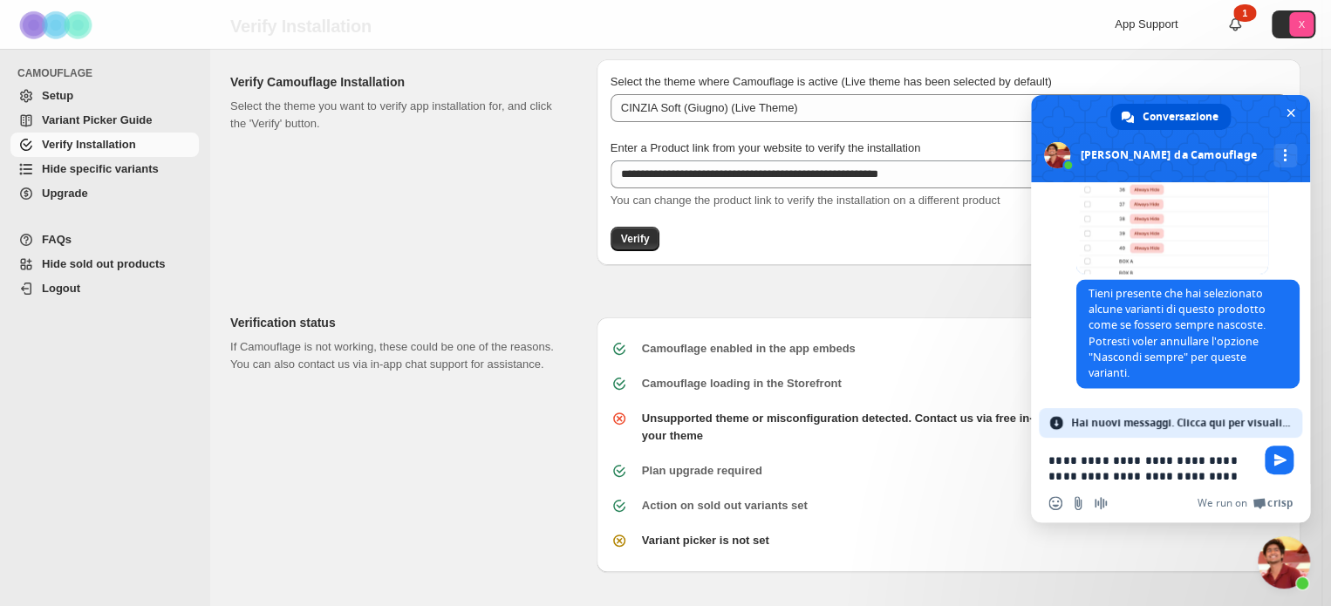
scroll to position [1523, 0]
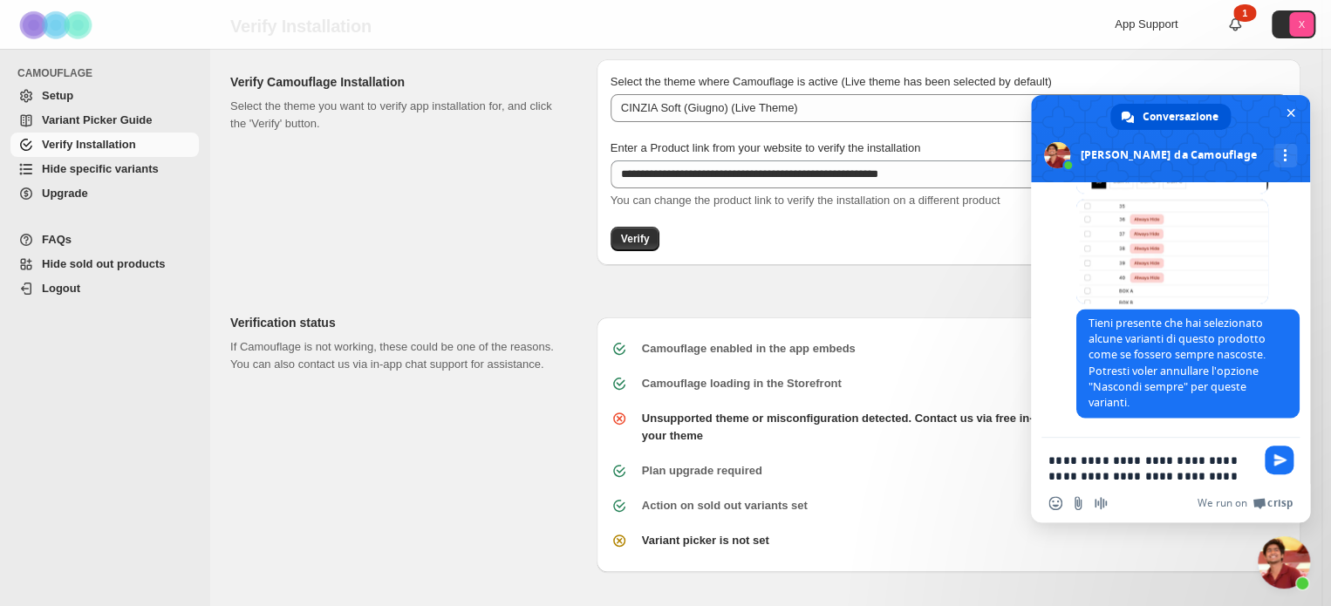
click at [1083, 482] on textarea "**********" at bounding box center [1151, 468] width 206 height 31
click at [1141, 480] on textarea "**********" at bounding box center [1151, 468] width 206 height 31
click at [1211, 475] on textarea "**********" at bounding box center [1151, 468] width 206 height 31
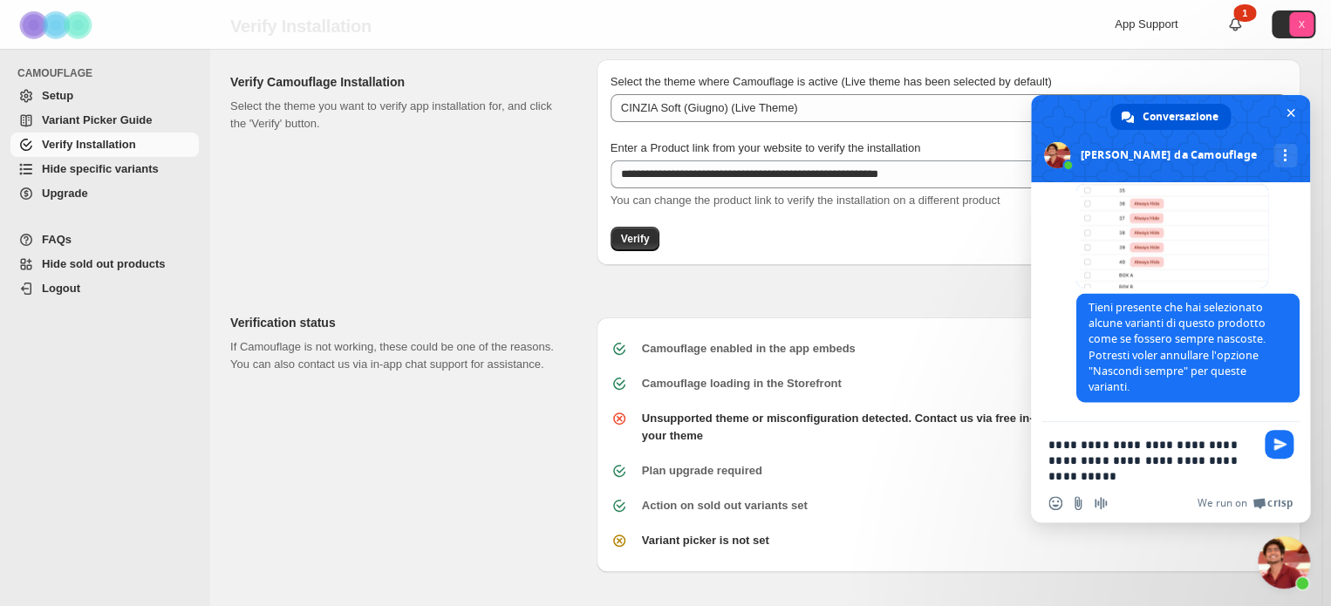
scroll to position [1539, 0]
type textarea "**********"
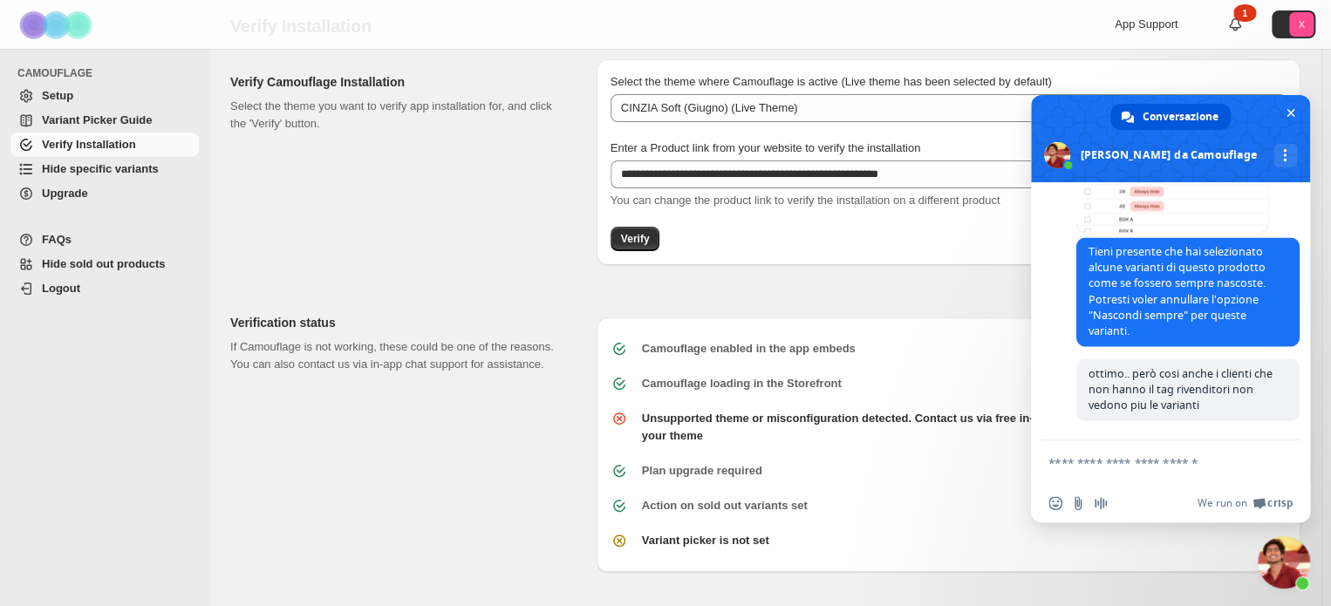
scroll to position [1597, 0]
click at [72, 172] on span "Hide specific variants" at bounding box center [100, 168] width 117 height 13
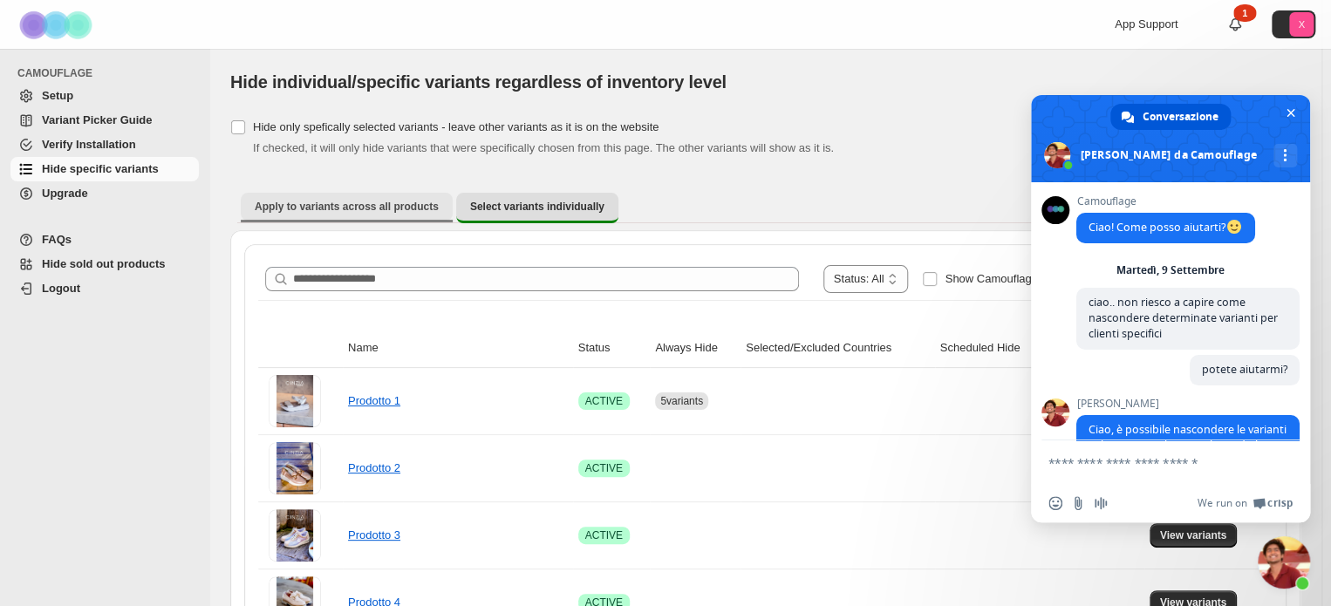
click at [307, 203] on body "**********" at bounding box center [665, 303] width 1331 height 606
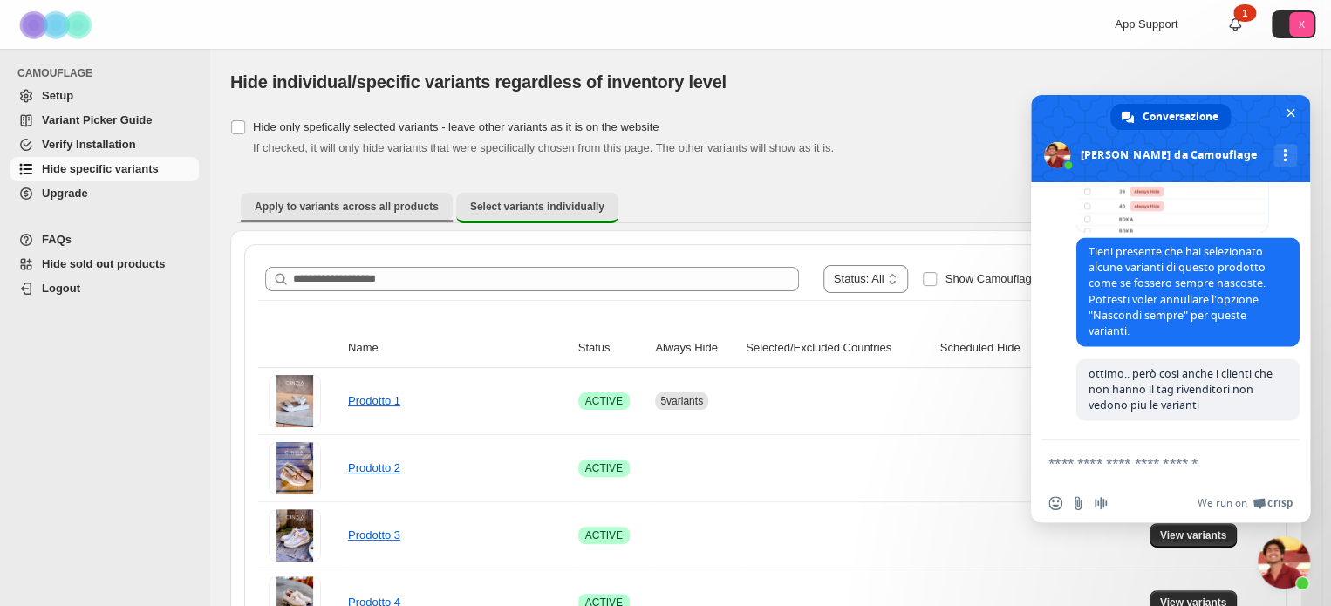
click at [318, 214] on button "Apply to variants across all products" at bounding box center [347, 207] width 212 height 28
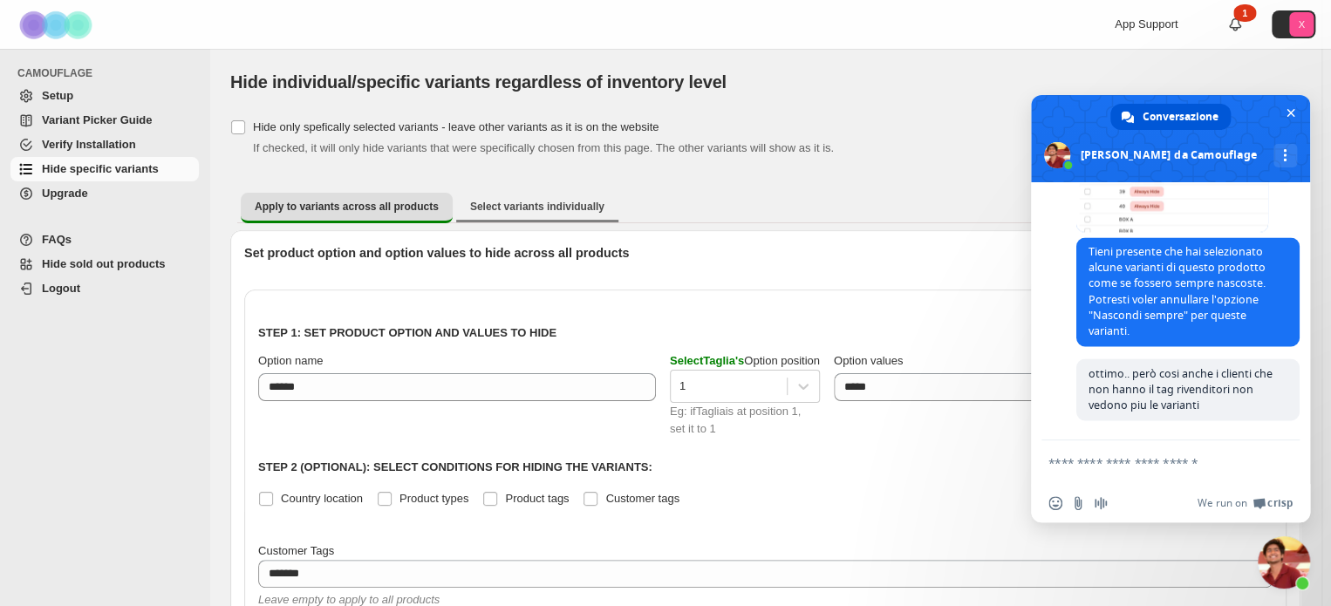
click at [529, 221] on li "Select variants individually" at bounding box center [537, 207] width 162 height 31
click at [515, 201] on span "Select variants individually" at bounding box center [537, 207] width 134 height 14
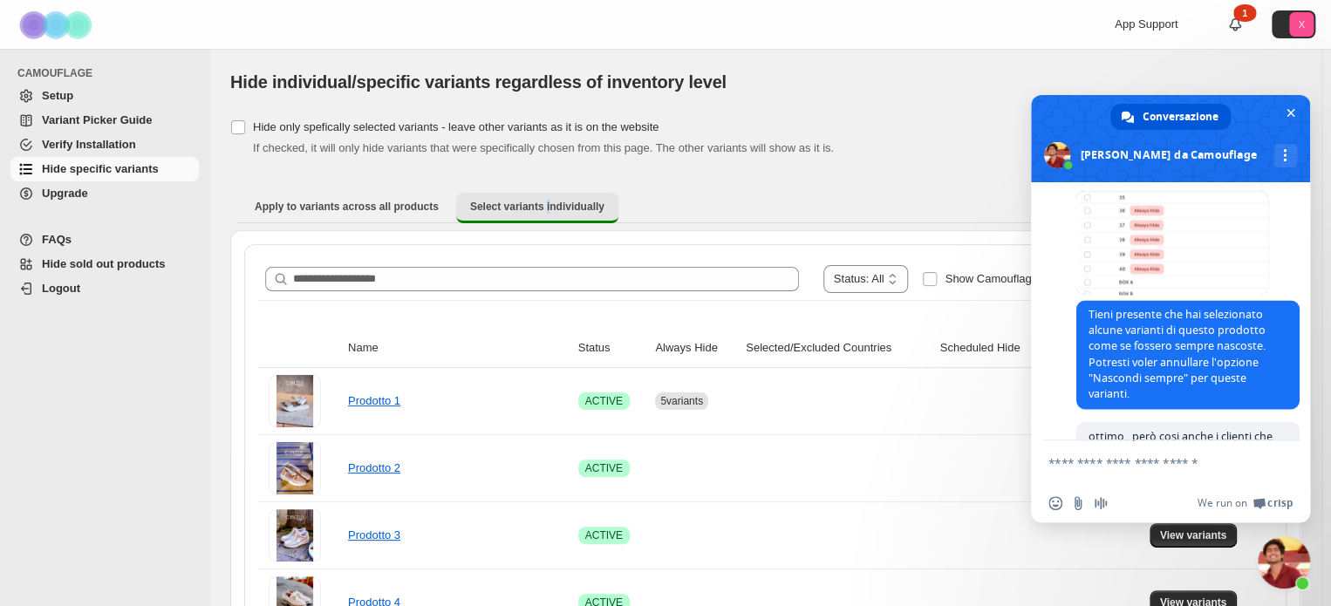
scroll to position [1484, 0]
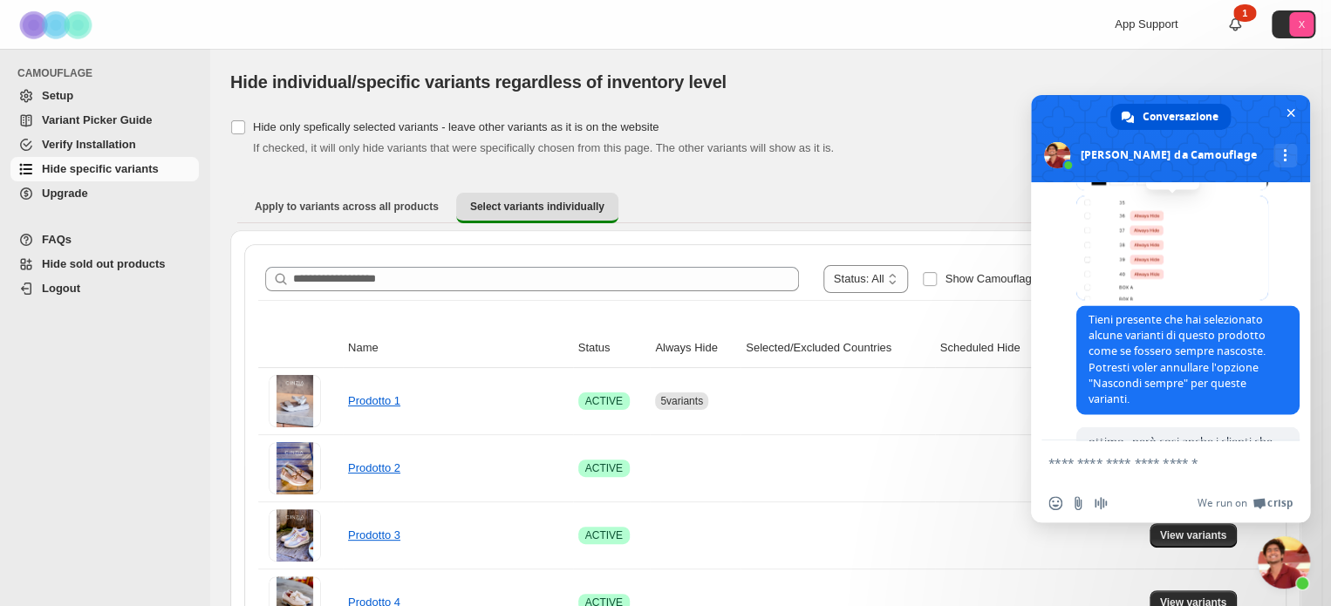
click at [1146, 289] on span at bounding box center [1172, 247] width 192 height 105
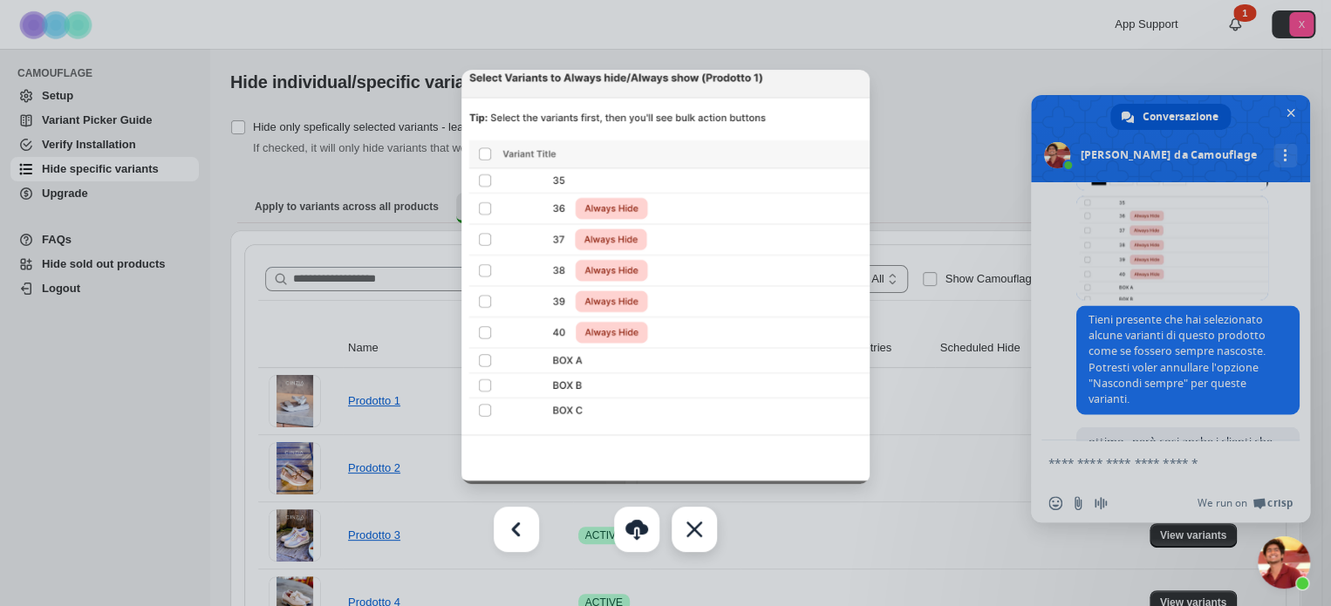
click at [698, 543] on div "Chiudere" at bounding box center [694, 529] width 45 height 45
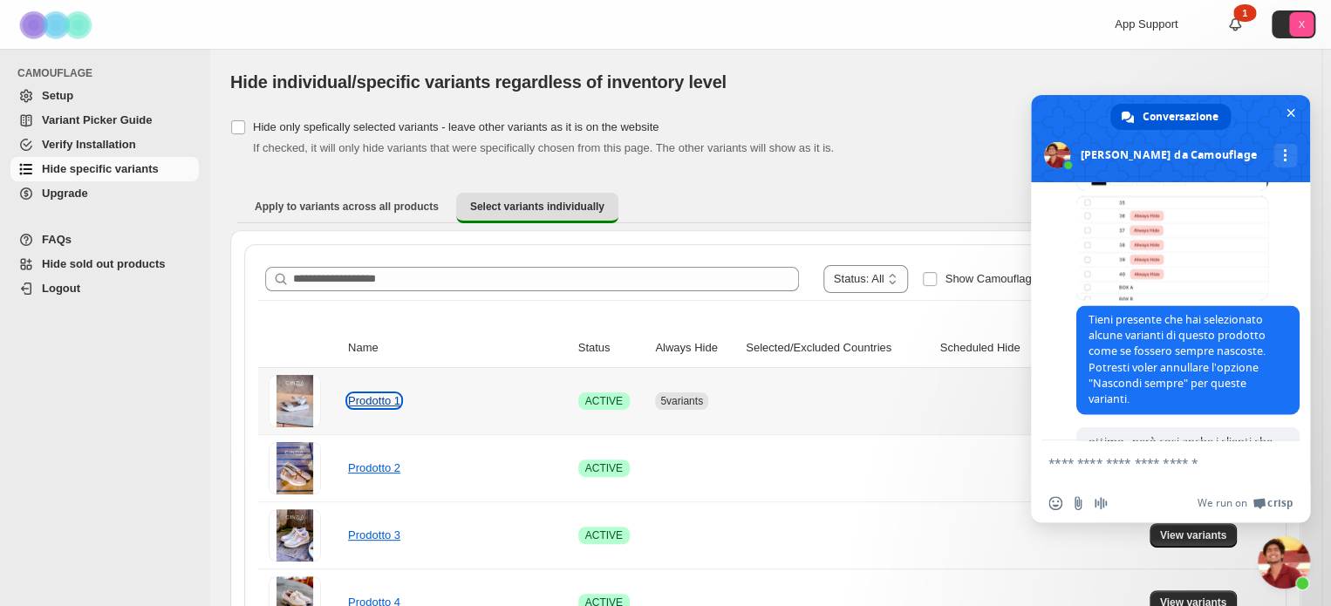
click at [394, 399] on link "Prodotto 1" at bounding box center [374, 400] width 52 height 13
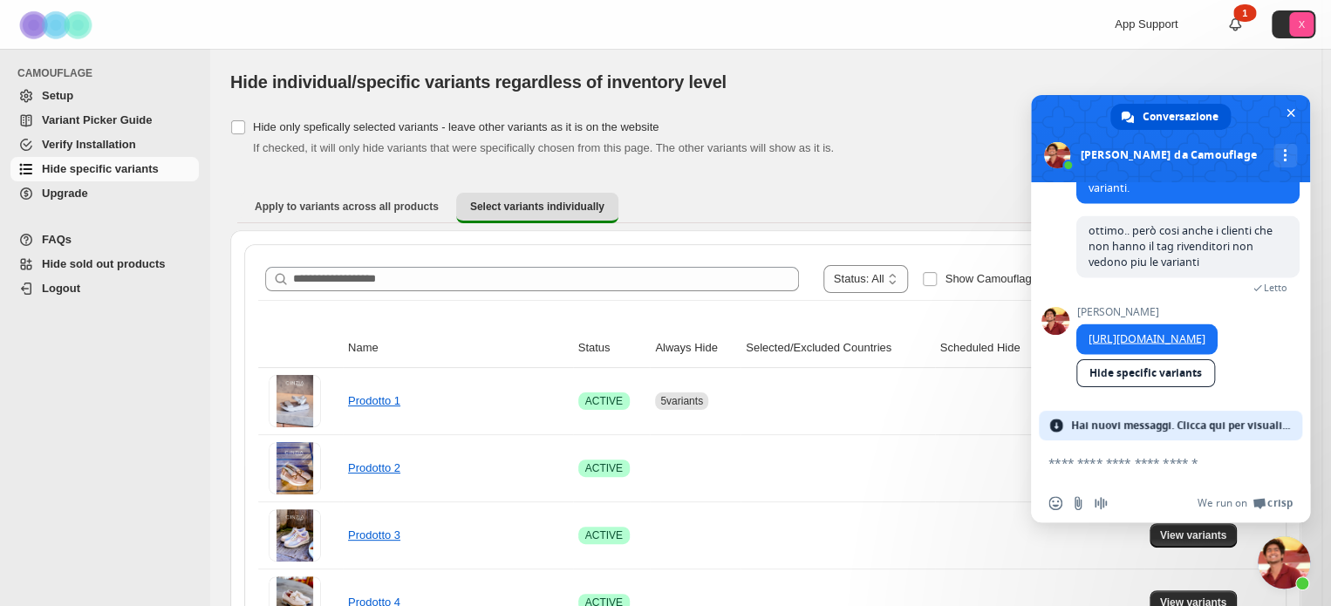
scroll to position [1709, 0]
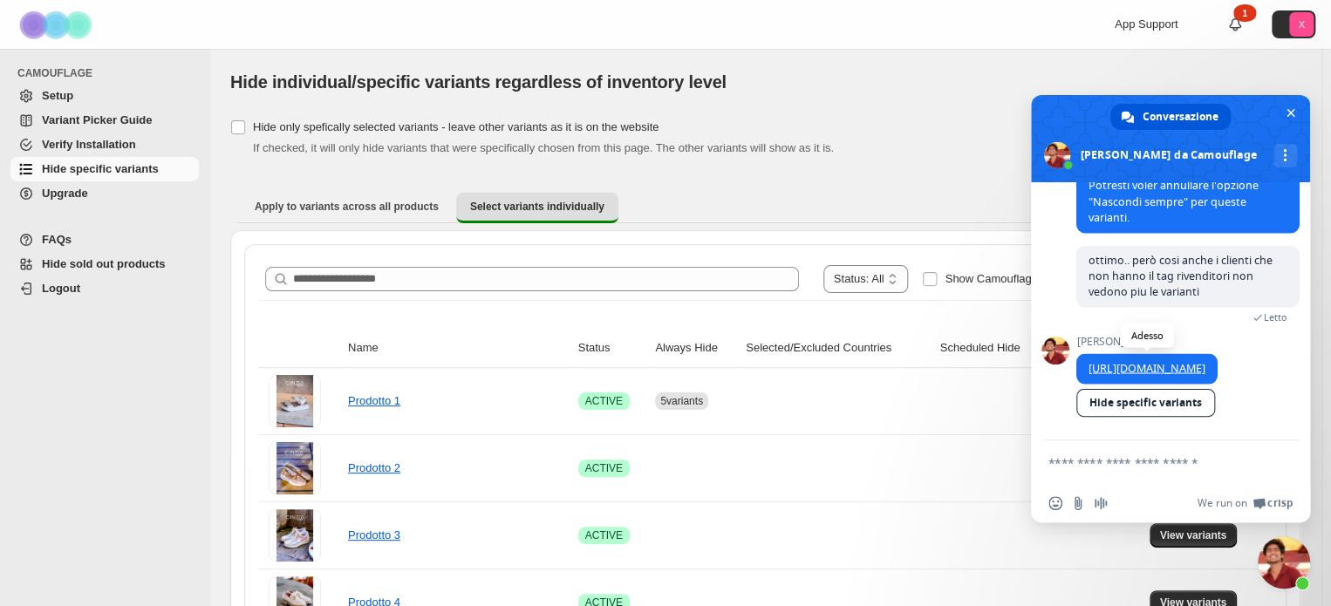
click at [1157, 369] on link "[URL][DOMAIN_NAME]" at bounding box center [1146, 367] width 117 height 15
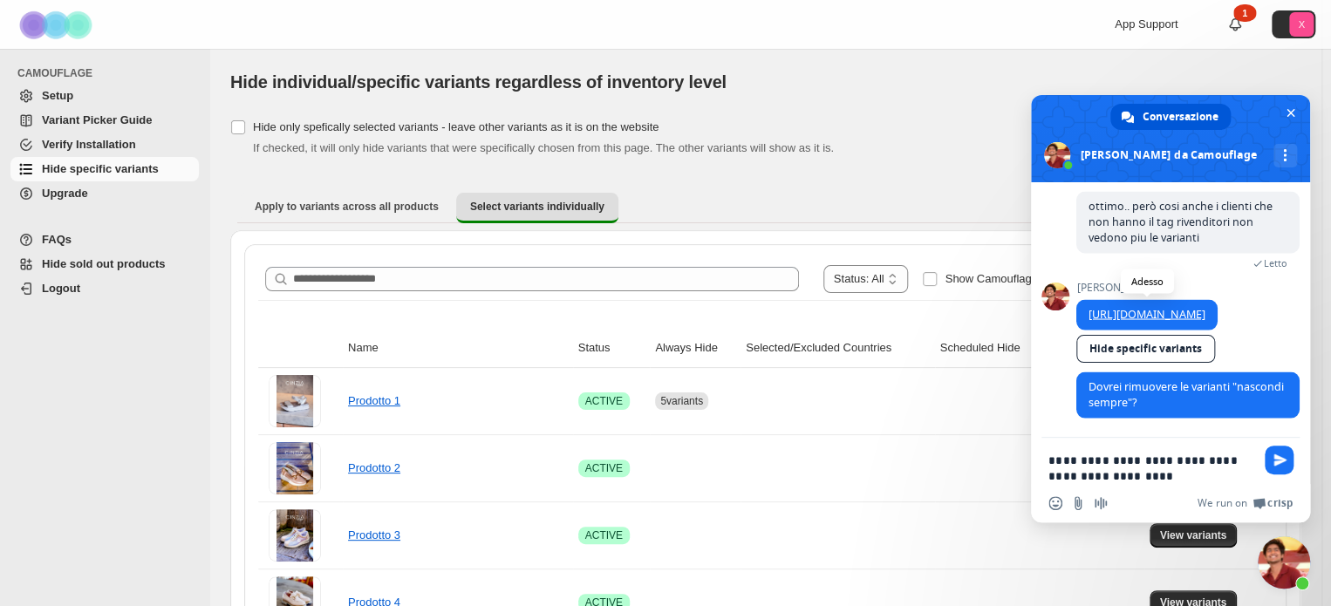
type textarea "**********"
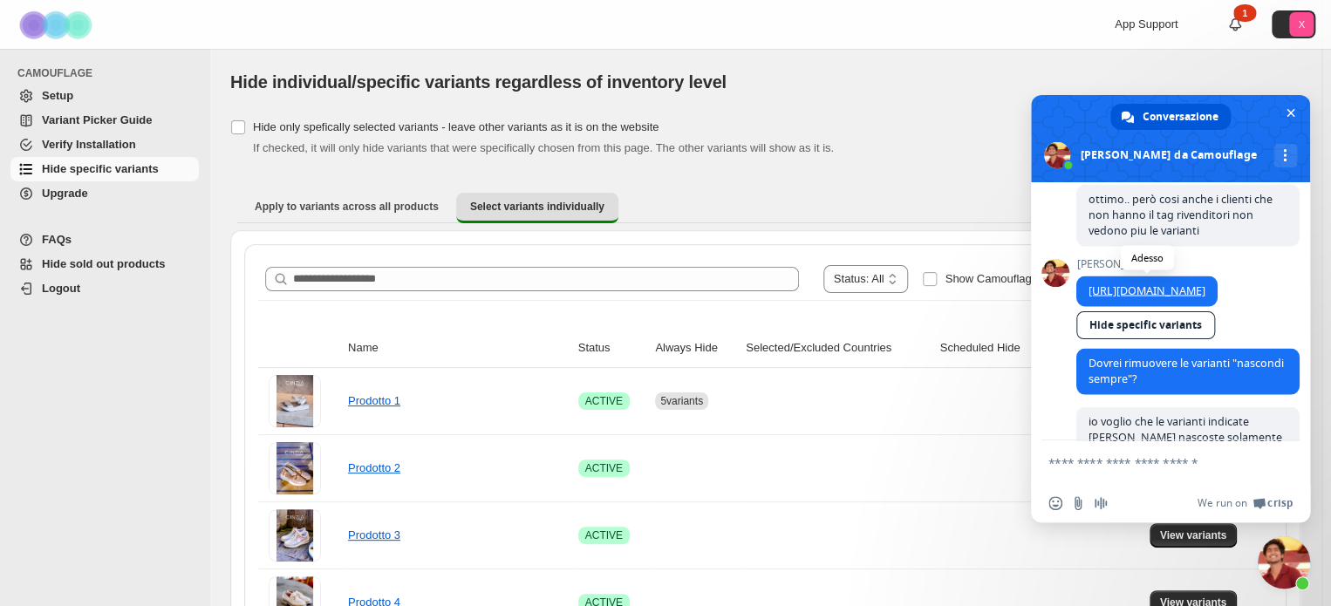
type textarea "**********"
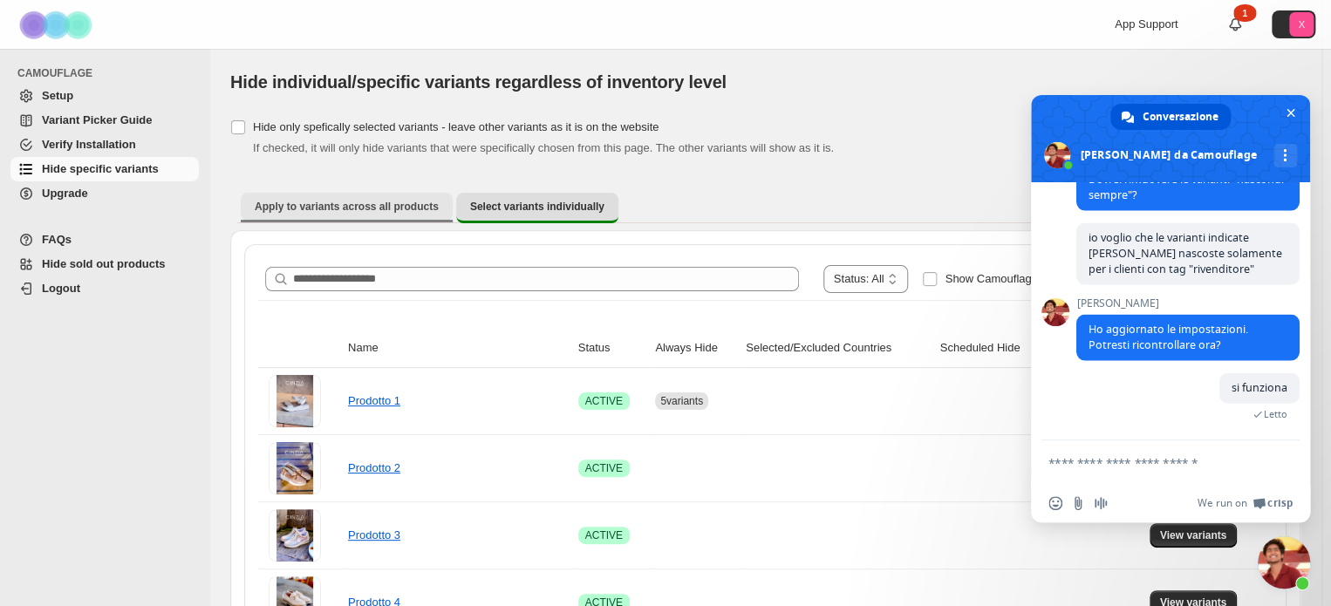
click at [377, 200] on span "Apply to variants across all products" at bounding box center [347, 207] width 184 height 14
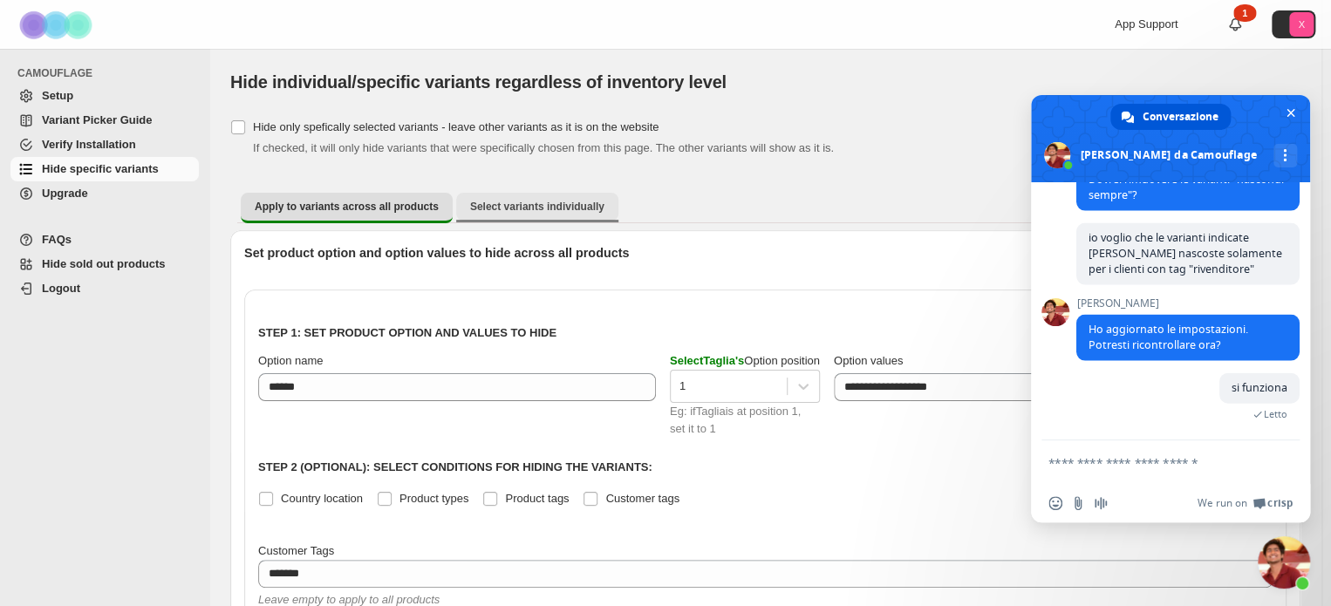
click at [488, 212] on span "Select variants individually" at bounding box center [537, 207] width 134 height 14
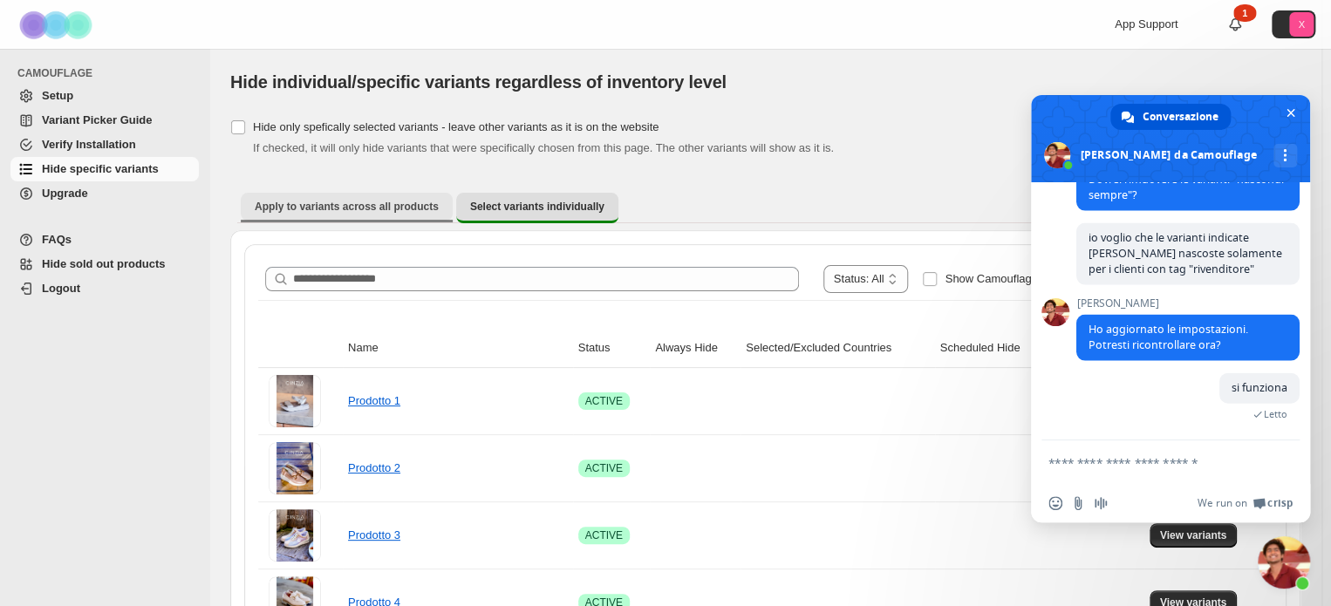
click at [351, 204] on span "Apply to variants across all products" at bounding box center [347, 207] width 184 height 14
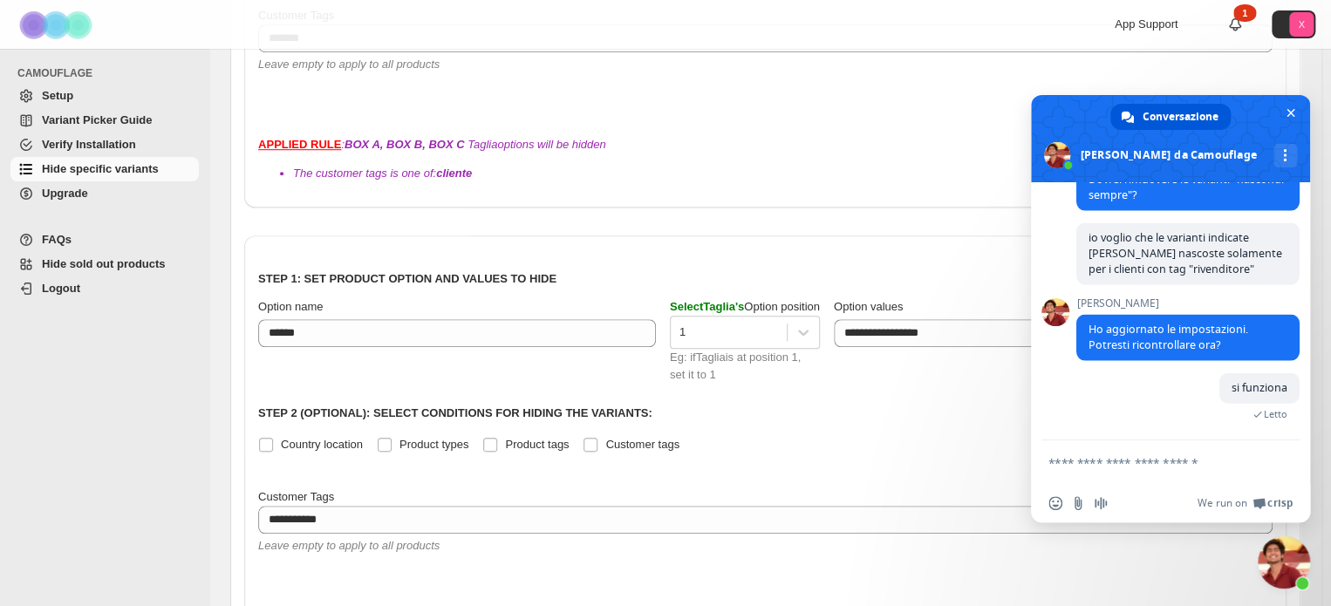
scroll to position [701, 0]
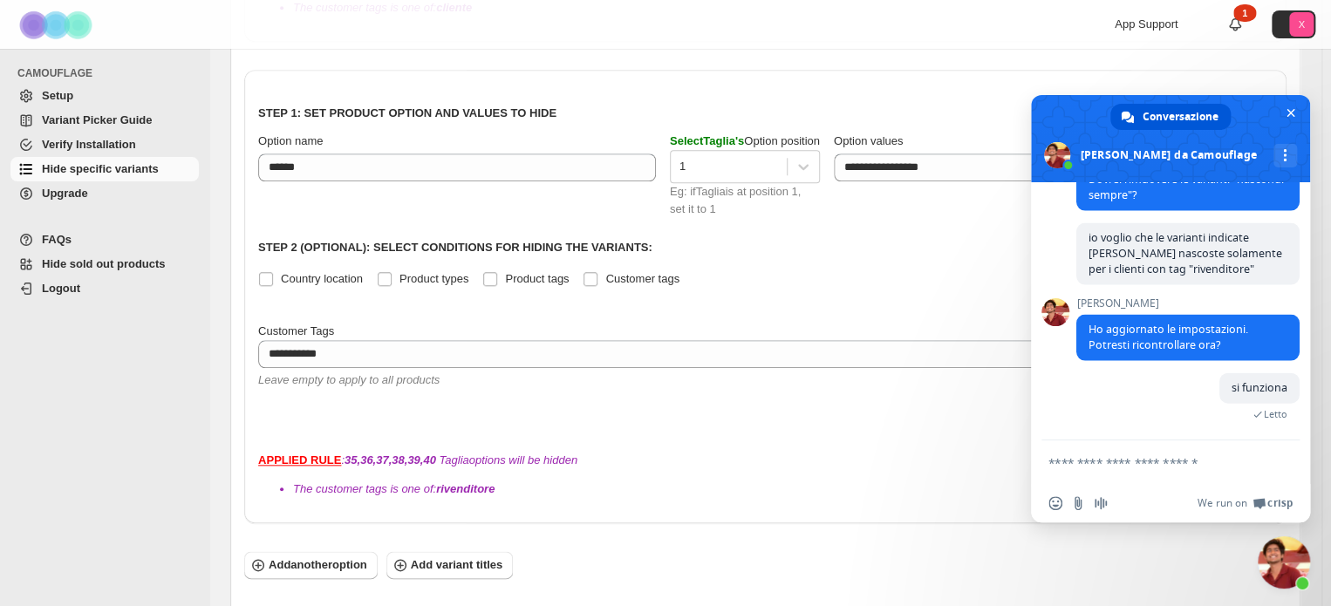
click at [1108, 467] on textarea "Scrivi il tuo messaggio..." at bounding box center [1151, 463] width 206 height 16
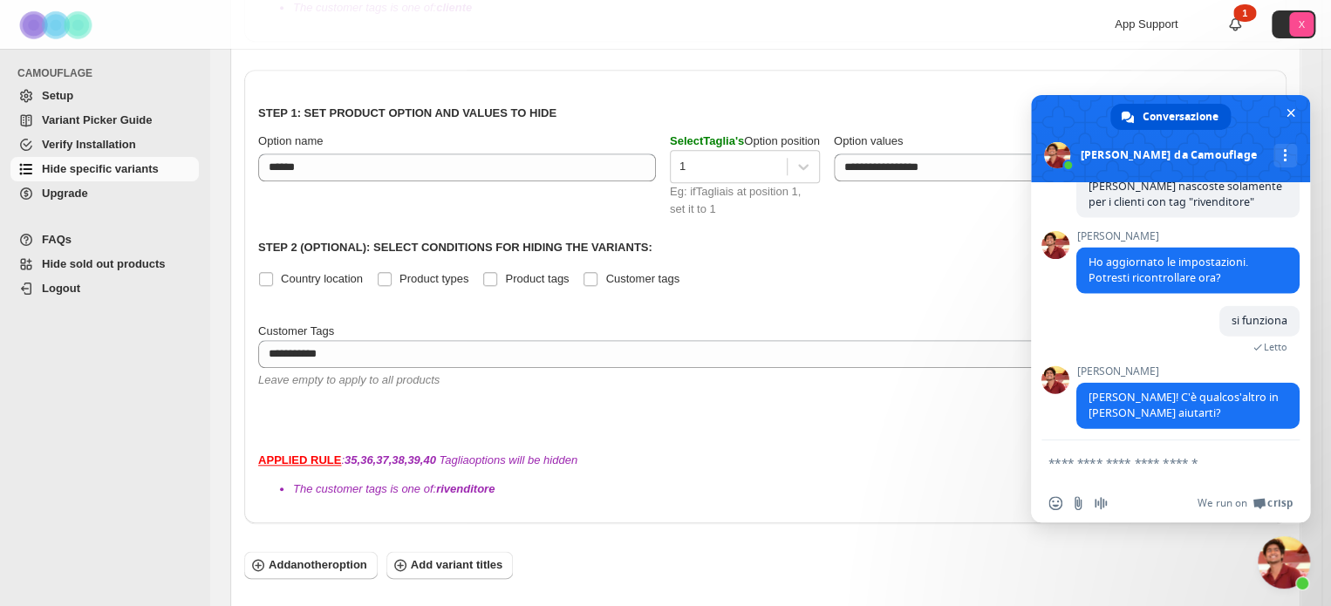
scroll to position [2037, 0]
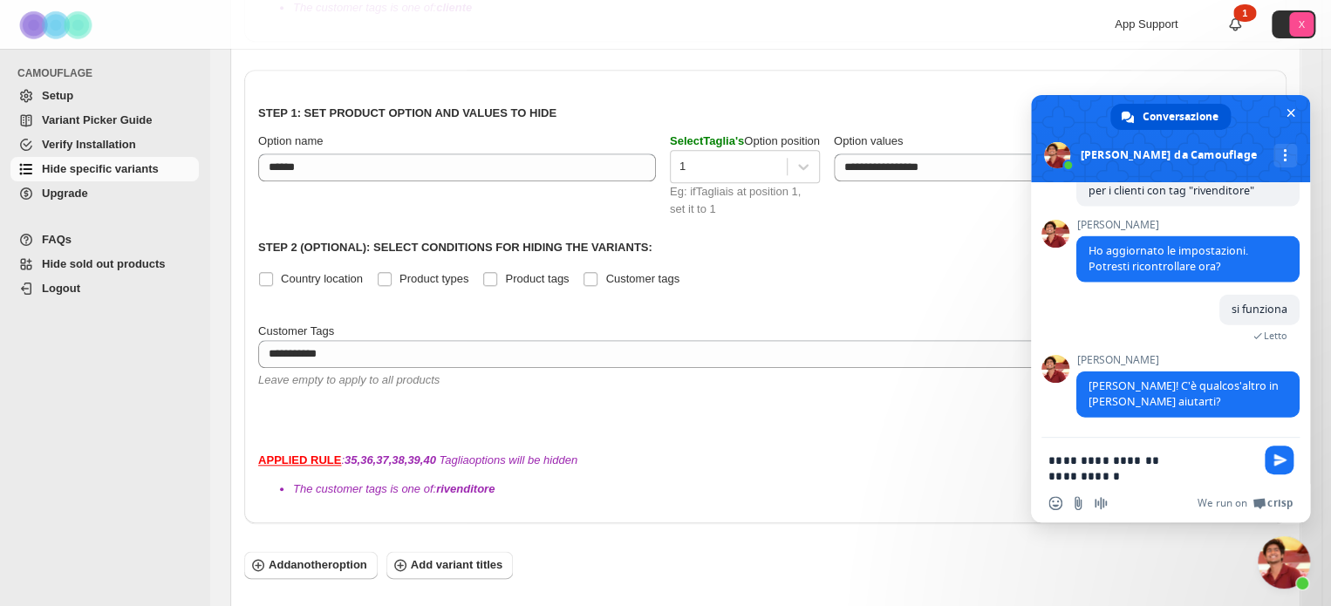
type textarea "**********"
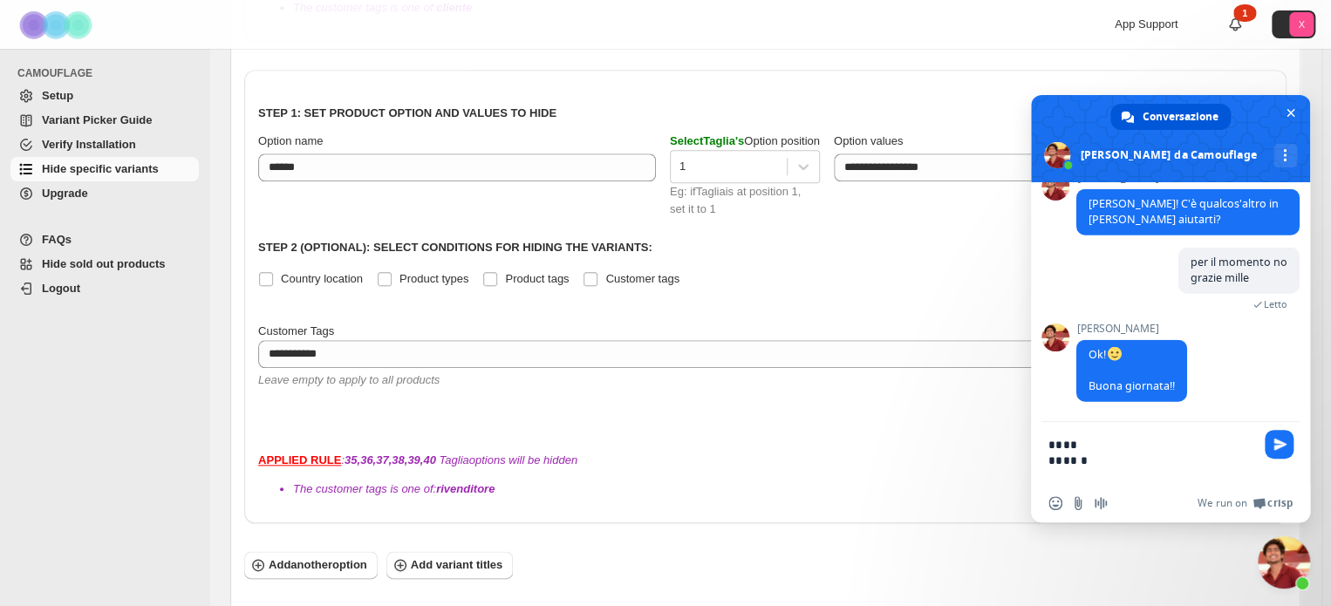
scroll to position [2208, 0]
type textarea "**********"
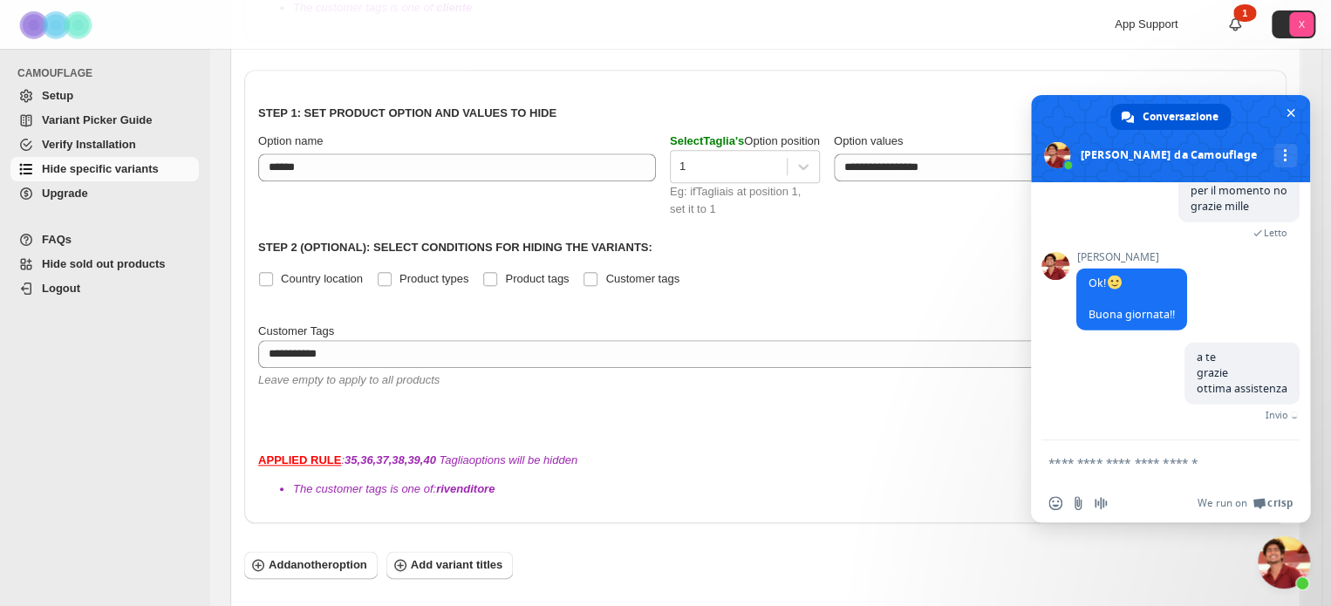
scroll to position [2267, 0]
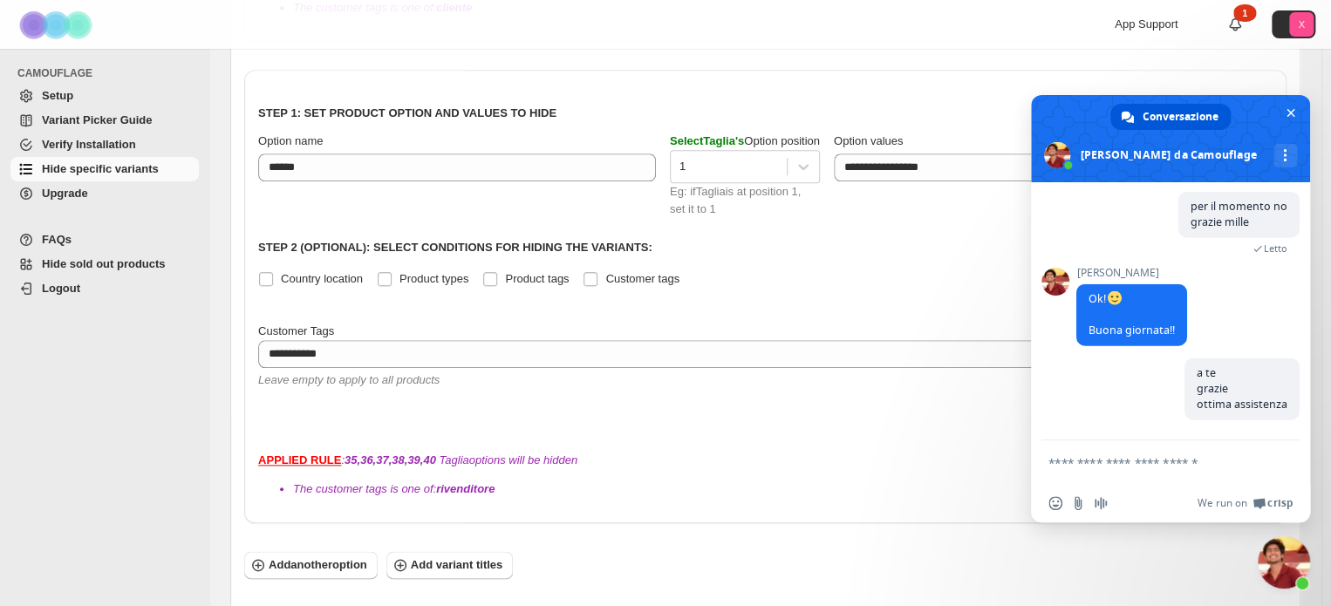
click at [898, 452] on div "APPLIED RULE : 35,36,37,38,39,40 Taglia options will be hidden The customer tag…" at bounding box center [765, 475] width 1014 height 46
click at [898, 378] on div "**********" at bounding box center [765, 297] width 1042 height 454
click at [1269, 577] on span "Chiudere la chat" at bounding box center [1284, 562] width 52 height 52
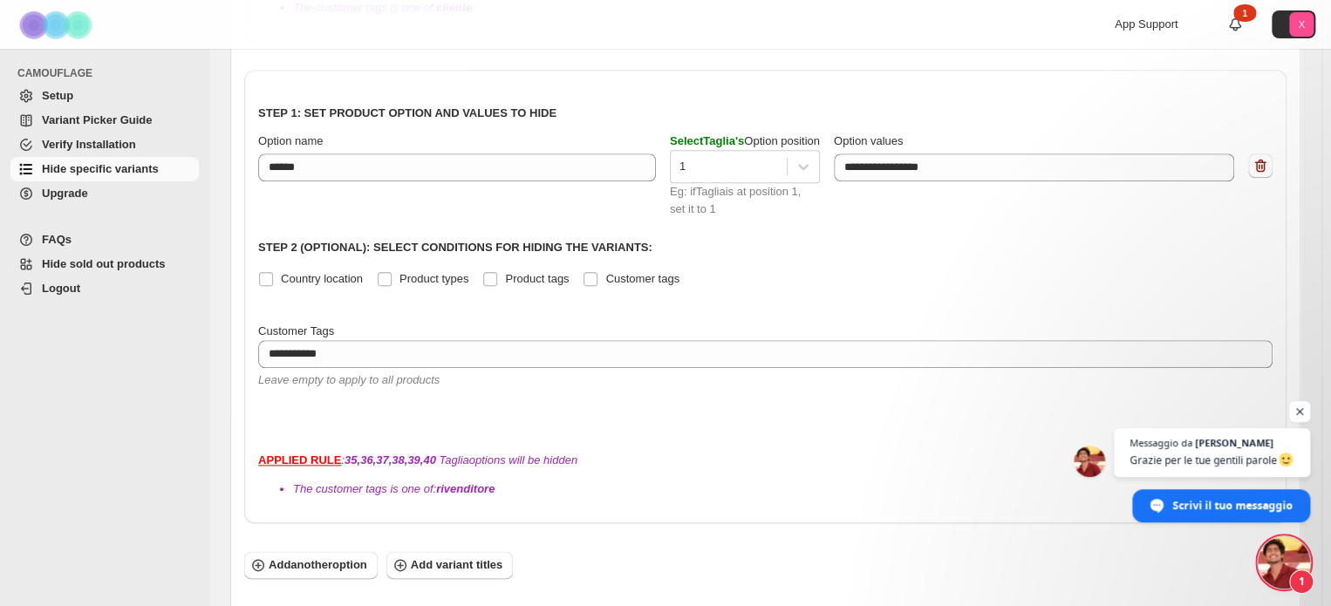
scroll to position [2328, 0]
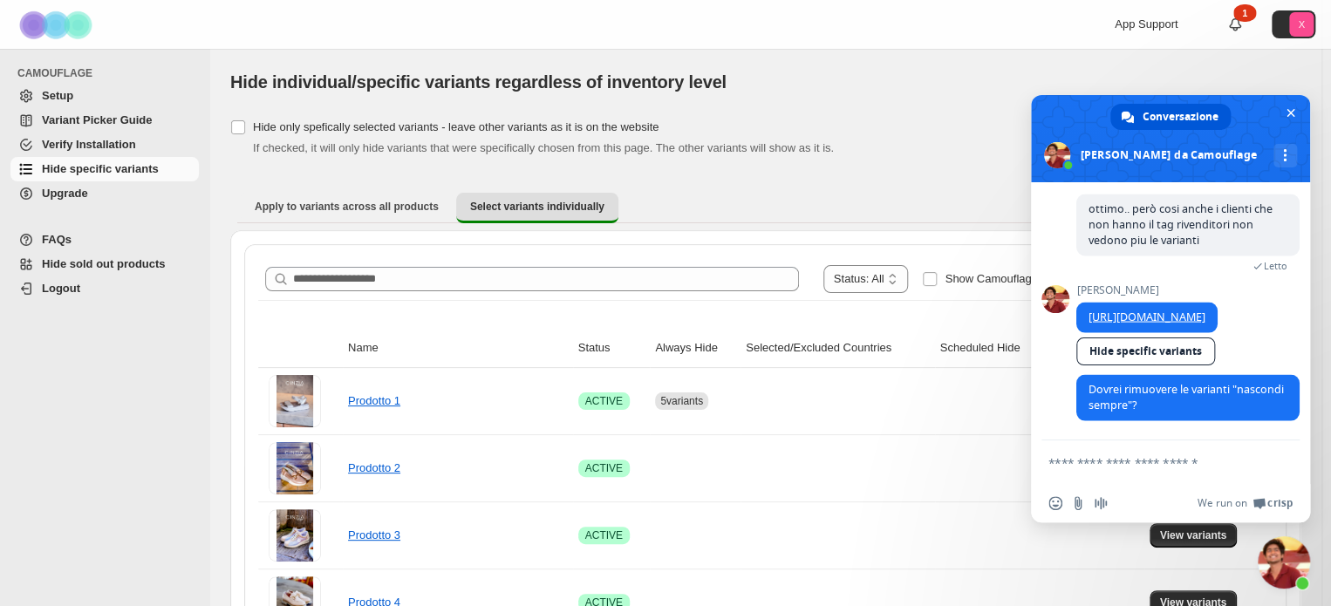
scroll to position [1763, 0]
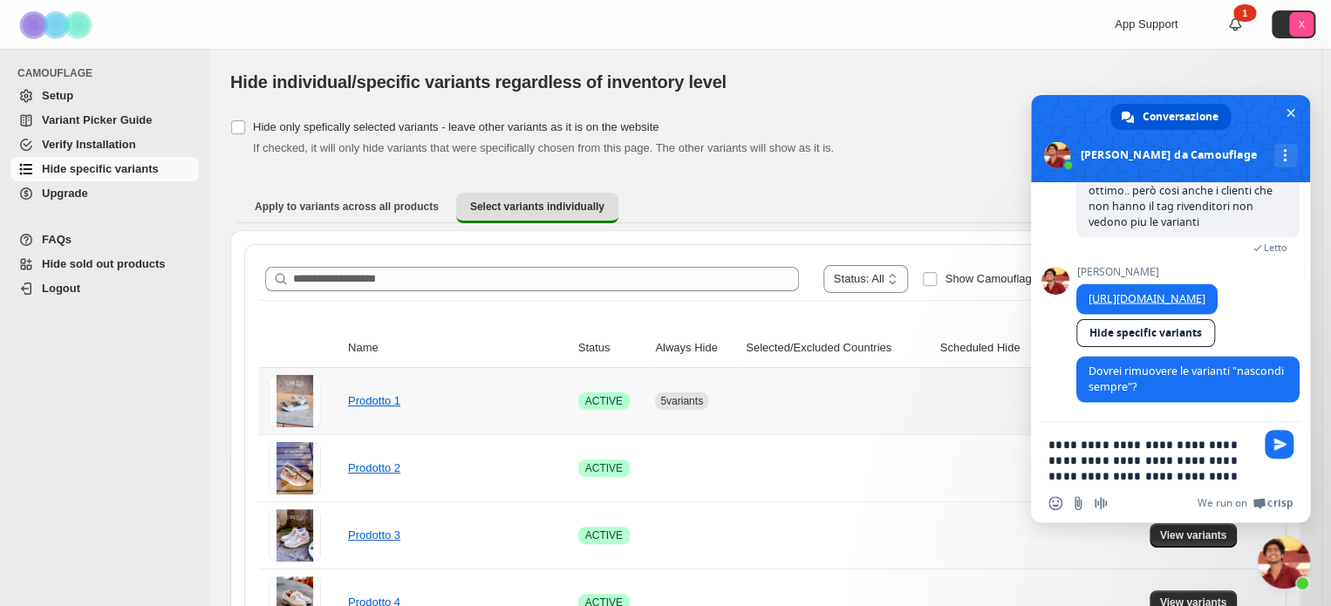
type textarea "**********"
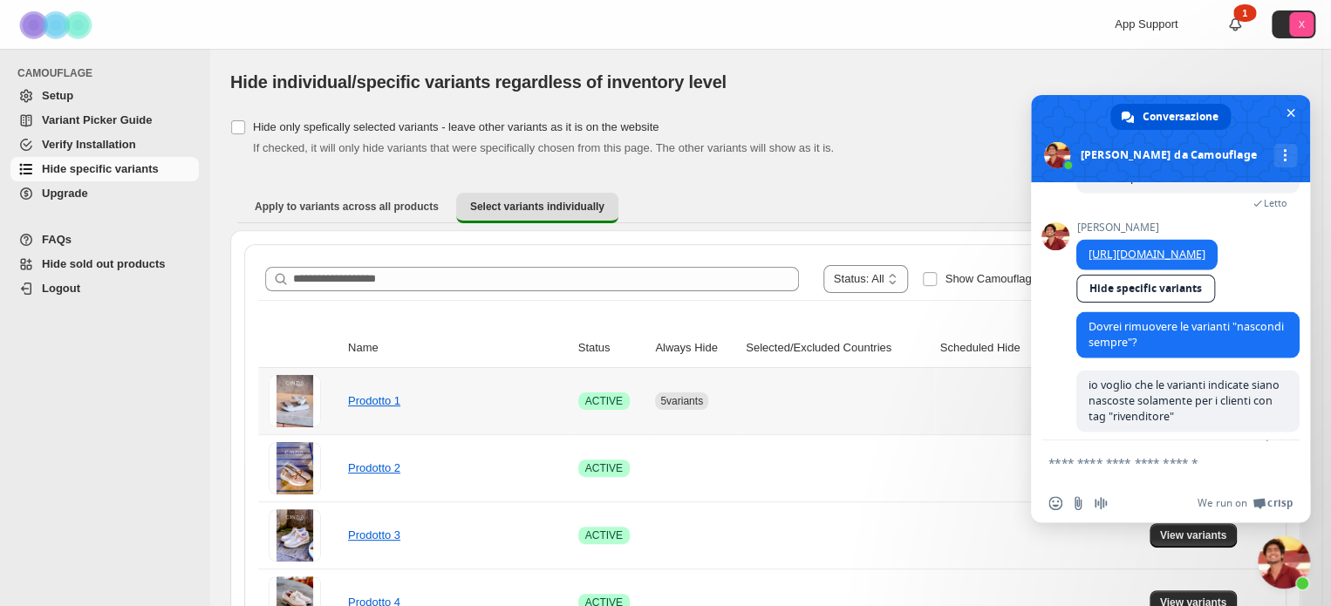
scroll to position [1839, 0]
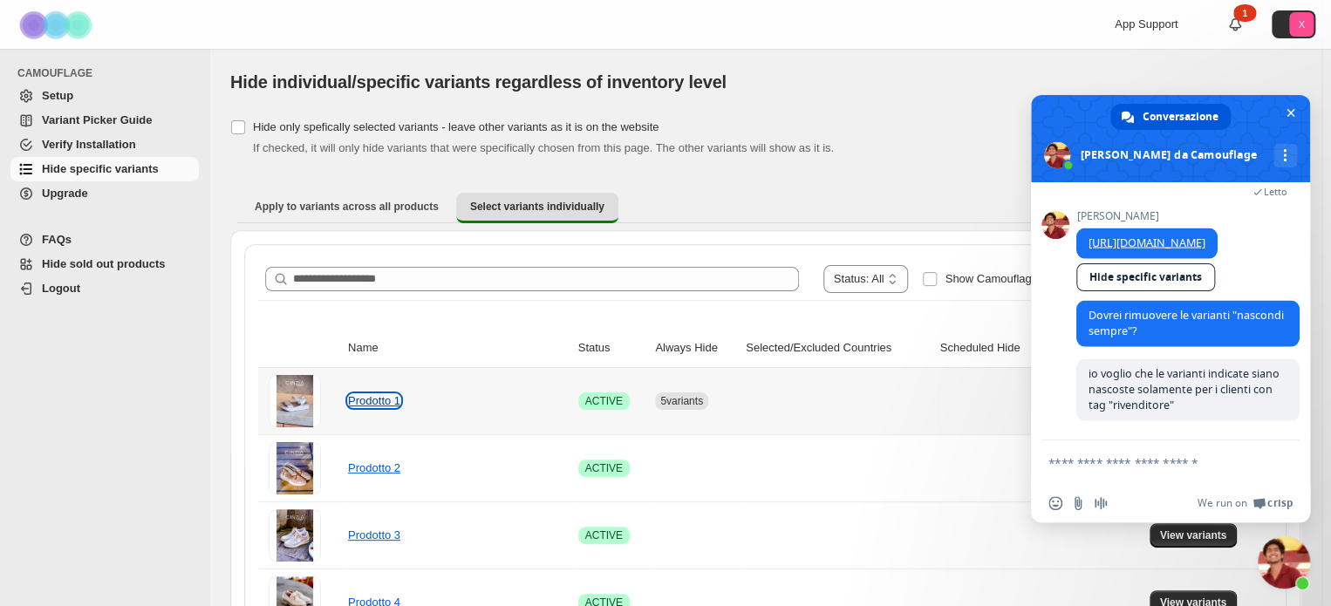
click at [374, 397] on link "Prodotto 1" at bounding box center [374, 400] width 52 height 13
click at [1277, 571] on span "Chiudere la chat" at bounding box center [1284, 562] width 52 height 52
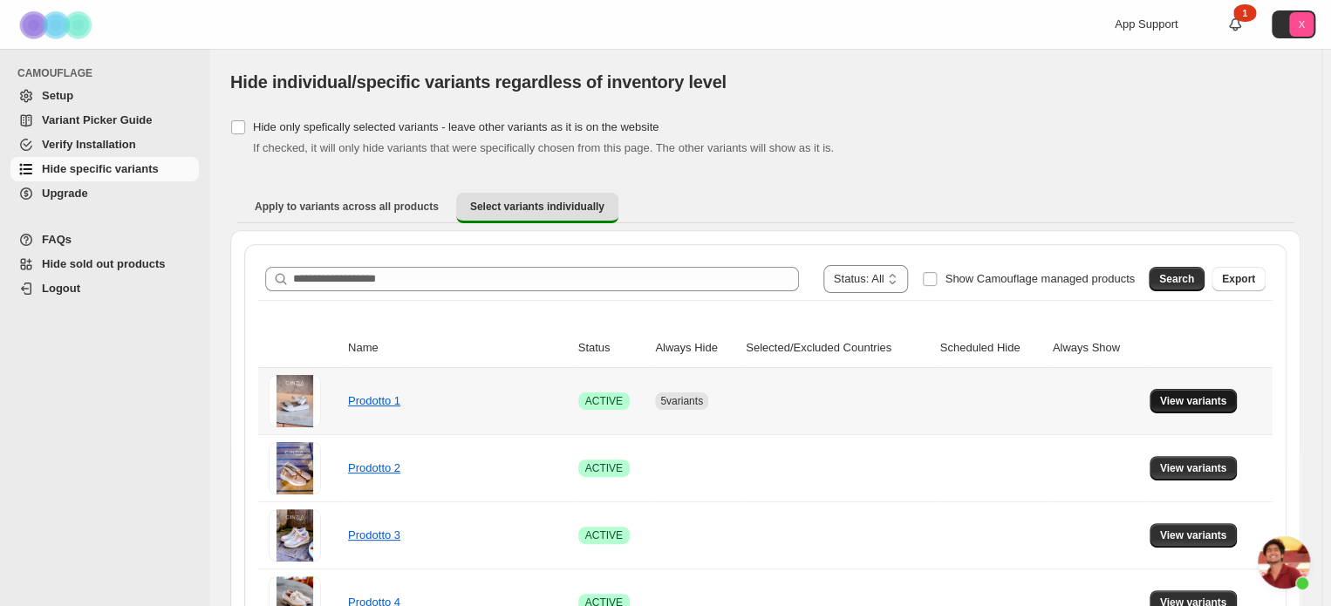
click at [1170, 397] on span "View variants" at bounding box center [1193, 401] width 67 height 14
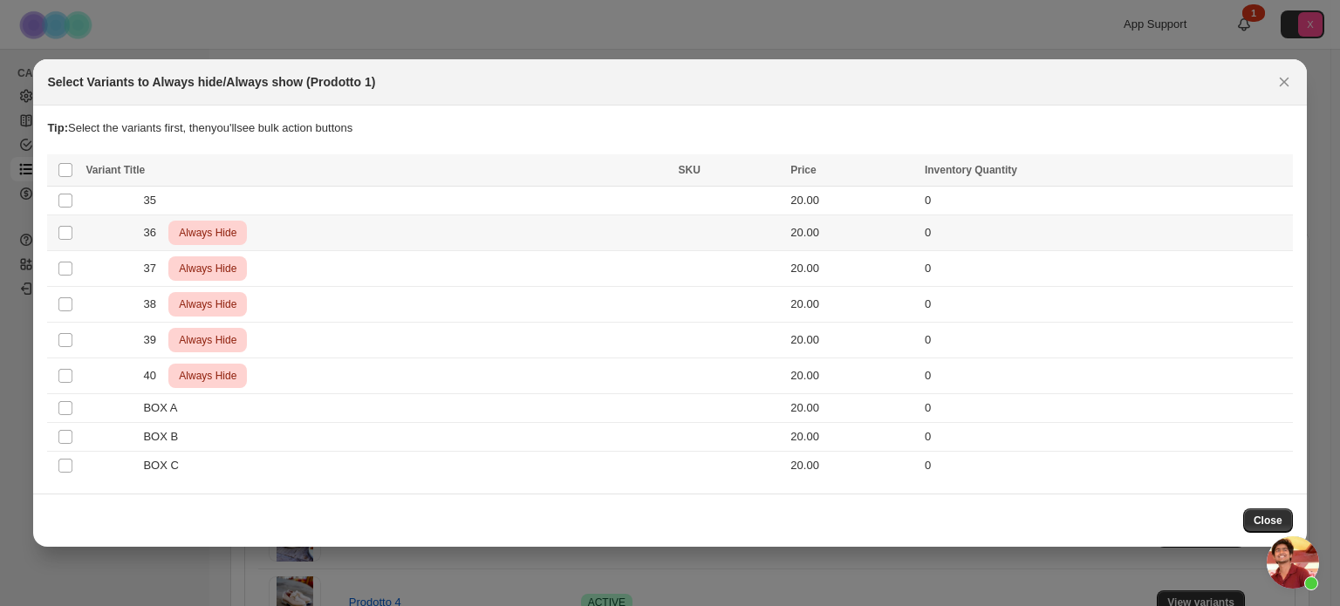
click at [178, 236] on span "Always Hide" at bounding box center [207, 232] width 65 height 21
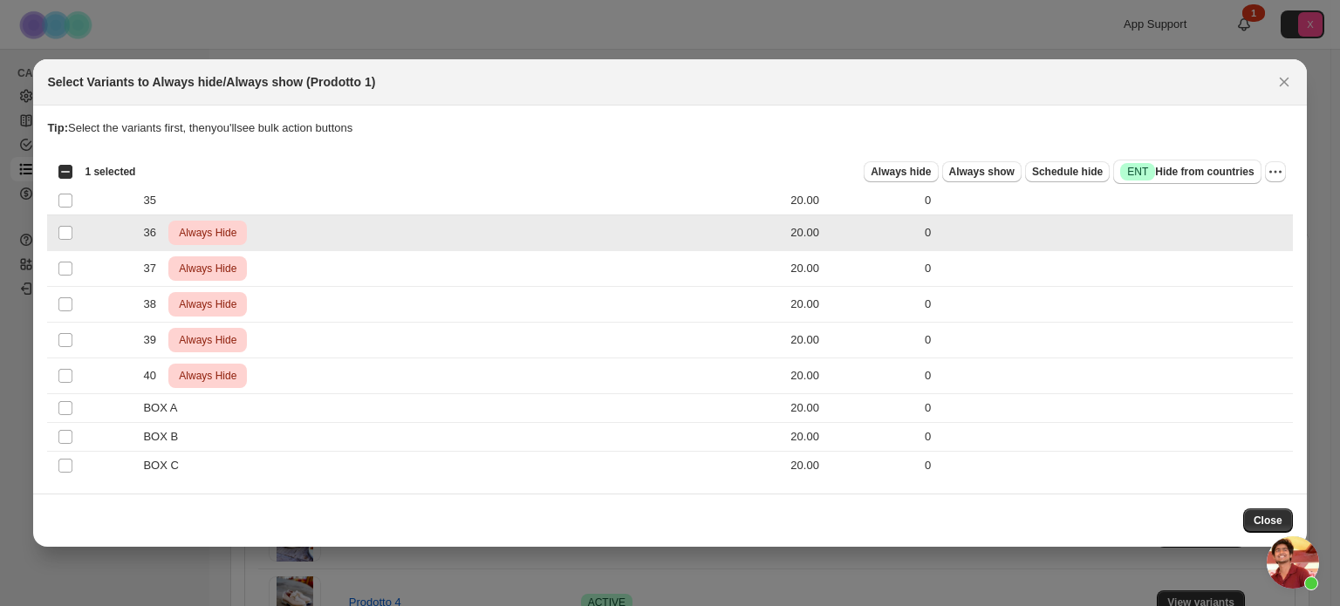
click at [178, 236] on span "Always Hide" at bounding box center [207, 232] width 65 height 21
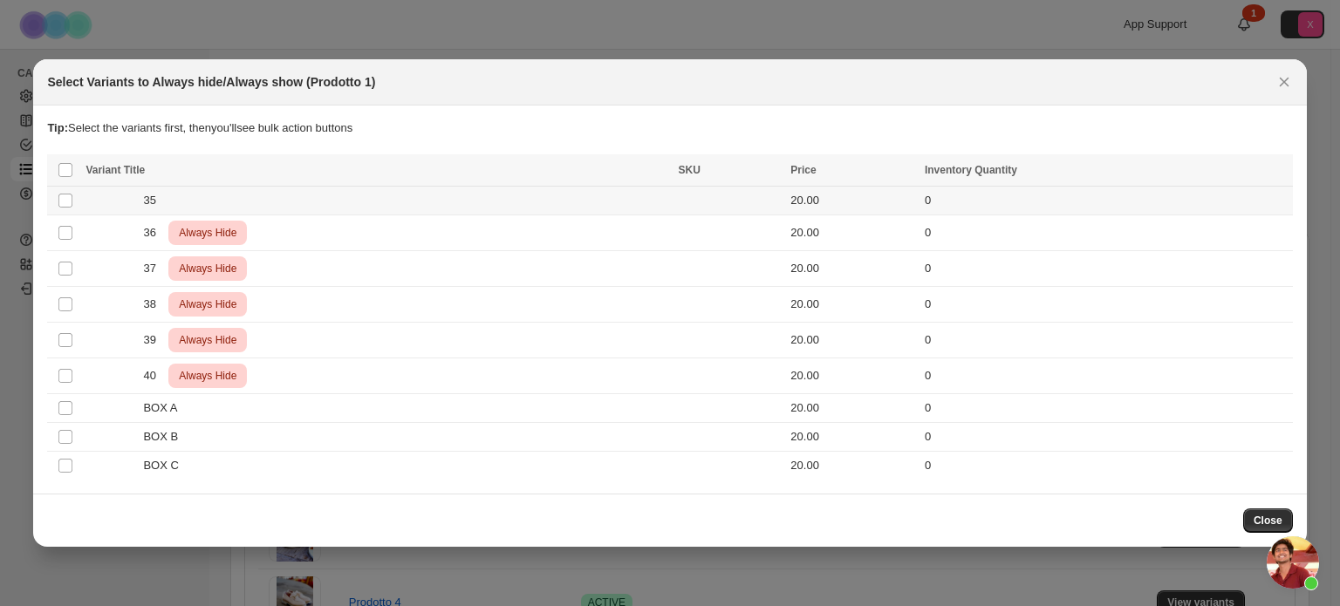
click at [112, 207] on div "35" at bounding box center [376, 200] width 582 height 17
click at [915, 174] on span "Always hide" at bounding box center [900, 172] width 60 height 14
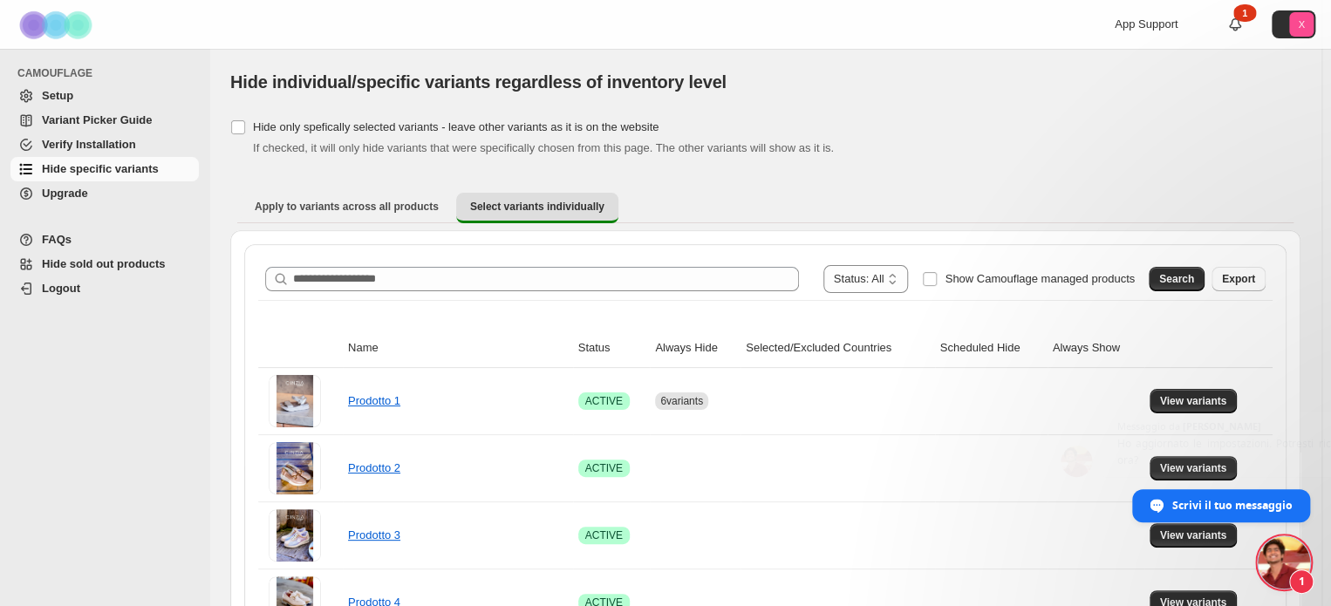
scroll to position [1916, 0]
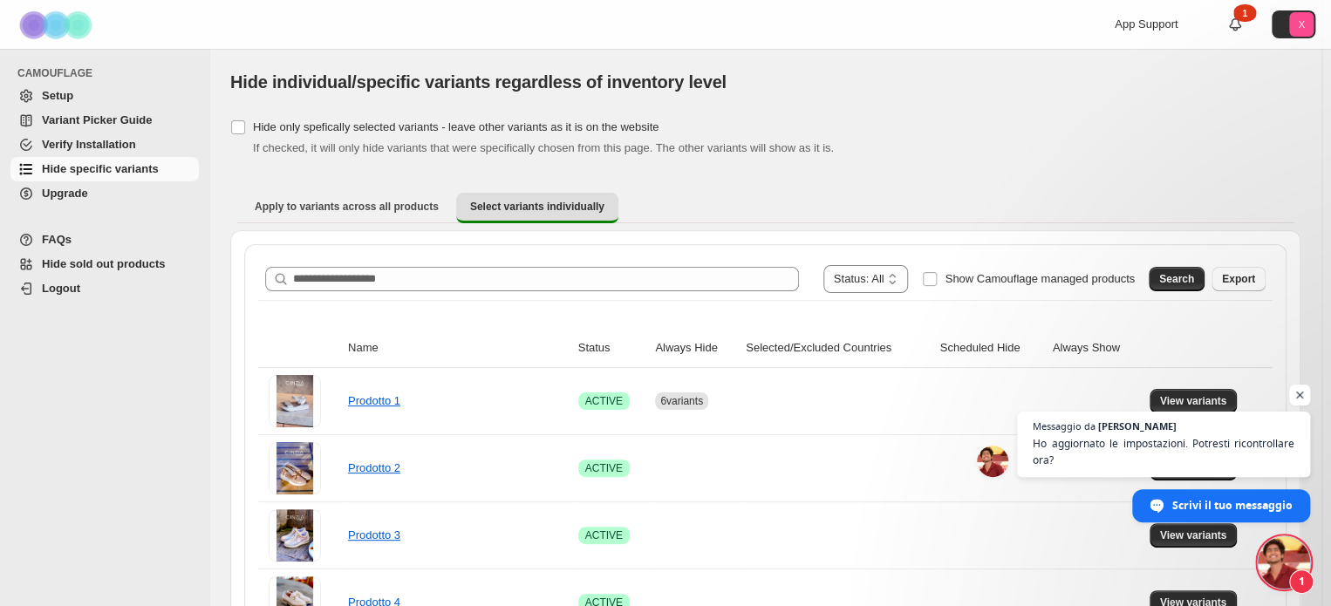
click at [1293, 571] on span "Aprire la chat" at bounding box center [1284, 562] width 52 height 52
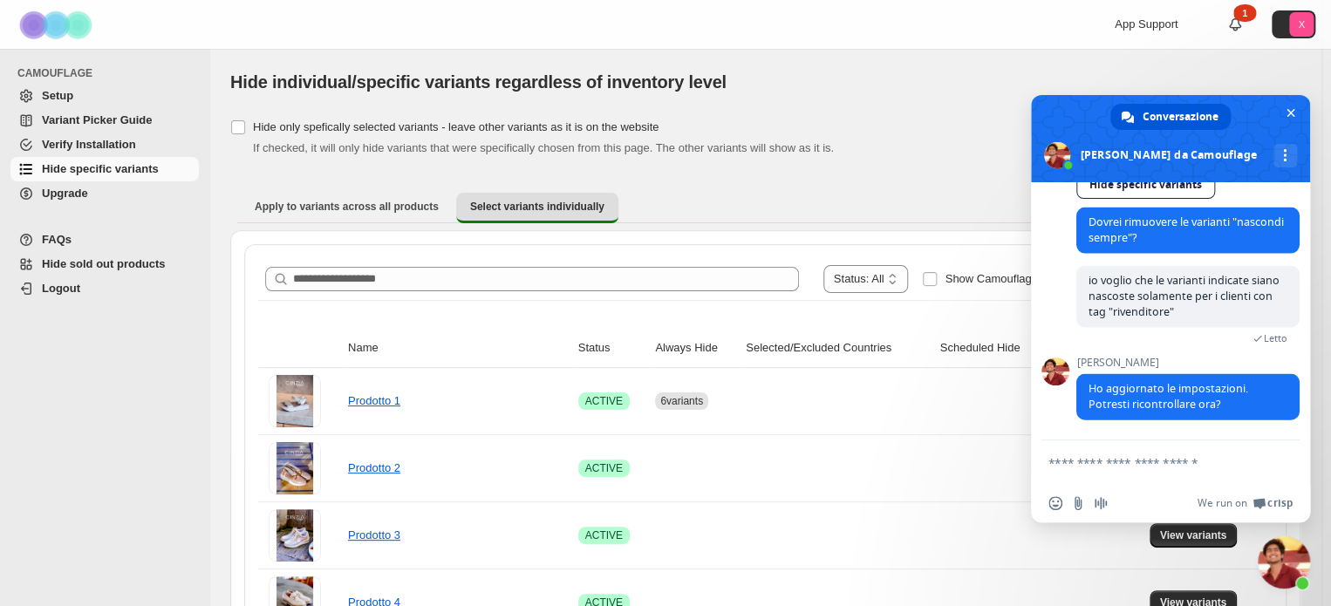
click at [1156, 465] on textarea "Scrivi il tuo messaggio..." at bounding box center [1151, 463] width 206 height 16
type textarea "**********"
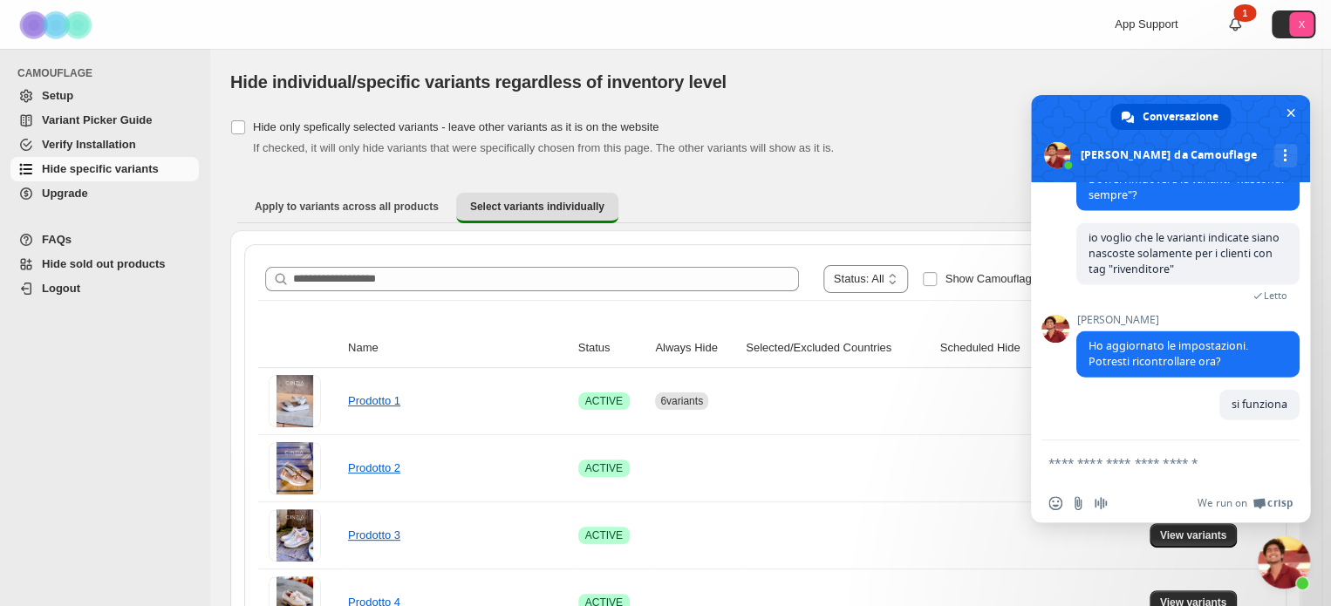
scroll to position [1960, 0]
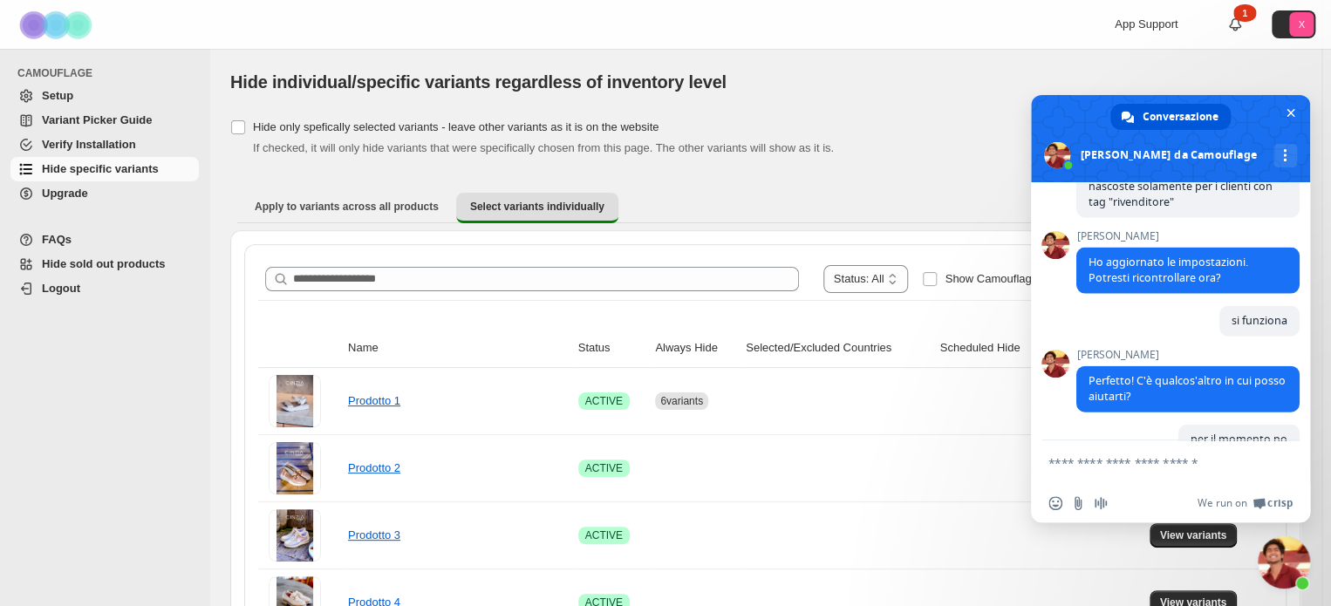
type textarea "****"
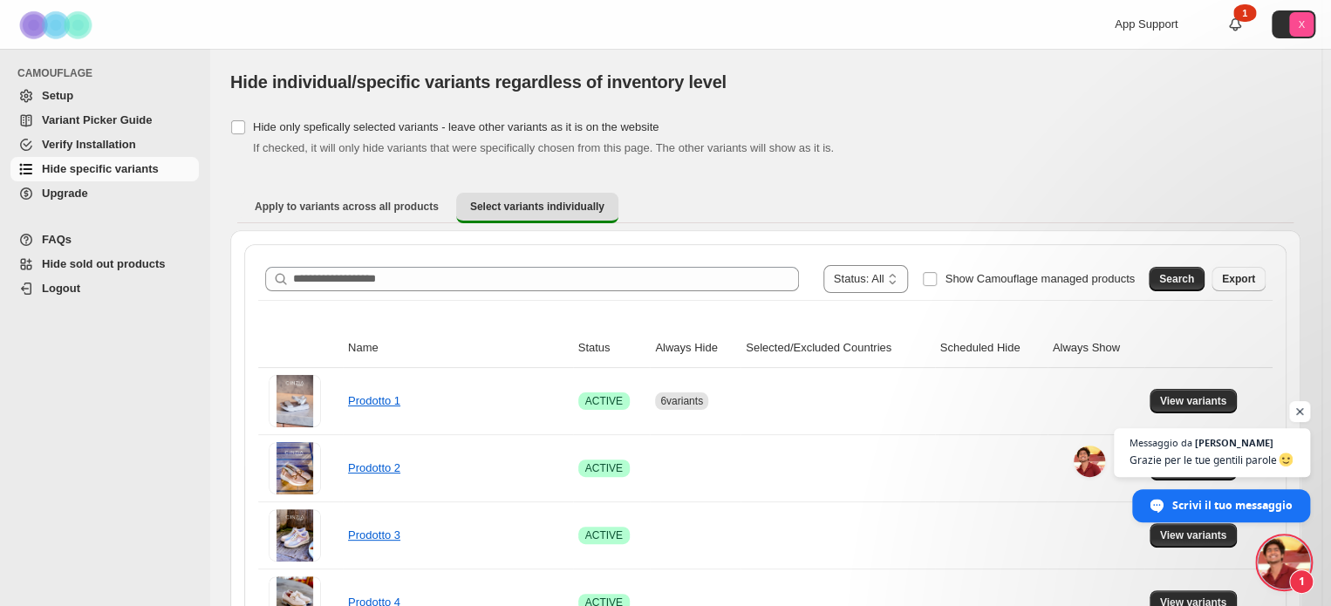
scroll to position [2328, 0]
